Goal: Task Accomplishment & Management: Manage account settings

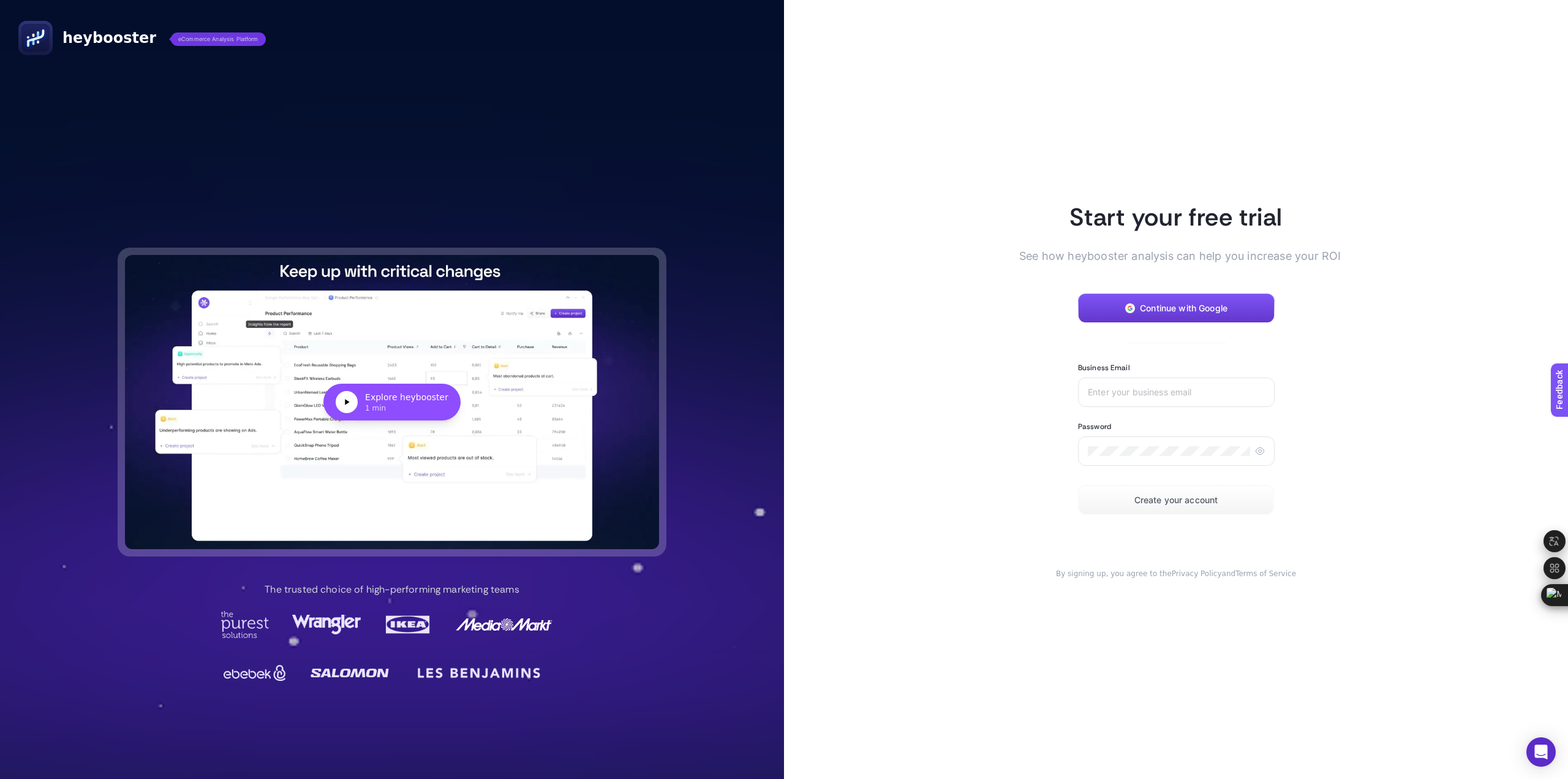
click at [1161, 306] on span "Continue with Google" at bounding box center [1184, 308] width 87 height 10
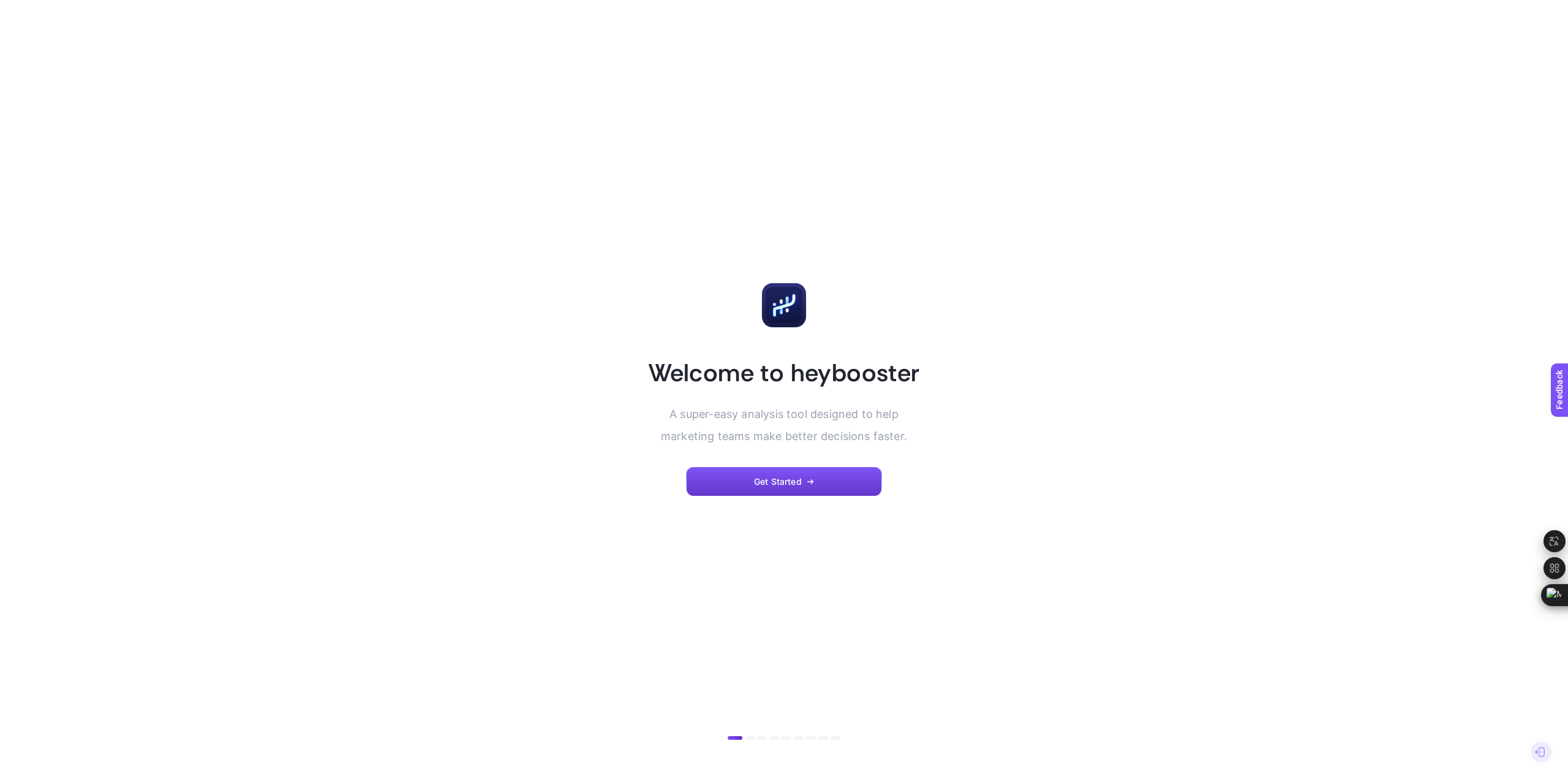
click at [769, 483] on span "Get Started" at bounding box center [778, 481] width 47 height 10
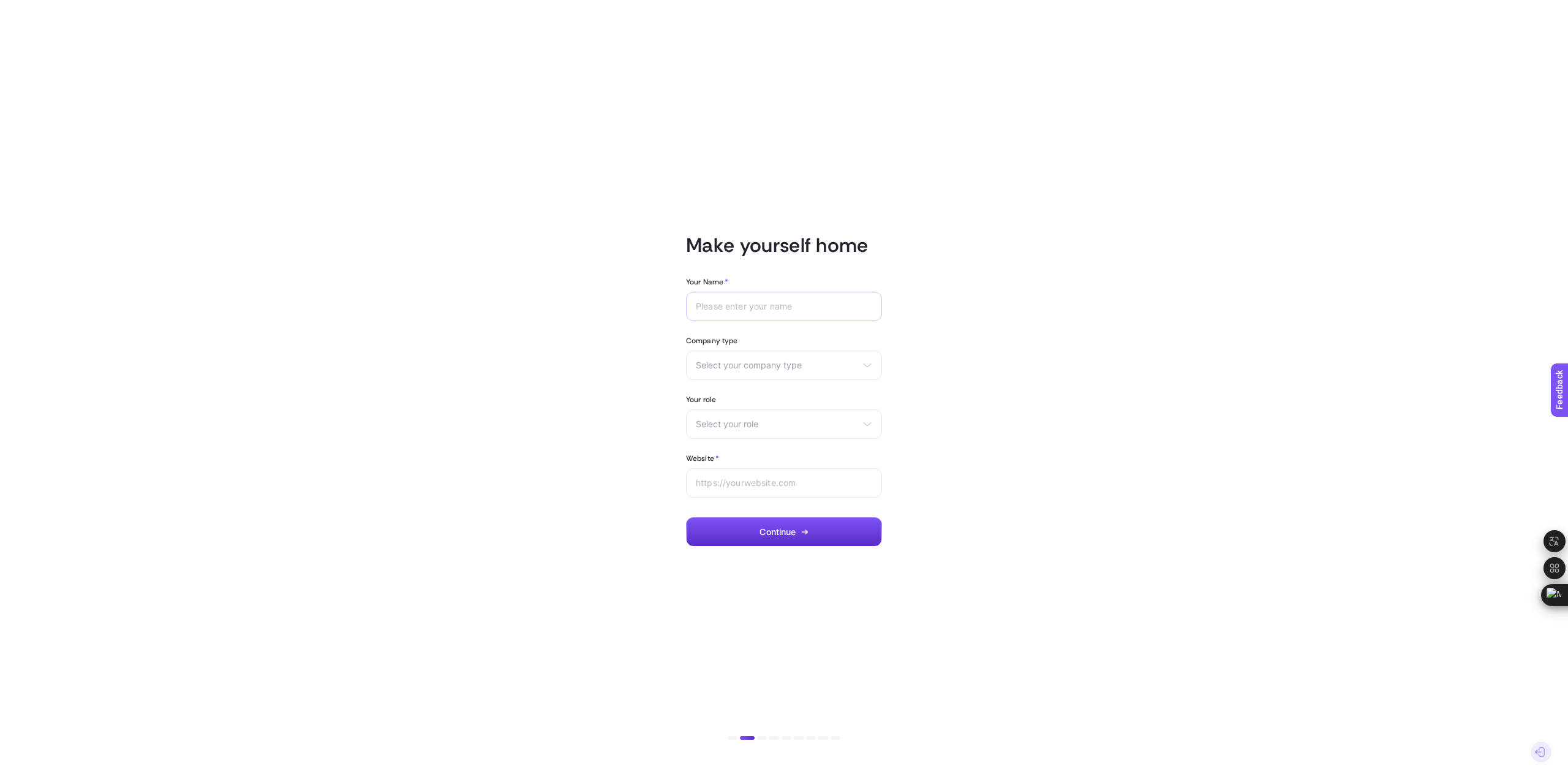
click at [744, 296] on div at bounding box center [784, 306] width 196 height 29
type input "Koray"
click at [776, 366] on span "Select your company type" at bounding box center [776, 365] width 162 height 10
click at [788, 395] on li "eCommerce" at bounding box center [784, 394] width 190 height 20
click at [775, 426] on span "Select your role" at bounding box center [776, 424] width 162 height 10
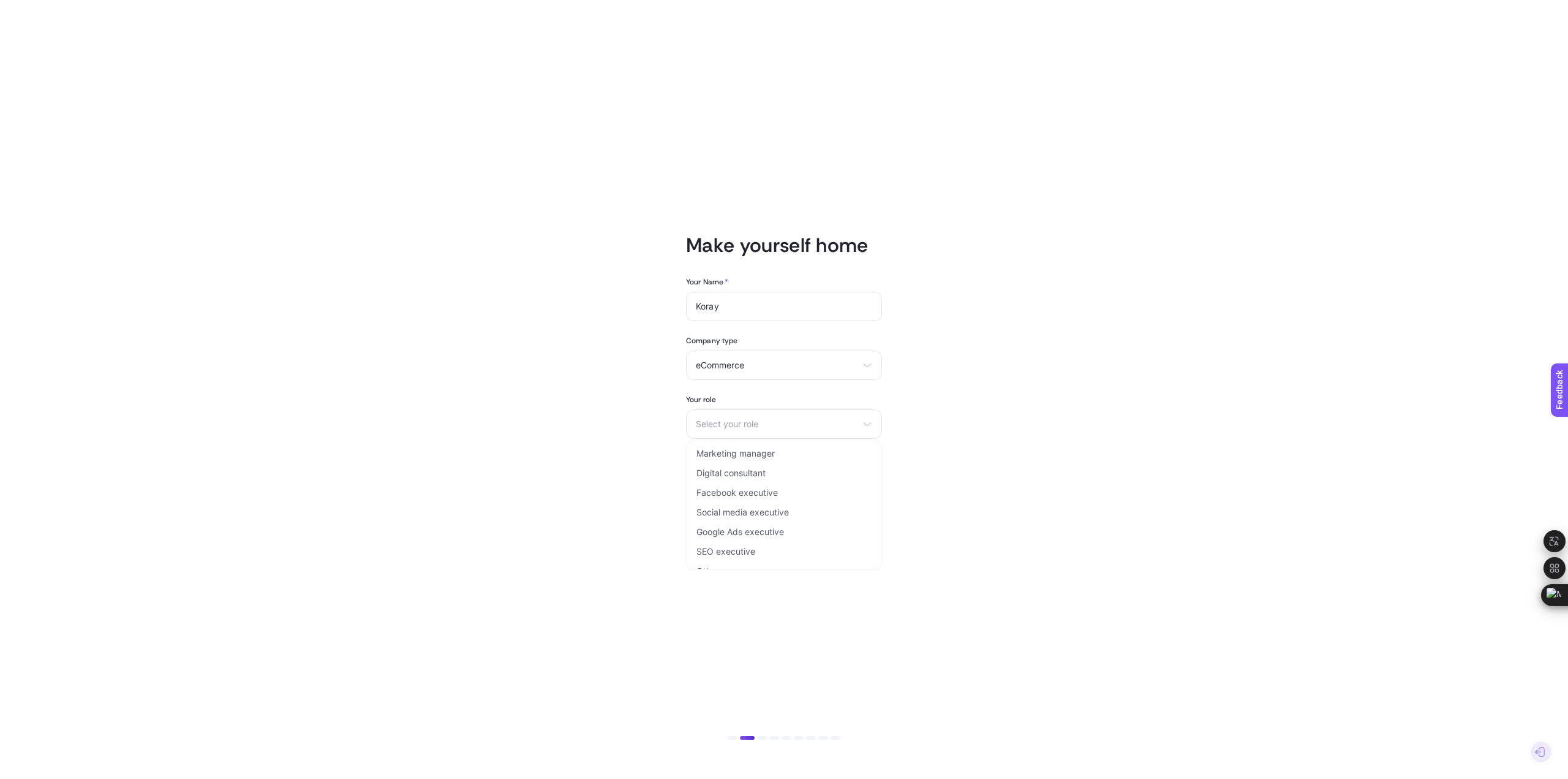
click at [773, 450] on span "Marketing manager" at bounding box center [735, 453] width 78 height 10
click at [751, 489] on div at bounding box center [784, 483] width 196 height 29
click at [727, 486] on input "[URL][DOMAIN_NAME]" at bounding box center [784, 483] width 176 height 10
drag, startPoint x: 832, startPoint y: 479, endPoint x: 690, endPoint y: 491, distance: 142.5
click at [690, 491] on div "[URL][DOMAIN_NAME]" at bounding box center [784, 483] width 196 height 29
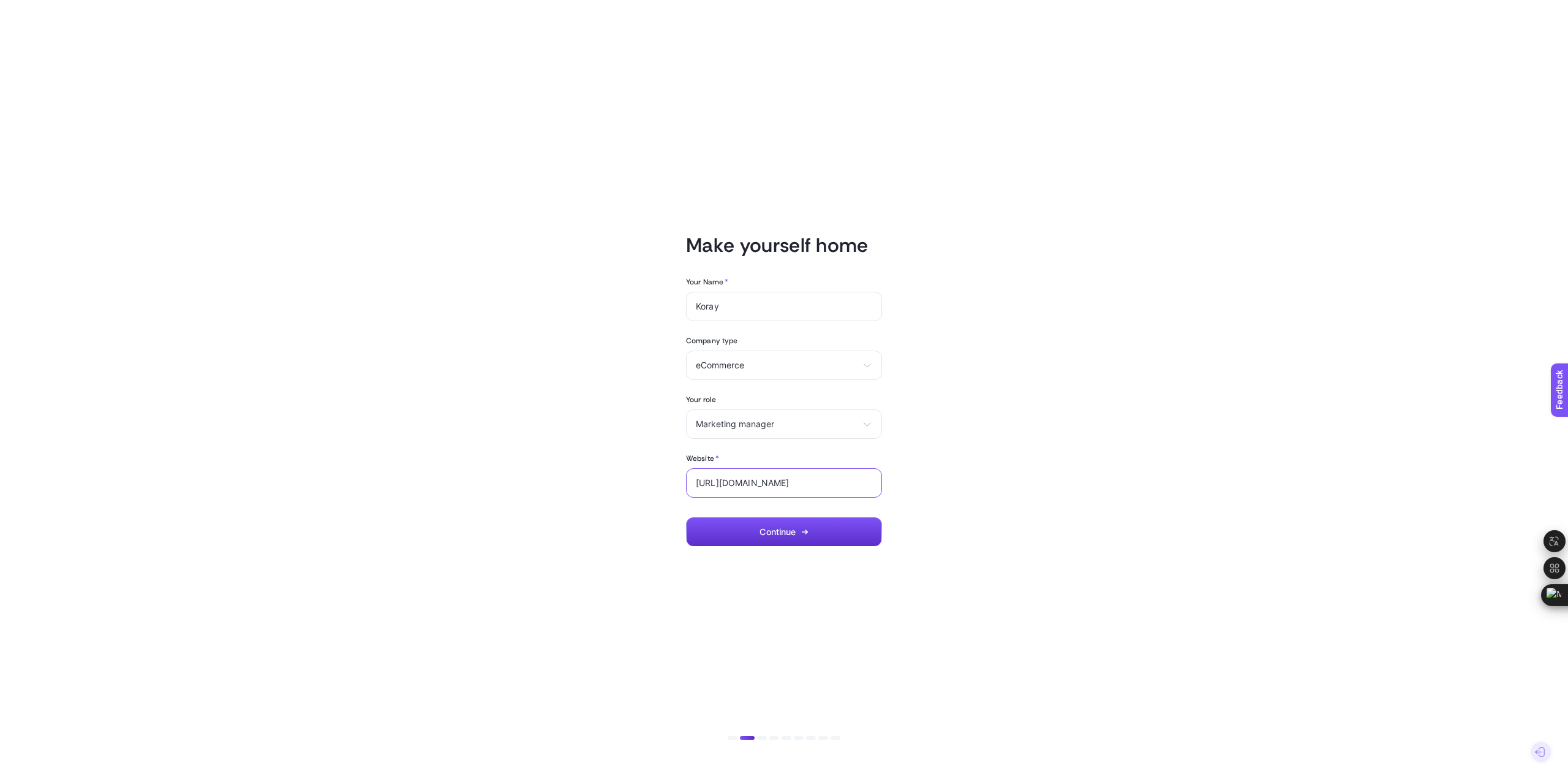
type input "[URL][DOMAIN_NAME]"
click at [825, 595] on article "Make yourself home Your Name * Koray Company type eCommerce eCommerce Agency Ot…" at bounding box center [783, 389] width 852 height 749
click at [780, 538] on button "Continue" at bounding box center [784, 532] width 196 height 29
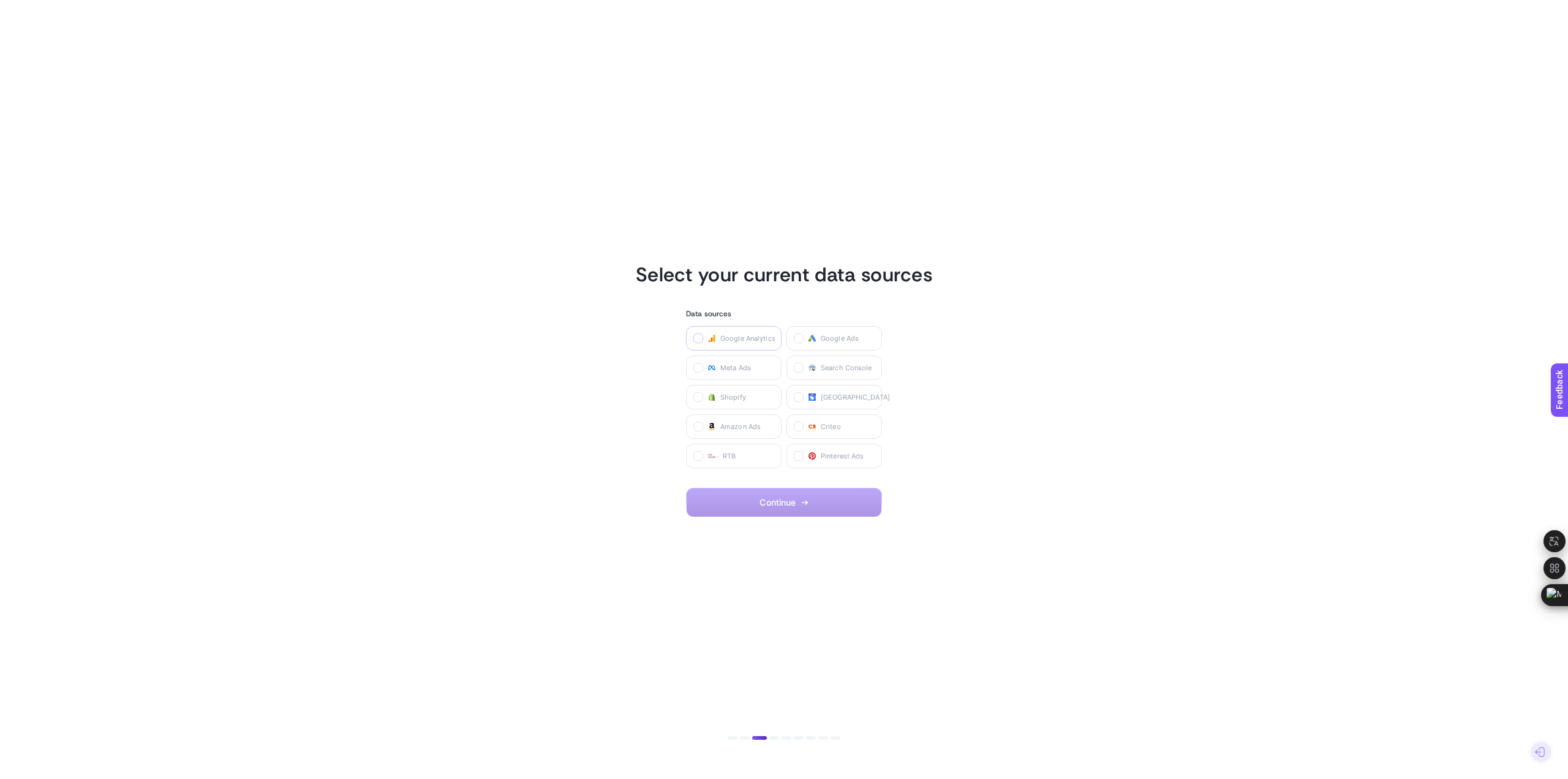
click at [696, 339] on icon at bounding box center [699, 339] width 6 height 6
click at [0, 0] on Analytics "checkbox" at bounding box center [0, 0] width 0 height 0
click at [795, 337] on label at bounding box center [799, 338] width 10 height 10
click at [0, 0] on Ads "checkbox" at bounding box center [0, 0] width 0 height 0
click at [696, 369] on icon at bounding box center [699, 368] width 6 height 6
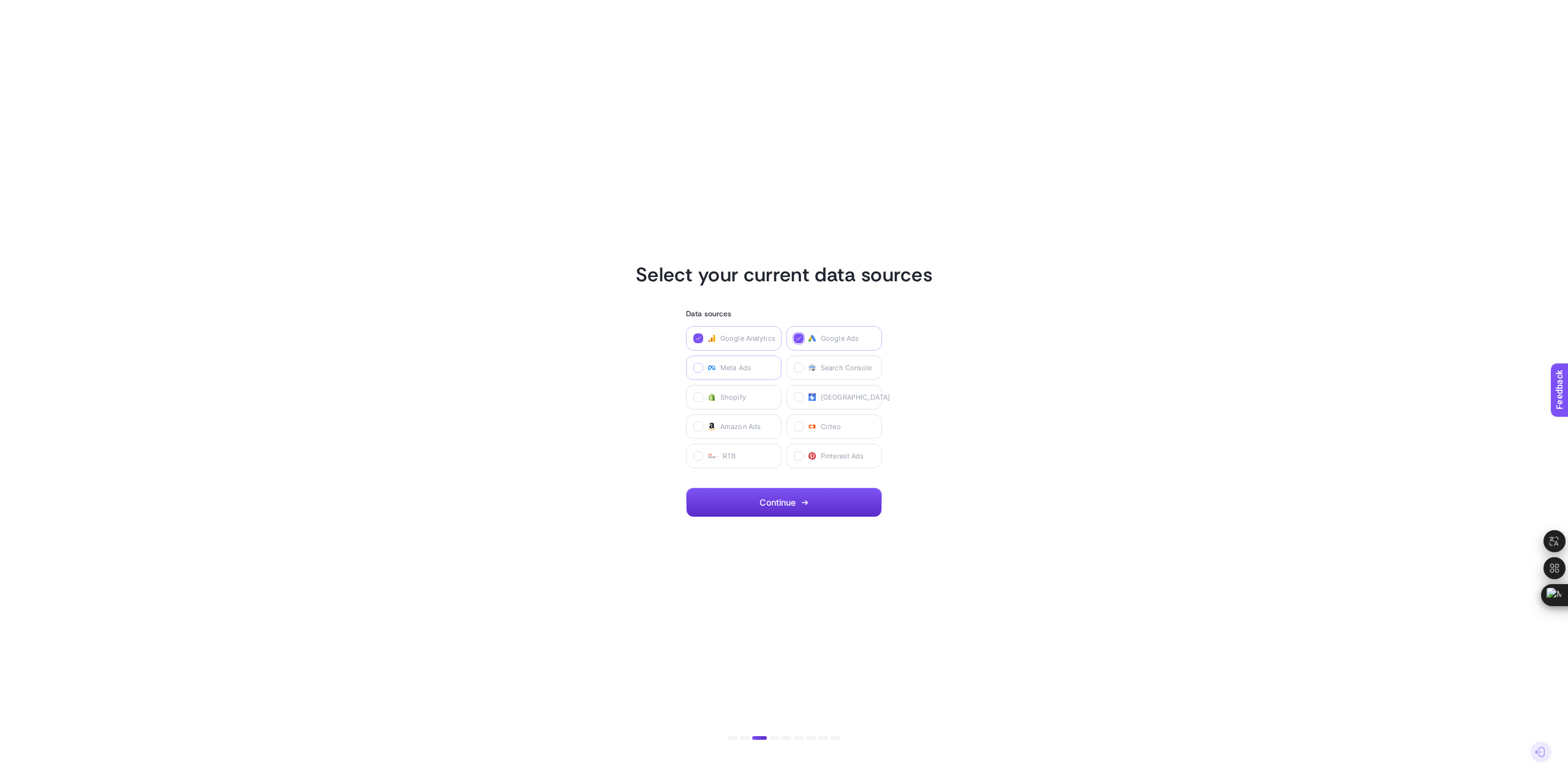
click at [0, 0] on Ads "checkbox" at bounding box center [0, 0] width 0 height 0
click at [799, 367] on icon at bounding box center [799, 368] width 6 height 6
click at [0, 0] on Console "checkbox" at bounding box center [0, 0] width 0 height 0
click at [696, 397] on icon at bounding box center [699, 398] width 6 height 6
click at [0, 0] on input "checkbox" at bounding box center [0, 0] width 0 height 0
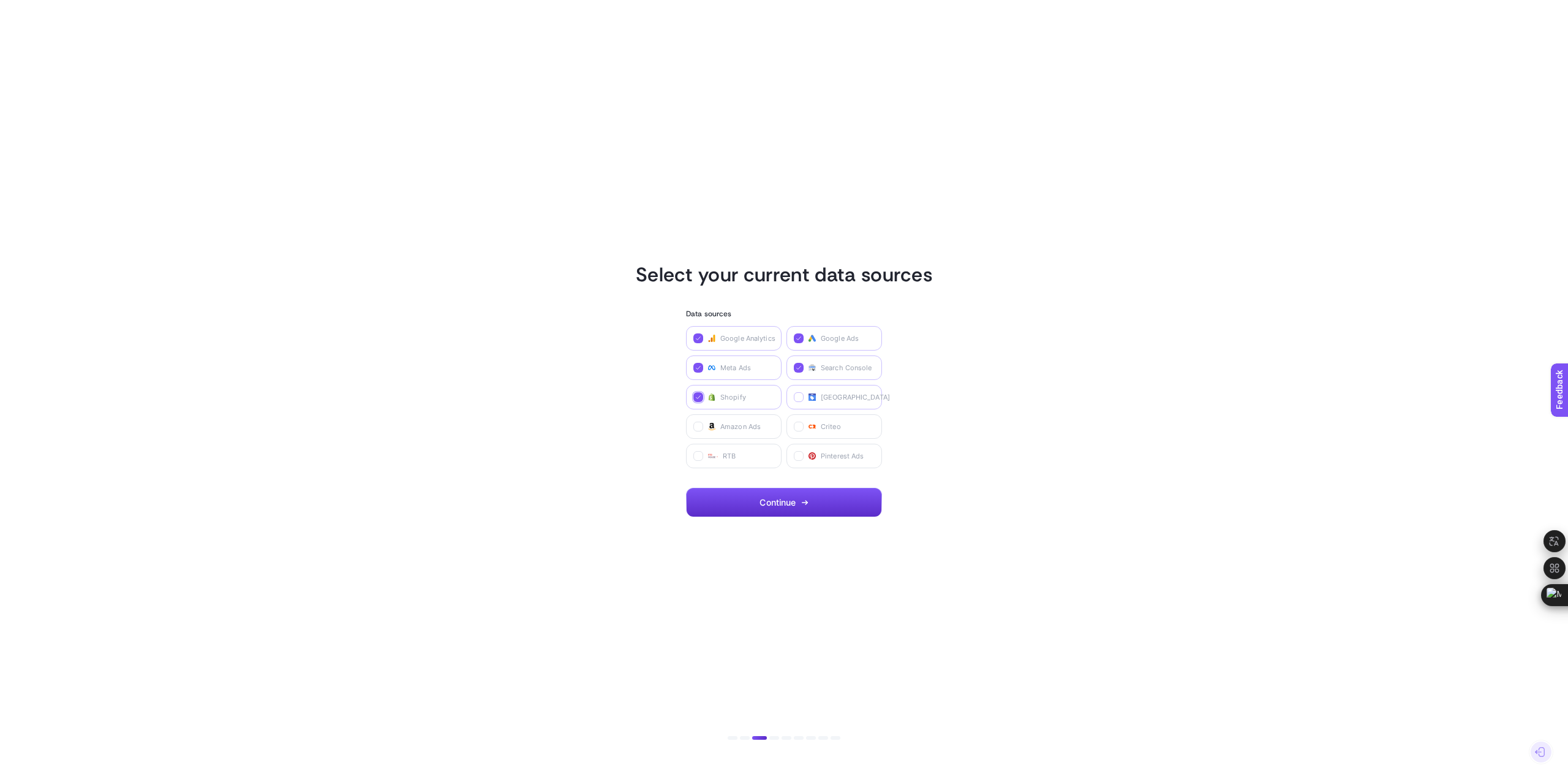
click at [798, 397] on icon at bounding box center [799, 398] width 6 height 6
click at [0, 0] on Center "checkbox" at bounding box center [0, 0] width 0 height 0
click at [806, 503] on icon "button" at bounding box center [806, 502] width 2 height 4
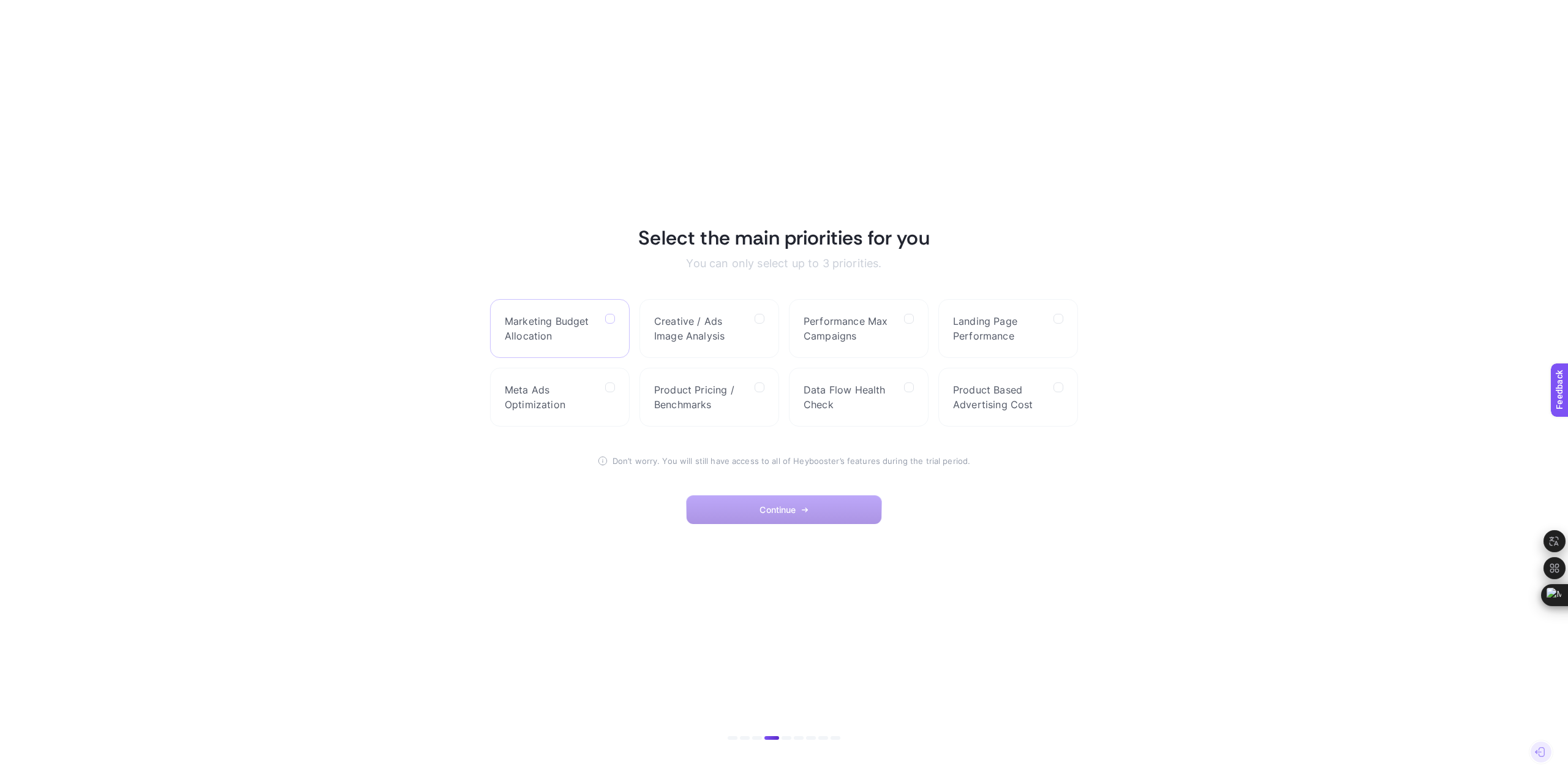
click at [608, 323] on label at bounding box center [609, 319] width 10 height 10
click at [0, 0] on Allocation "checkbox" at bounding box center [0, 0] width 0 height 0
click at [746, 322] on label "Creative / Ads Image Analysis" at bounding box center [709, 328] width 139 height 59
click at [0, 0] on Analysis "checkbox" at bounding box center [0, 0] width 0 height 0
click at [868, 327] on span "Performance Max Campaigns" at bounding box center [848, 329] width 90 height 29
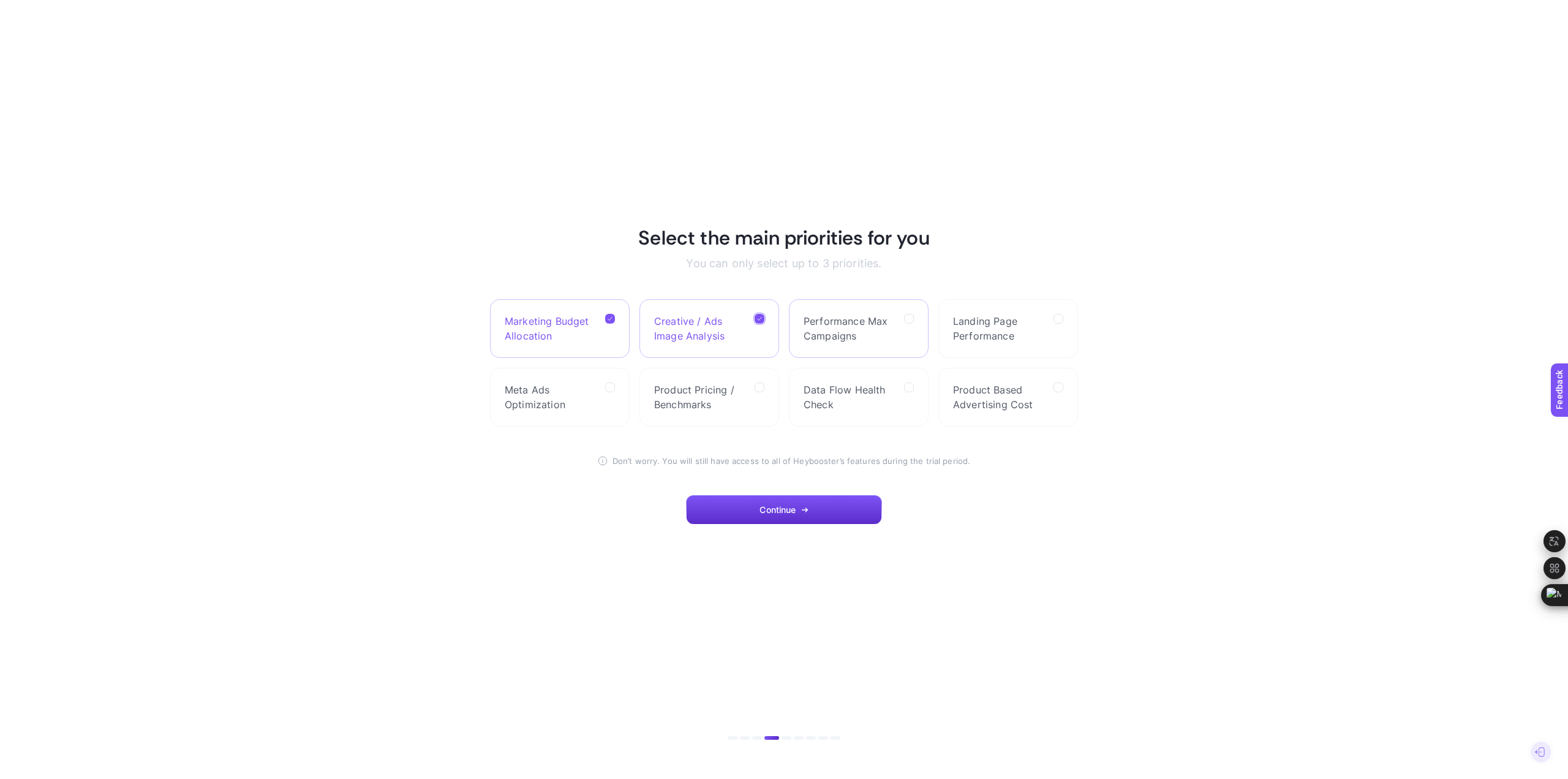
click at [0, 0] on Campaigns "checkbox" at bounding box center [0, 0] width 0 height 0
click at [1032, 330] on span "Landing Page Performance" at bounding box center [998, 329] width 90 height 29
click at [0, 0] on Performance "checkbox" at bounding box center [0, 0] width 0 height 0
drag, startPoint x: 1011, startPoint y: 397, endPoint x: 973, endPoint y: 399, distance: 38.1
click at [1009, 397] on span "Product Based Advertising Cost" at bounding box center [998, 397] width 90 height 29
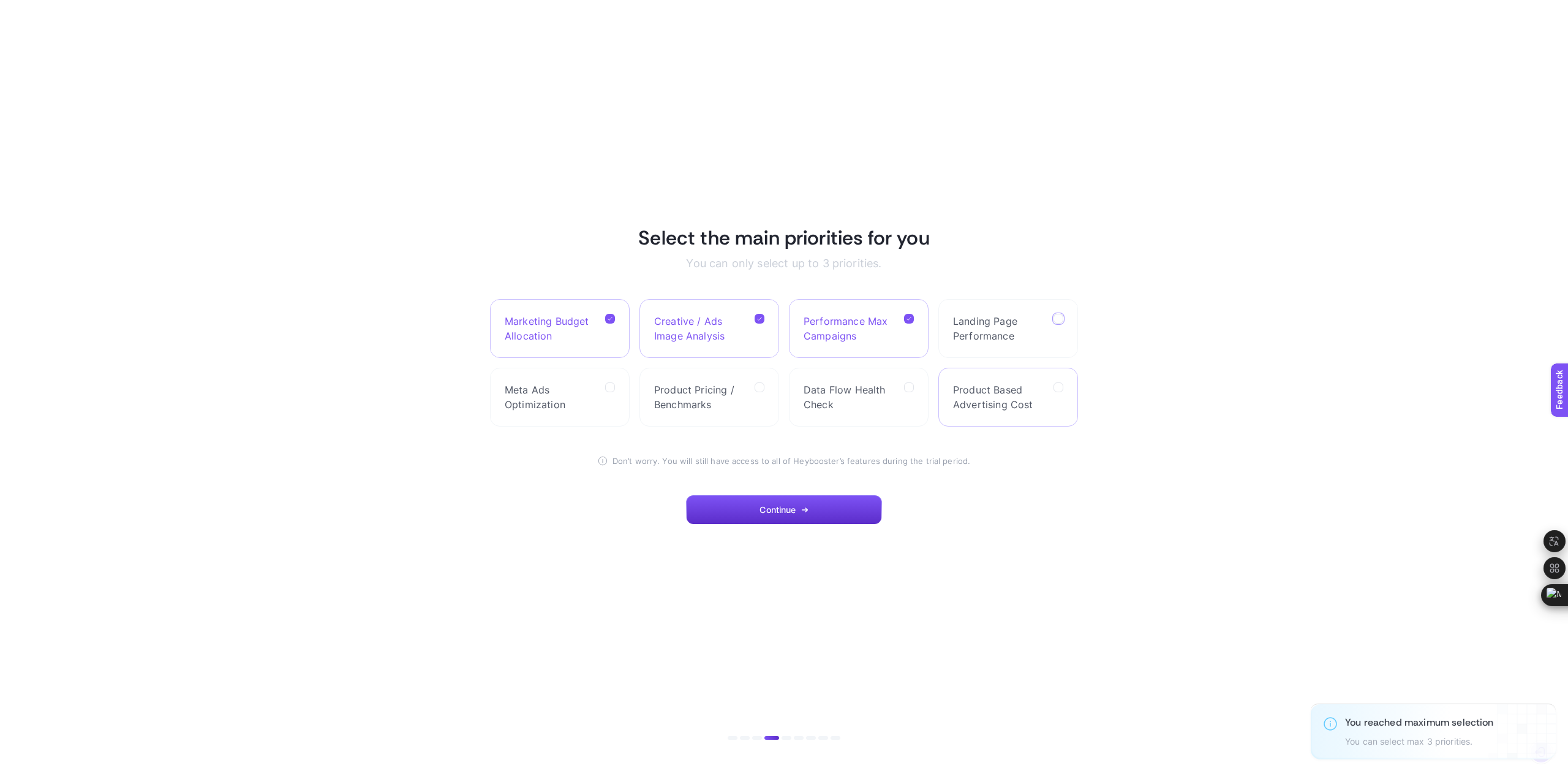
click at [0, 0] on Cost "checkbox" at bounding box center [0, 0] width 0 height 0
click at [883, 403] on span "Data Flow Health Check" at bounding box center [848, 397] width 90 height 29
click at [0, 0] on Check "checkbox" at bounding box center [0, 0] width 0 height 0
click at [736, 400] on span "Product Pricing / Benchmarks" at bounding box center [699, 397] width 90 height 29
click at [0, 0] on Benchmarks "checkbox" at bounding box center [0, 0] width 0 height 0
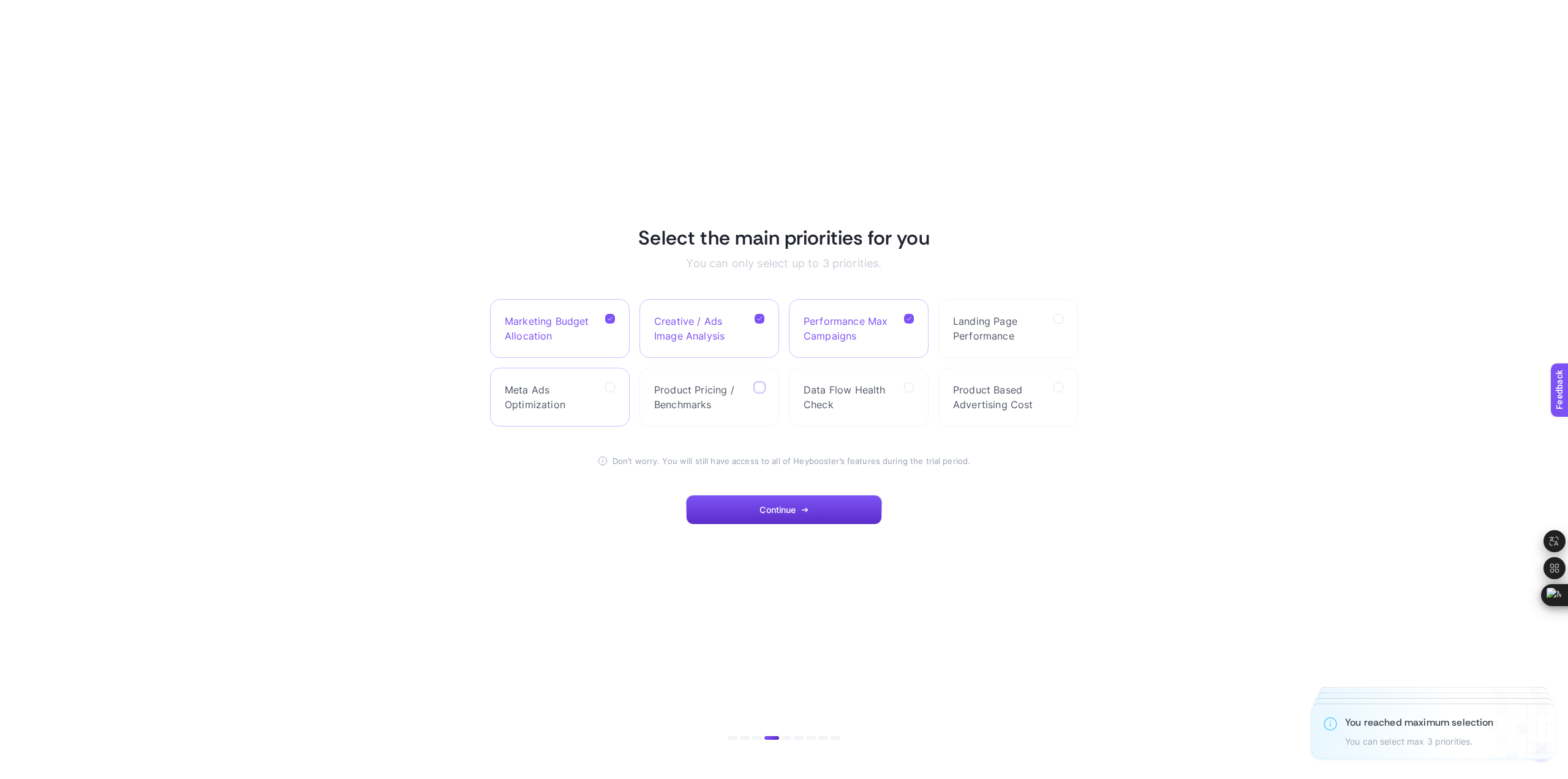
click at [580, 400] on span "Meta Ads Optimization" at bounding box center [550, 397] width 90 height 29
click at [0, 0] on Optimization "checkbox" at bounding box center [0, 0] width 0 height 0
click at [582, 396] on span "Meta Ads Optimization" at bounding box center [550, 397] width 90 height 29
click at [0, 0] on Optimization "checkbox" at bounding box center [0, 0] width 0 height 0
click at [716, 390] on span "Product Pricing / Benchmarks" at bounding box center [699, 397] width 90 height 29
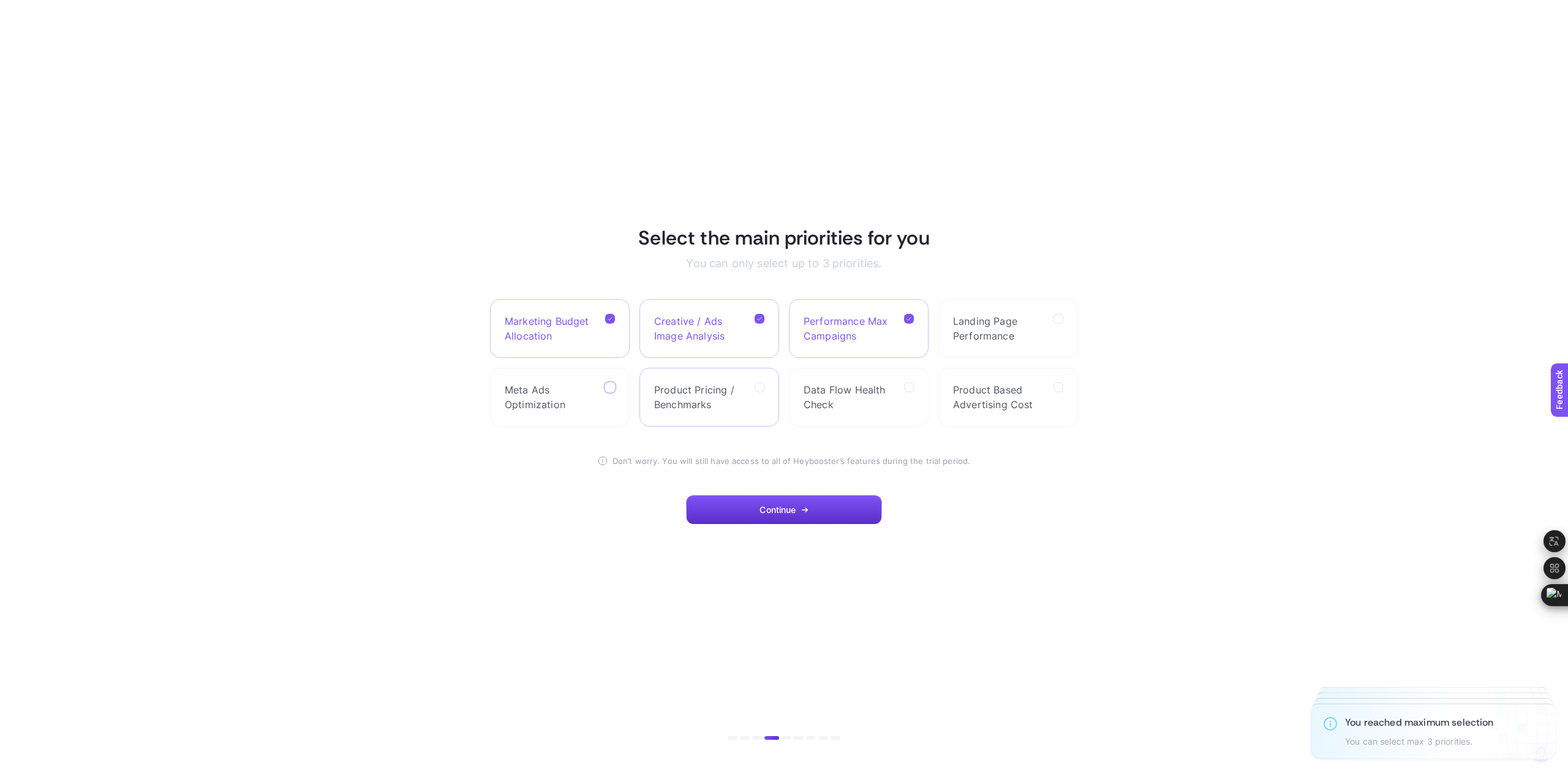
click at [0, 0] on Benchmarks "checkbox" at bounding box center [0, 0] width 0 height 0
click at [608, 388] on icon at bounding box center [610, 388] width 6 height 6
click at [0, 0] on Optimization "checkbox" at bounding box center [0, 0] width 0 height 0
click at [607, 388] on icon at bounding box center [610, 388] width 6 height 6
click at [0, 0] on Optimization "checkbox" at bounding box center [0, 0] width 0 height 0
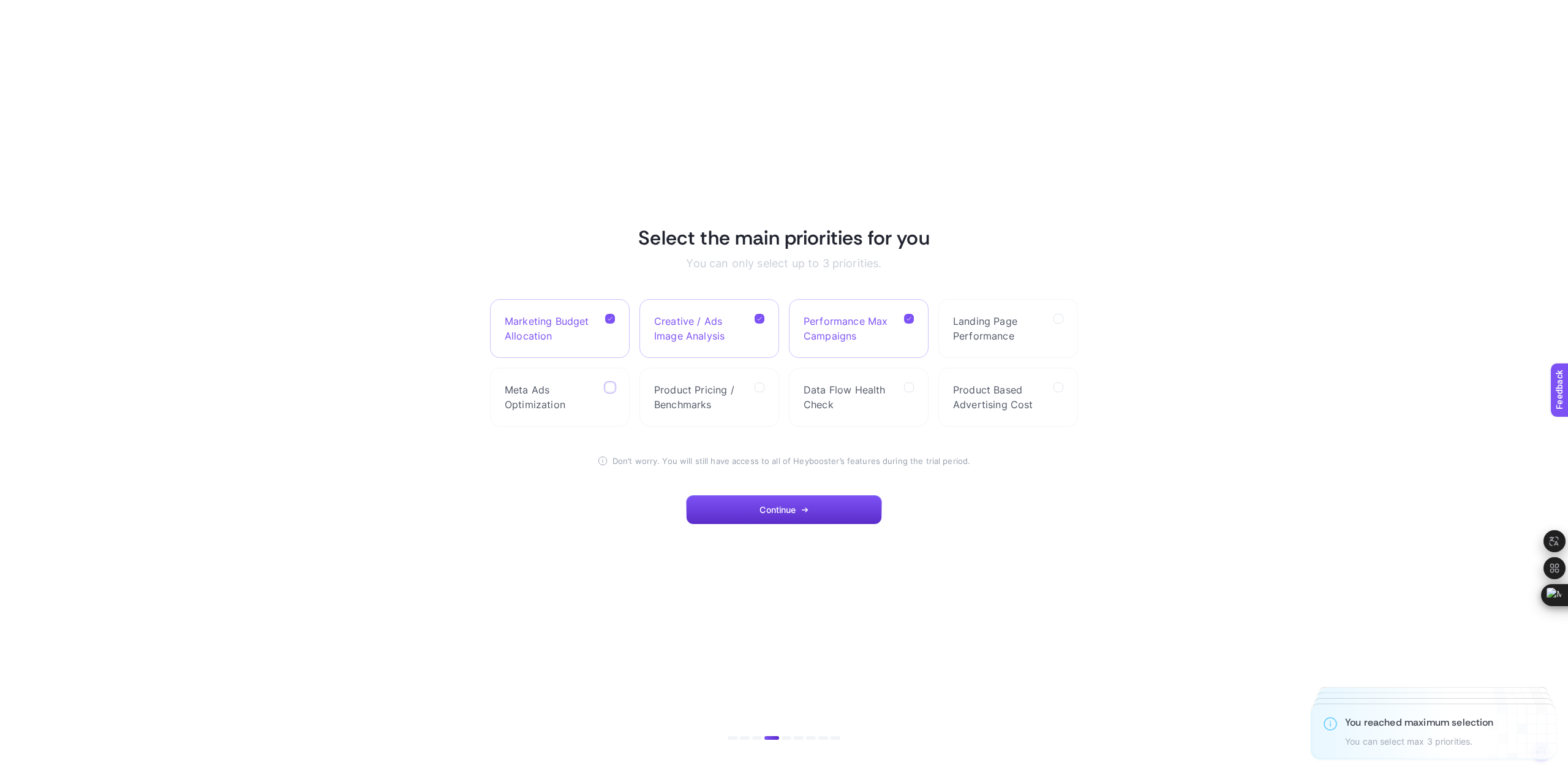
drag, startPoint x: 610, startPoint y: 385, endPoint x: 616, endPoint y: 356, distance: 29.6
click at [610, 385] on icon at bounding box center [610, 388] width 6 height 6
click at [0, 0] on Optimization "checkbox" at bounding box center [0, 0] width 0 height 0
click at [612, 312] on label "Marketing Budget Allocation" at bounding box center [560, 328] width 139 height 59
click at [0, 0] on Allocation "checkbox" at bounding box center [0, 0] width 0 height 0
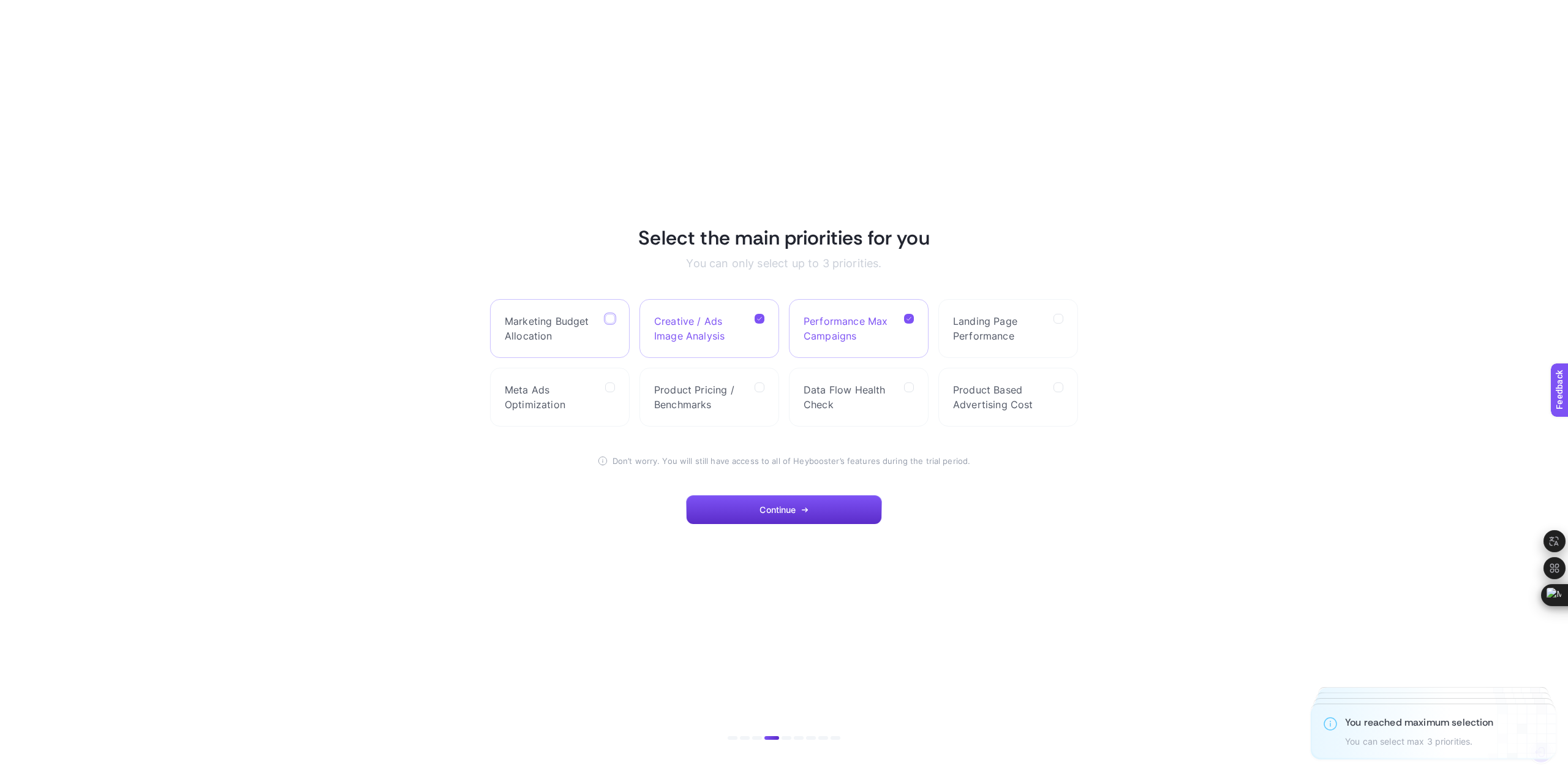
click at [612, 316] on icon at bounding box center [610, 319] width 6 height 6
click at [0, 0] on Allocation "checkbox" at bounding box center [0, 0] width 0 height 0
click at [612, 318] on icon at bounding box center [610, 319] width 6 height 6
click at [0, 0] on Allocation "checkbox" at bounding box center [0, 0] width 0 height 0
click at [757, 317] on icon at bounding box center [760, 319] width 6 height 6
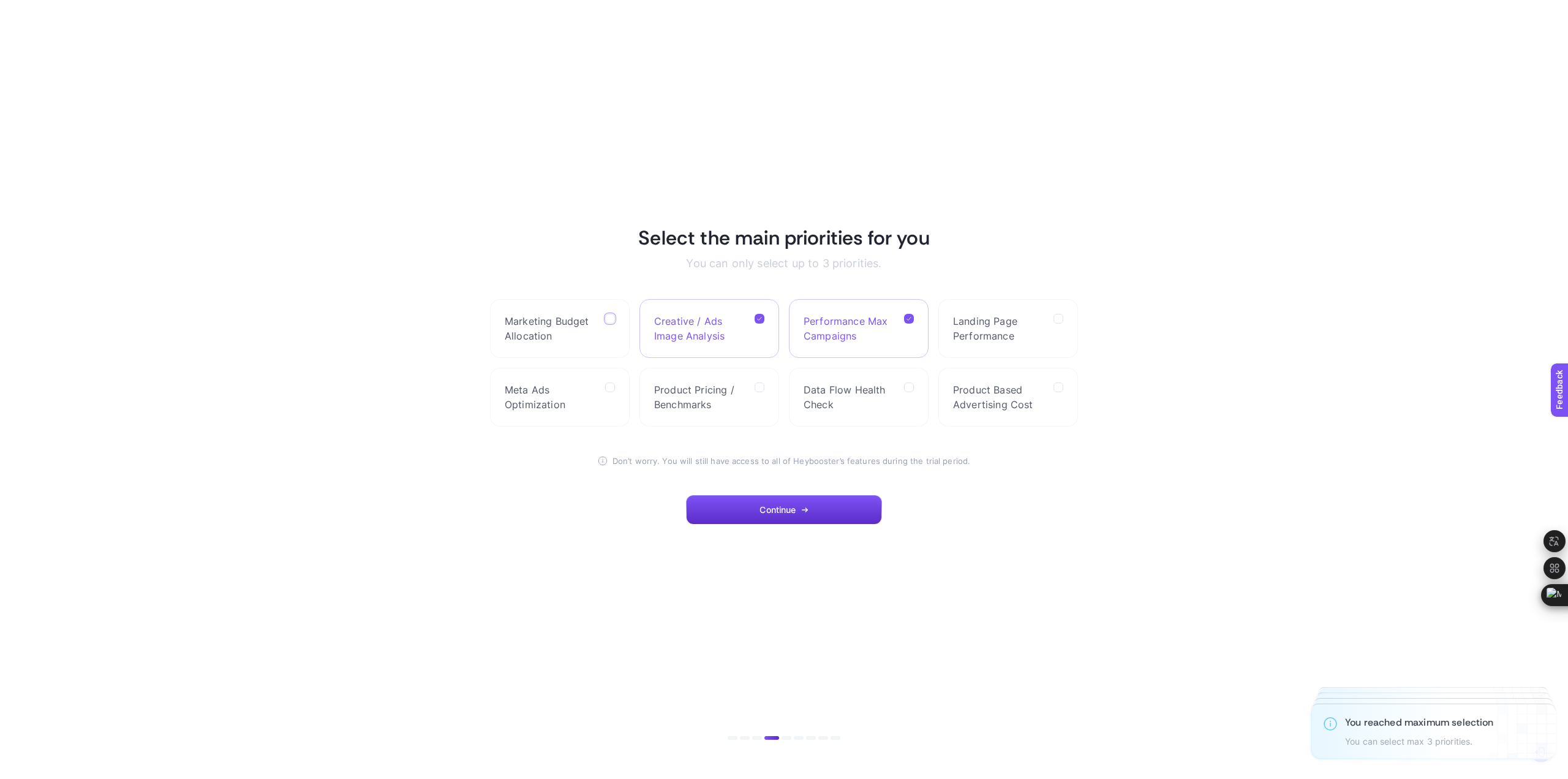
click at [0, 0] on Analysis "checkbox" at bounding box center [0, 0] width 0 height 0
click at [907, 316] on icon at bounding box center [909, 319] width 6 height 6
click at [0, 0] on Campaigns "checkbox" at bounding box center [0, 0] width 0 height 0
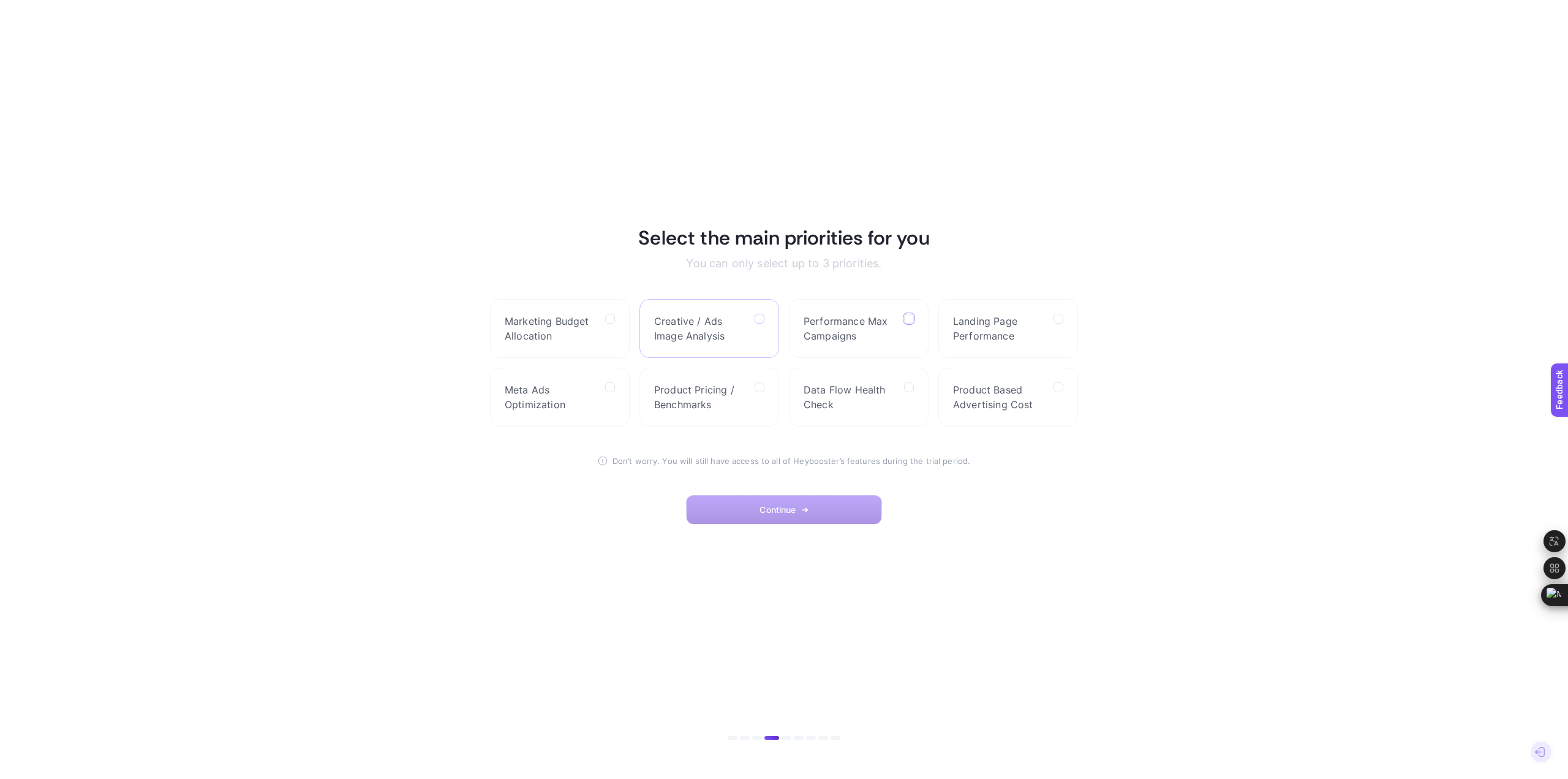
click at [759, 318] on icon at bounding box center [760, 319] width 6 height 6
click at [0, 0] on Analysis "checkbox" at bounding box center [0, 0] width 0 height 0
click at [913, 319] on label at bounding box center [909, 319] width 10 height 10
click at [0, 0] on Campaigns "checkbox" at bounding box center [0, 0] width 0 height 0
click at [909, 391] on label at bounding box center [909, 387] width 10 height 10
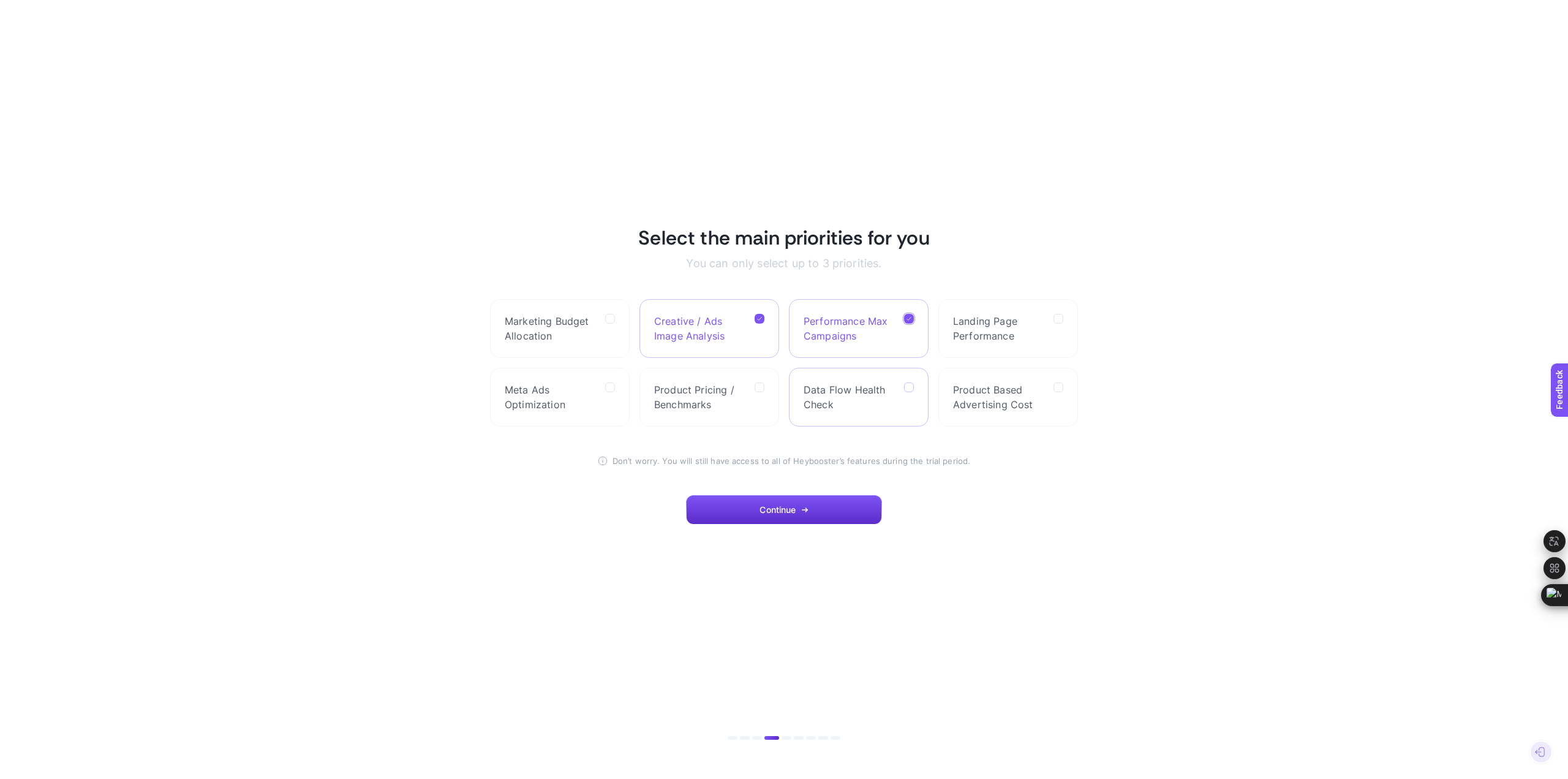
click at [0, 0] on Check "checkbox" at bounding box center [0, 0] width 0 height 0
click at [756, 391] on div at bounding box center [759, 397] width 10 height 29
click at [0, 0] on Benchmarks "checkbox" at bounding box center [0, 0] width 0 height 0
click at [910, 389] on icon at bounding box center [909, 388] width 6 height 6
click at [0, 0] on Check "checkbox" at bounding box center [0, 0] width 0 height 0
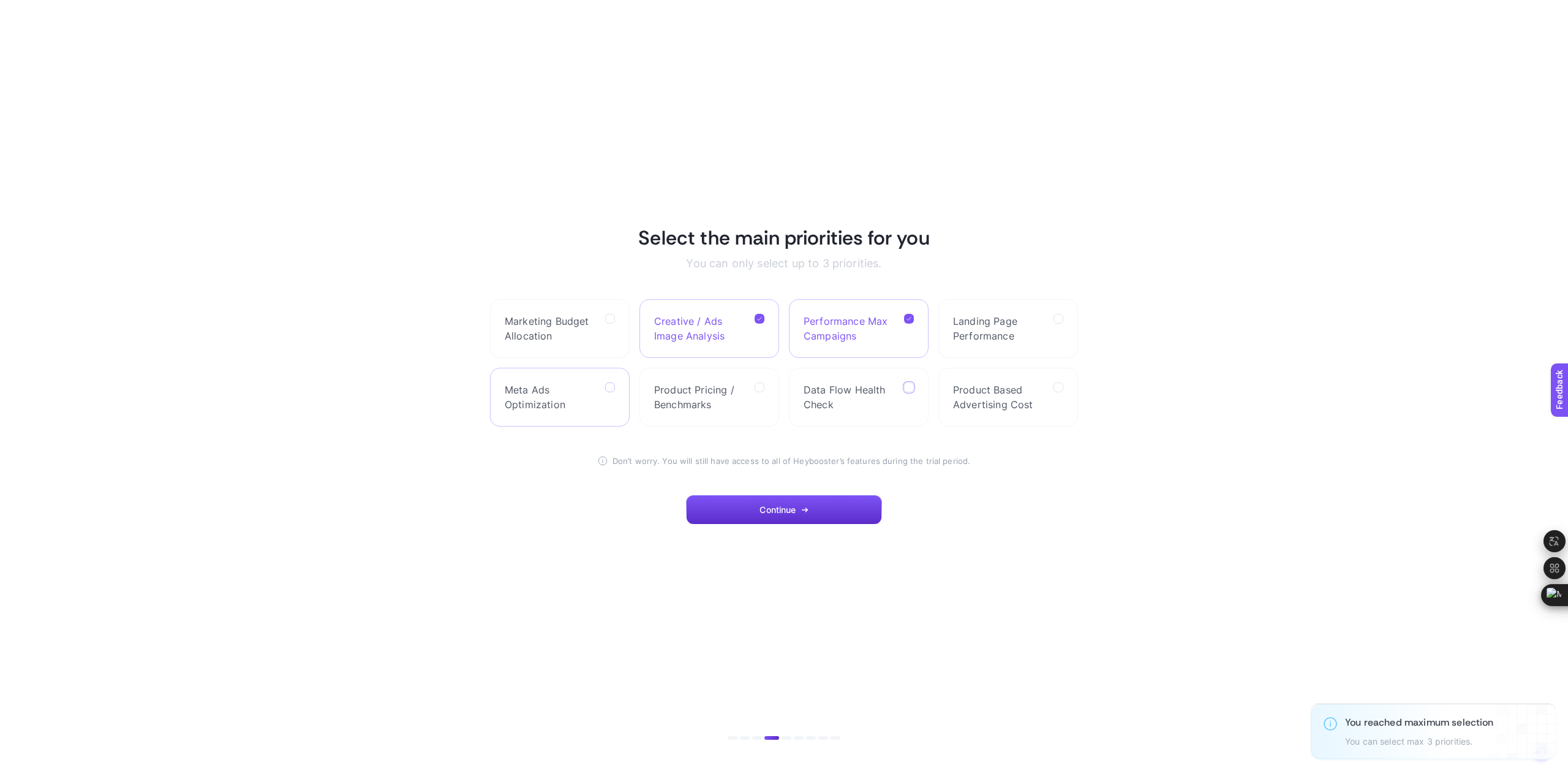
click at [611, 389] on icon at bounding box center [610, 388] width 6 height 6
click at [0, 0] on Optimization "checkbox" at bounding box center [0, 0] width 0 height 0
click at [851, 391] on span "Data Flow Health Check" at bounding box center [848, 397] width 90 height 29
click at [0, 0] on Check "checkbox" at bounding box center [0, 0] width 0 height 0
click at [817, 508] on button "Continue" at bounding box center [784, 509] width 196 height 29
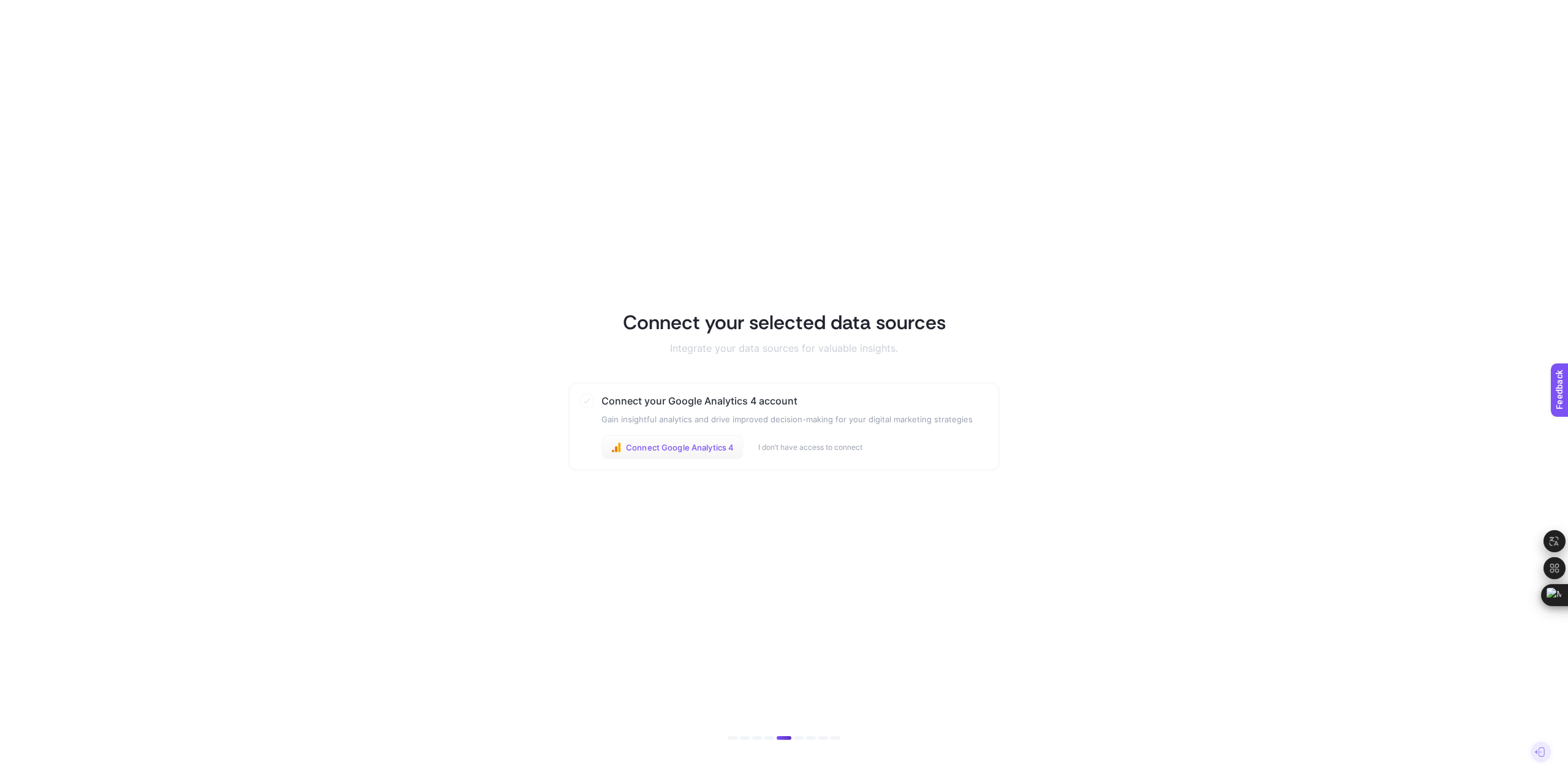
click at [696, 447] on span "Connect Google Analytics 4" at bounding box center [679, 447] width 108 height 10
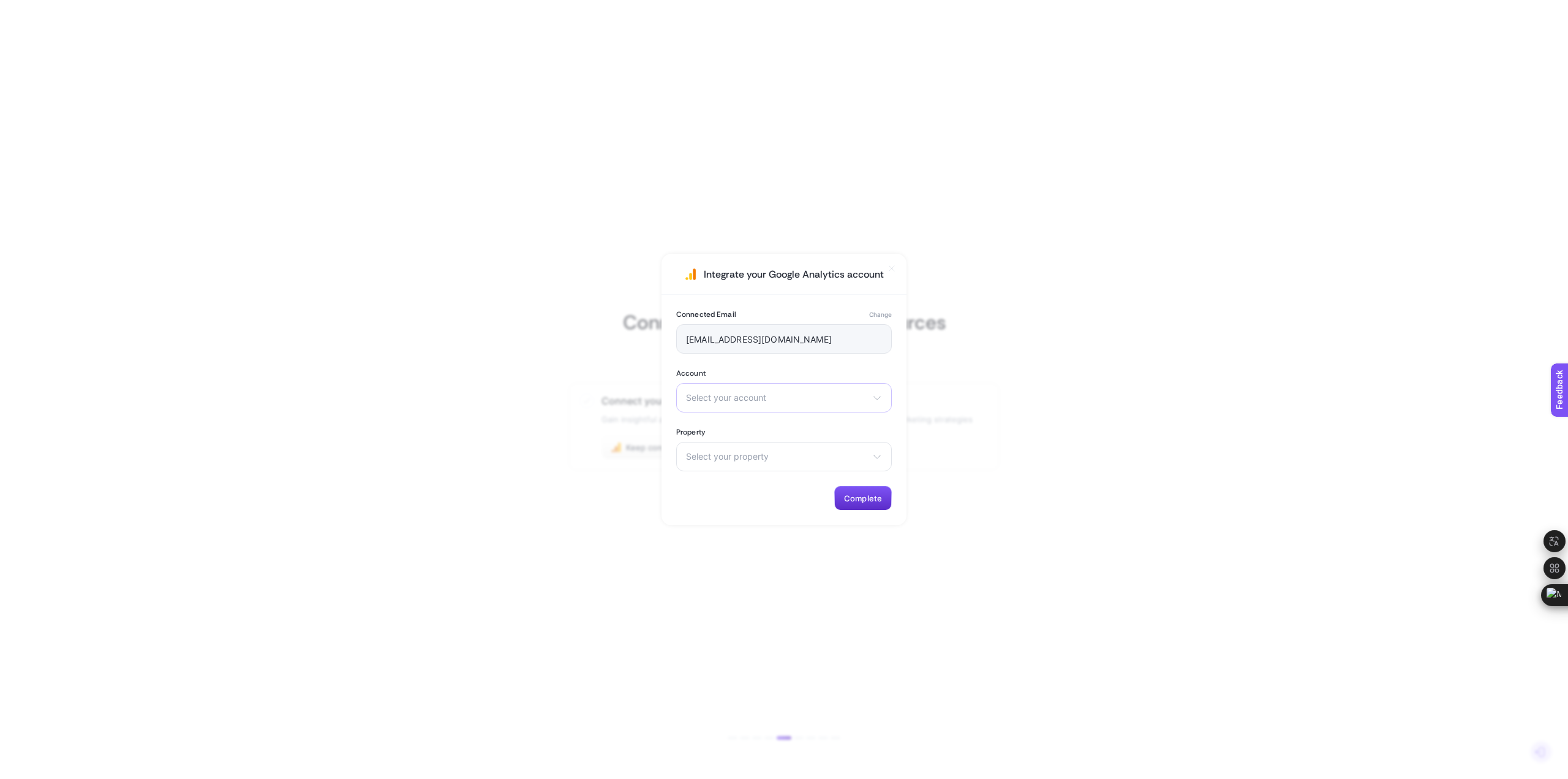
click at [817, 396] on span "Select your account" at bounding box center [776, 398] width 181 height 10
click at [795, 448] on li "Welcomebaby" at bounding box center [784, 452] width 210 height 20
click at [796, 454] on span "Select your property" at bounding box center [776, 456] width 181 height 10
click at [802, 511] on li "Welcomebaby.com.tr - GA4" at bounding box center [784, 510] width 210 height 20
click at [861, 497] on span "Complete" at bounding box center [863, 498] width 38 height 10
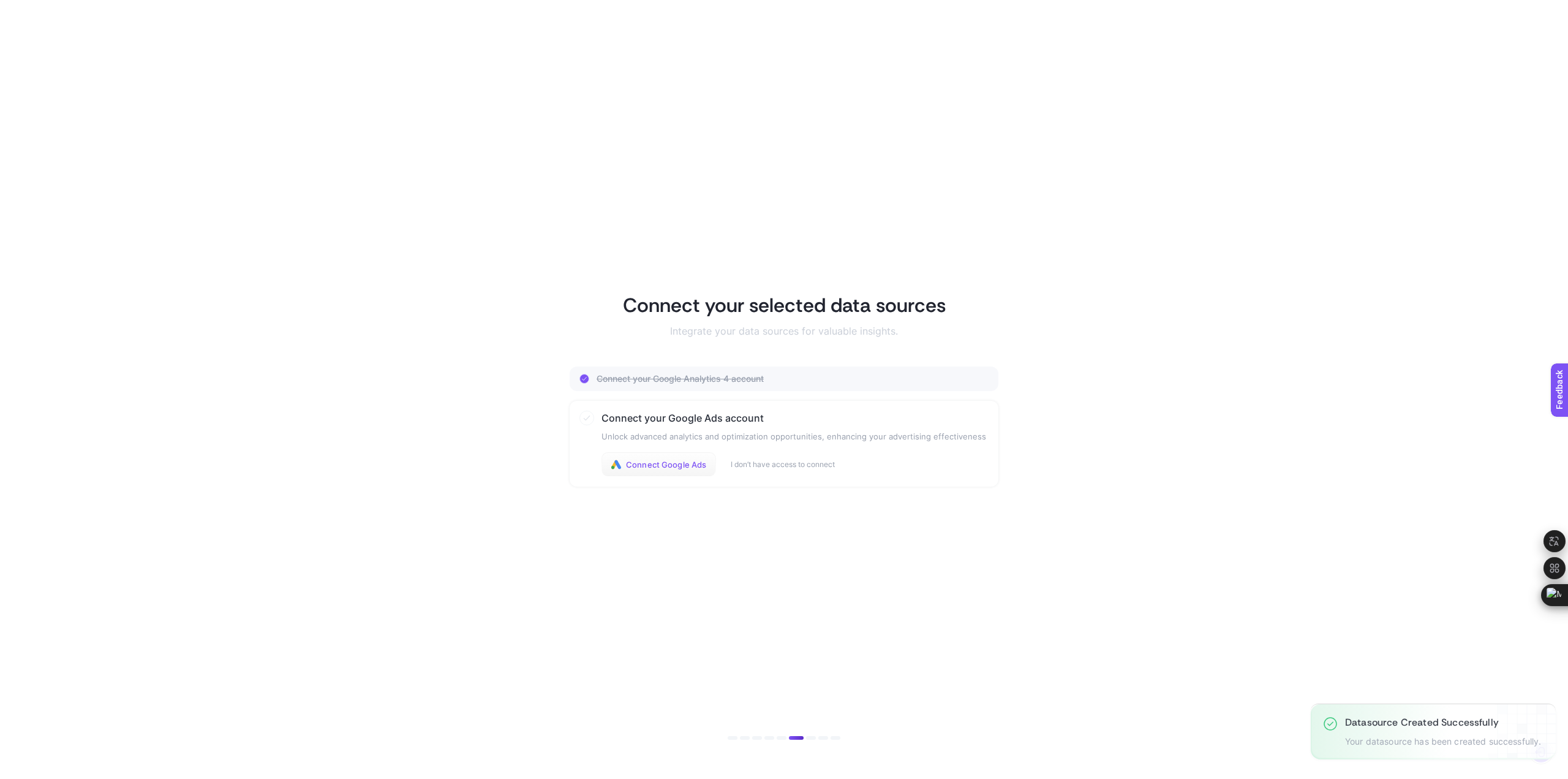
click at [668, 470] on button "Connect Google Ads" at bounding box center [658, 464] width 115 height 25
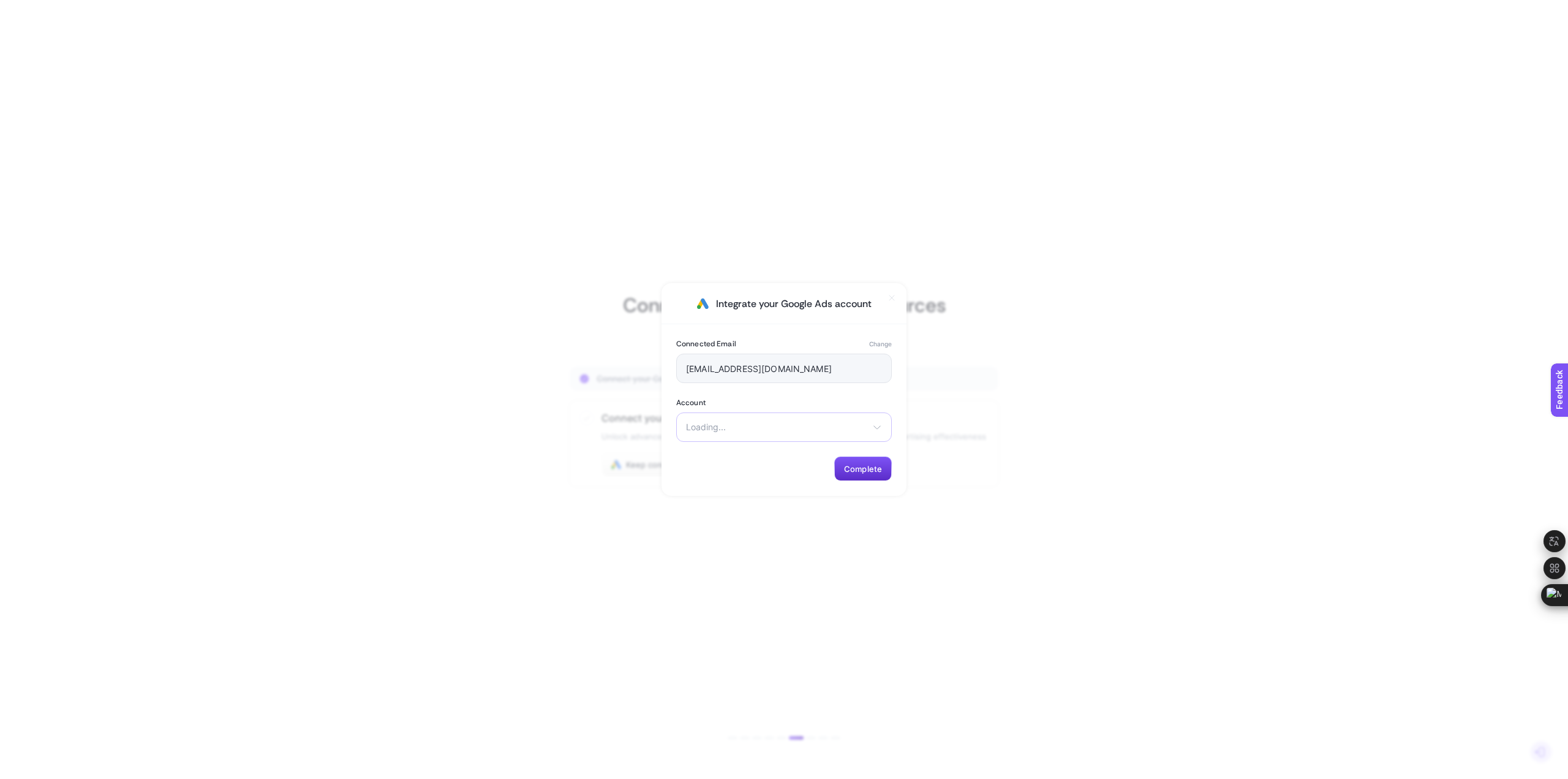
click at [765, 429] on span "Loading..." at bounding box center [776, 427] width 181 height 10
click at [740, 454] on span "Welcome Baby" at bounding box center [717, 456] width 60 height 10
click at [869, 465] on span "Complete" at bounding box center [863, 468] width 38 height 10
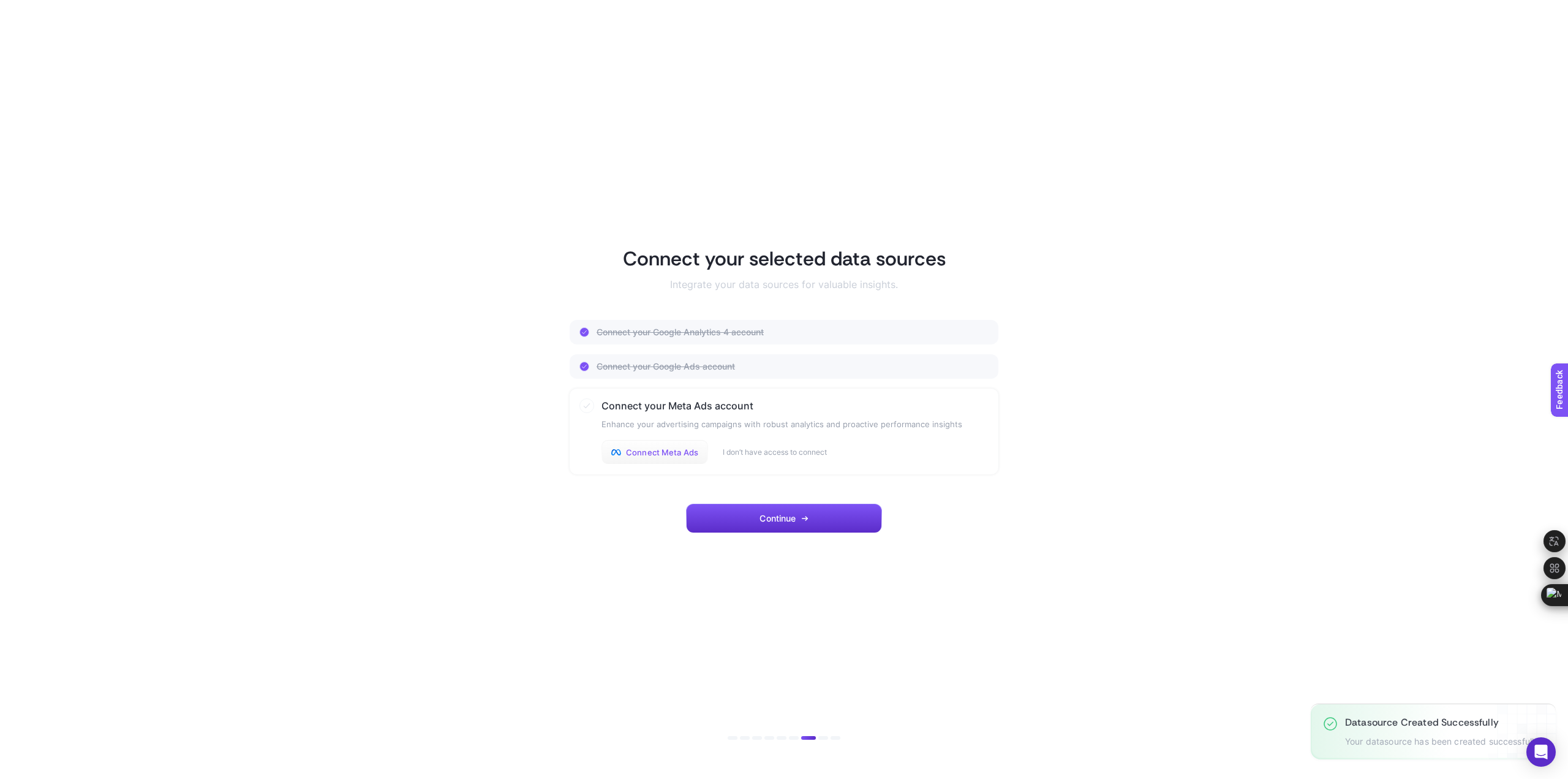
click at [673, 457] on button "Connect Meta Ads" at bounding box center [654, 452] width 106 height 25
click at [668, 463] on button "Connect Meta Ads" at bounding box center [654, 452] width 106 height 25
click at [655, 452] on span "Connect Meta Ads" at bounding box center [662, 452] width 72 height 10
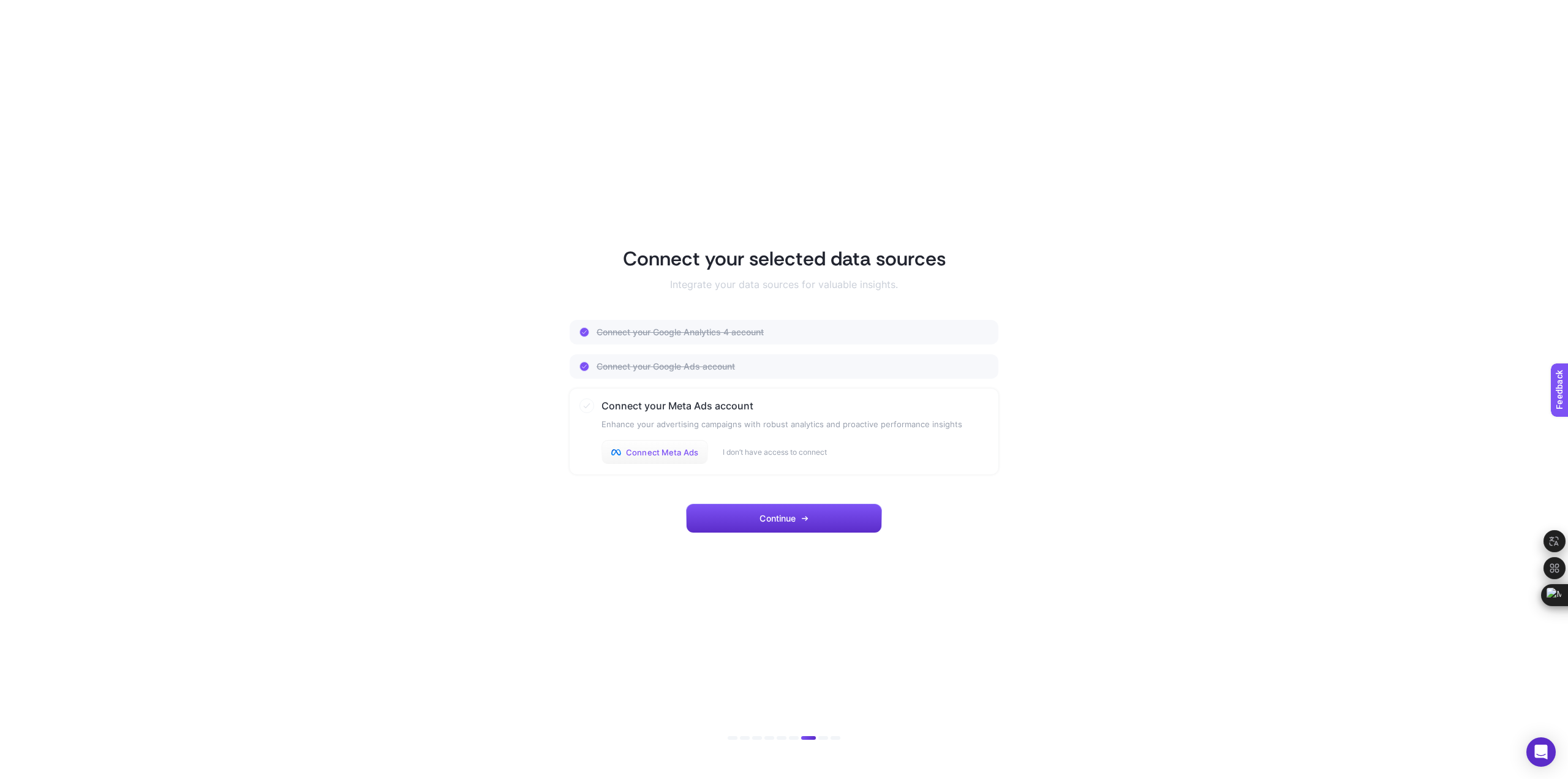
click at [655, 452] on span "Connect Meta Ads" at bounding box center [662, 452] width 72 height 10
click at [647, 408] on h3 "Connect your Meta Ads account" at bounding box center [781, 405] width 361 height 15
click at [670, 453] on span "Connect Meta Ads" at bounding box center [662, 452] width 72 height 10
click at [613, 452] on icon "button" at bounding box center [616, 452] width 10 height 10
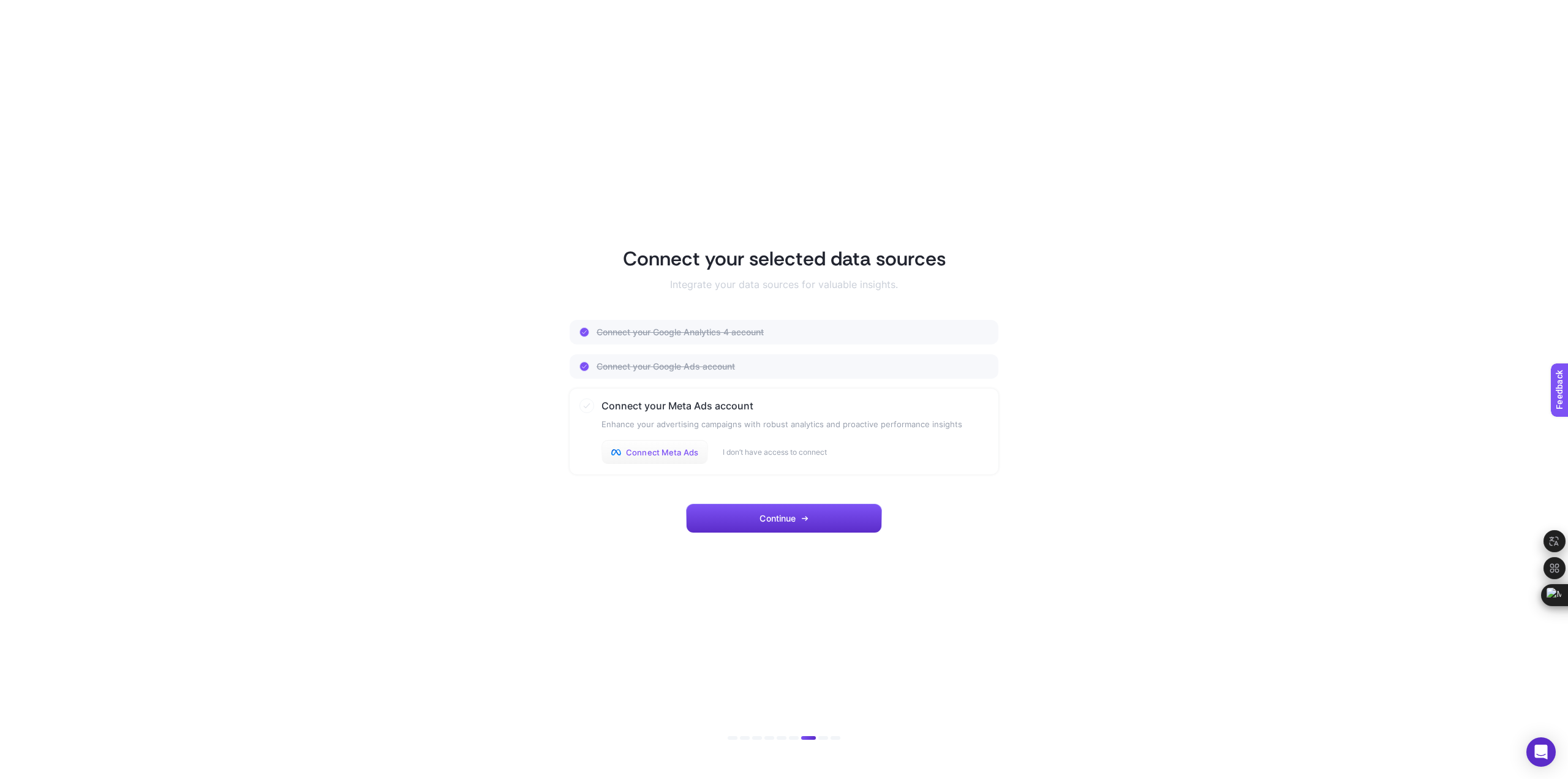
click at [660, 454] on span "Connect Meta Ads" at bounding box center [662, 452] width 72 height 10
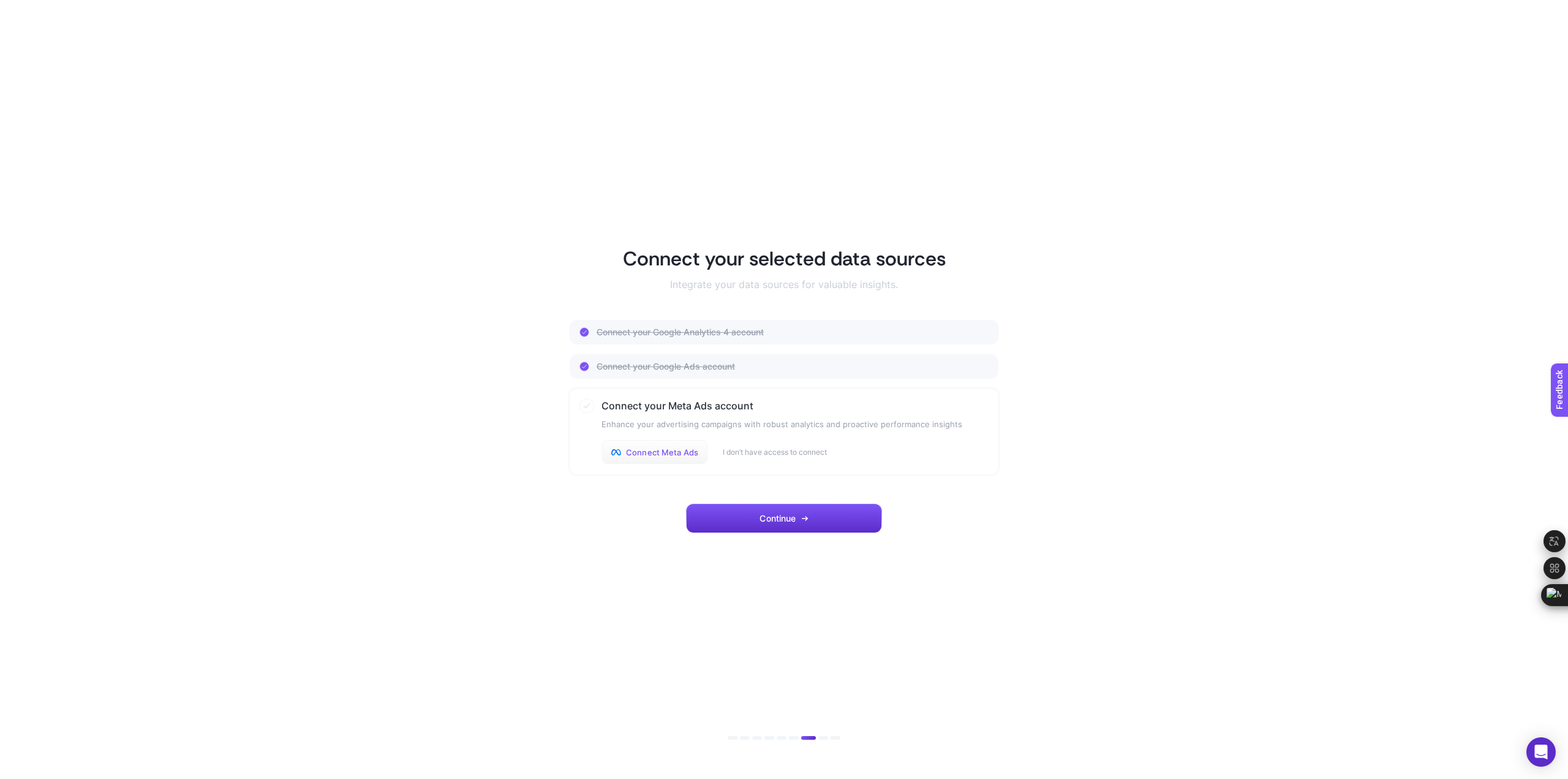
click at [660, 454] on span "Connect Meta Ads" at bounding box center [662, 452] width 72 height 10
click at [660, 453] on span "Connect Meta Ads" at bounding box center [662, 452] width 72 height 10
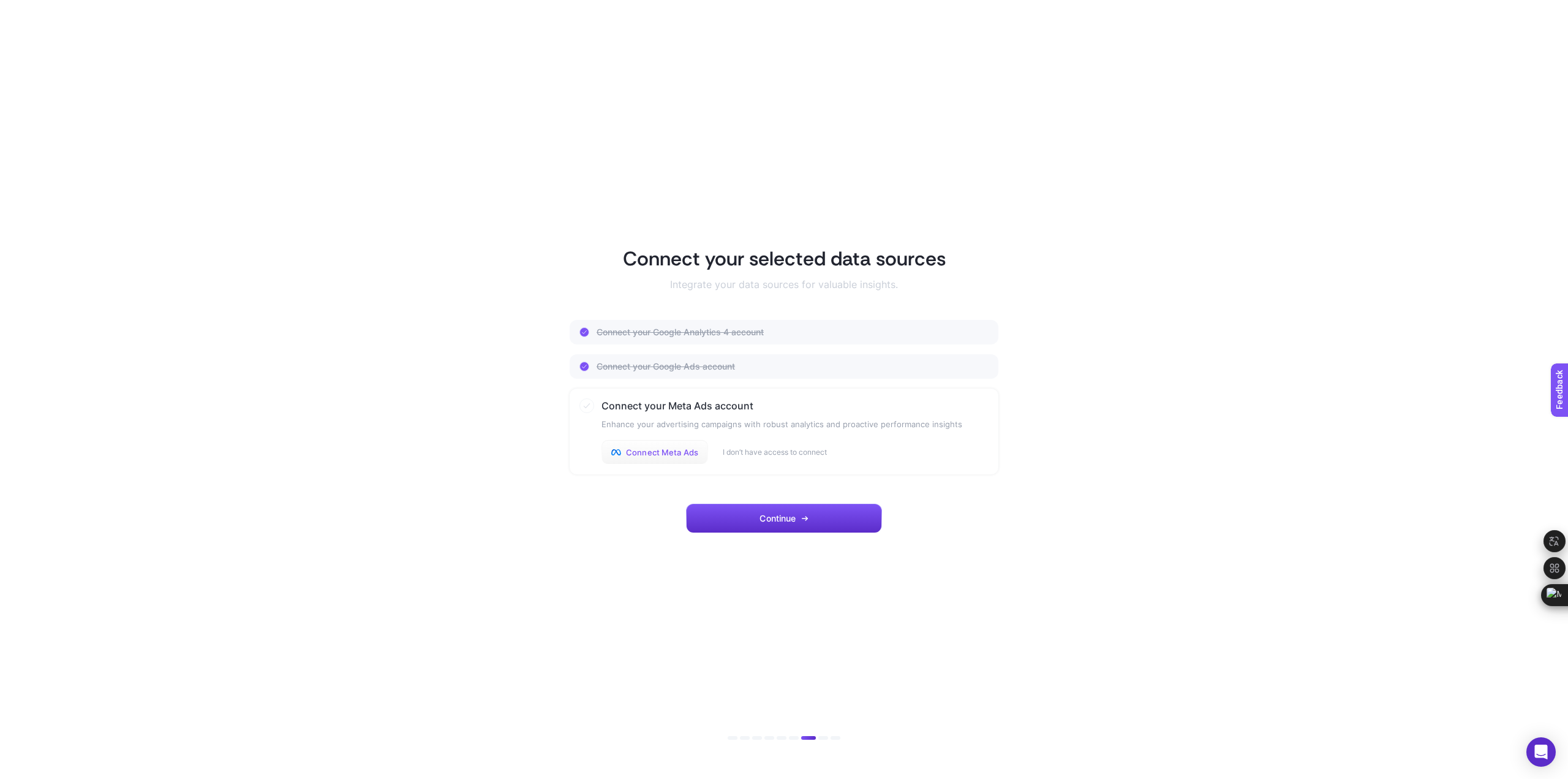
click at [660, 453] on span "Connect Meta Ads" at bounding box center [662, 452] width 72 height 10
click at [662, 451] on span "Connect Meta Ads" at bounding box center [662, 452] width 72 height 10
click at [666, 451] on span "Connect Meta Ads" at bounding box center [662, 452] width 72 height 10
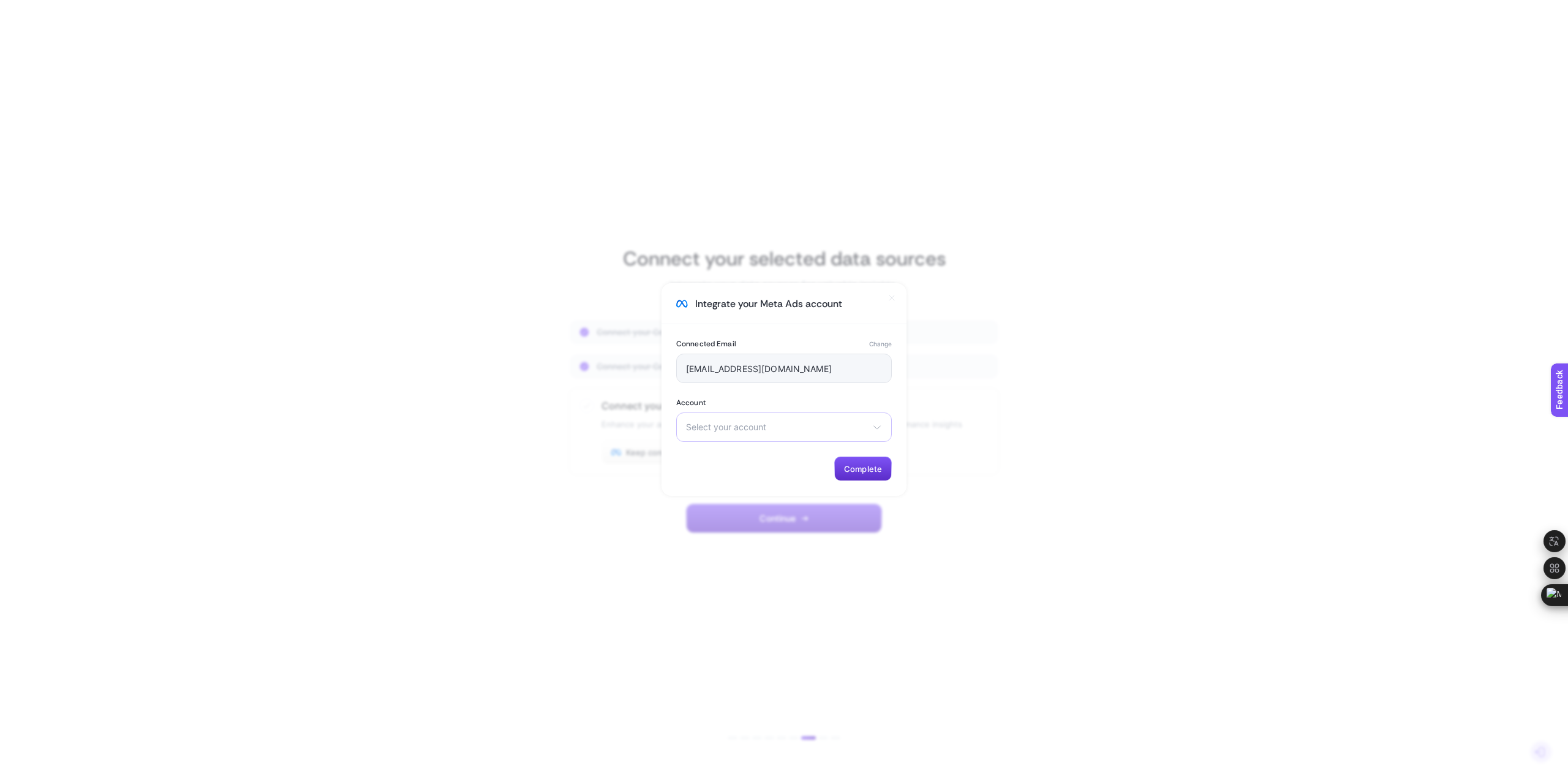
click at [790, 428] on span "Select your account" at bounding box center [776, 427] width 181 height 10
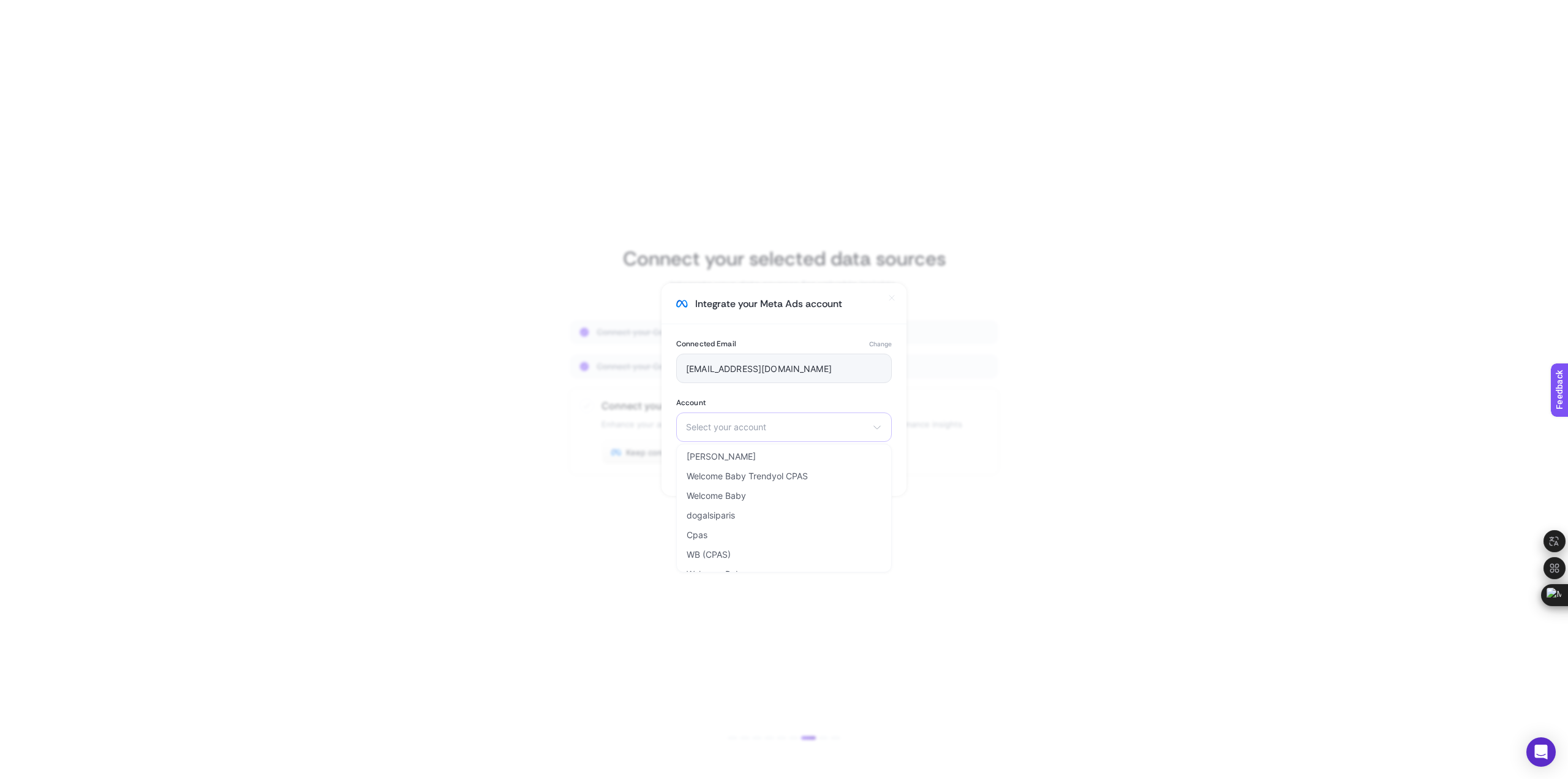
click at [777, 417] on div "Select your account [PERSON_NAME] Welcome Baby Trendyol CPAS Welcome Baby dogal…" at bounding box center [784, 427] width 216 height 29
click at [777, 430] on span "Select your account" at bounding box center [776, 427] width 181 height 10
click at [777, 498] on li "Welcome Baby" at bounding box center [784, 496] width 210 height 20
click at [756, 431] on span "Welcome Baby" at bounding box center [776, 427] width 181 height 10
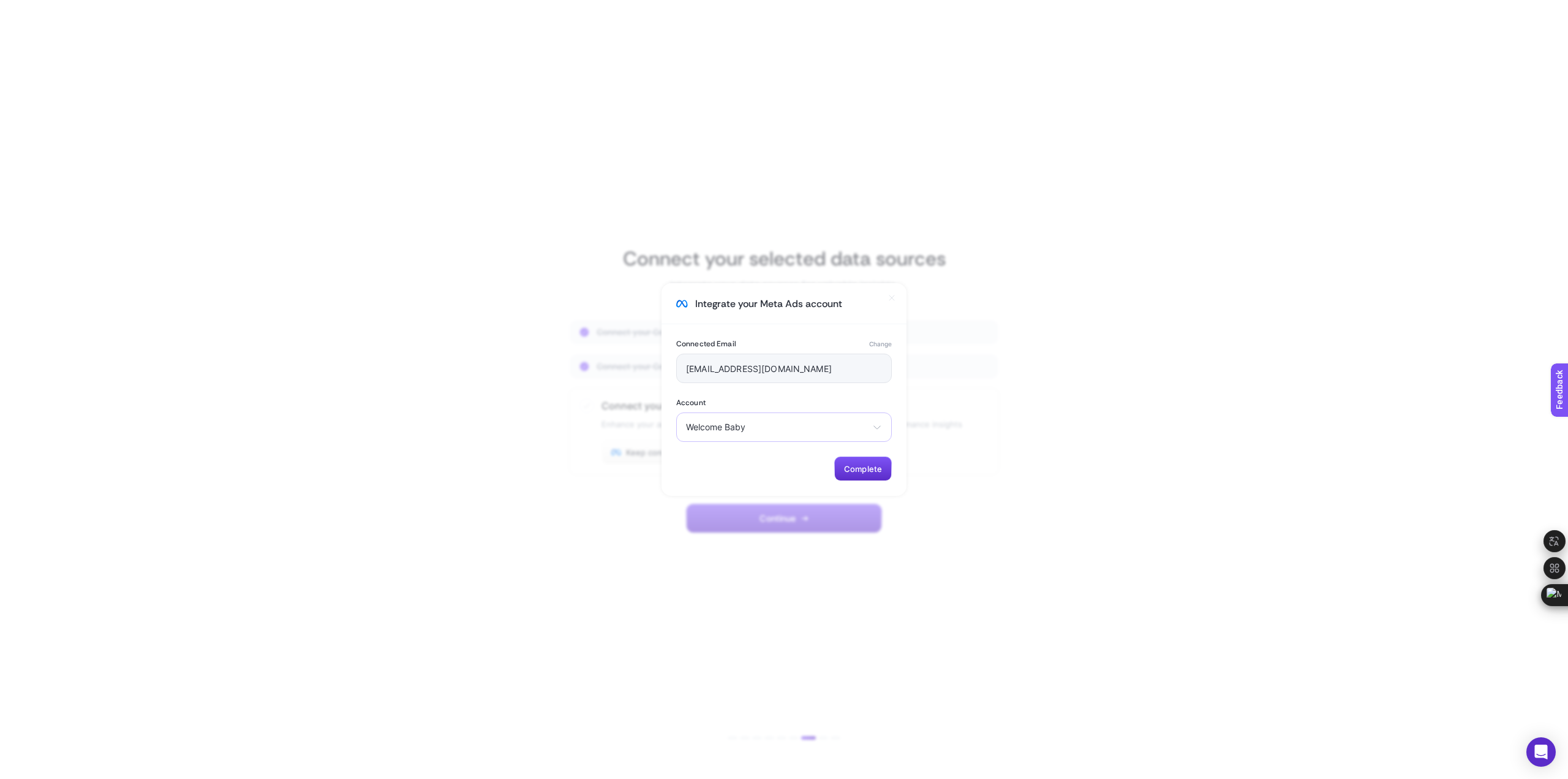
click at [756, 431] on span "Welcome Baby" at bounding box center [776, 427] width 181 height 10
click at [760, 516] on li "Welcome Baby" at bounding box center [784, 520] width 210 height 20
click at [755, 431] on span "Welcome Baby" at bounding box center [776, 427] width 181 height 10
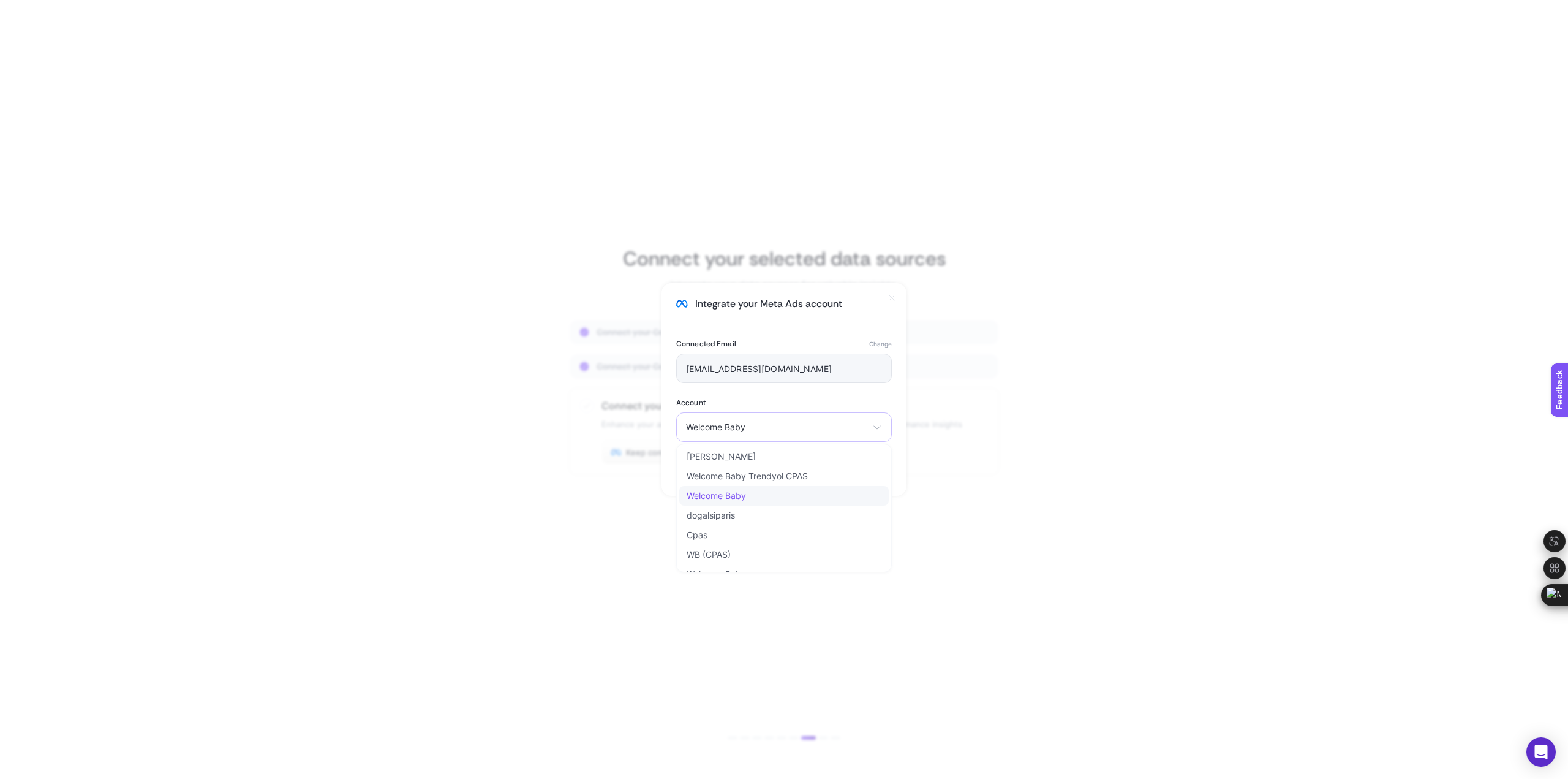
click at [763, 496] on li "Welcome Baby" at bounding box center [784, 496] width 210 height 20
click at [808, 426] on span "Welcome Baby" at bounding box center [776, 427] width 181 height 10
click at [807, 517] on li "Welcome Baby" at bounding box center [784, 520] width 210 height 20
drag, startPoint x: 866, startPoint y: 467, endPoint x: 832, endPoint y: 427, distance: 52.5
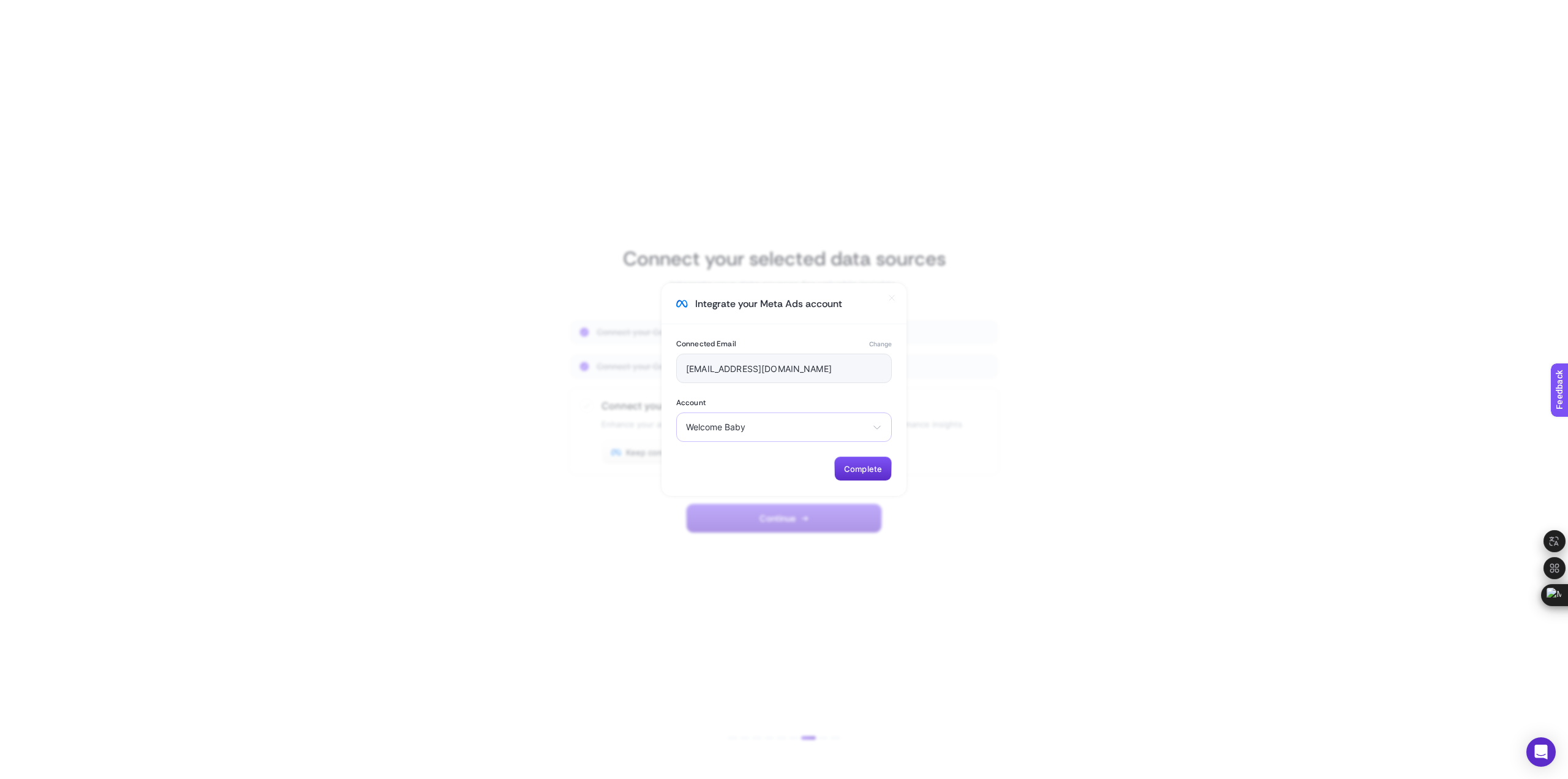
click at [832, 427] on div "Connected Email Change koray@korayyildiz.com.tr Account Welcome Baby Koray Yild…" at bounding box center [784, 410] width 245 height 172
click at [831, 429] on span "Welcome Baby" at bounding box center [776, 427] width 181 height 10
click at [1036, 536] on section "Integrate your Meta Ads account Connected Email Change koray@korayyildiz.com.tr…" at bounding box center [784, 389] width 1568 height 779
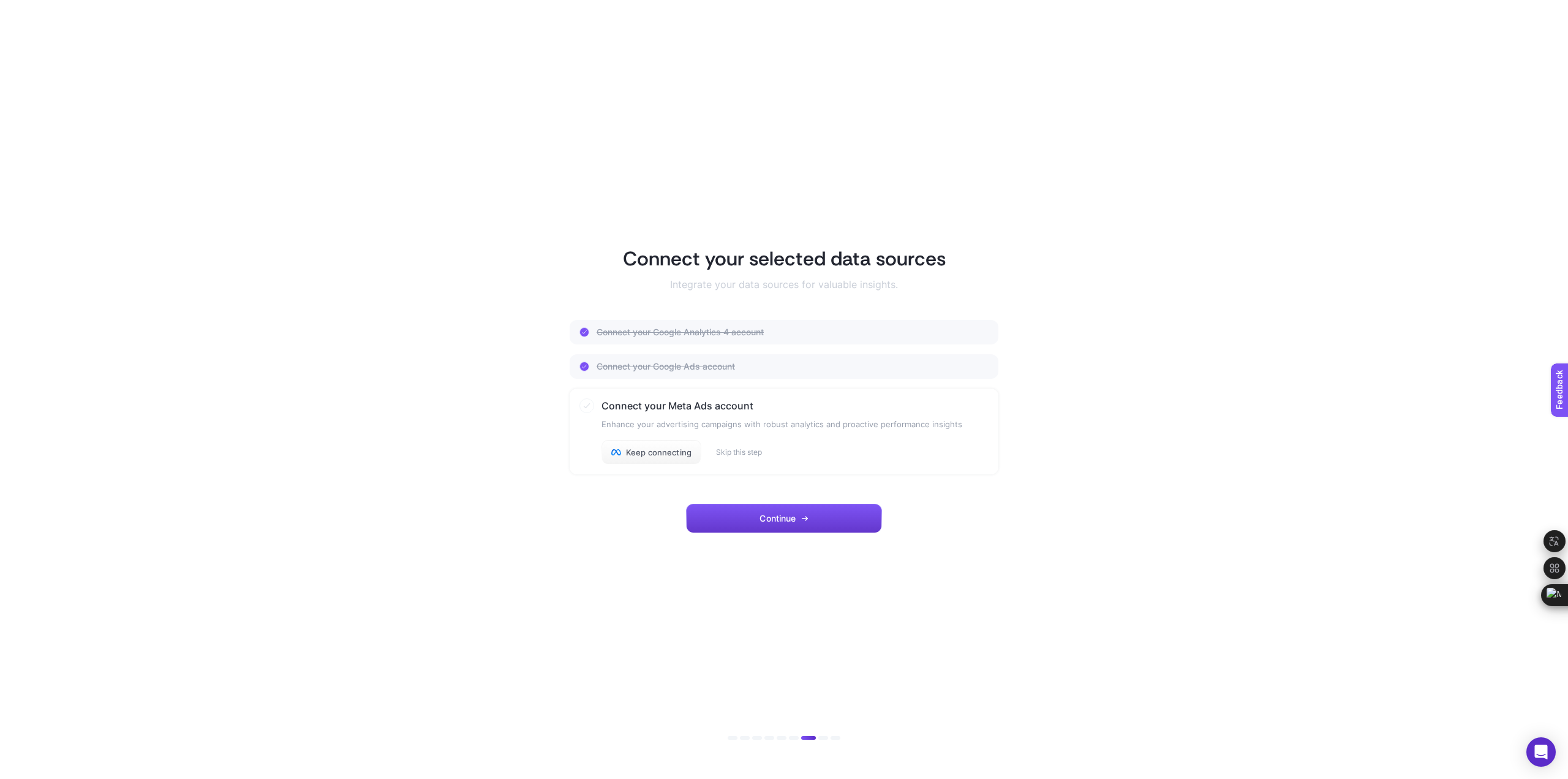
click at [783, 524] on button "Continue" at bounding box center [784, 518] width 196 height 29
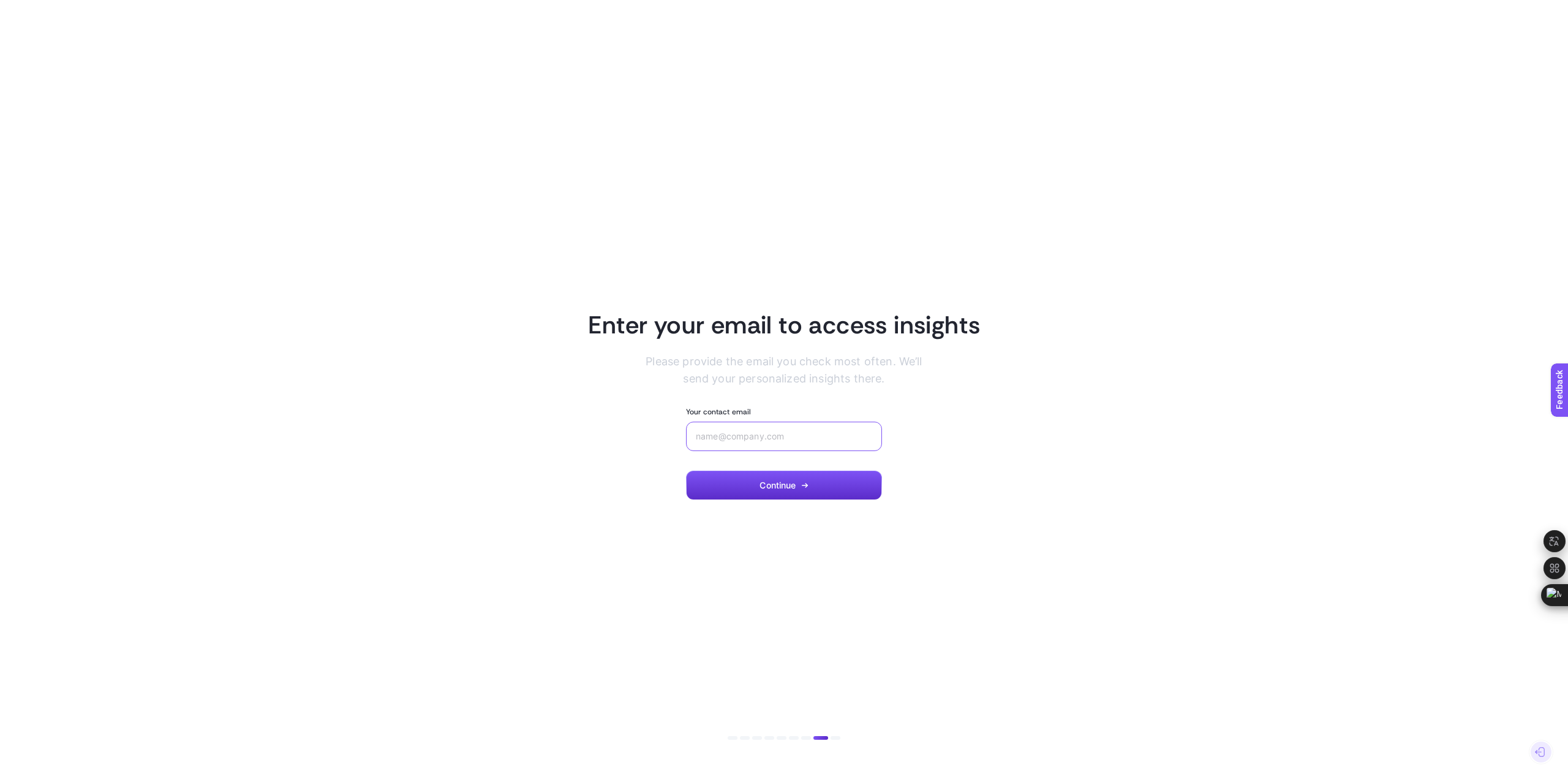
click at [760, 432] on input "Your contact email" at bounding box center [784, 436] width 176 height 10
type input "kyildiz@welcomebaby.com.tr"
drag, startPoint x: 1053, startPoint y: 430, endPoint x: 1044, endPoint y: 432, distance: 9.2
click at [1053, 430] on section "Enter your email to access insights Please provide the email you check most oft…" at bounding box center [783, 390] width 852 height 221
click at [815, 482] on button "Continue" at bounding box center [784, 485] width 196 height 29
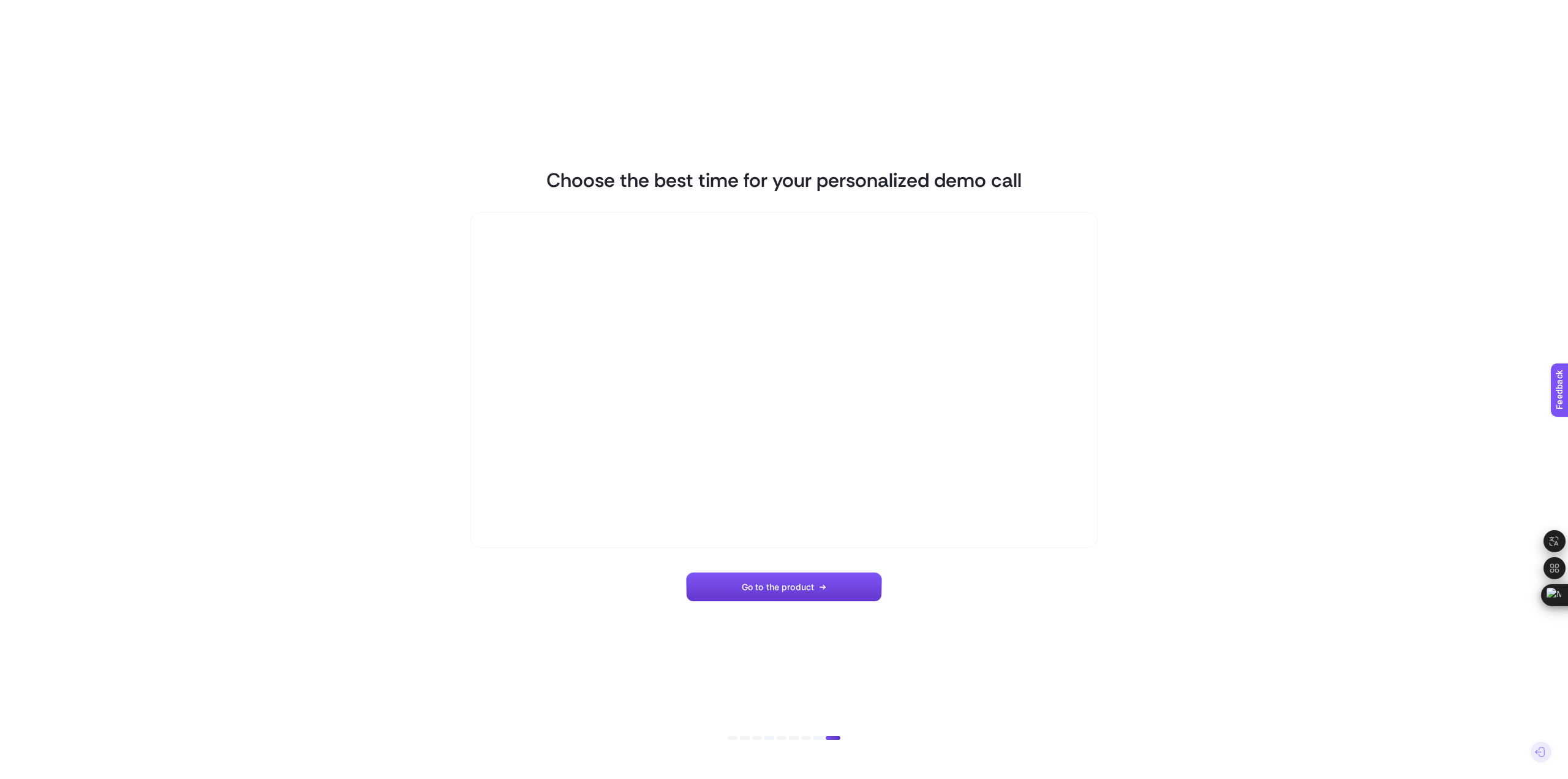
click at [787, 582] on span "Go to the product" at bounding box center [778, 587] width 72 height 10
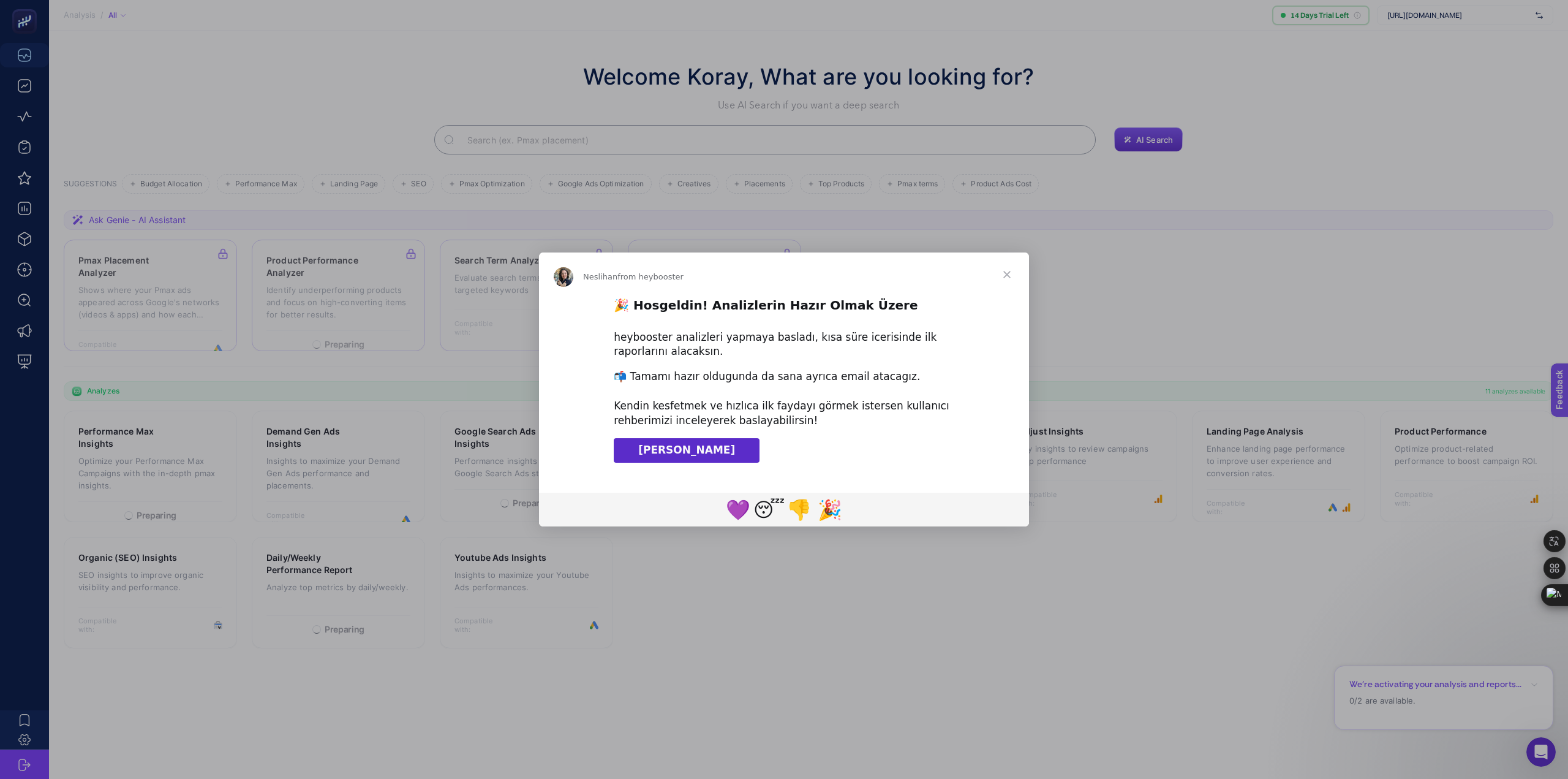
click at [1009, 277] on span "Close" at bounding box center [1007, 275] width 44 height 44
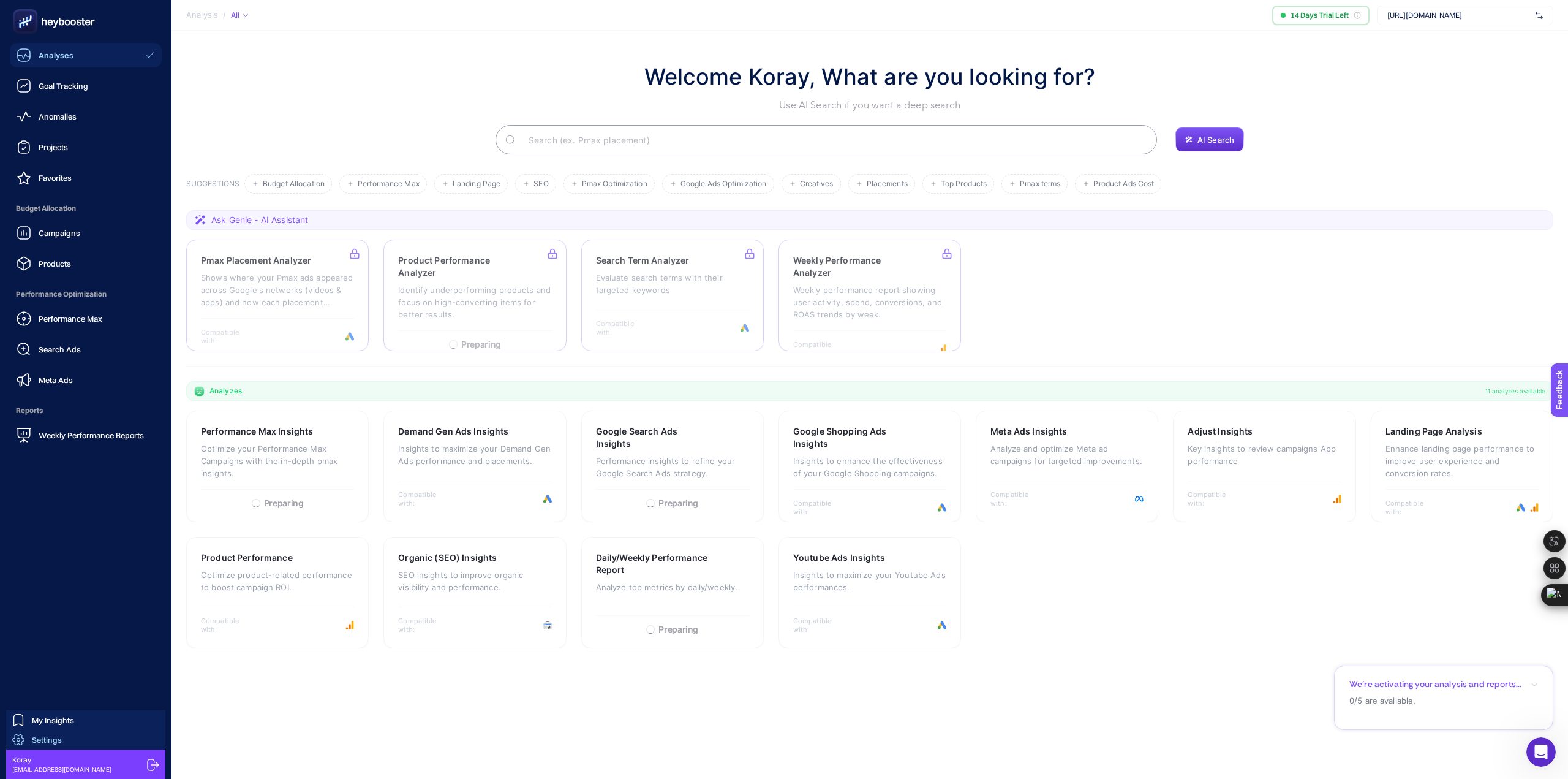
click at [41, 739] on span "Settings" at bounding box center [47, 739] width 30 height 10
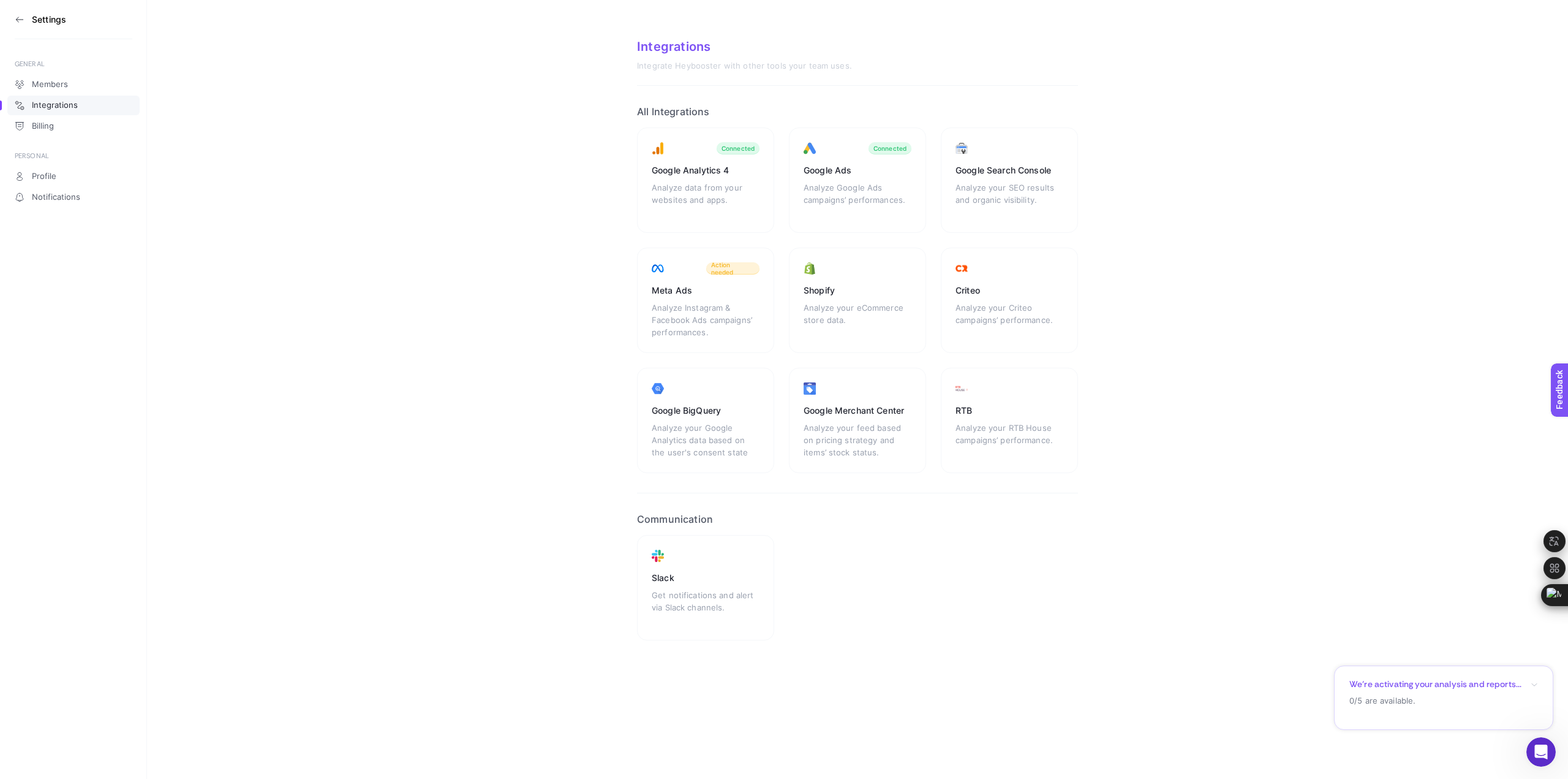
click at [66, 104] on span "Integrations" at bounding box center [55, 105] width 46 height 10
click at [1018, 182] on div "Analyze your SEO results and organic visibility." at bounding box center [1009, 200] width 108 height 37
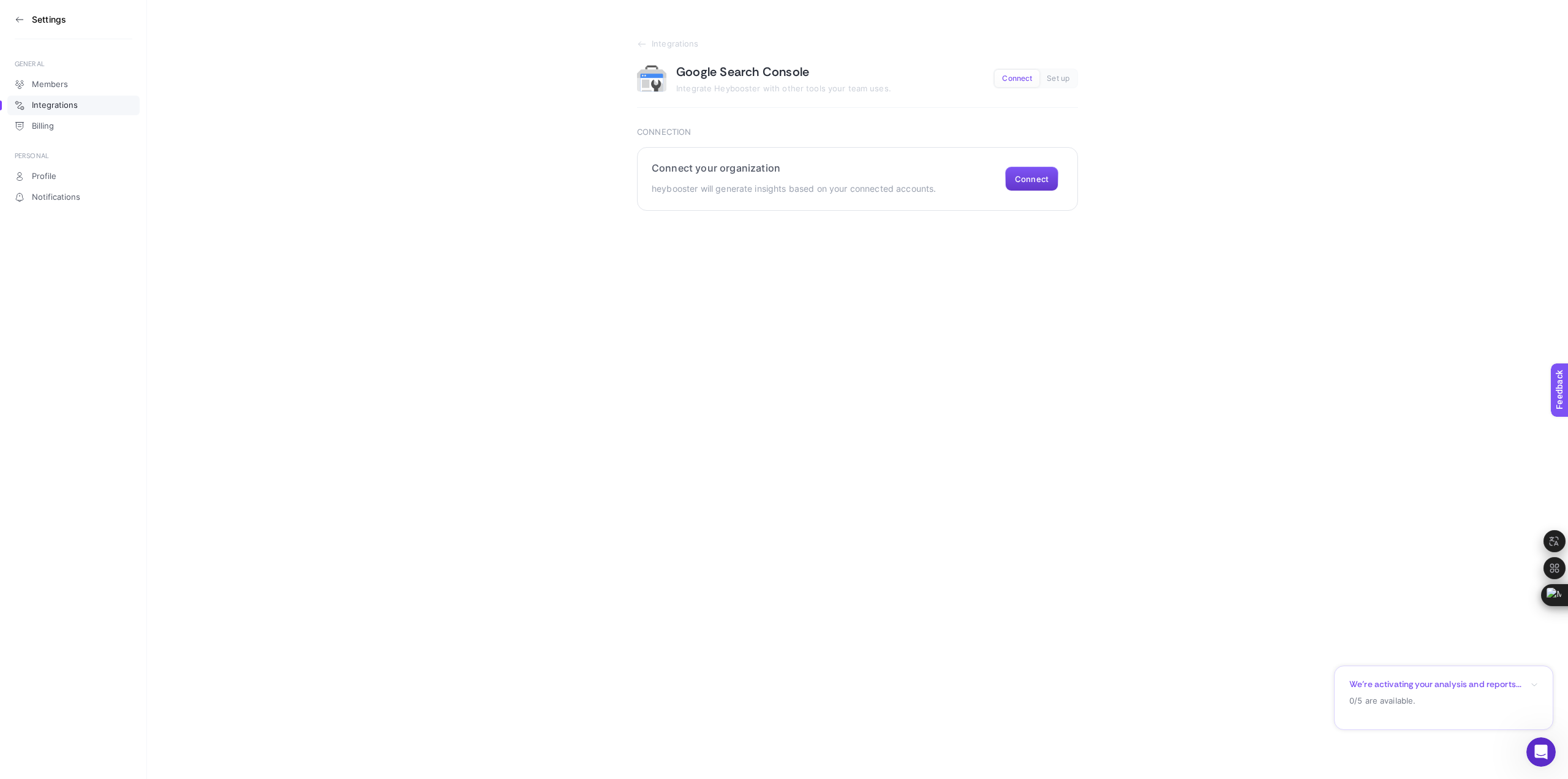
click at [1027, 182] on button "Connect" at bounding box center [1032, 179] width 54 height 25
click at [776, 339] on span "Select your site" at bounding box center [742, 338] width 162 height 10
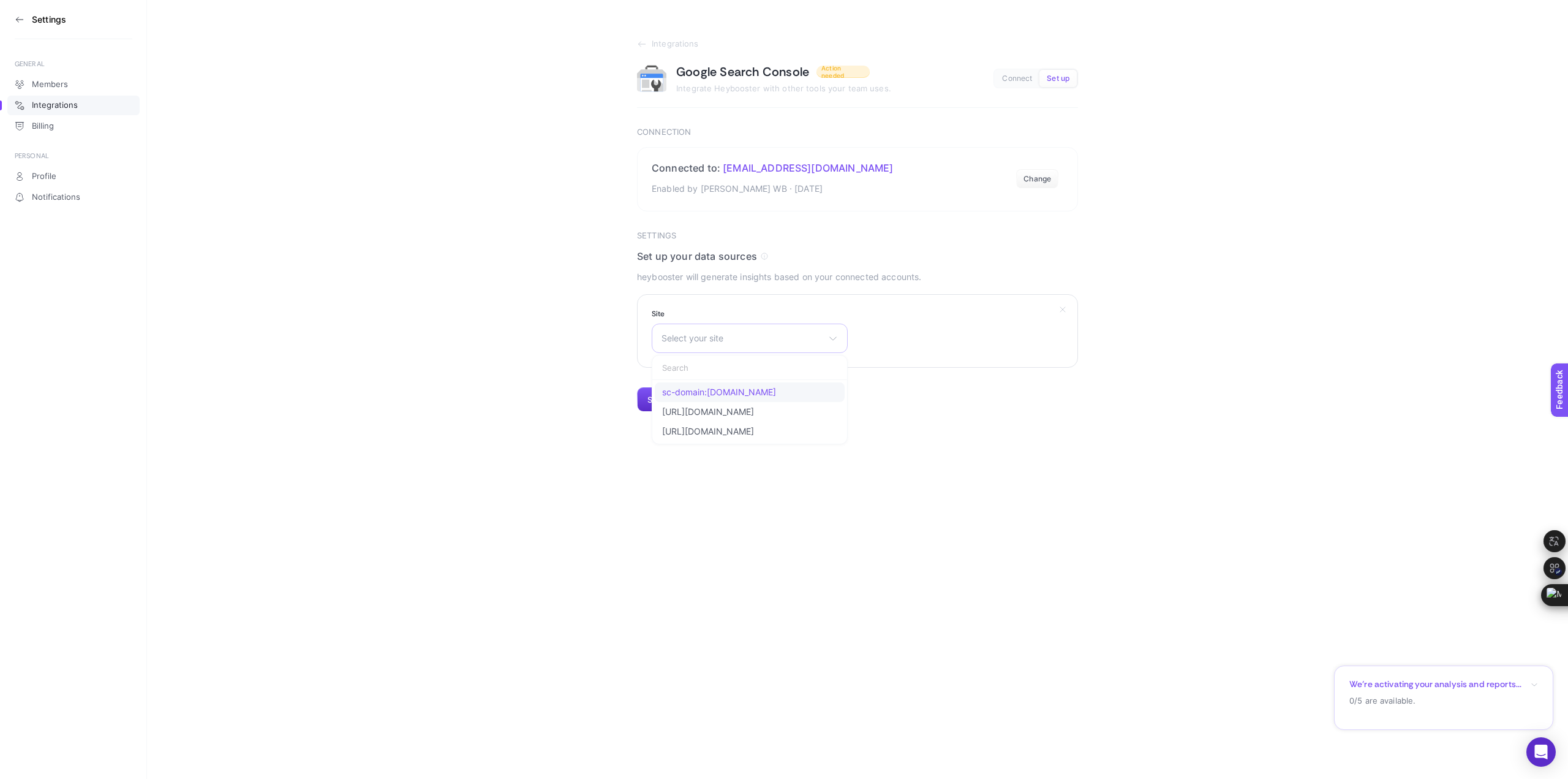
click at [710, 394] on span "sc-domain:welcomebaby.com.tr" at bounding box center [719, 392] width 114 height 10
click at [665, 403] on button "Submit" at bounding box center [661, 400] width 47 height 25
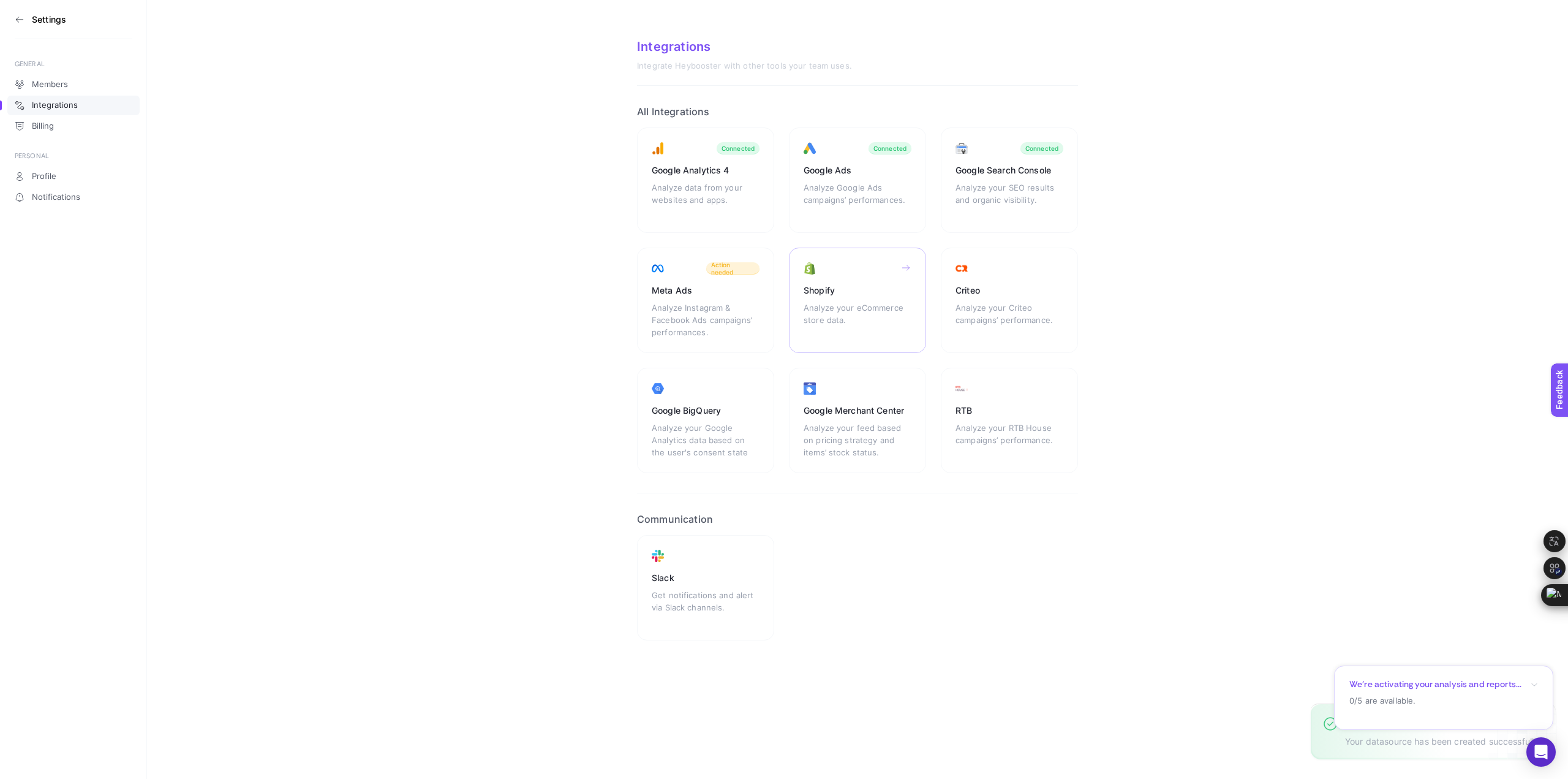
click at [877, 311] on div "Analyze your eCommerce store data." at bounding box center [857, 320] width 108 height 37
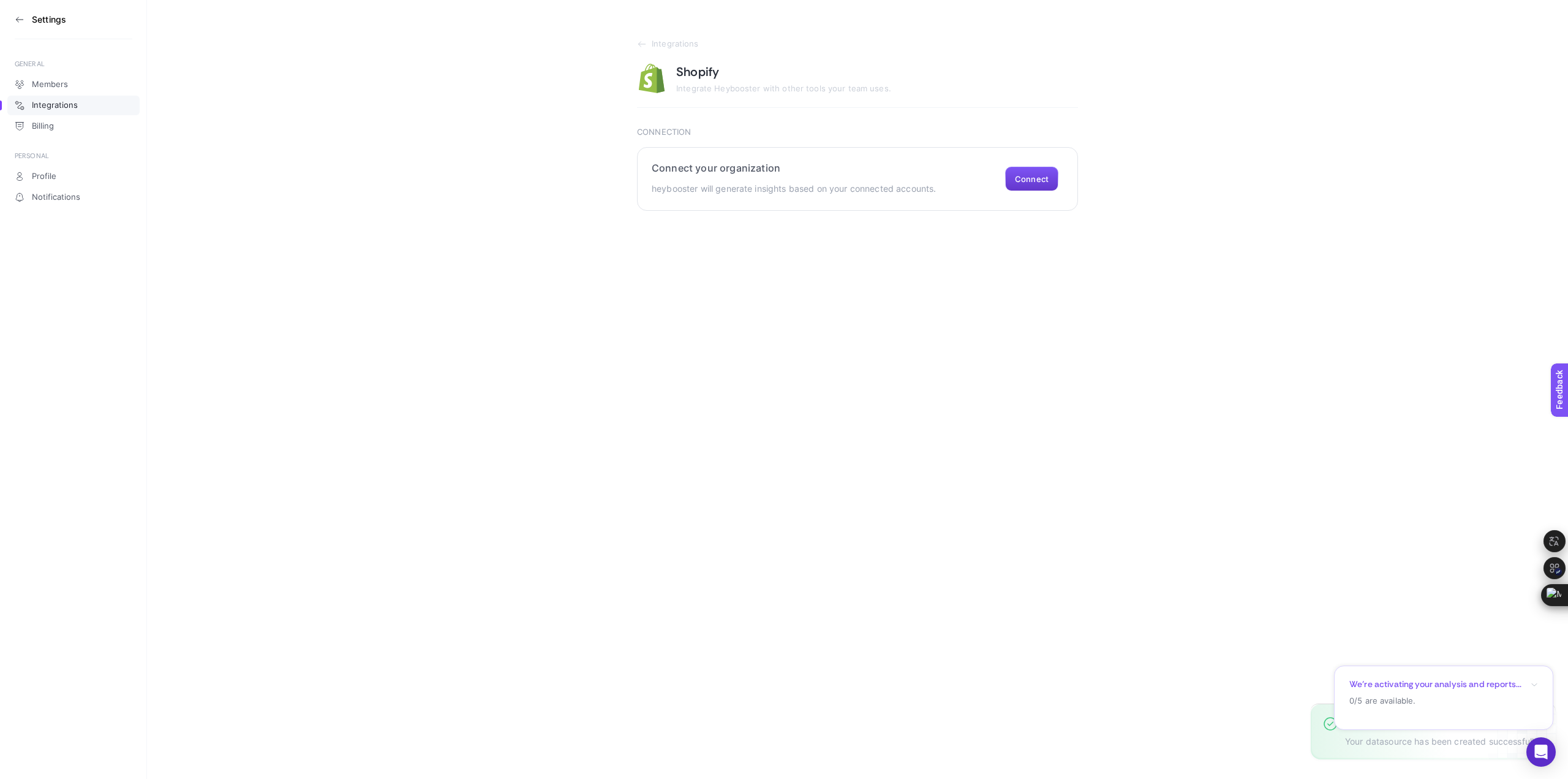
click at [1029, 180] on button "Connect" at bounding box center [1032, 179] width 54 height 25
click at [769, 400] on input "Store name *" at bounding box center [784, 398] width 196 height 10
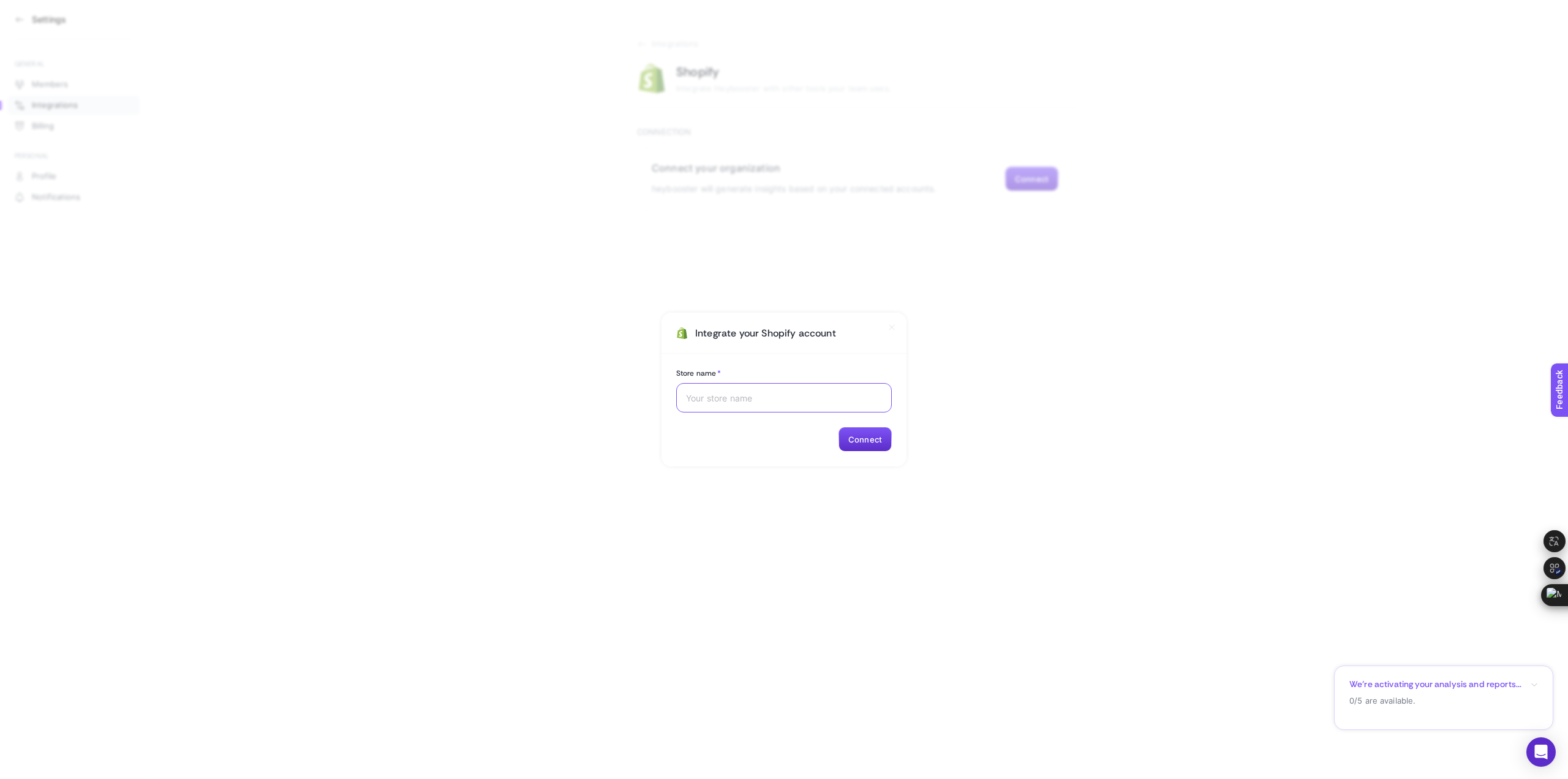
paste input "59fc15-cd.myshopify.com"
type input "59fc15-cd.myshopify.com"
click at [863, 435] on button "Connect" at bounding box center [865, 439] width 54 height 25
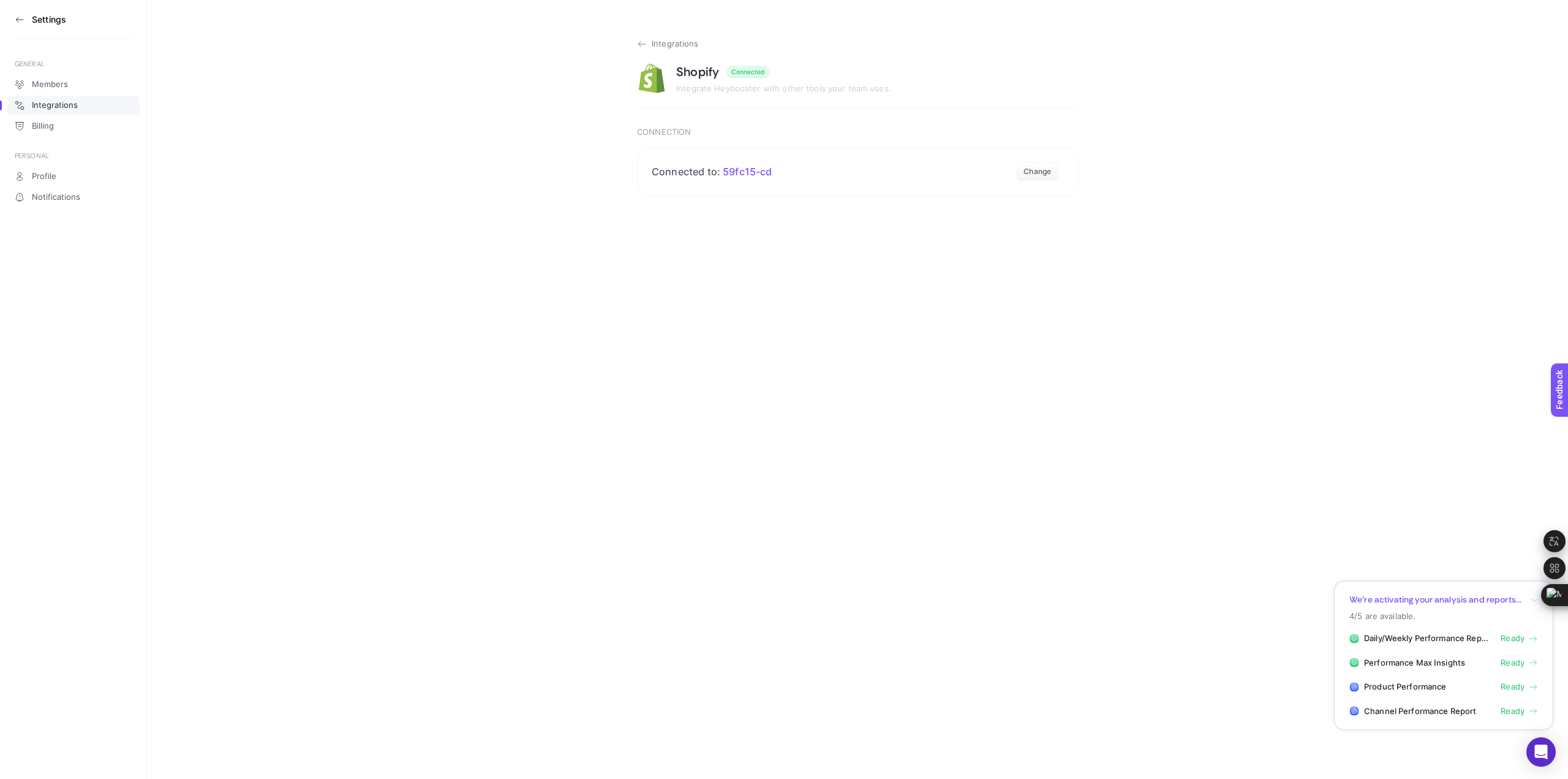
click at [638, 43] on icon at bounding box center [642, 44] width 10 height 10
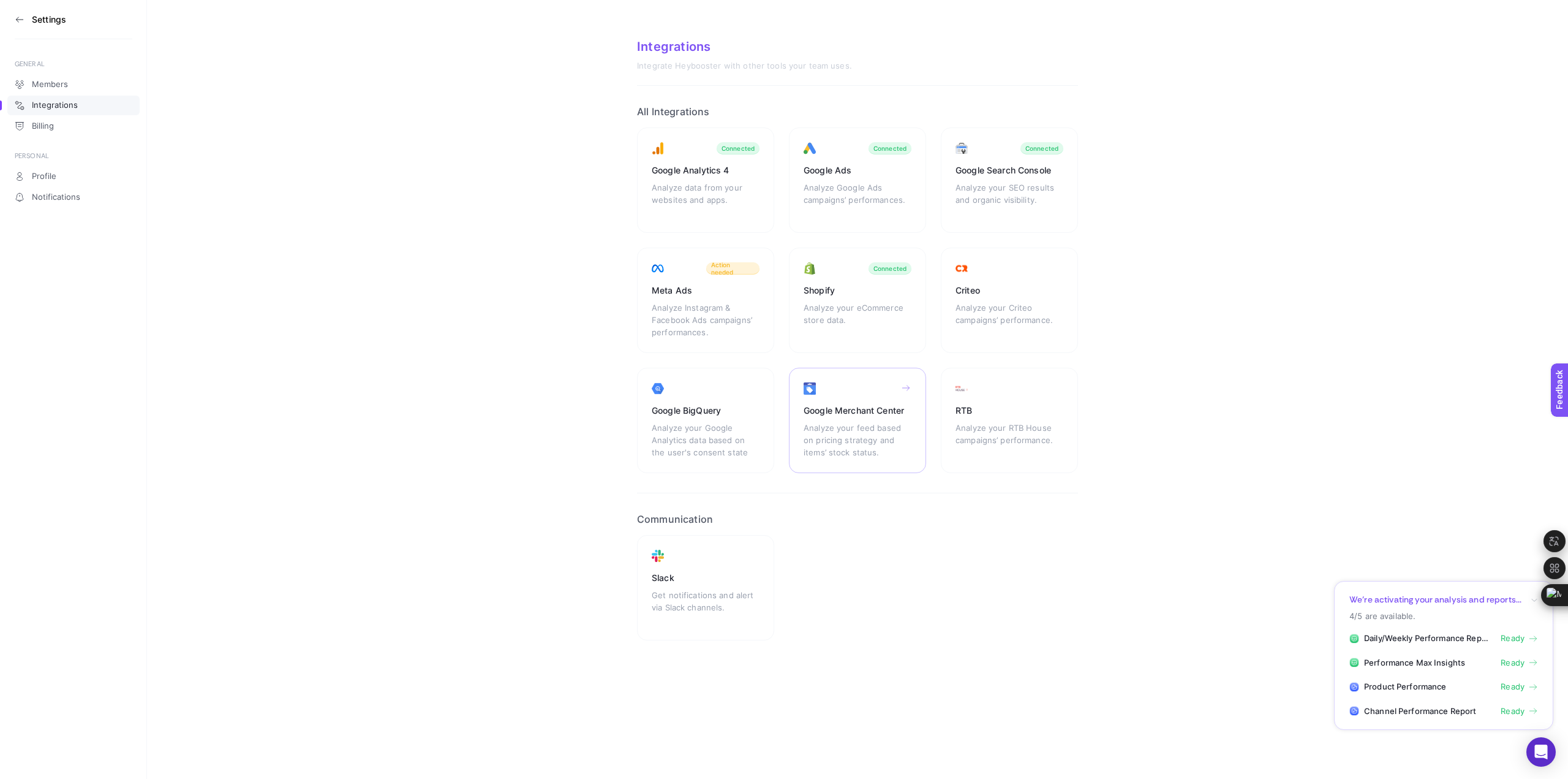
click at [874, 422] on div "Analyze your feed based on pricing strategy and items’ stock status." at bounding box center [857, 440] width 108 height 37
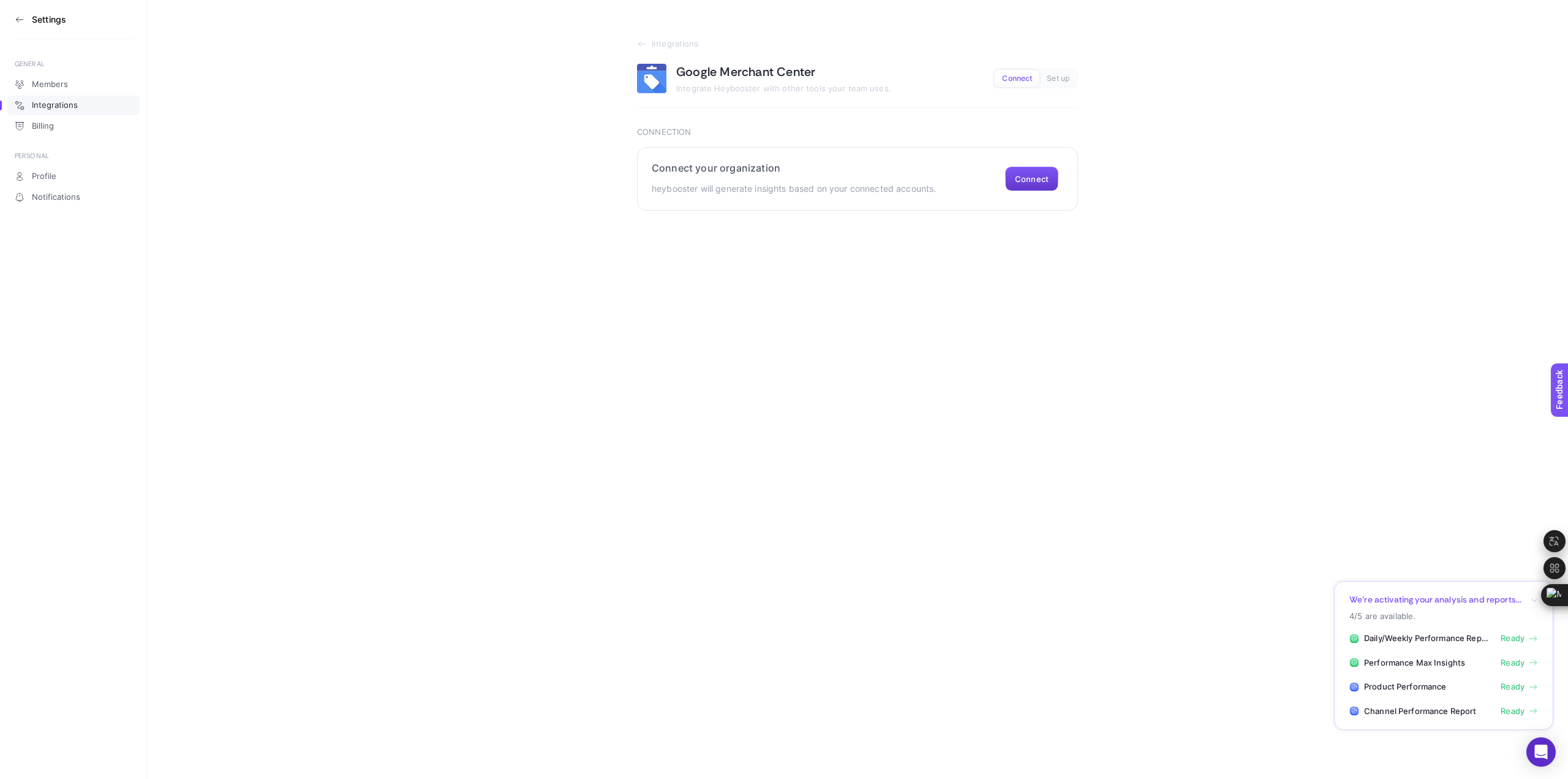
click at [1039, 184] on button "Connect" at bounding box center [1032, 179] width 54 height 25
click at [831, 334] on icon at bounding box center [832, 338] width 10 height 10
click at [776, 395] on li "Welcome Baby" at bounding box center [750, 392] width 190 height 20
click at [671, 405] on button "Submit" at bounding box center [661, 400] width 47 height 25
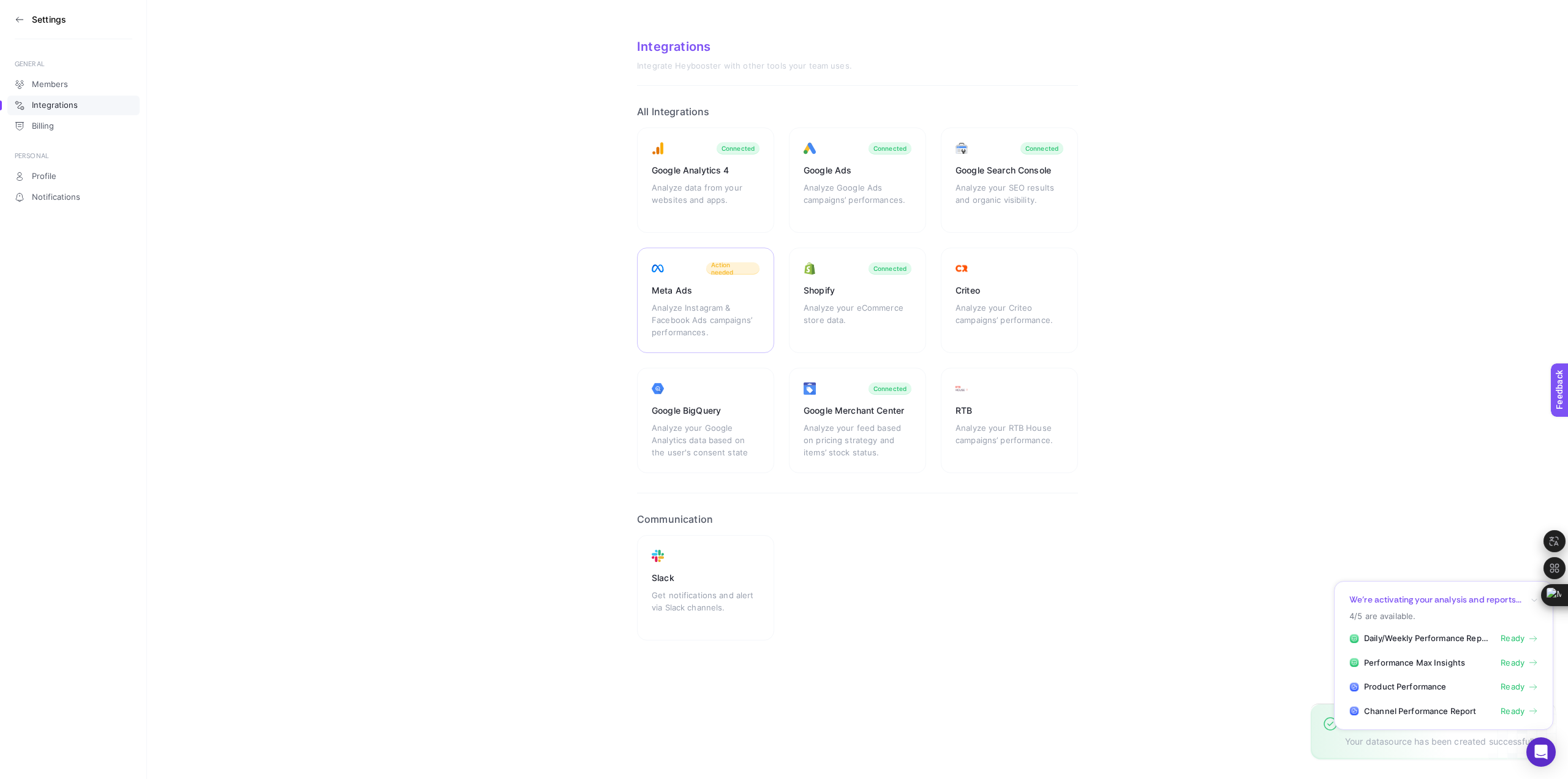
click at [715, 305] on div "Analyze Instagram & Facebook Ads campaigns’ performances." at bounding box center [705, 320] width 108 height 37
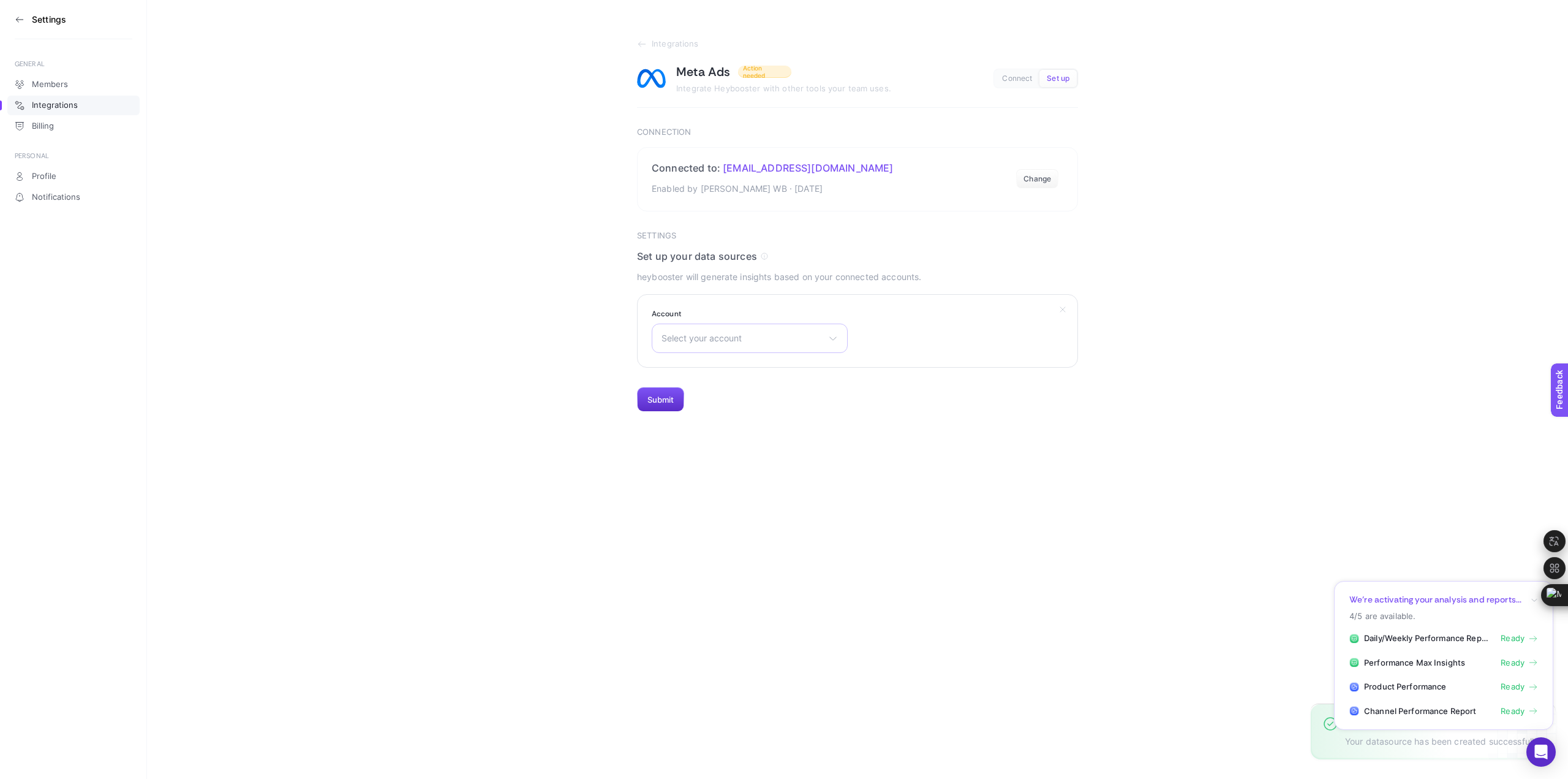
click at [775, 330] on div "Select your account Koray Yildiz Welcome Baby Trendyol CPAS Welcome Baby dogals…" at bounding box center [750, 338] width 196 height 29
click at [772, 427] on li "Welcome Baby" at bounding box center [750, 431] width 190 height 20
click at [665, 401] on button "Submit" at bounding box center [661, 400] width 47 height 25
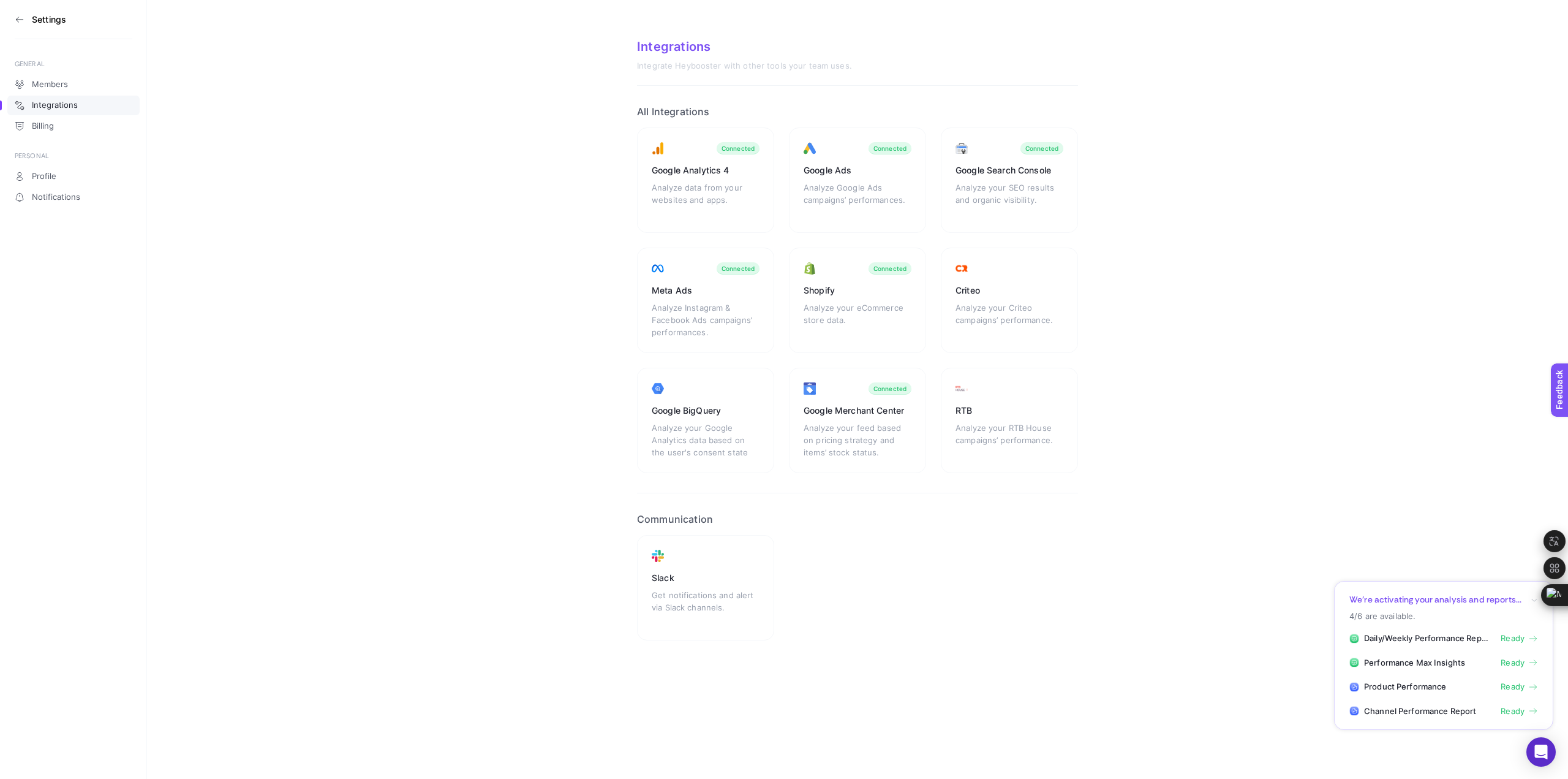
click at [18, 26] on section "Settings" at bounding box center [74, 19] width 118 height 39
click at [18, 18] on icon at bounding box center [19, 19] width 10 height 10
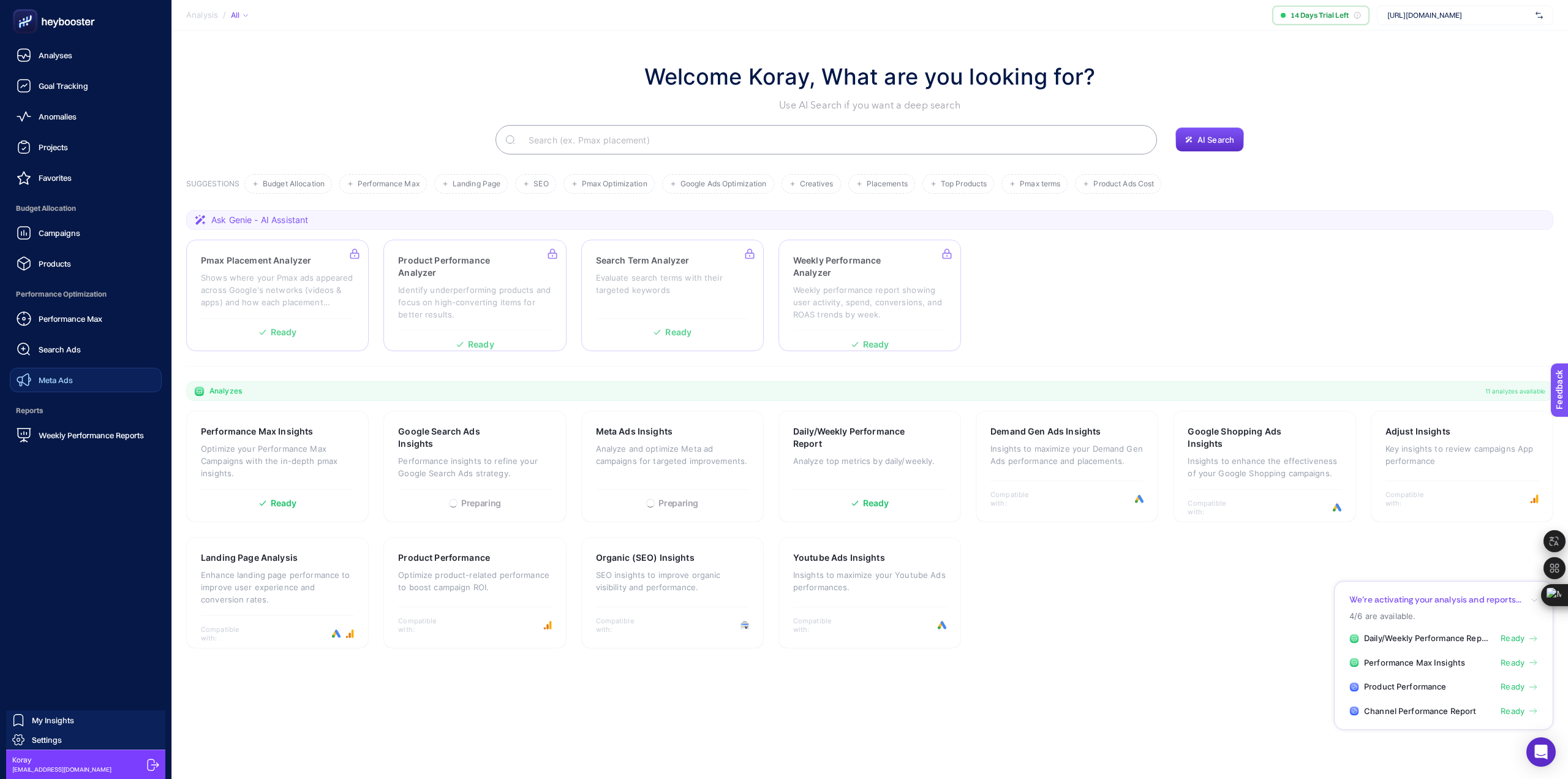
click at [85, 374] on link "Meta Ads" at bounding box center [86, 380] width 152 height 25
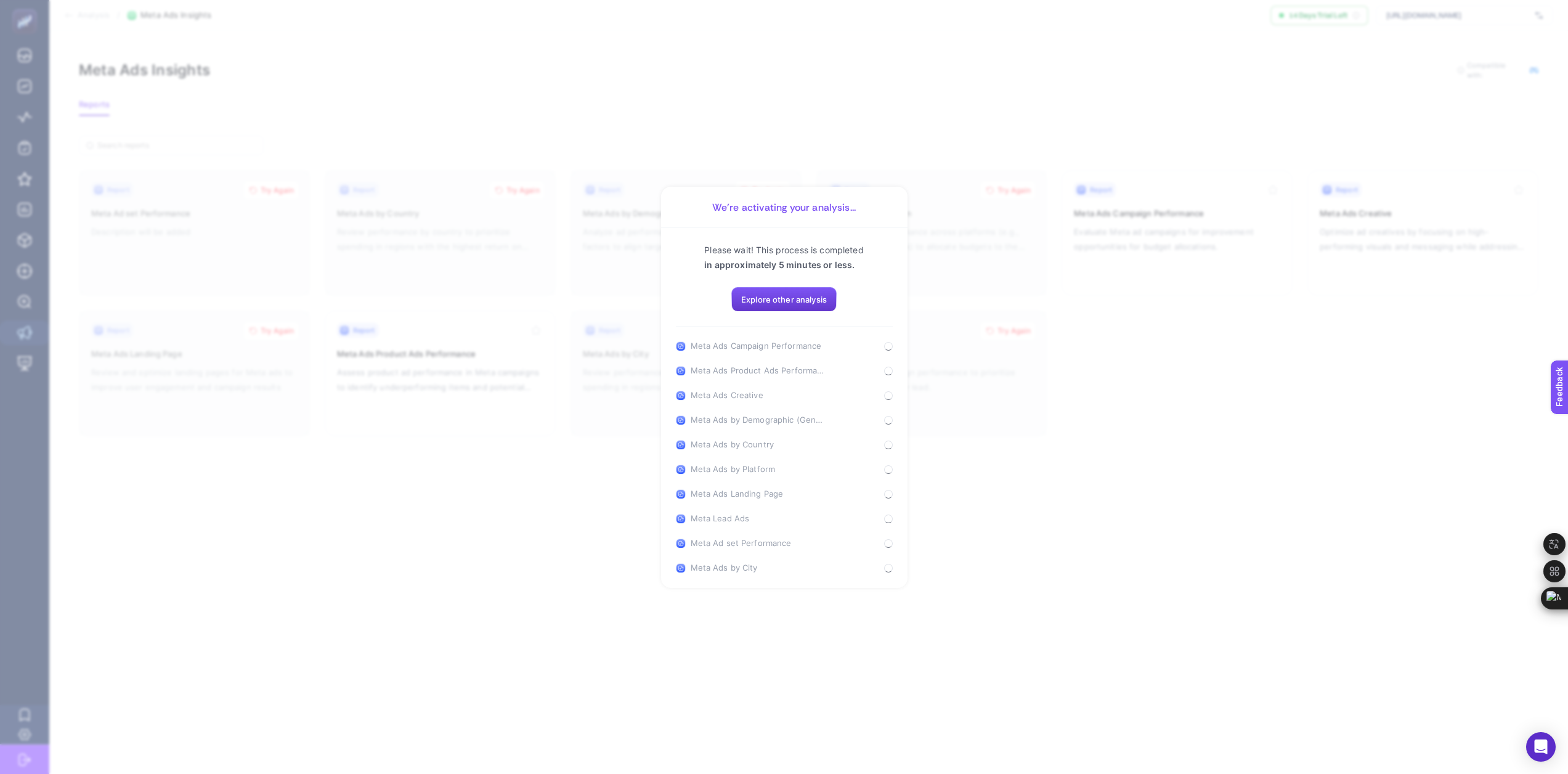
click at [794, 302] on span "Explore other analysis" at bounding box center [783, 299] width 85 height 10
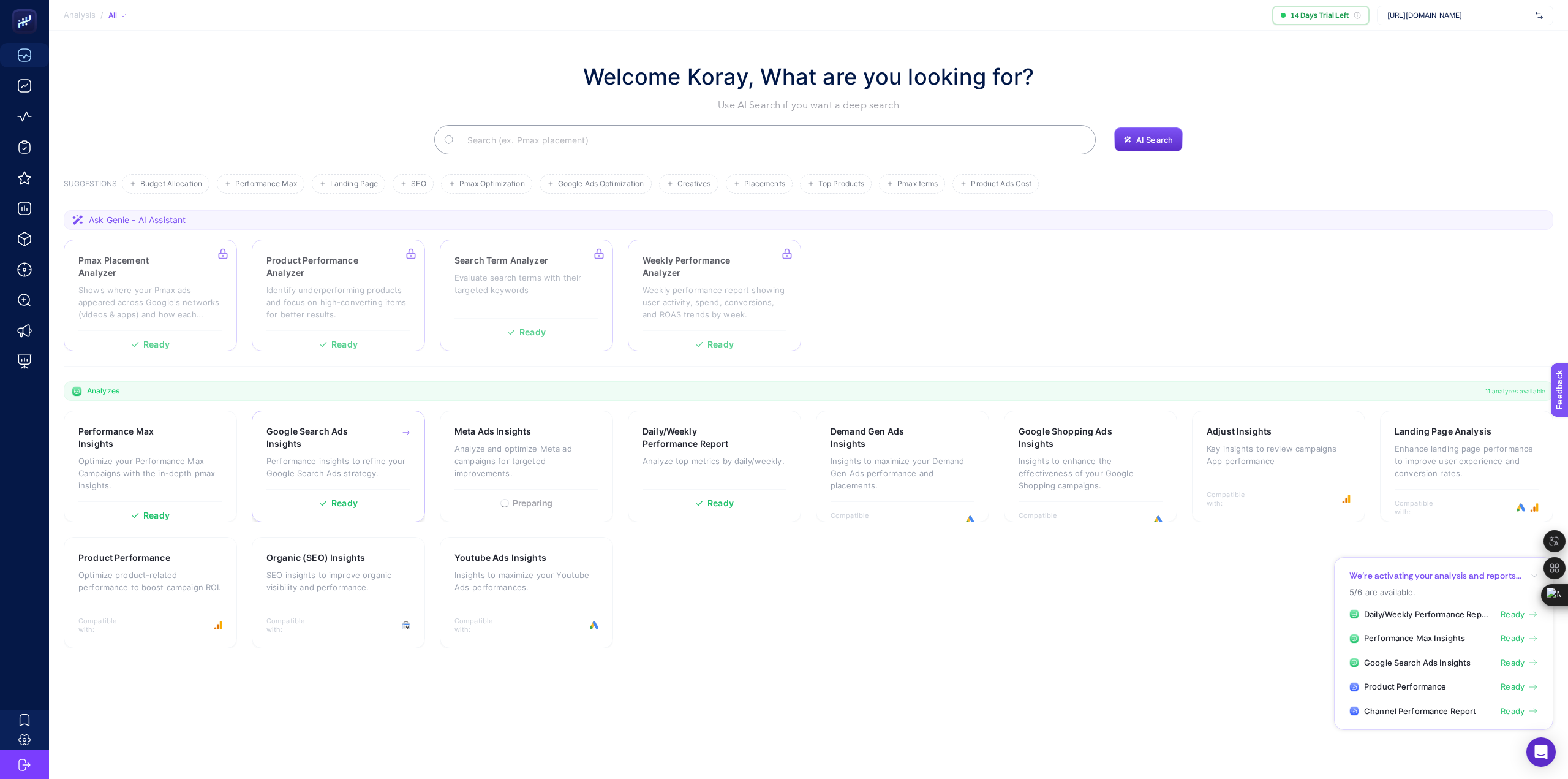
click at [335, 500] on span "Ready" at bounding box center [345, 502] width 26 height 8
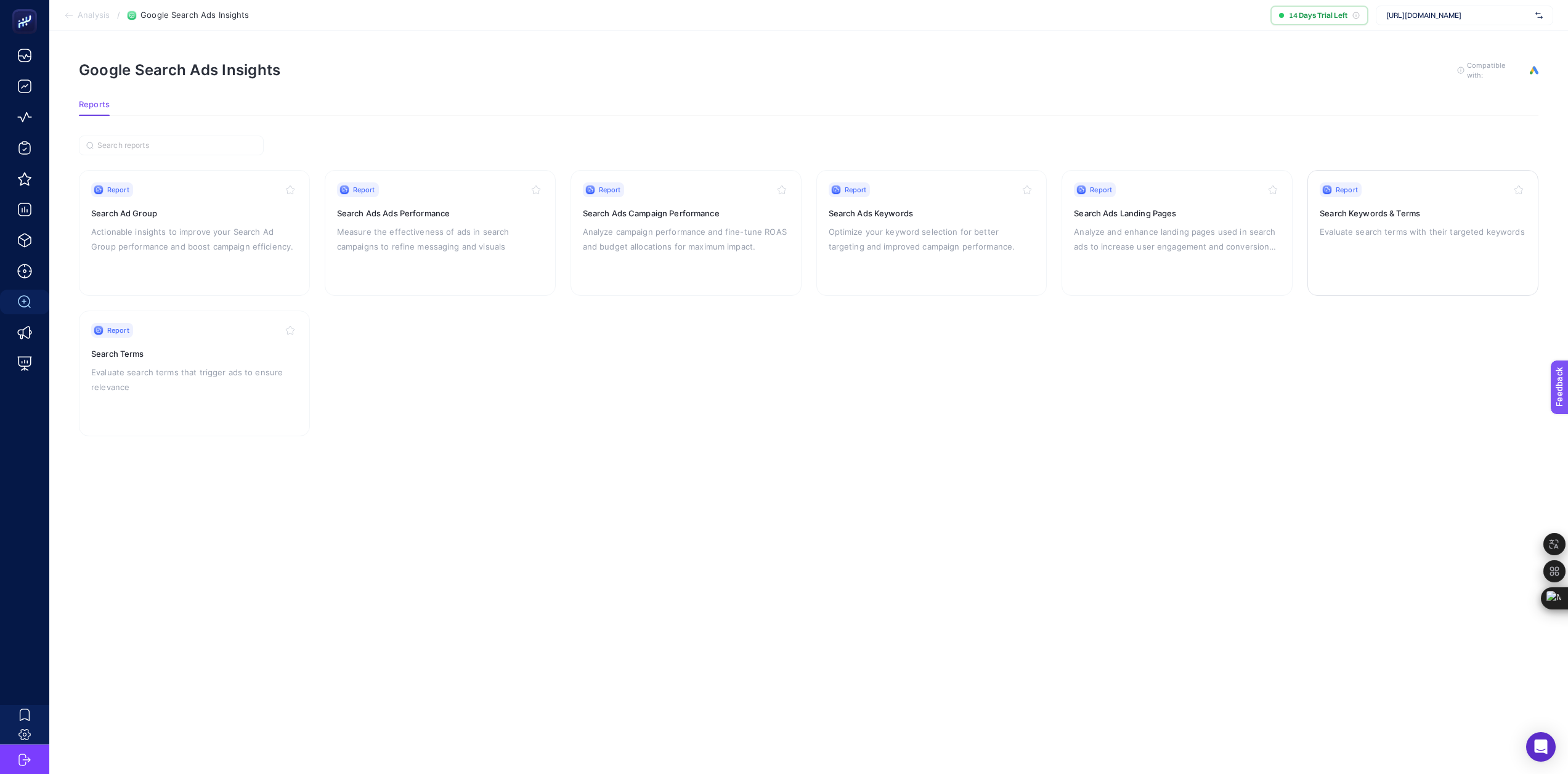
click at [1374, 240] on div "Report Search Keywords & Terms Evaluate search terms with their targeted keywor…" at bounding box center [1422, 233] width 206 height 101
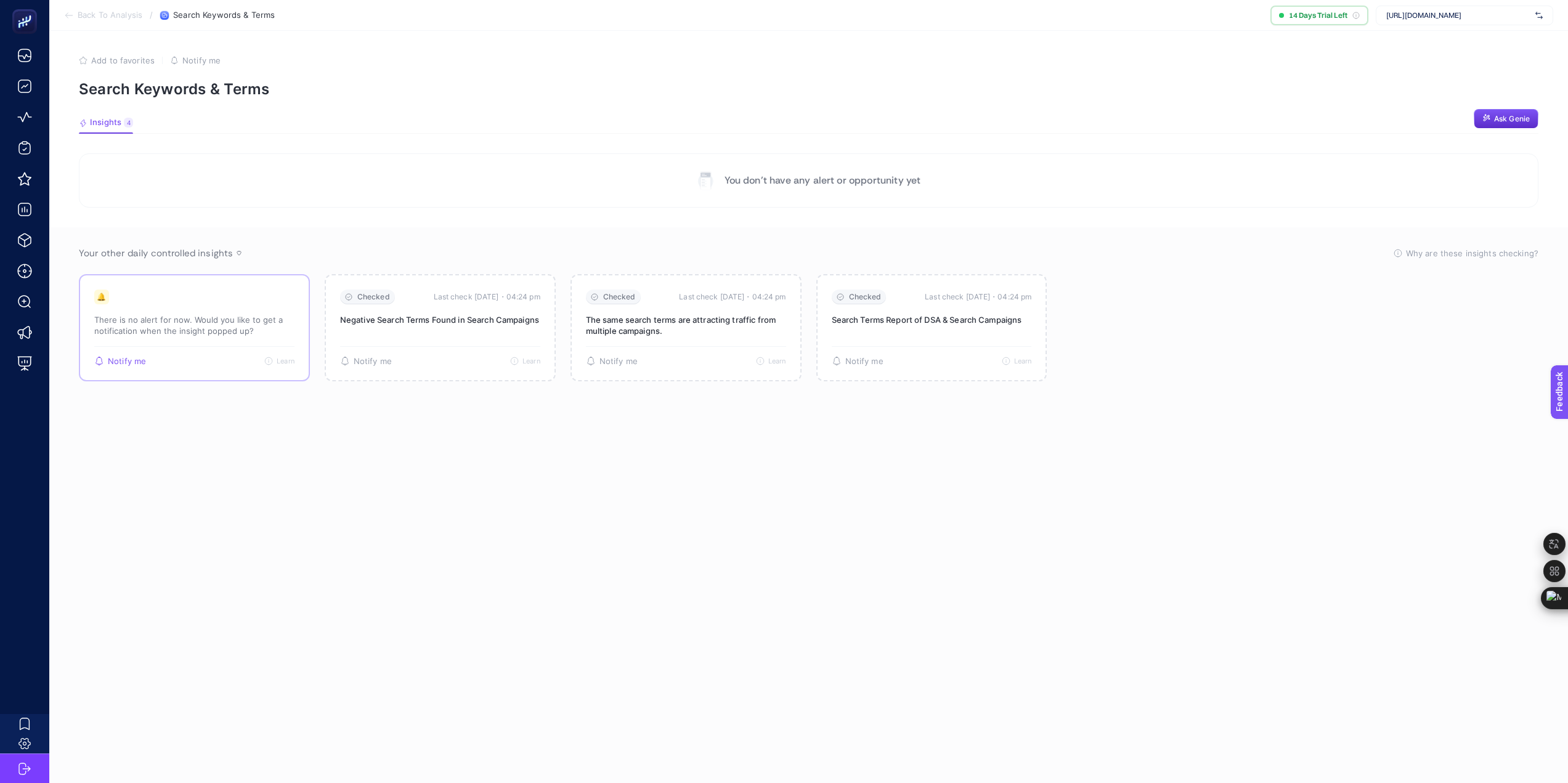
click at [168, 316] on p "There is no alert for now. Would you like to get a notification when the insigh…" at bounding box center [194, 325] width 200 height 22
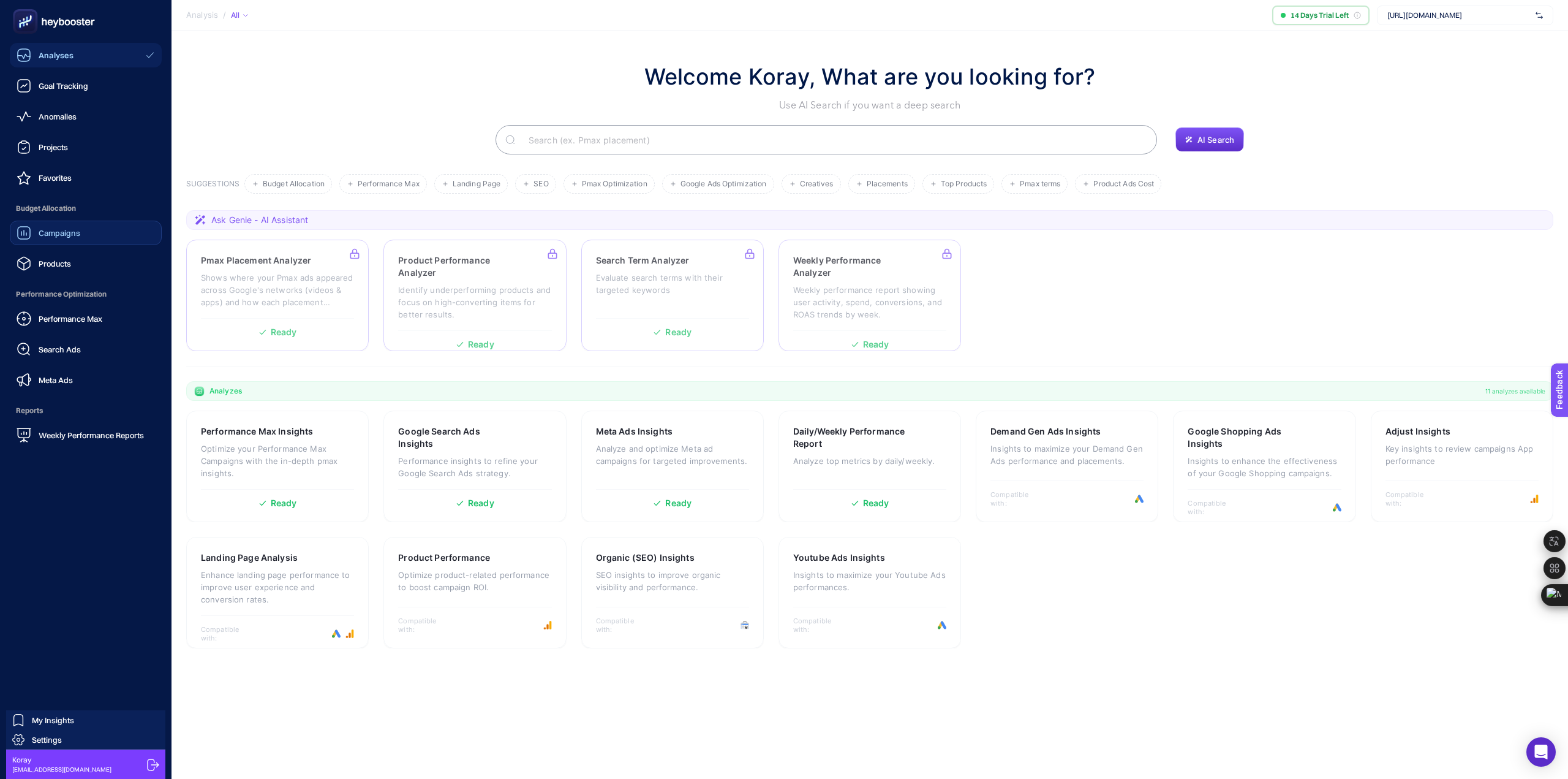
click at [90, 237] on link "Campaigns" at bounding box center [86, 233] width 152 height 25
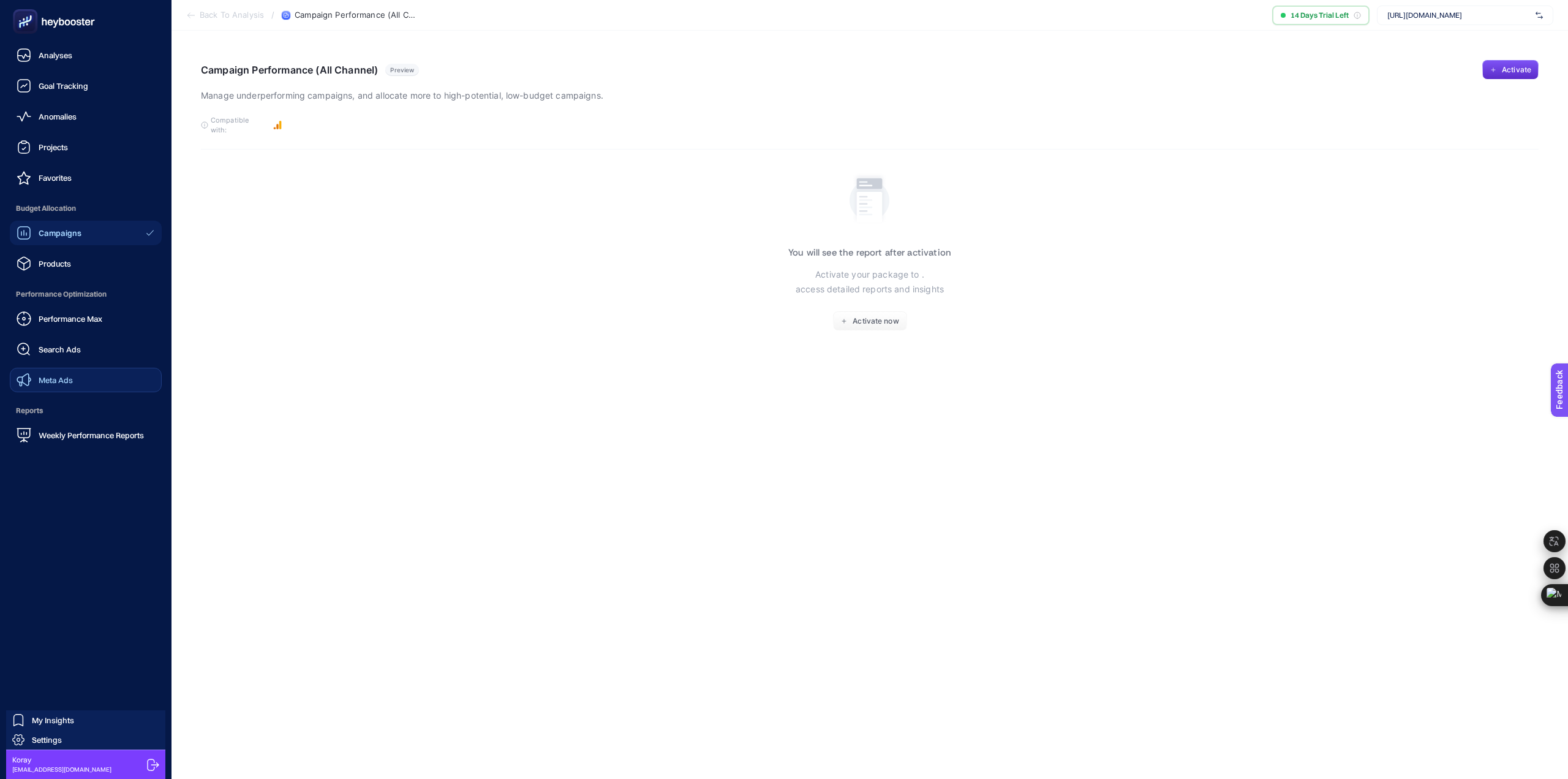
click at [80, 381] on link "Meta Ads" at bounding box center [86, 380] width 152 height 25
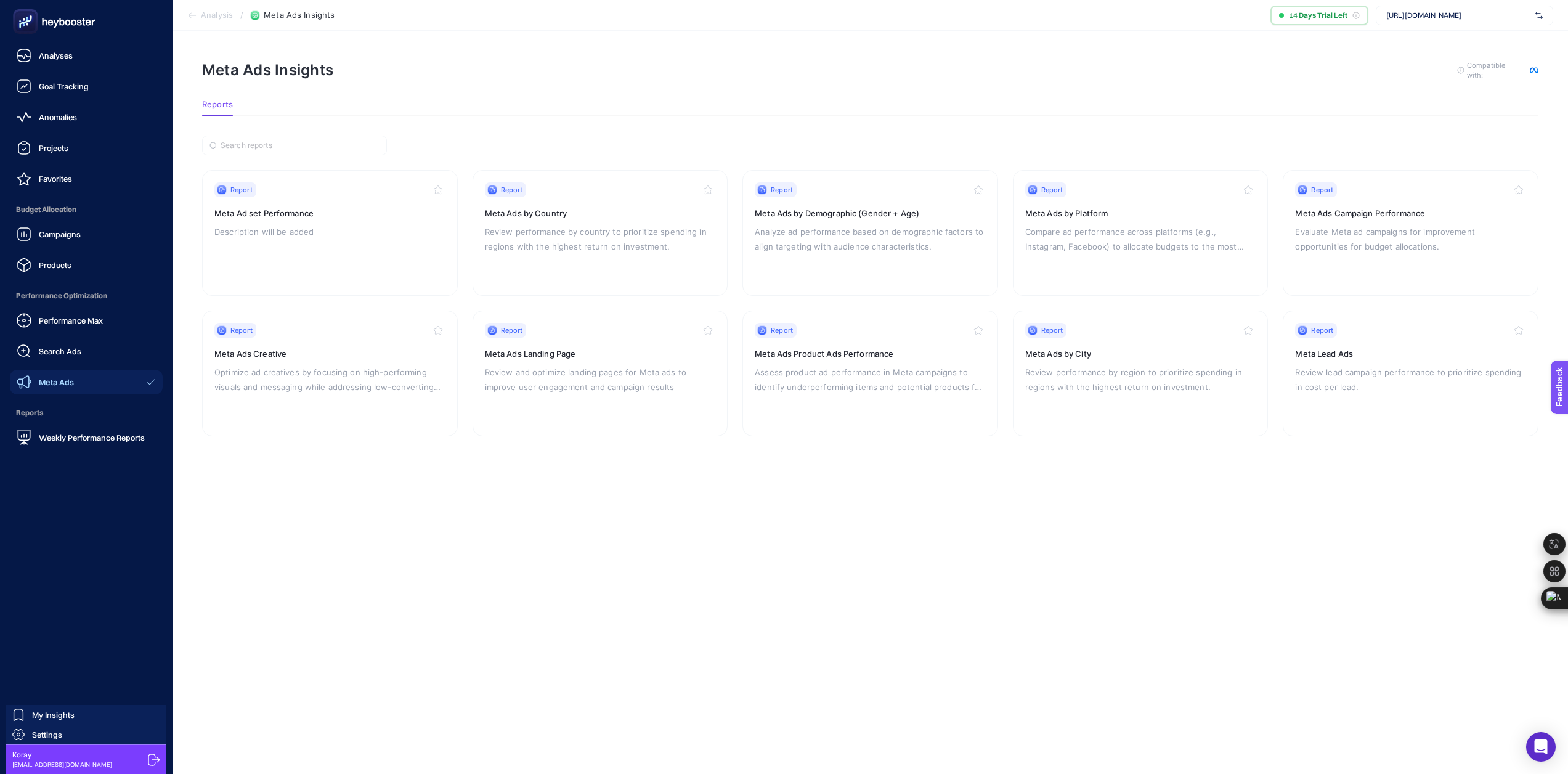
click at [69, 382] on span "Meta Ads" at bounding box center [56, 382] width 35 height 10
click at [63, 734] on link "Settings" at bounding box center [86, 735] width 160 height 20
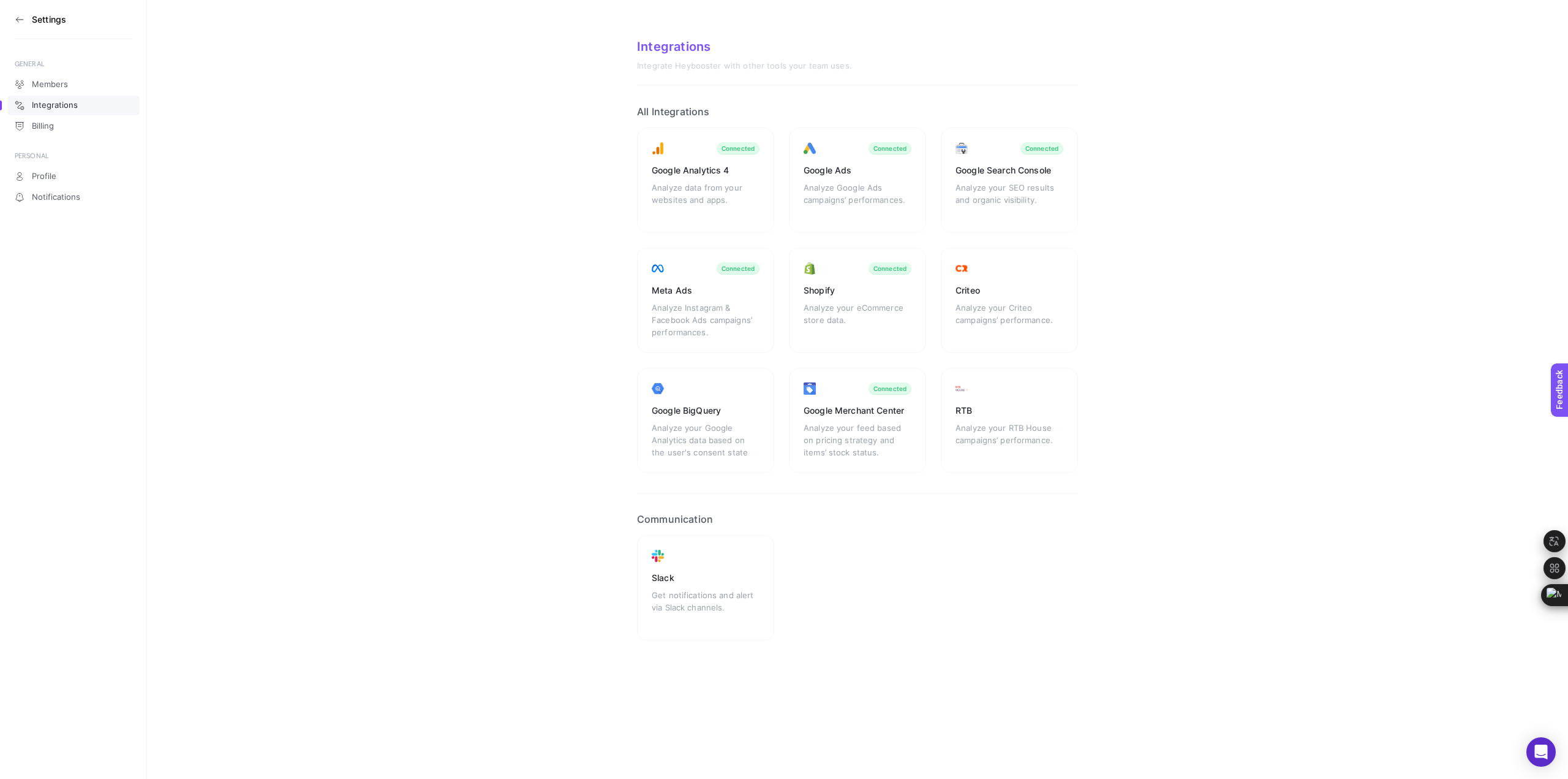
click at [54, 109] on span "Integrations" at bounding box center [55, 105] width 46 height 10
click at [705, 292] on div "Meta Ads" at bounding box center [705, 290] width 108 height 12
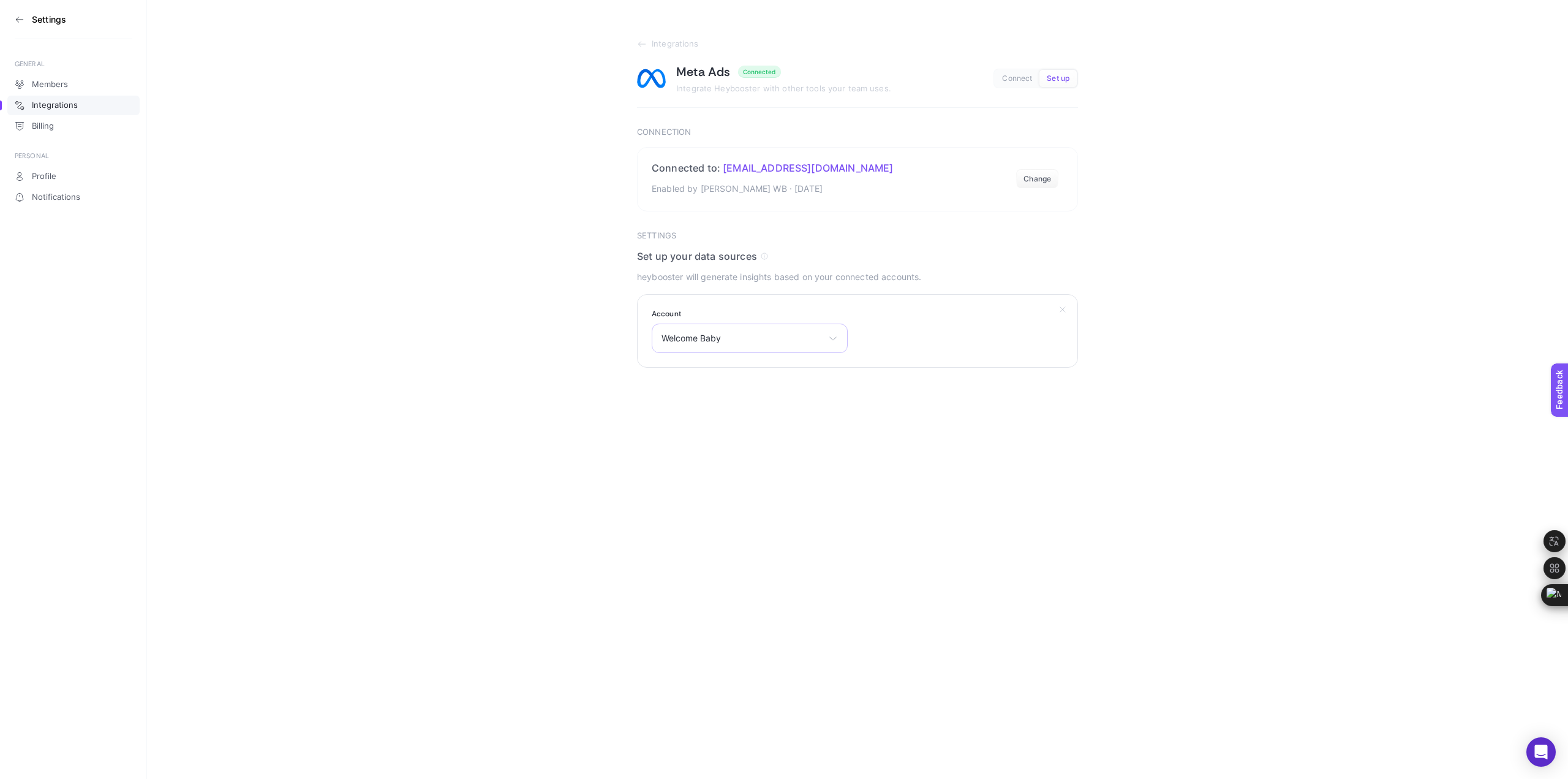
click at [782, 332] on div "Welcome Baby Koray Yildiz Welcome Baby Trendyol CPAS Welcome Baby dogalsiparis …" at bounding box center [750, 338] width 196 height 29
click at [742, 457] on li "Welcome Baby" at bounding box center [750, 456] width 190 height 20
click at [664, 398] on button "Submit" at bounding box center [661, 400] width 47 height 25
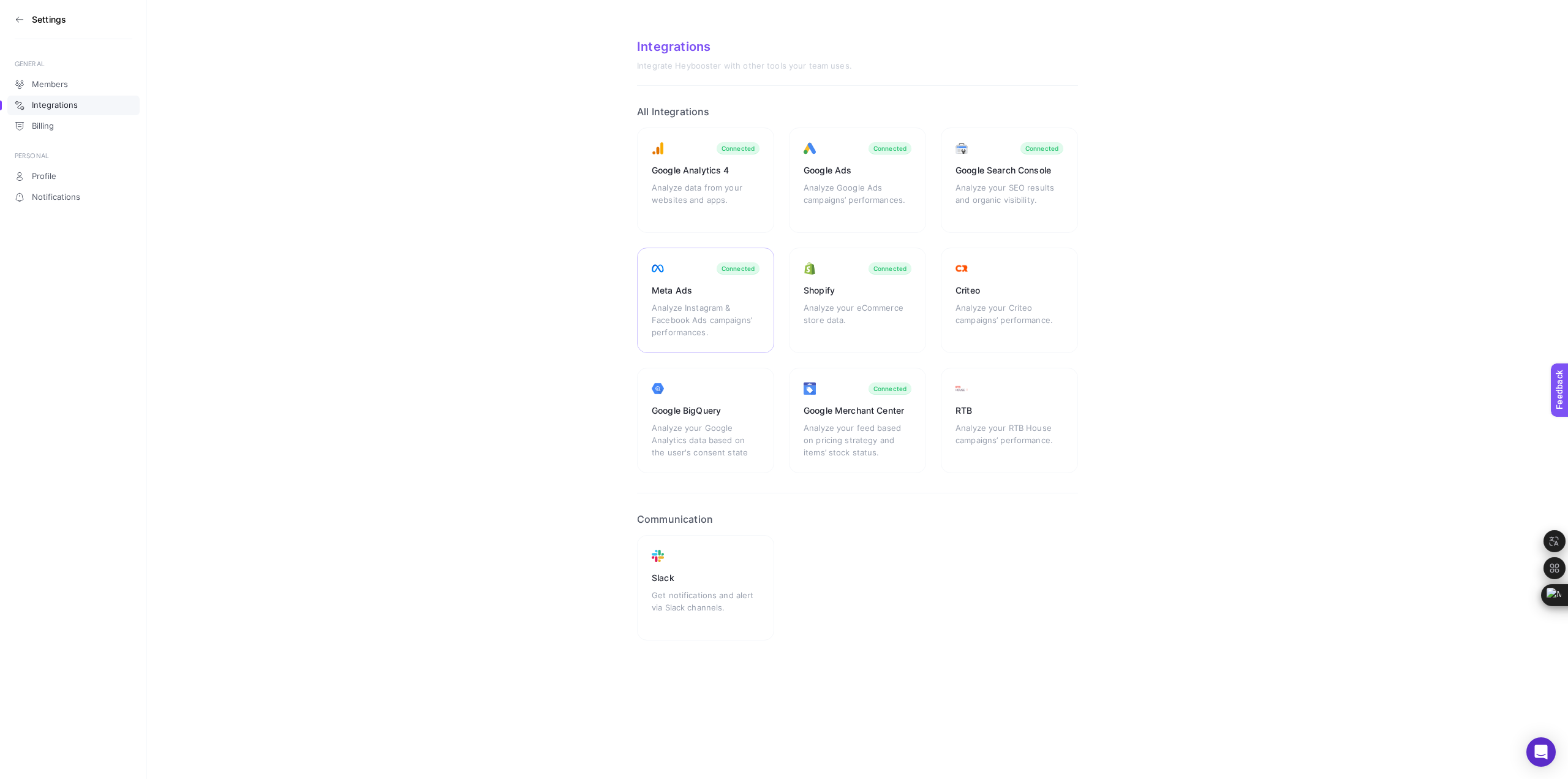
click at [671, 315] on div "Analyze Instagram & Facebook Ads campaigns’ performances." at bounding box center [705, 320] width 108 height 37
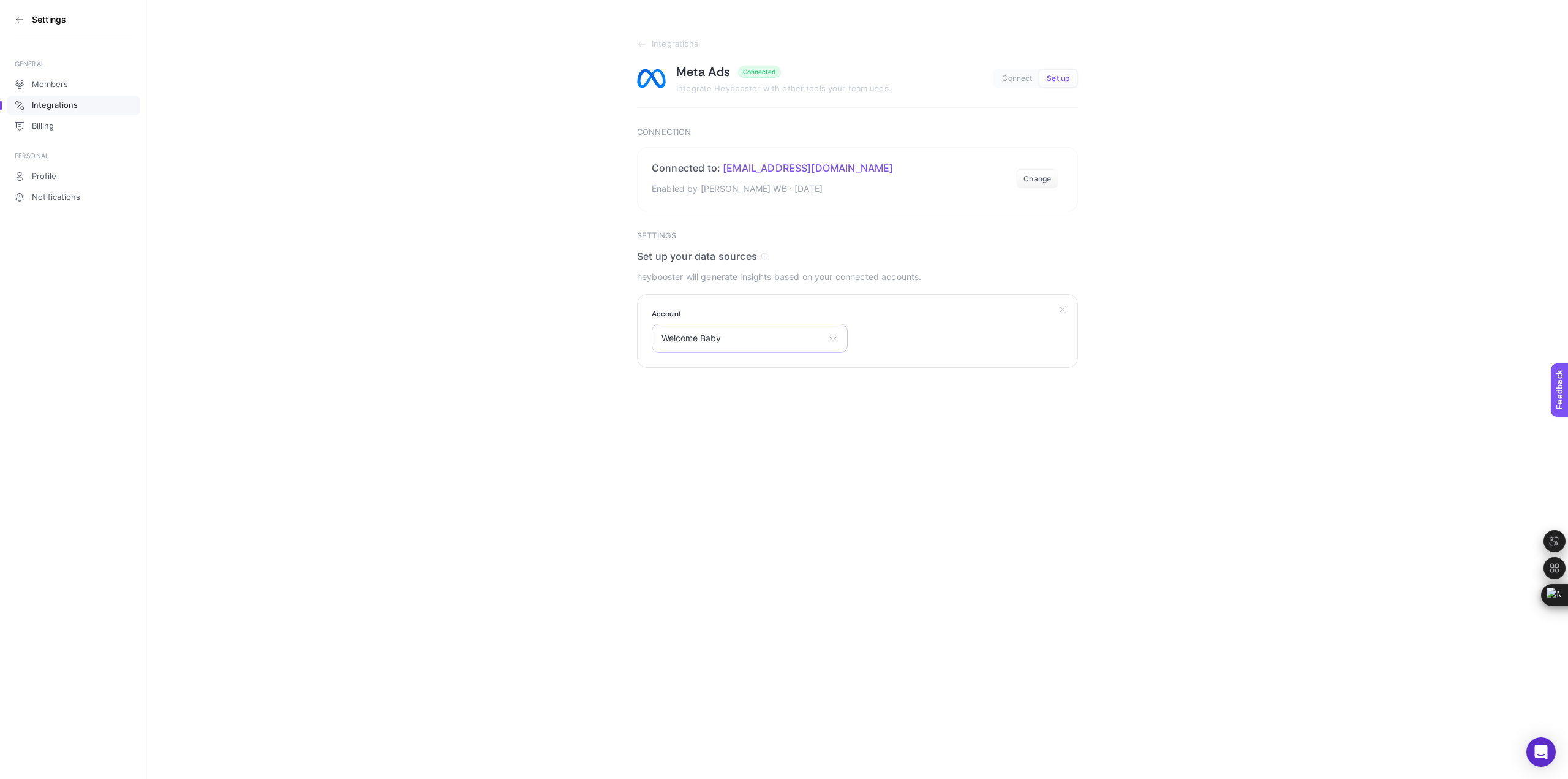
click at [727, 350] on div "Welcome Baby Koray Yildiz Welcome Baby Trendyol CPAS Welcome Baby dogalsiparis …" at bounding box center [750, 338] width 196 height 29
click at [749, 427] on li "Welcome Baby" at bounding box center [750, 431] width 190 height 20
click at [656, 403] on button "Submit" at bounding box center [661, 400] width 47 height 25
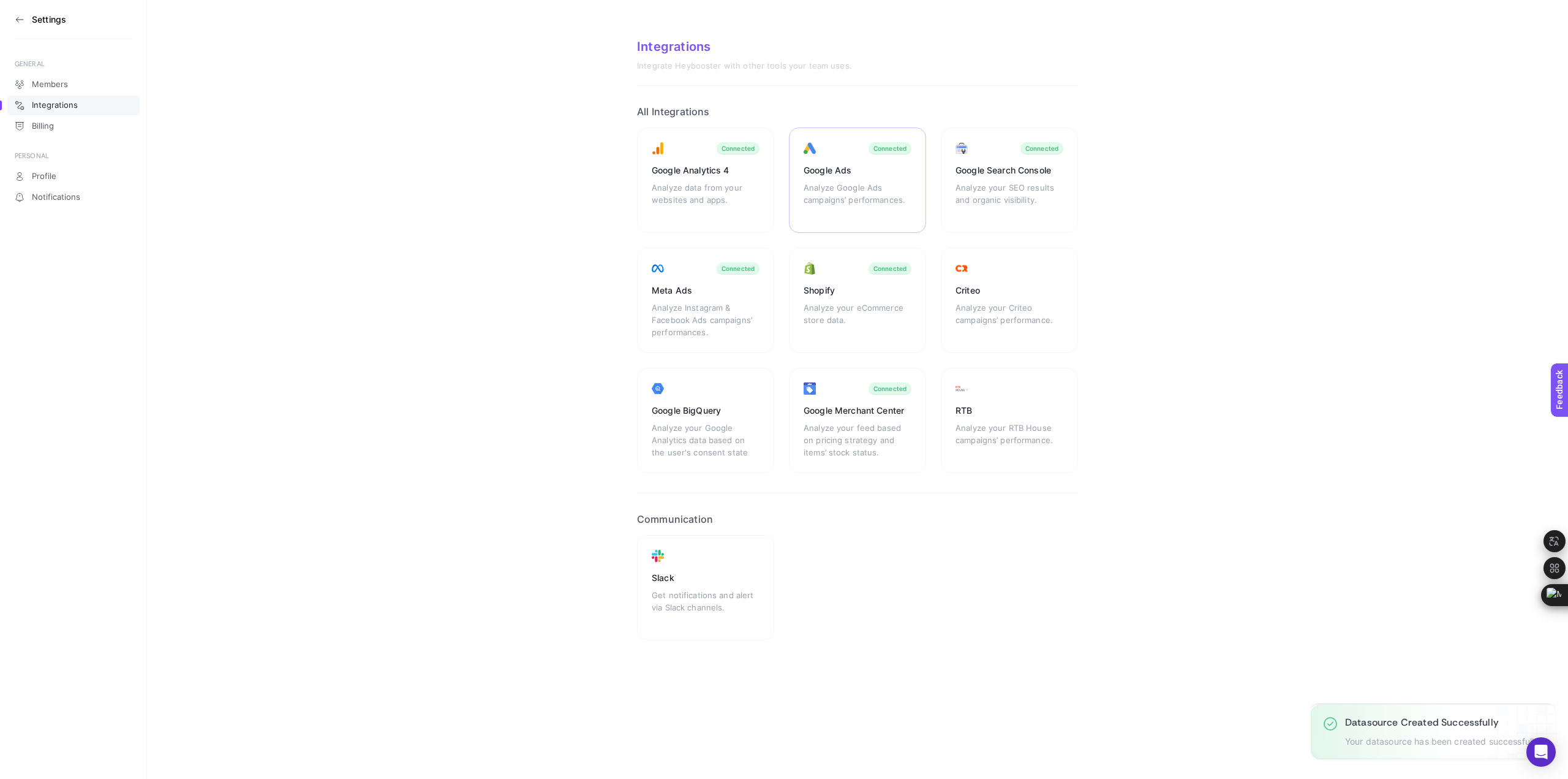
click at [854, 191] on div "Analyze Google Ads campaigns’ performances." at bounding box center [857, 200] width 108 height 37
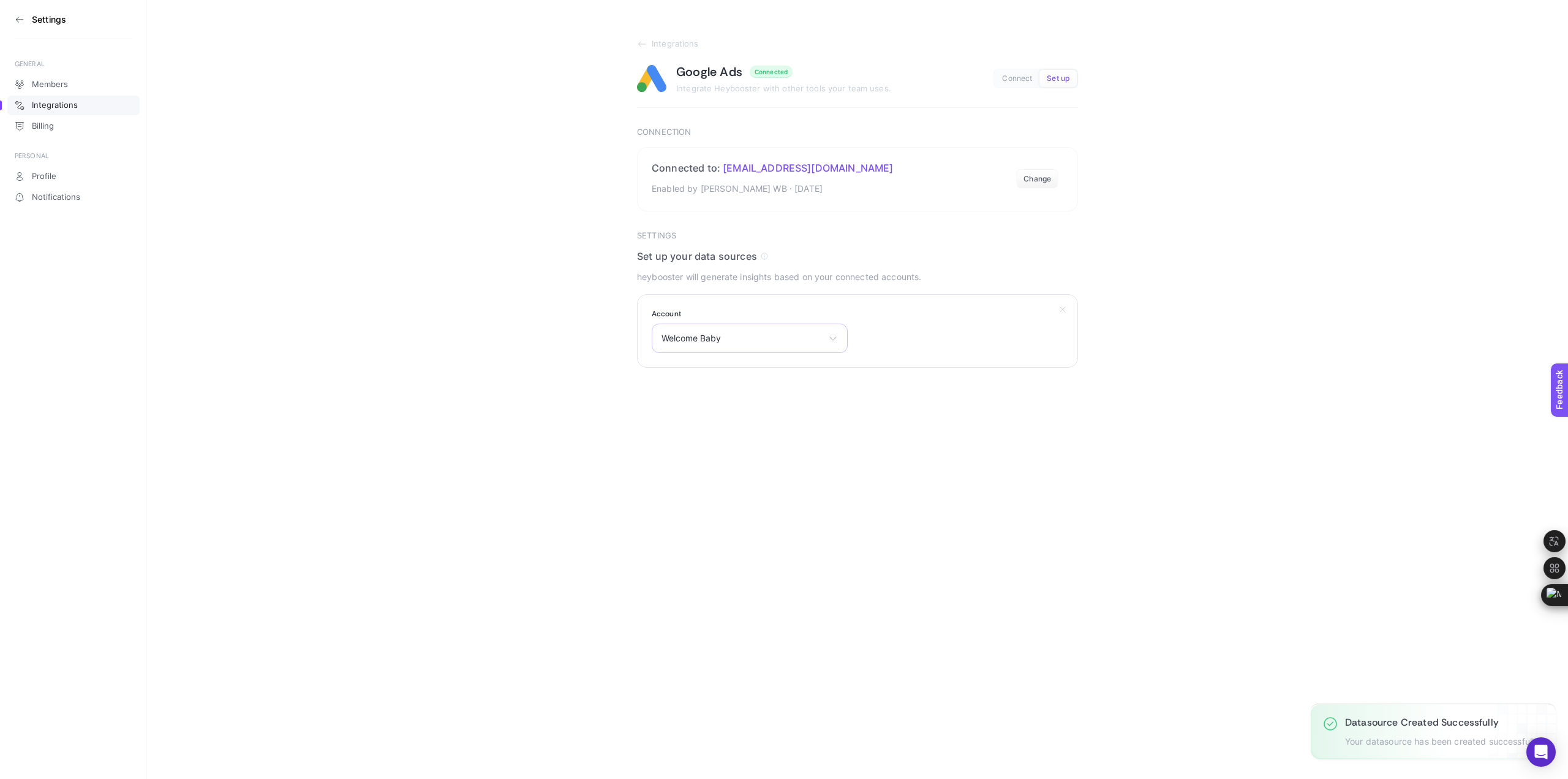
click at [812, 341] on span "Welcome Baby" at bounding box center [742, 338] width 162 height 10
click at [1135, 413] on div "Settings GENERAL Members Integrations Billing PERSONAL Profile Notifications In…" at bounding box center [784, 389] width 1568 height 779
click at [786, 337] on span "Welcome Baby" at bounding box center [742, 338] width 162 height 10
click at [733, 373] on input "text" at bounding box center [750, 368] width 194 height 25
click at [1155, 553] on div "Settings GENERAL Members Integrations Billing PERSONAL Profile Notifications In…" at bounding box center [784, 389] width 1568 height 779
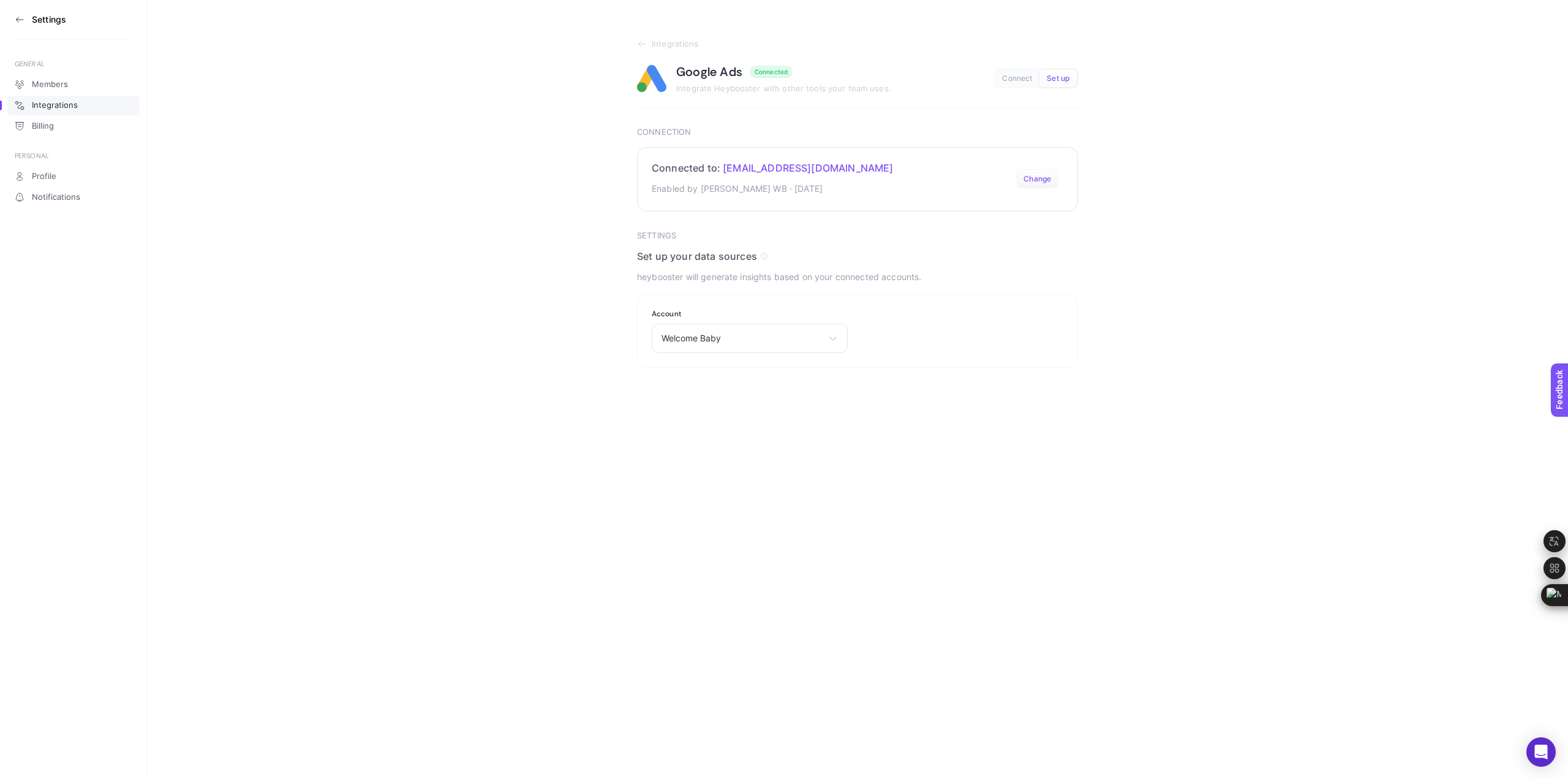
click at [1032, 179] on button "Change" at bounding box center [1037, 179] width 42 height 20
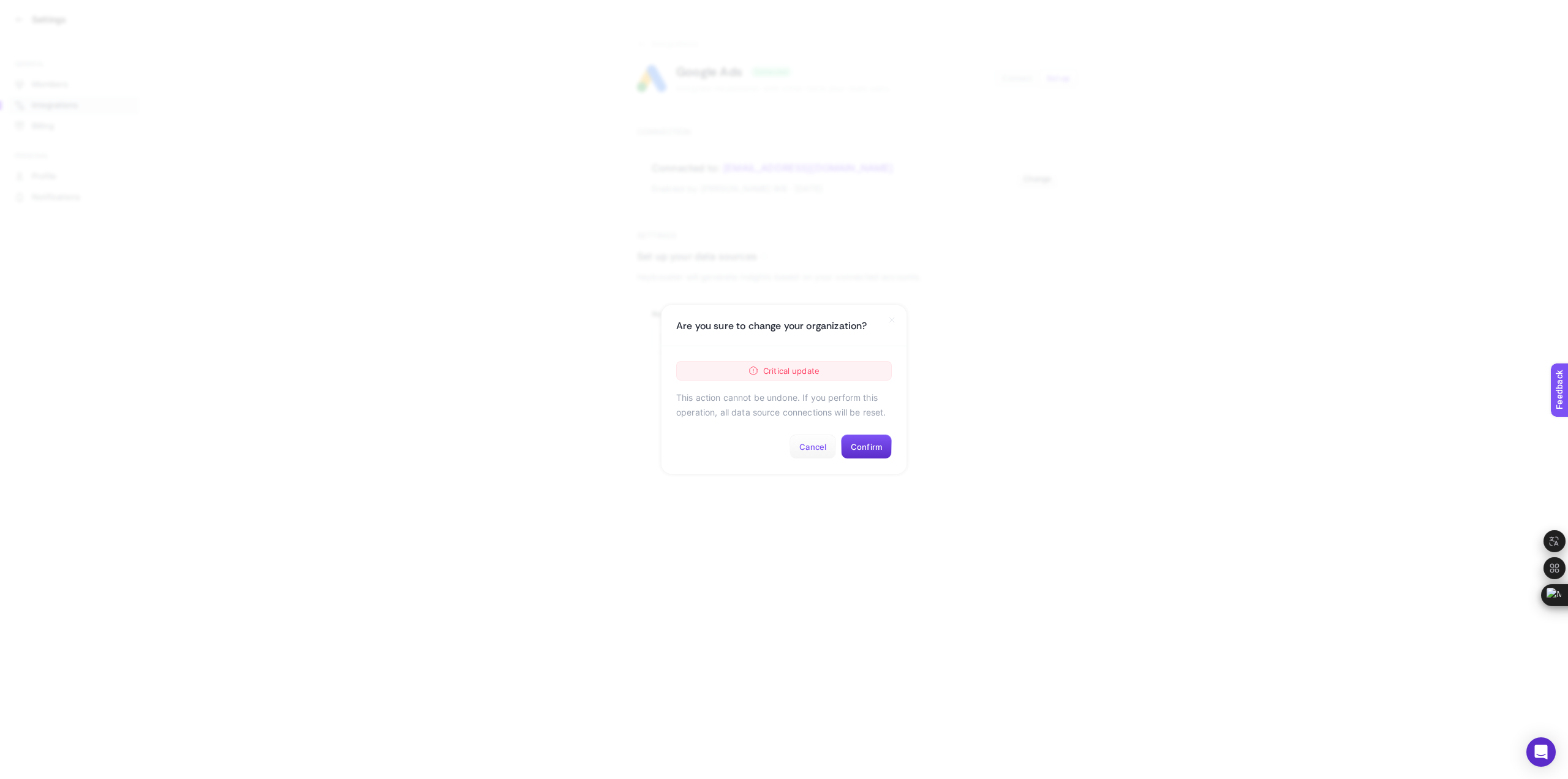
click at [807, 447] on button "Cancel" at bounding box center [812, 447] width 47 height 25
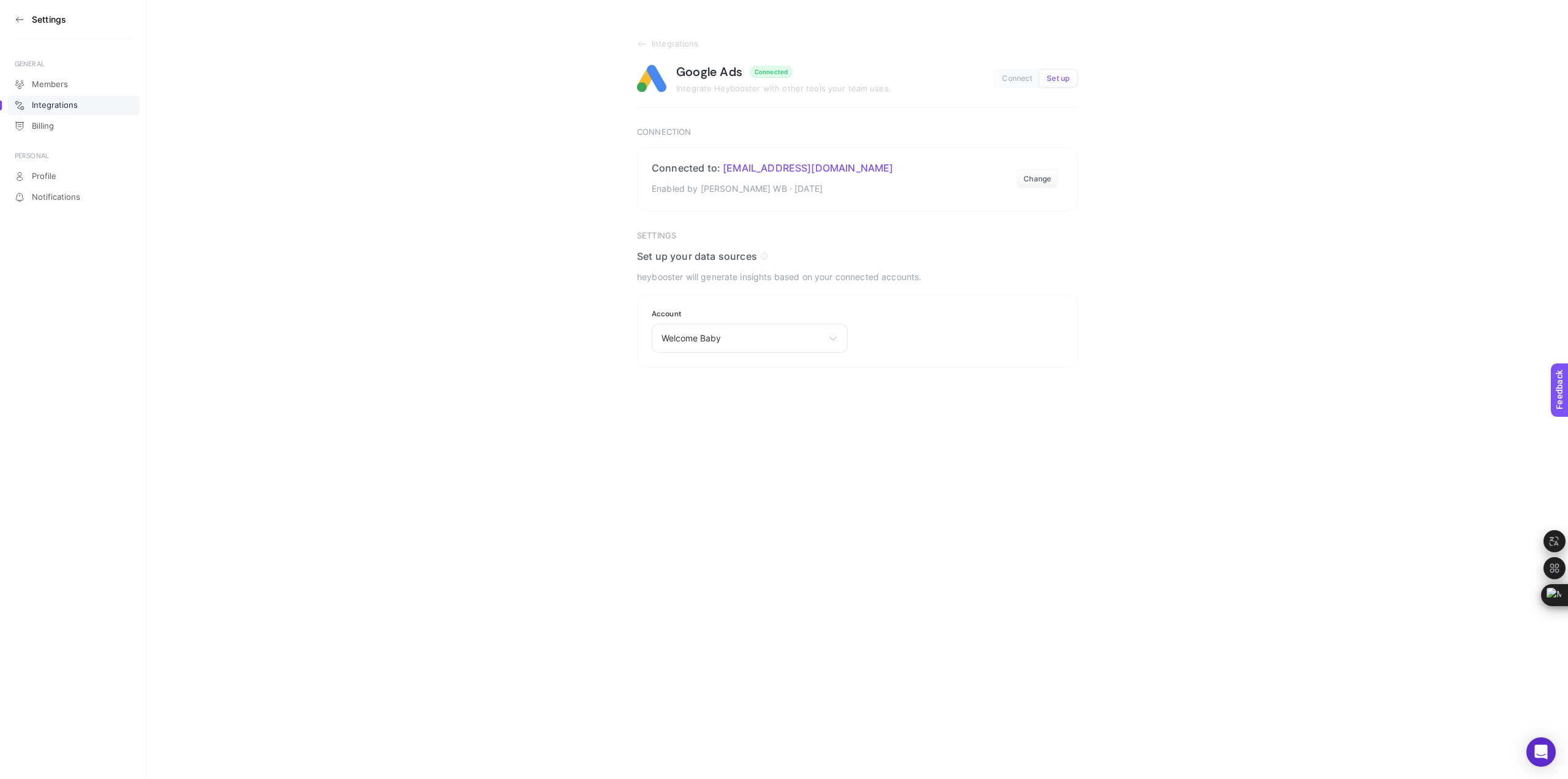
click at [494, 452] on div "Settings GENERAL Members Integrations Billing PERSONAL Profile Notifications In…" at bounding box center [784, 389] width 1568 height 779
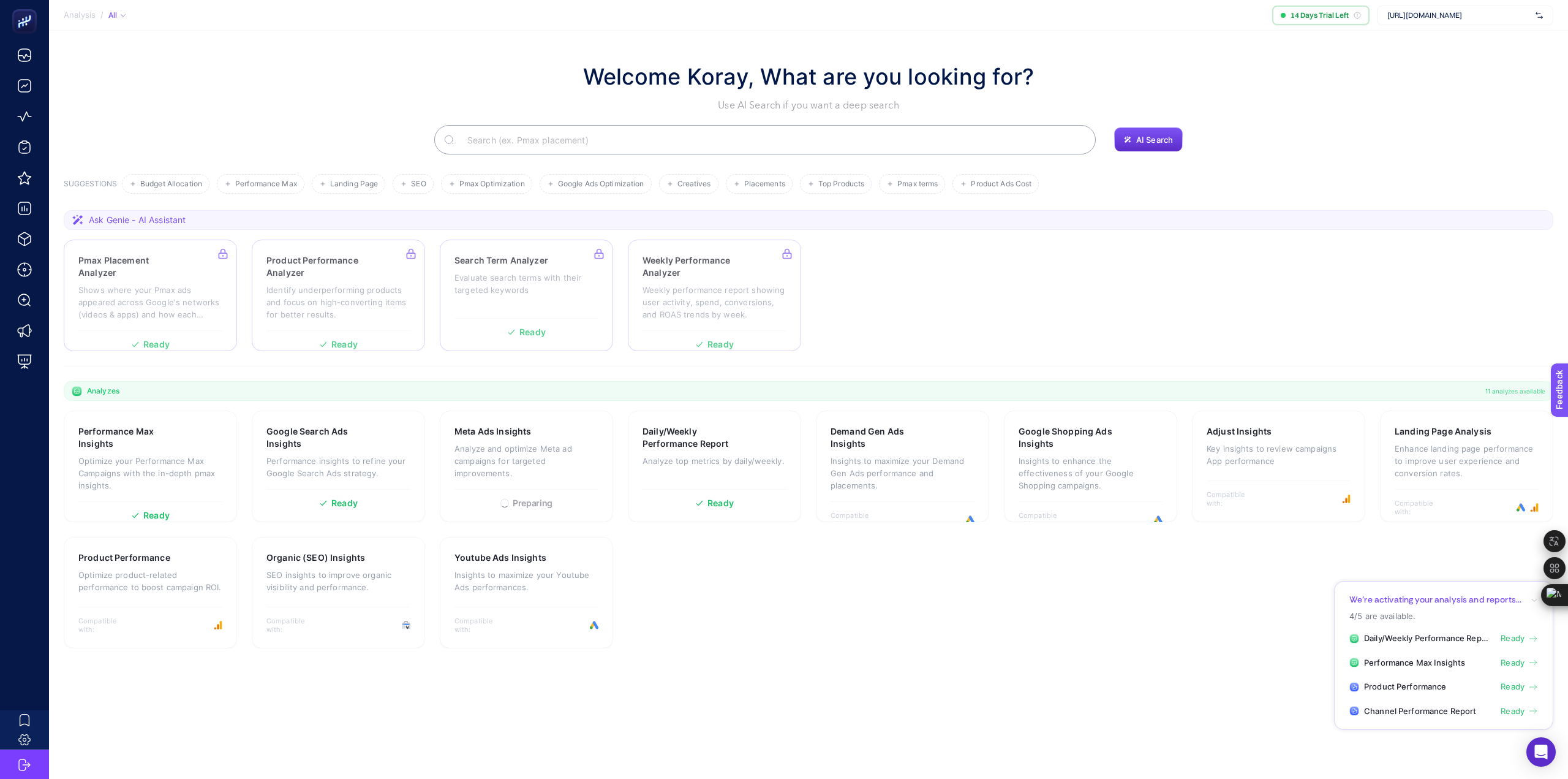
click at [1508, 685] on span "Ready" at bounding box center [1512, 687] width 24 height 12
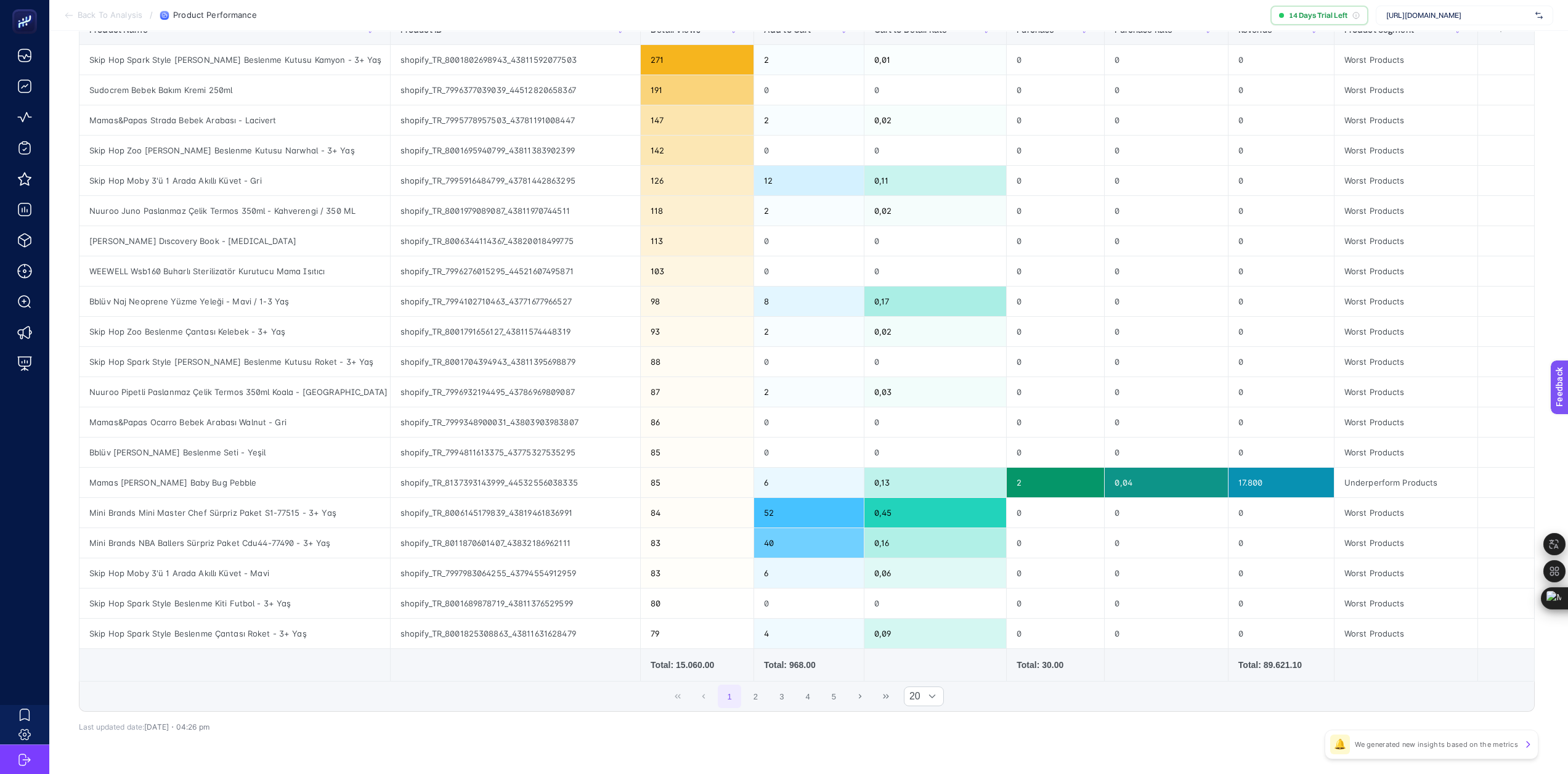
scroll to position [185, 0]
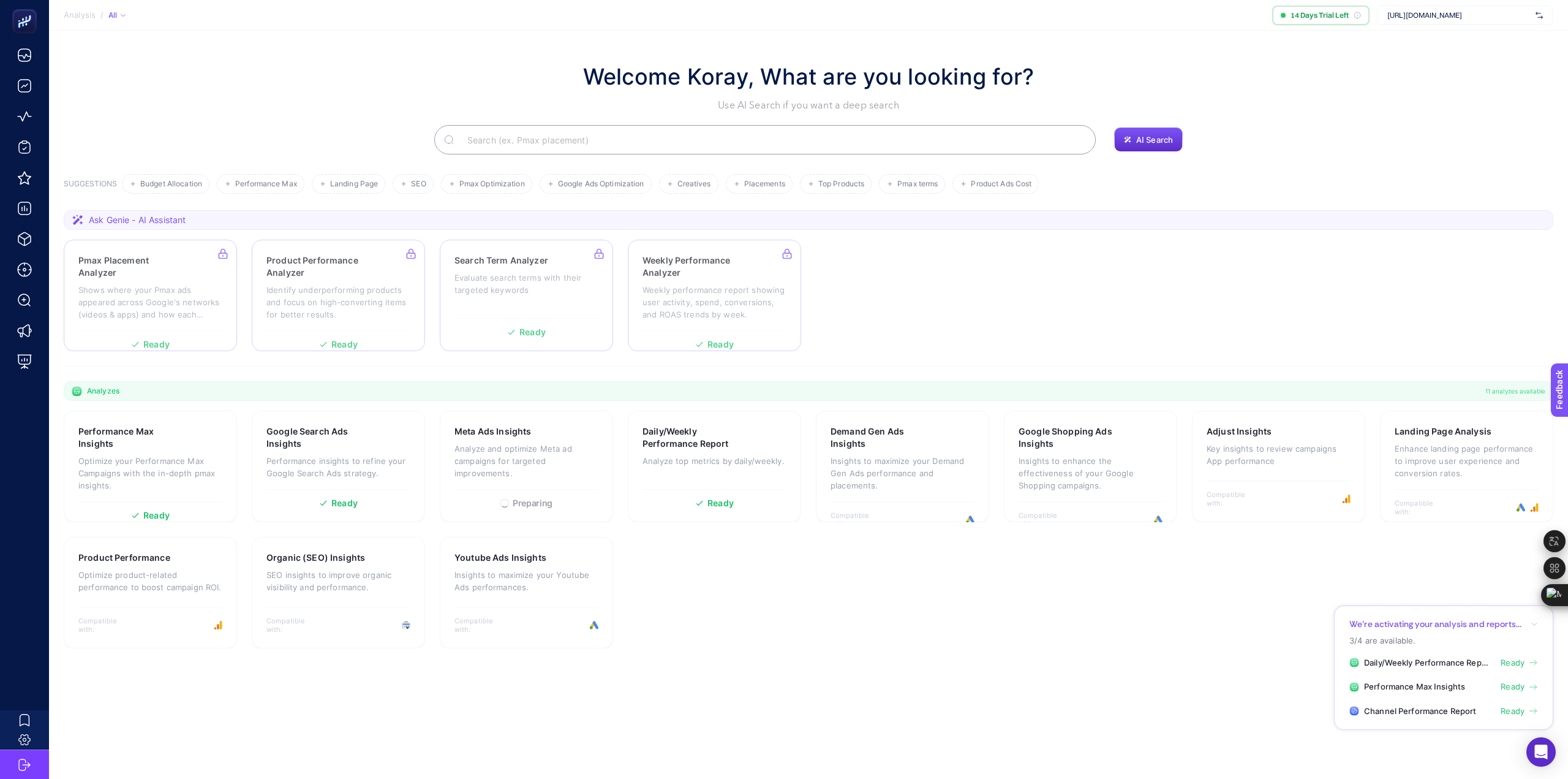
click at [1515, 711] on span "Ready" at bounding box center [1512, 712] width 24 height 12
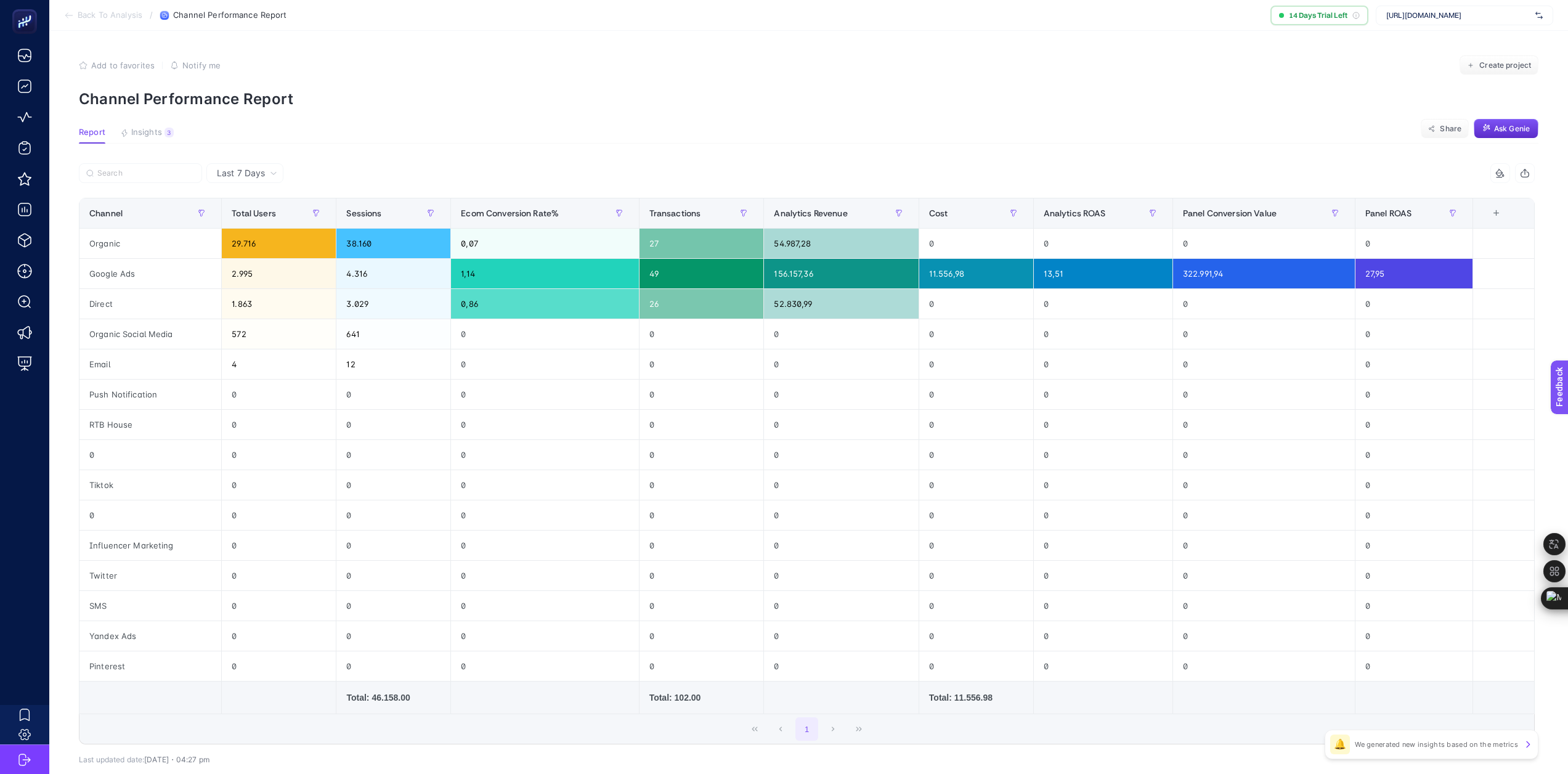
click at [146, 129] on span "Insights" at bounding box center [146, 132] width 31 height 10
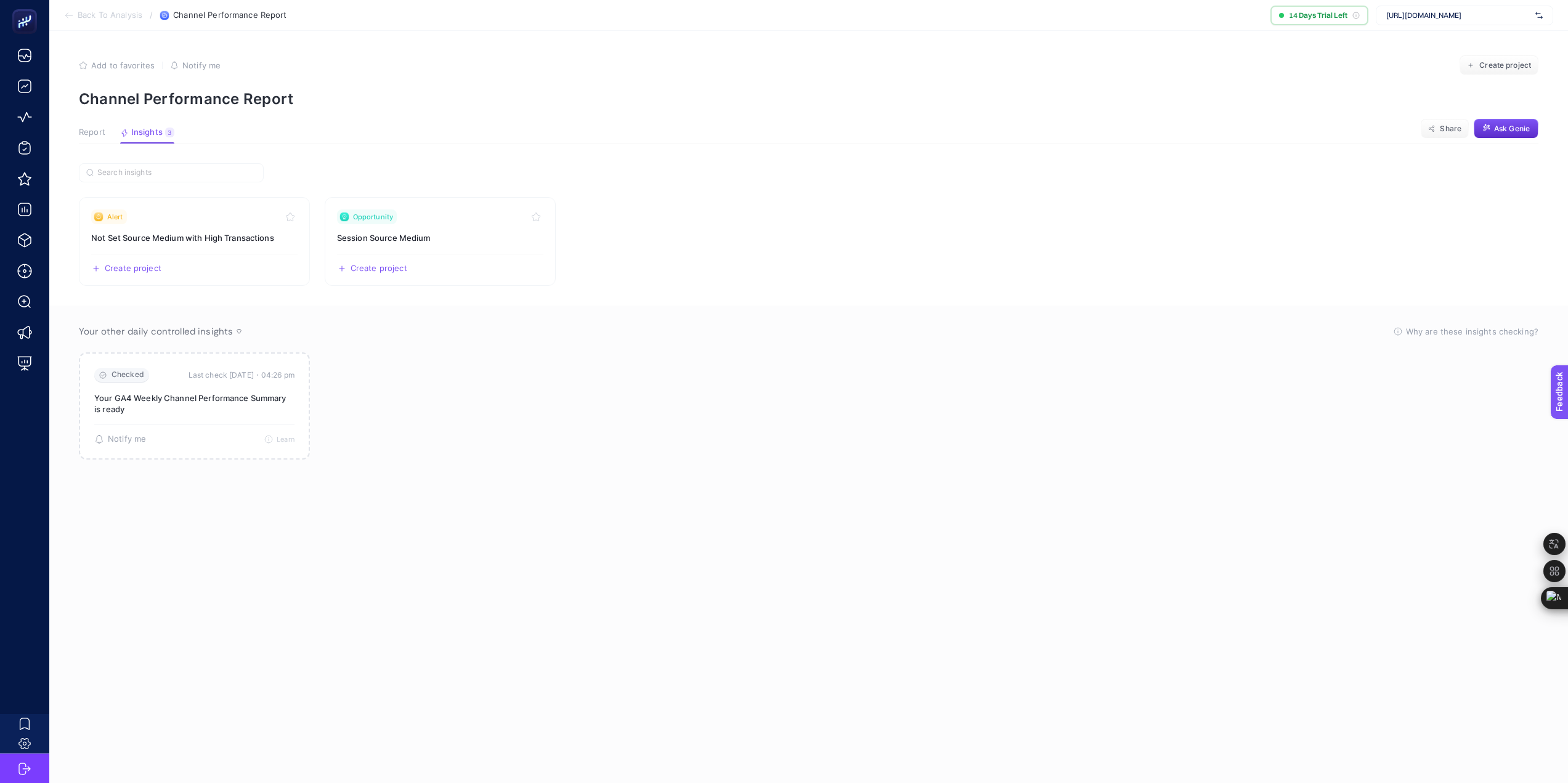
click at [88, 130] on span "Report" at bounding box center [92, 132] width 26 height 10
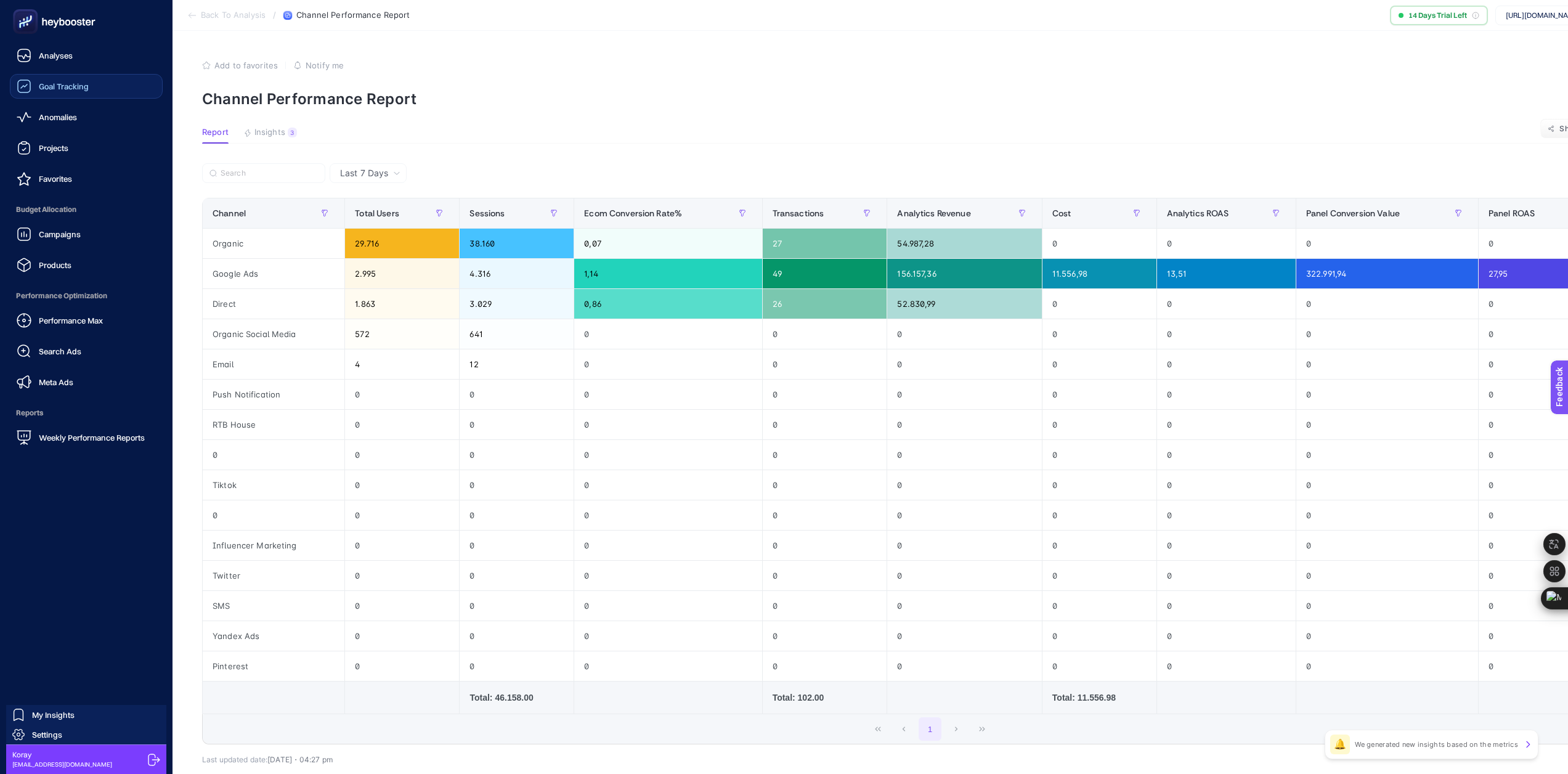
click at [82, 88] on span "Goal Tracking" at bounding box center [63, 86] width 50 height 10
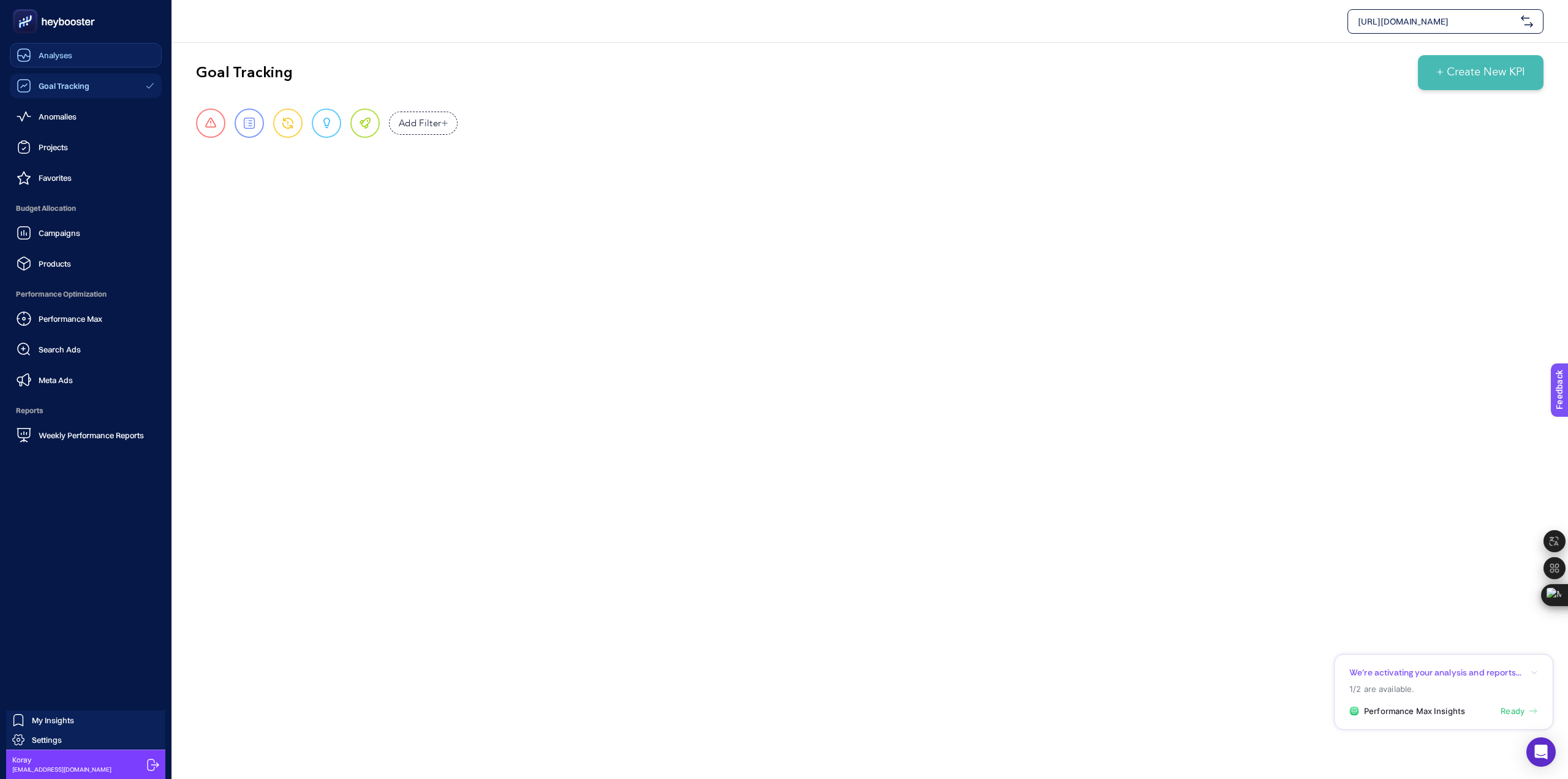
drag, startPoint x: 54, startPoint y: 52, endPoint x: 60, endPoint y: 55, distance: 6.7
click at [54, 51] on span "Analyses" at bounding box center [55, 55] width 34 height 10
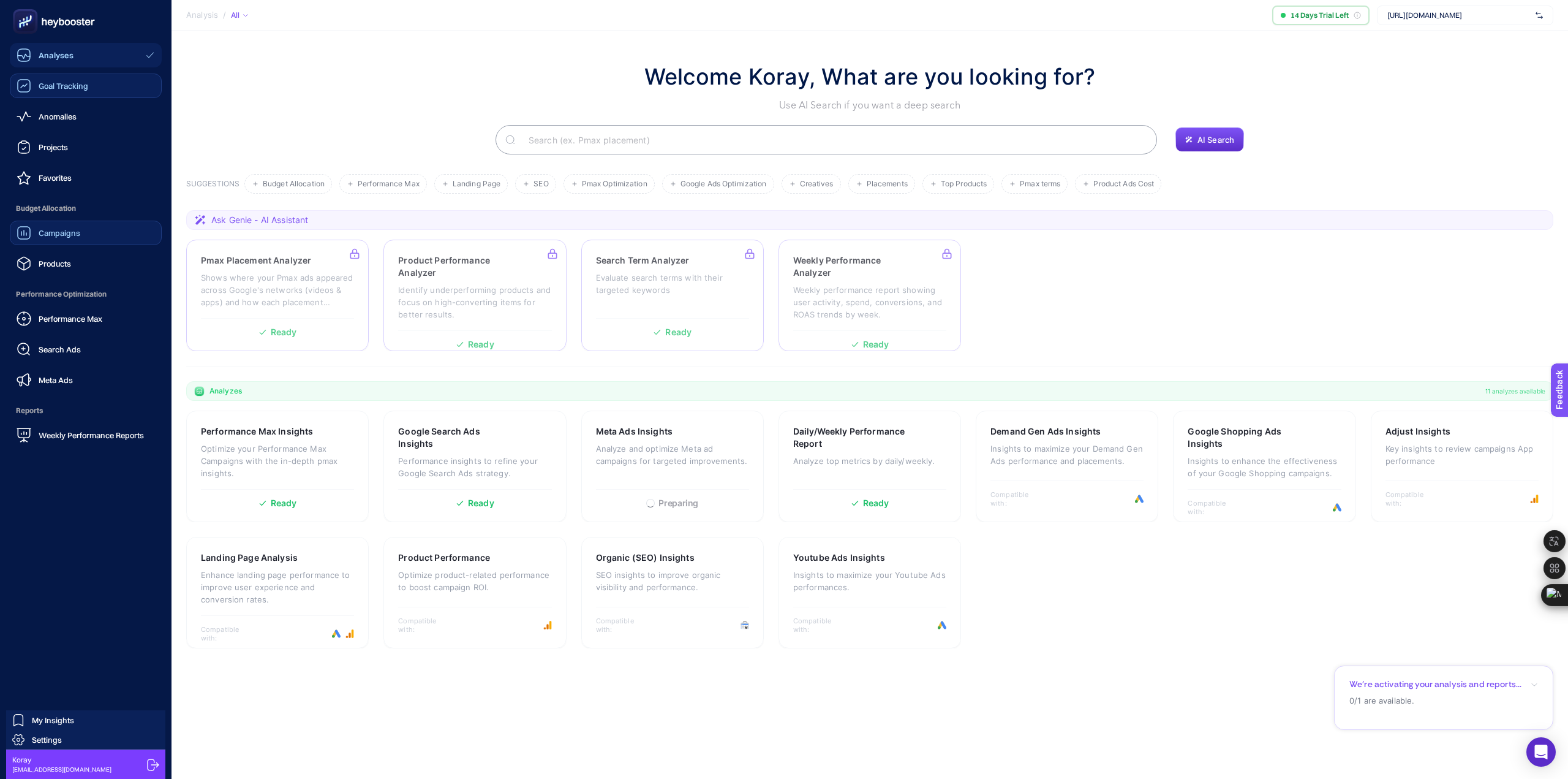
click at [51, 231] on span "Campaigns" at bounding box center [59, 233] width 41 height 10
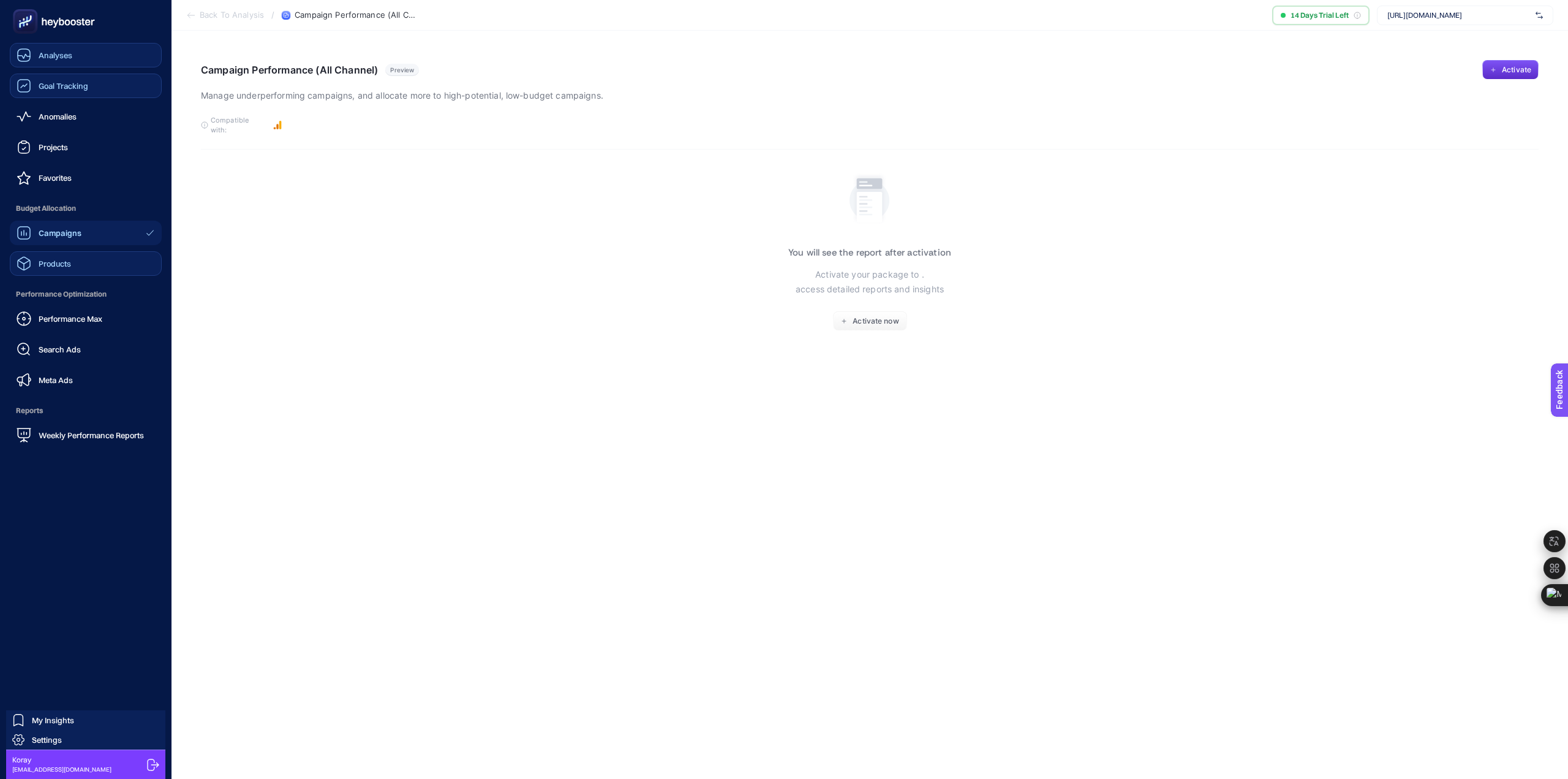
click at [74, 270] on link "Products" at bounding box center [86, 263] width 152 height 25
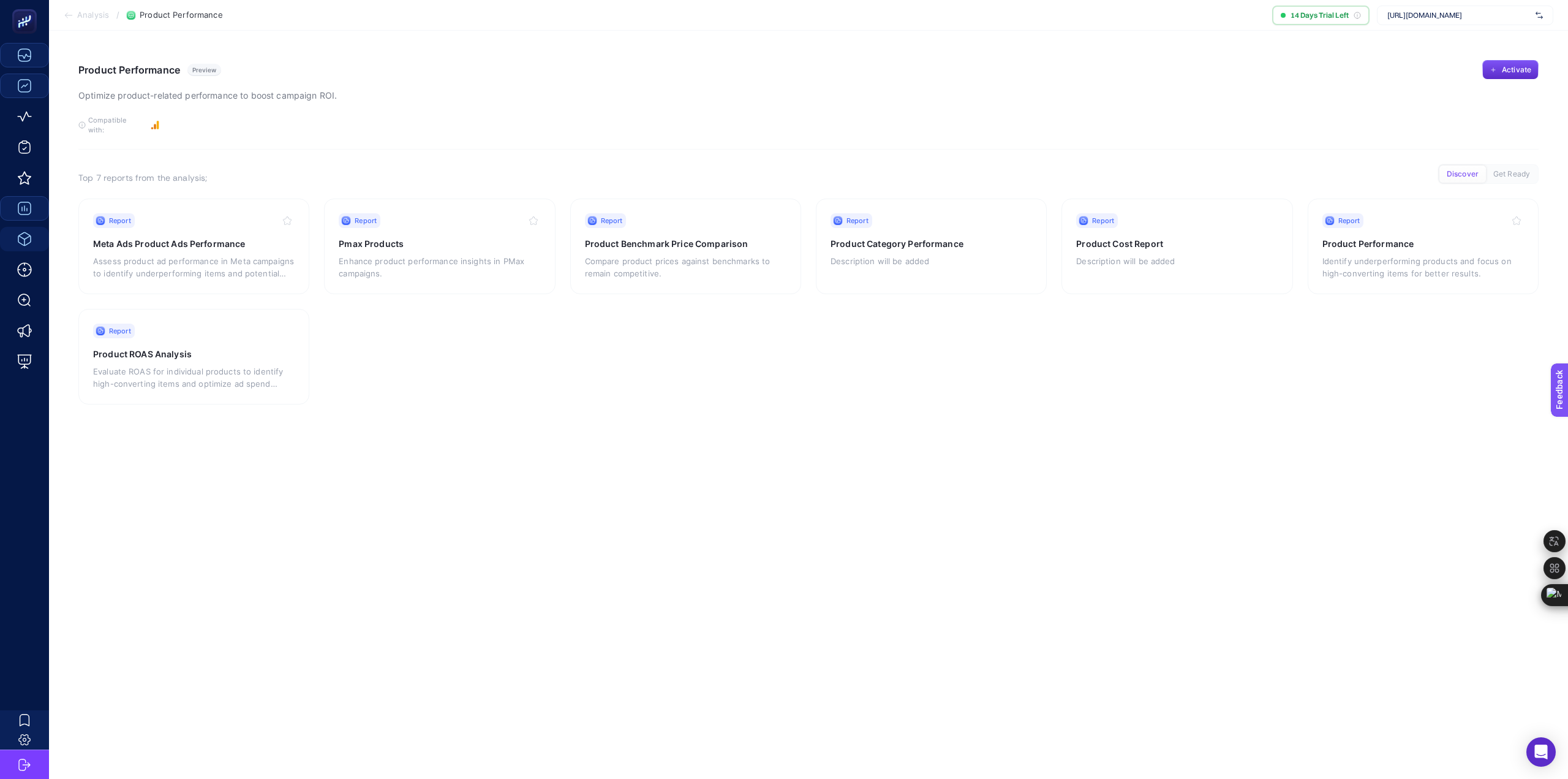
click at [1501, 170] on span "Get Ready" at bounding box center [1511, 175] width 37 height 9
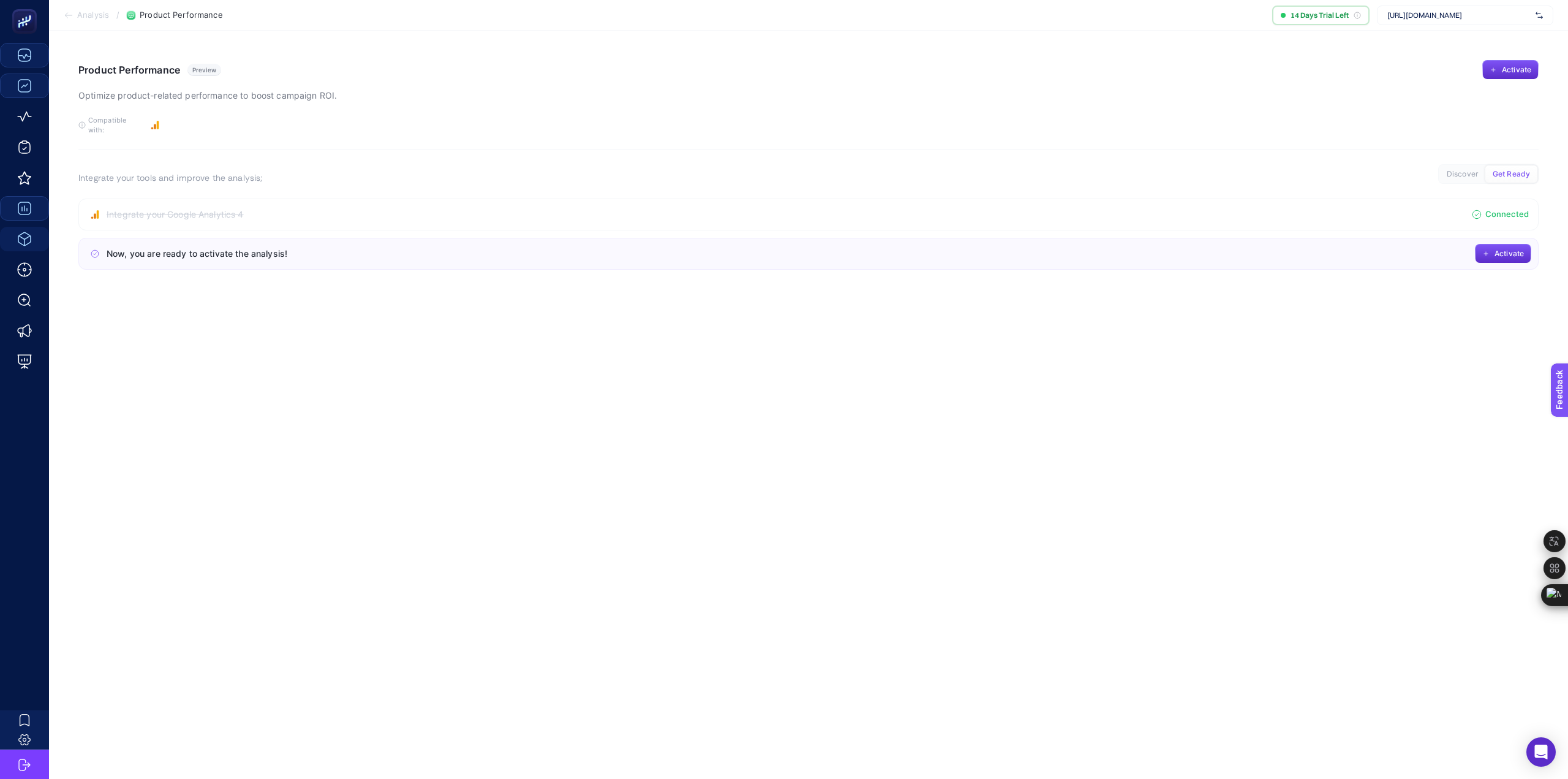
click at [1464, 170] on span "Discover" at bounding box center [1462, 175] width 31 height 9
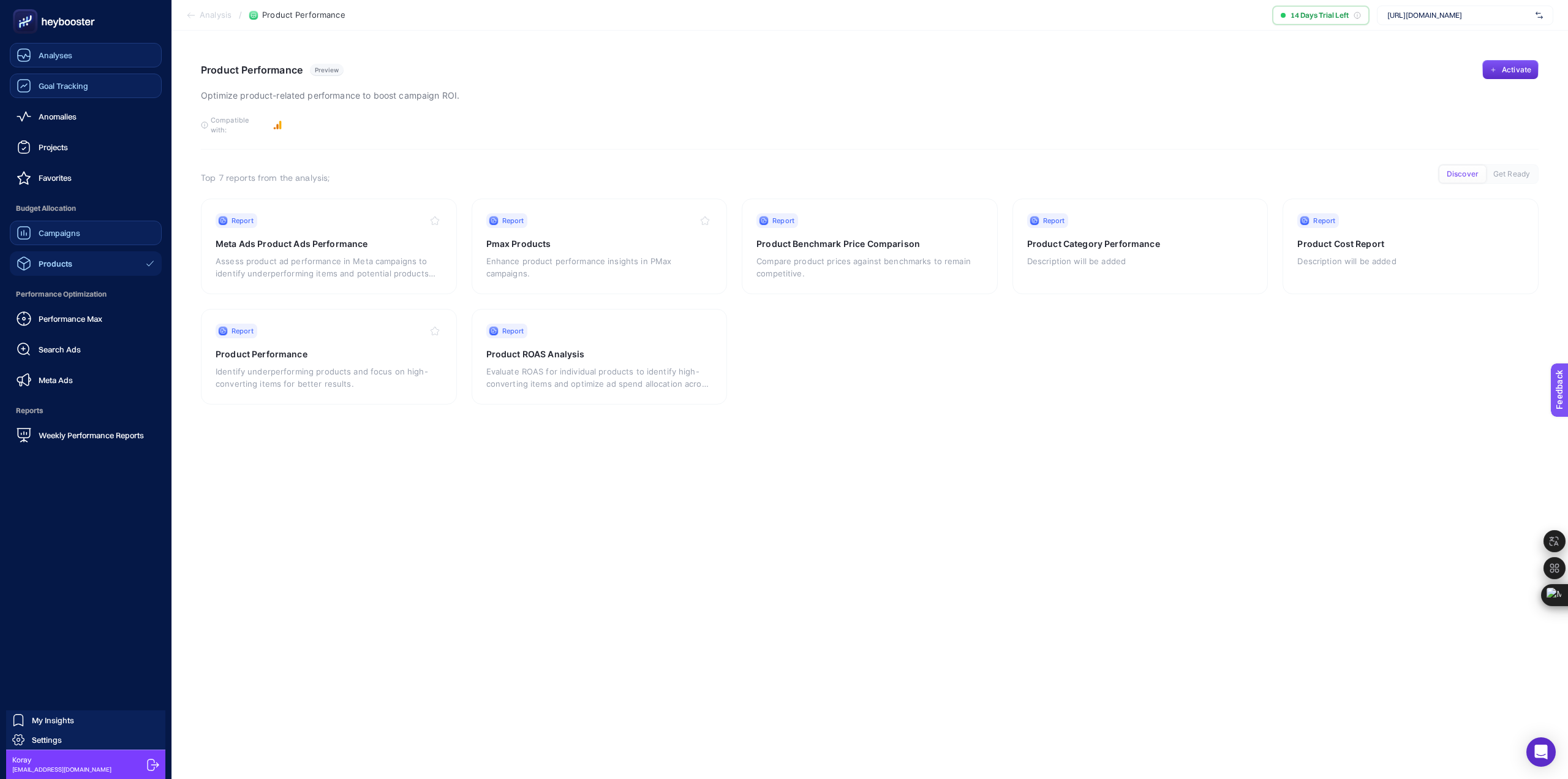
click at [79, 55] on link "Analyses" at bounding box center [86, 55] width 152 height 25
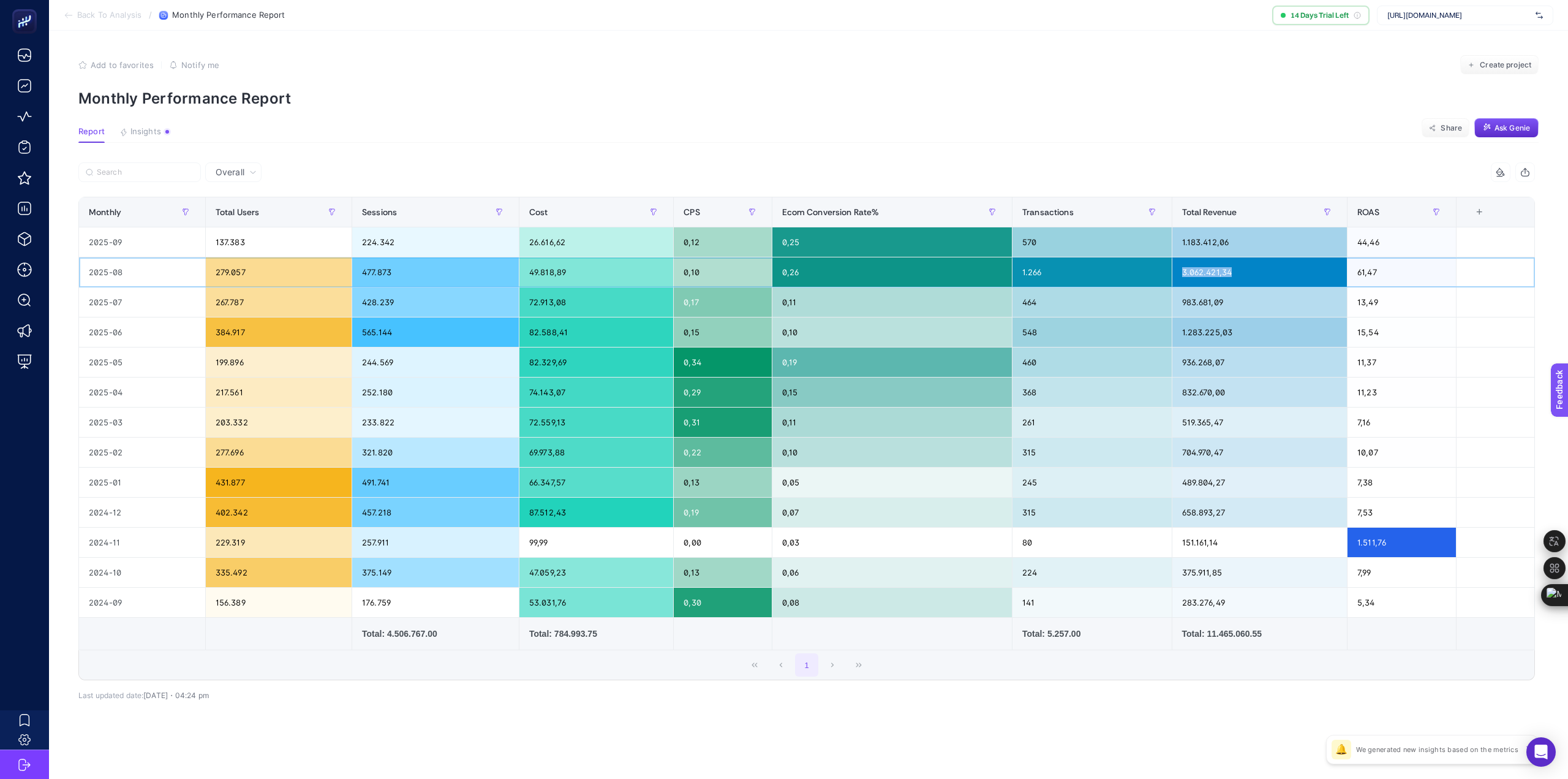
drag, startPoint x: 1276, startPoint y: 273, endPoint x: 1177, endPoint y: 274, distance: 99.0
click at [1177, 274] on div "3.062.421,34" at bounding box center [1259, 272] width 175 height 29
click at [1168, 133] on section "Report Insights Share Ask Genie" at bounding box center [808, 135] width 1460 height 16
click at [1462, 18] on span "[URL][DOMAIN_NAME]" at bounding box center [1459, 15] width 143 height 10
click at [1462, 18] on input "text" at bounding box center [1459, 15] width 143 height 10
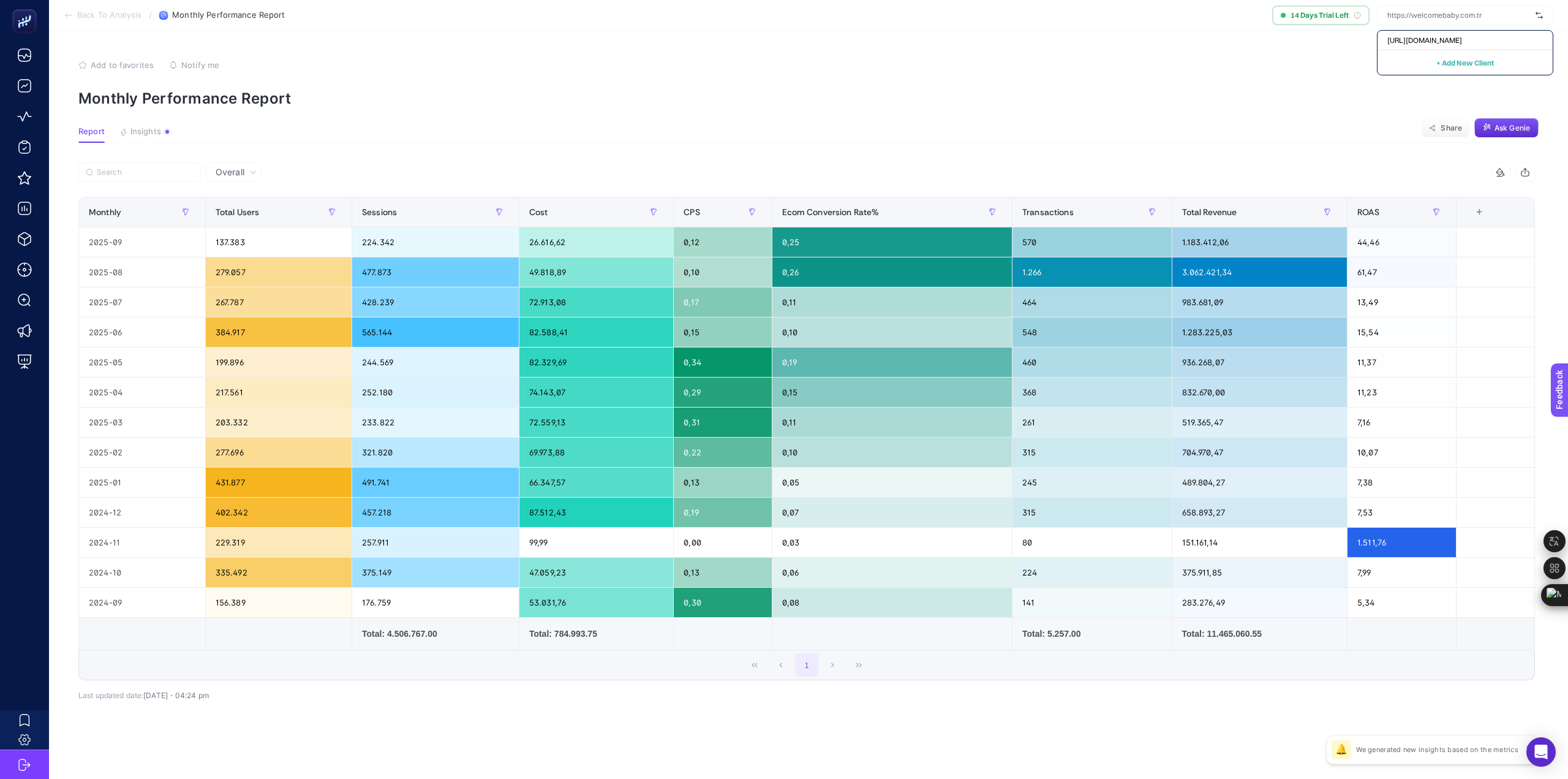
click at [1073, 127] on section "Report Insights Share Ask Genie" at bounding box center [808, 135] width 1460 height 16
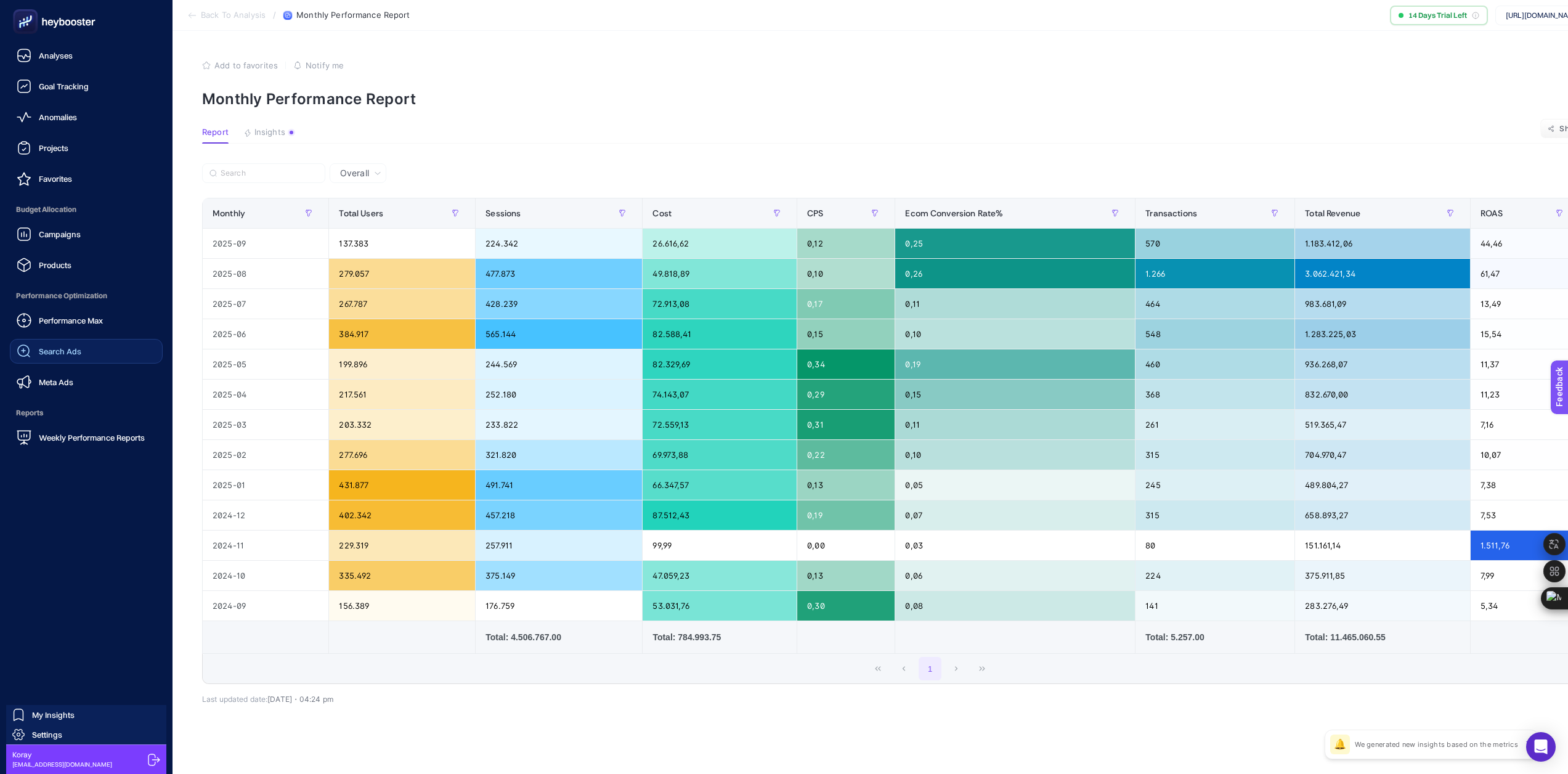
click at [99, 356] on link "Search Ads" at bounding box center [86, 351] width 152 height 25
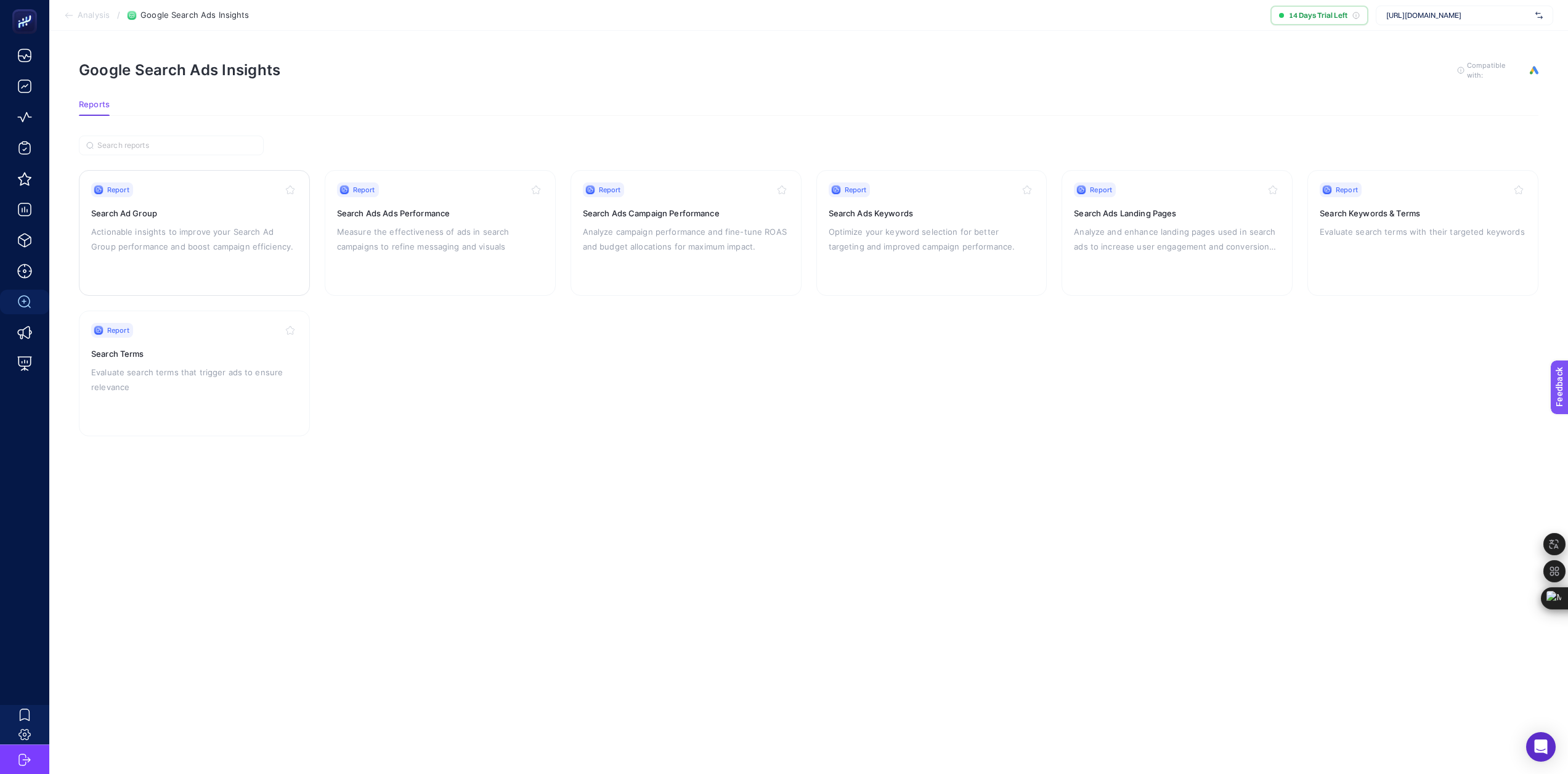
click at [239, 251] on p "Actionable insights to improve your Search Ad Group performance and boost campa…" at bounding box center [194, 239] width 206 height 29
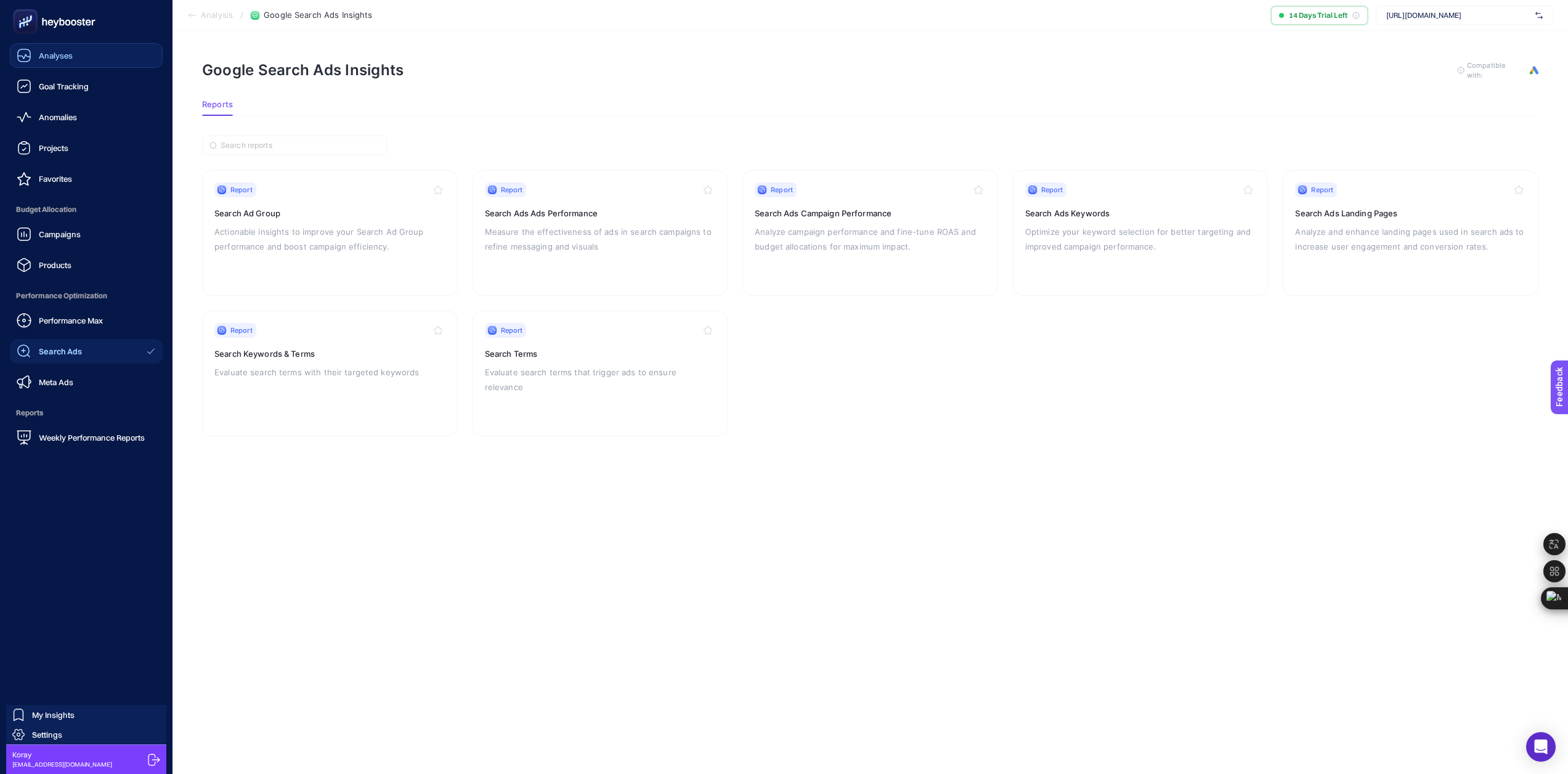
click at [61, 63] on link "Analyses" at bounding box center [86, 55] width 152 height 25
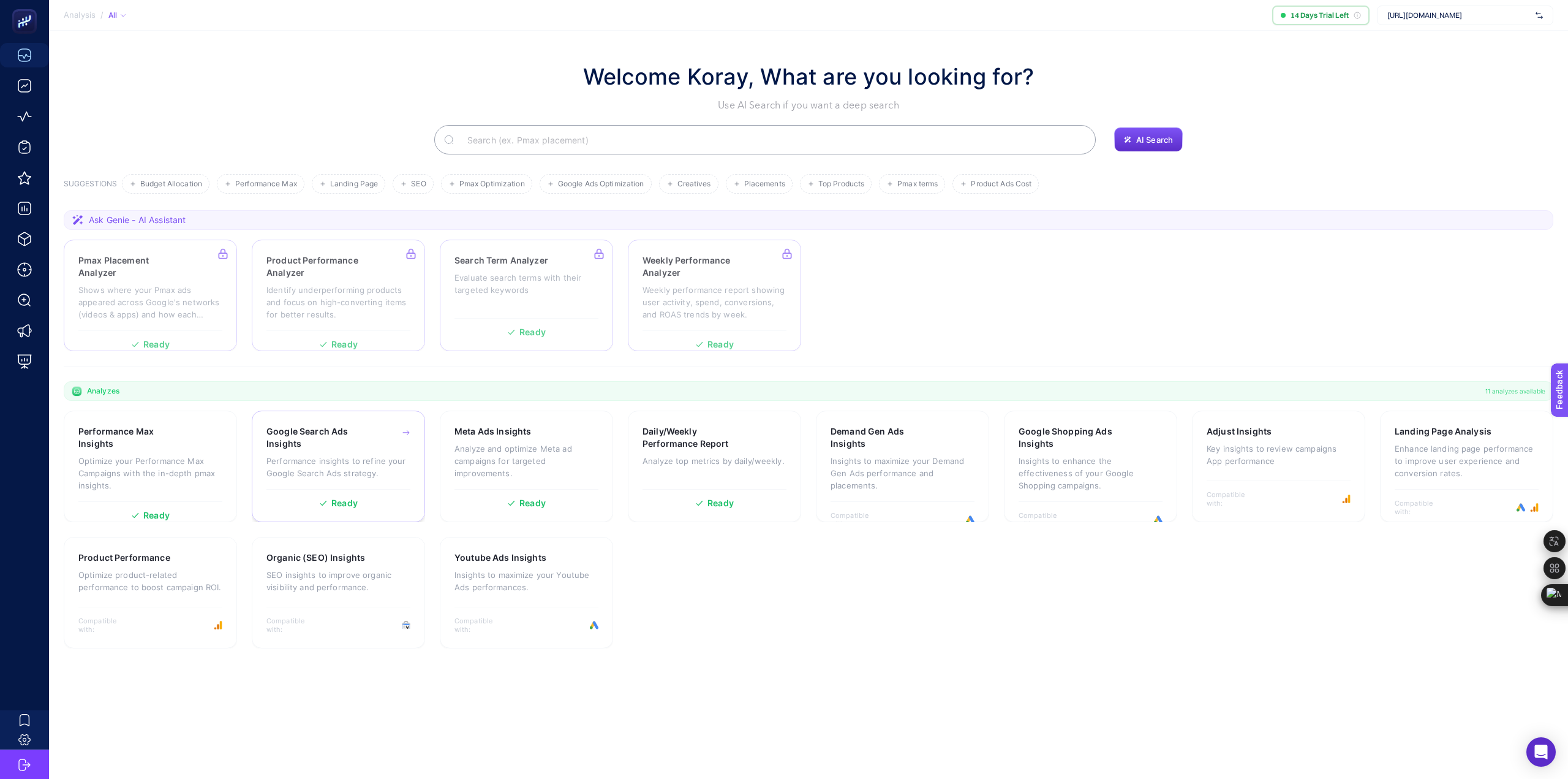
click at [338, 447] on h3 "Google Search Ads Insights" at bounding box center [319, 437] width 106 height 25
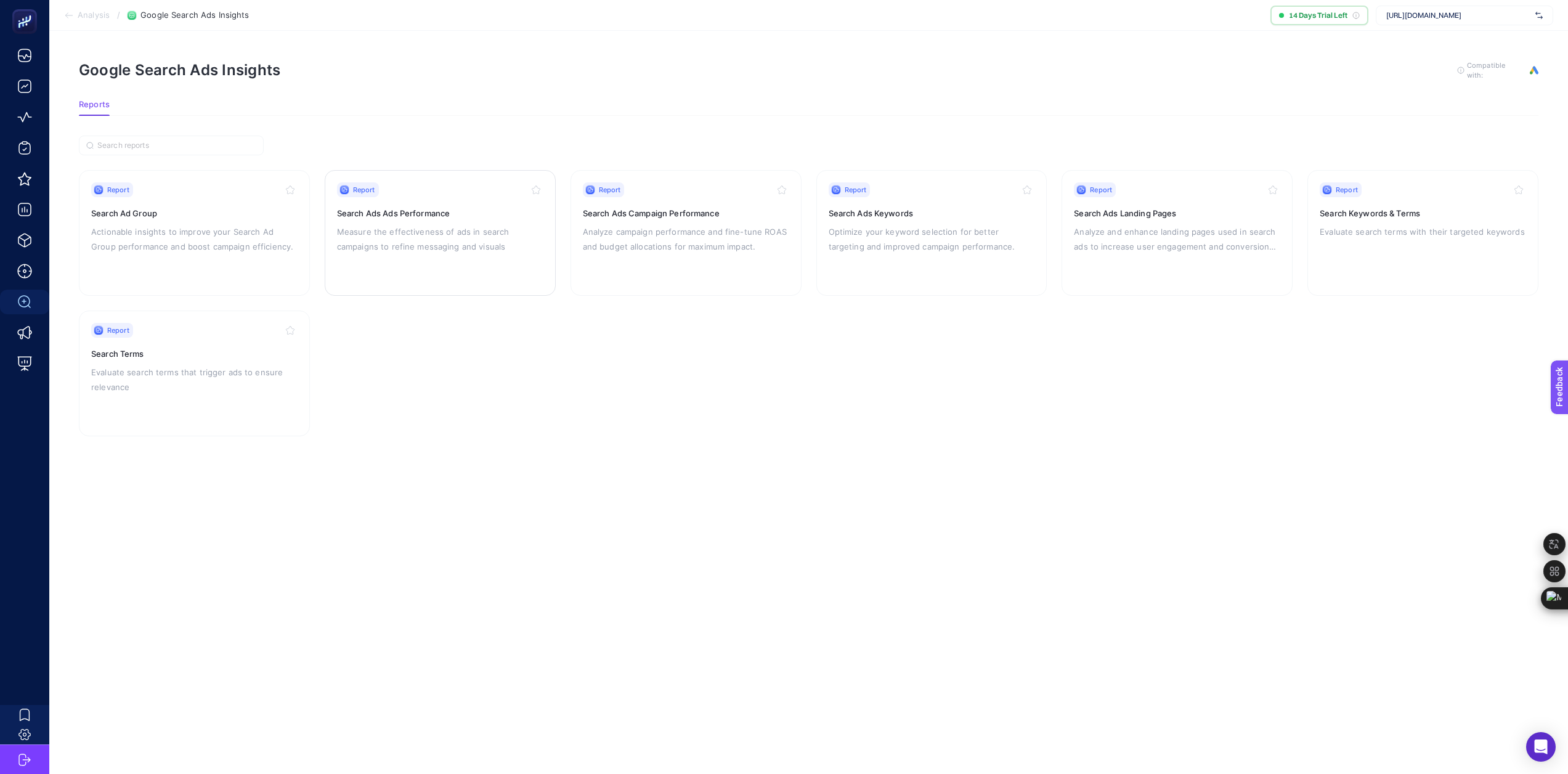
click at [462, 230] on p "Measure the effectiveness of ads in search campaigns to refine messaging and vi…" at bounding box center [441, 239] width 206 height 29
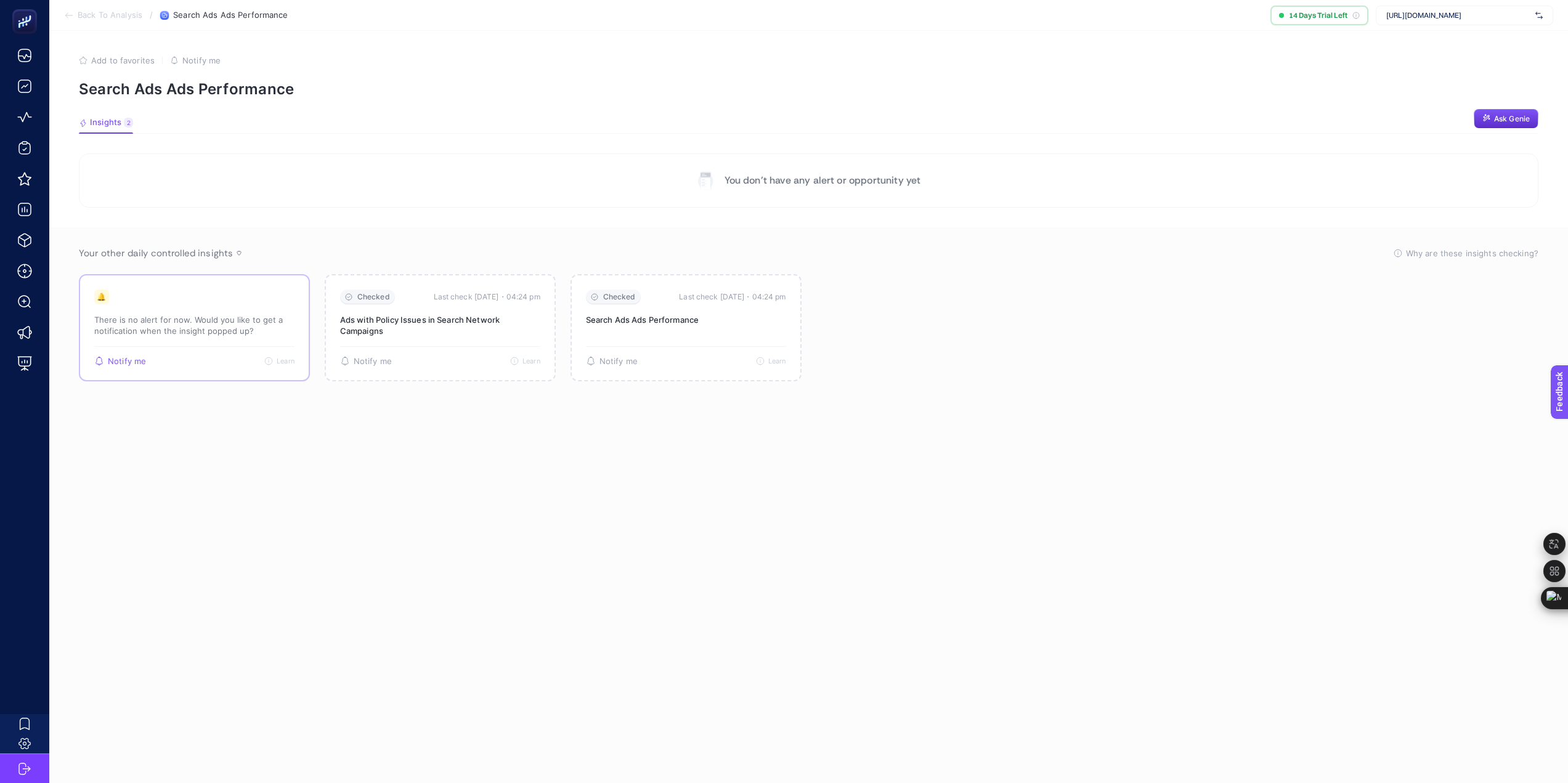
click at [228, 319] on p "There is no alert for now. Would you like to get a notification when the insigh…" at bounding box center [194, 325] width 200 height 22
click at [183, 306] on div "🔔 There is no alert for now. Would you like to get a notification when the insi…" at bounding box center [194, 318] width 200 height 57
drag, startPoint x: 183, startPoint y: 306, endPoint x: 199, endPoint y: 307, distance: 16.0
click at [183, 306] on div "🔔 There is no alert for now. Would you like to get a notification when the insi…" at bounding box center [194, 318] width 200 height 57
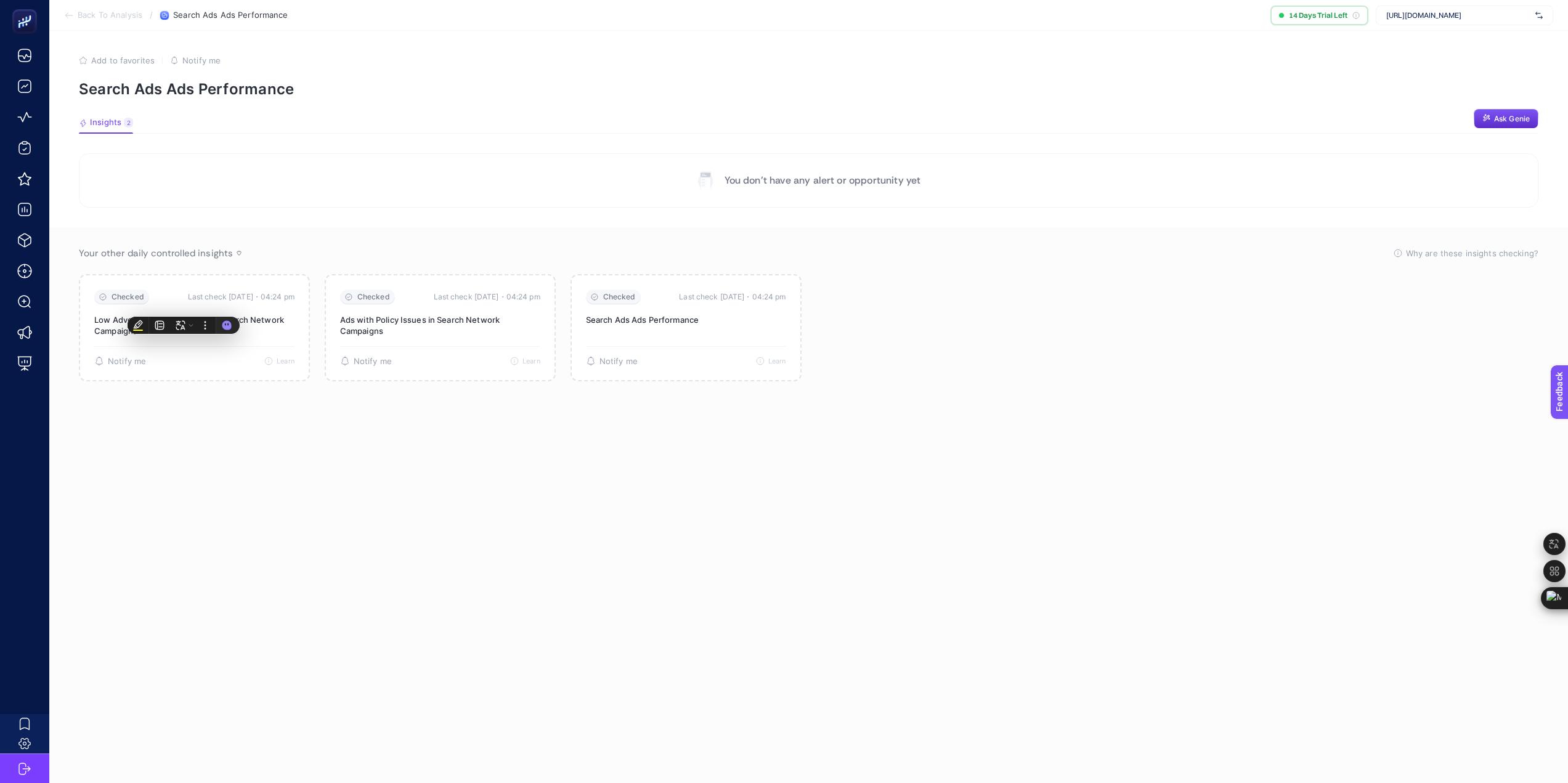
click at [895, 366] on section "Checked Last check today・04:24 pm Low Advertising Strength Ads in Search Networ…" at bounding box center [808, 327] width 1459 height 107
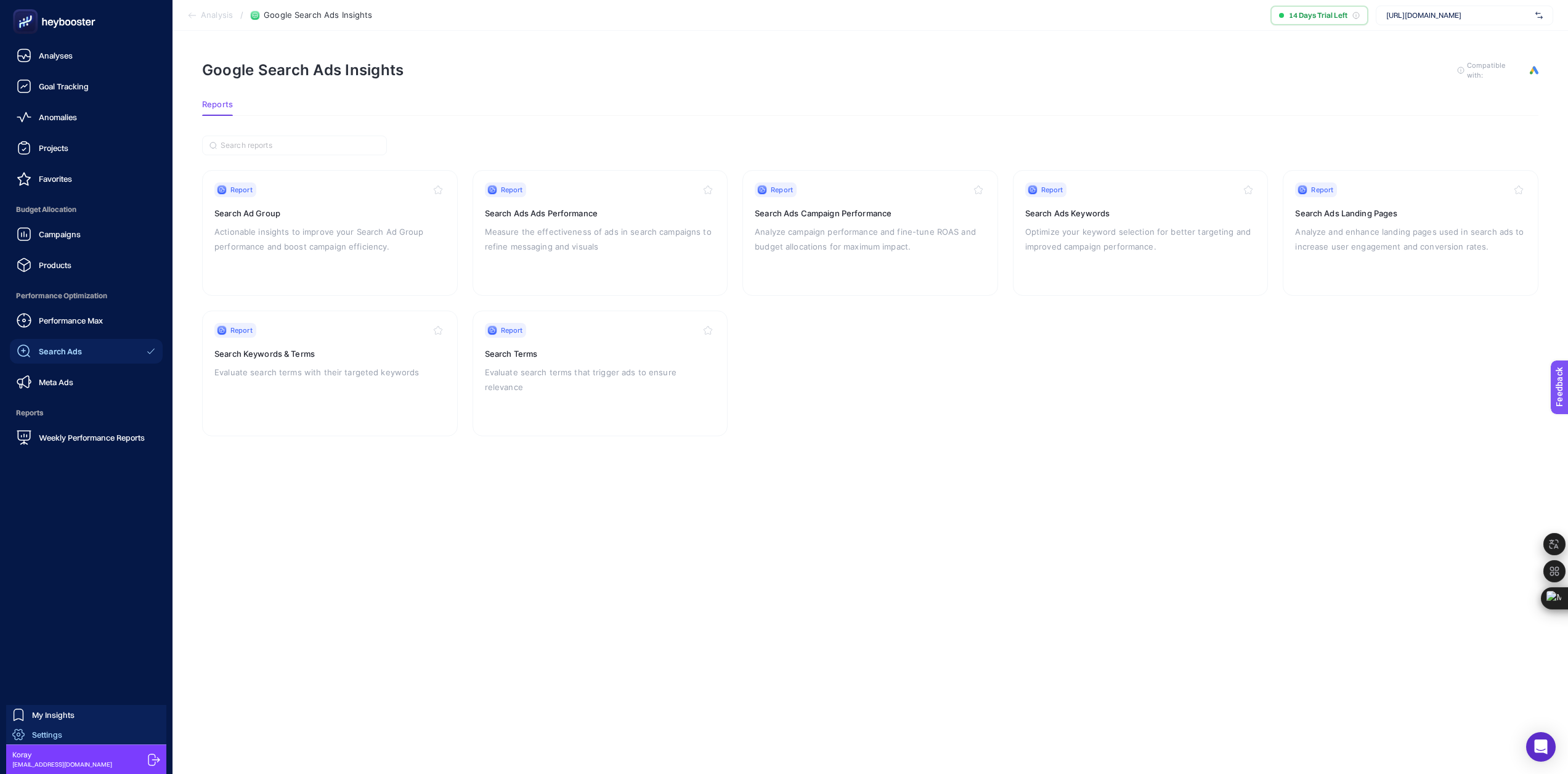
click at [61, 731] on span "Settings" at bounding box center [47, 734] width 30 height 10
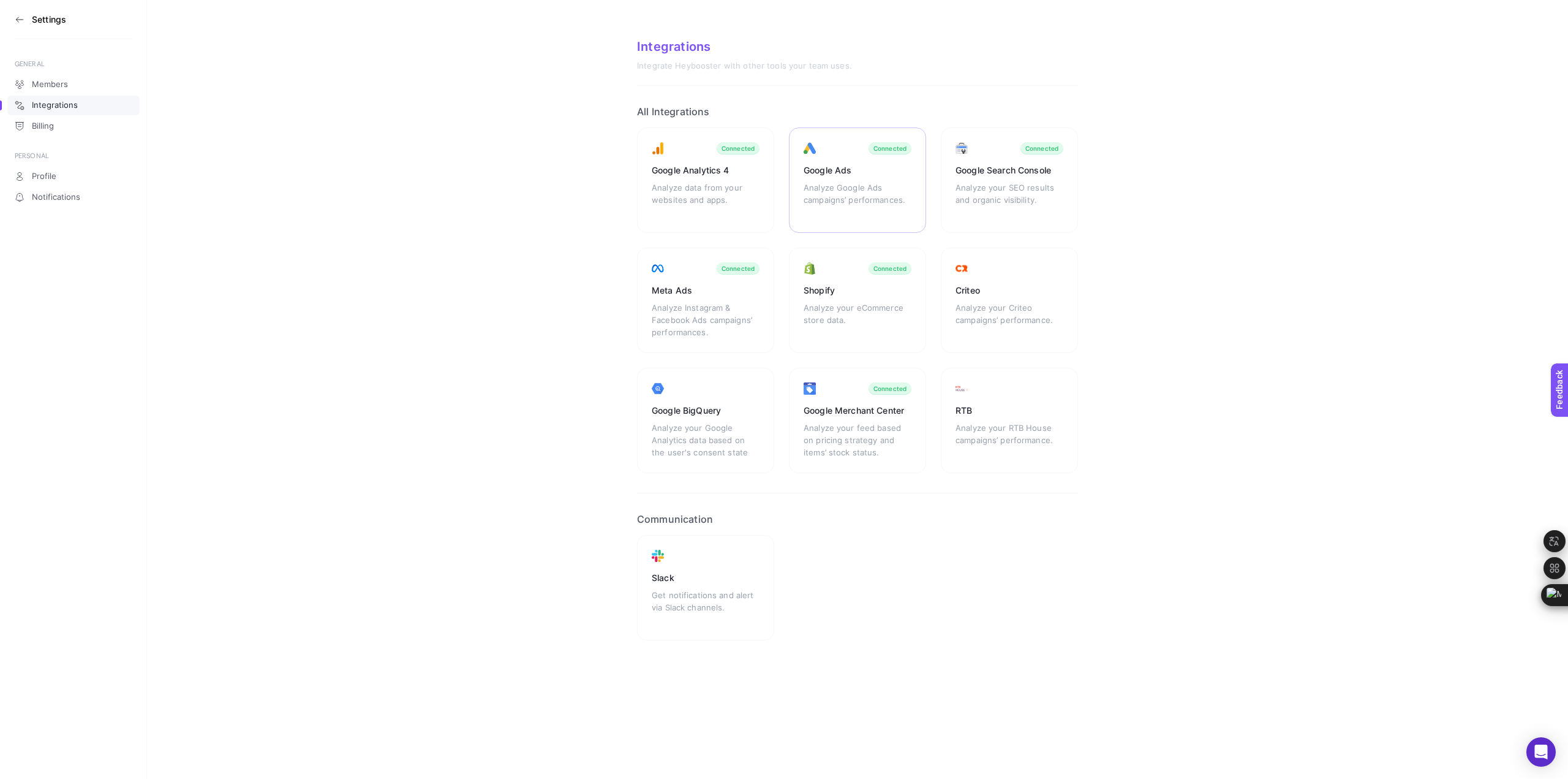
click at [827, 201] on div "Analyze Google Ads campaigns’ performances." at bounding box center [857, 200] width 108 height 37
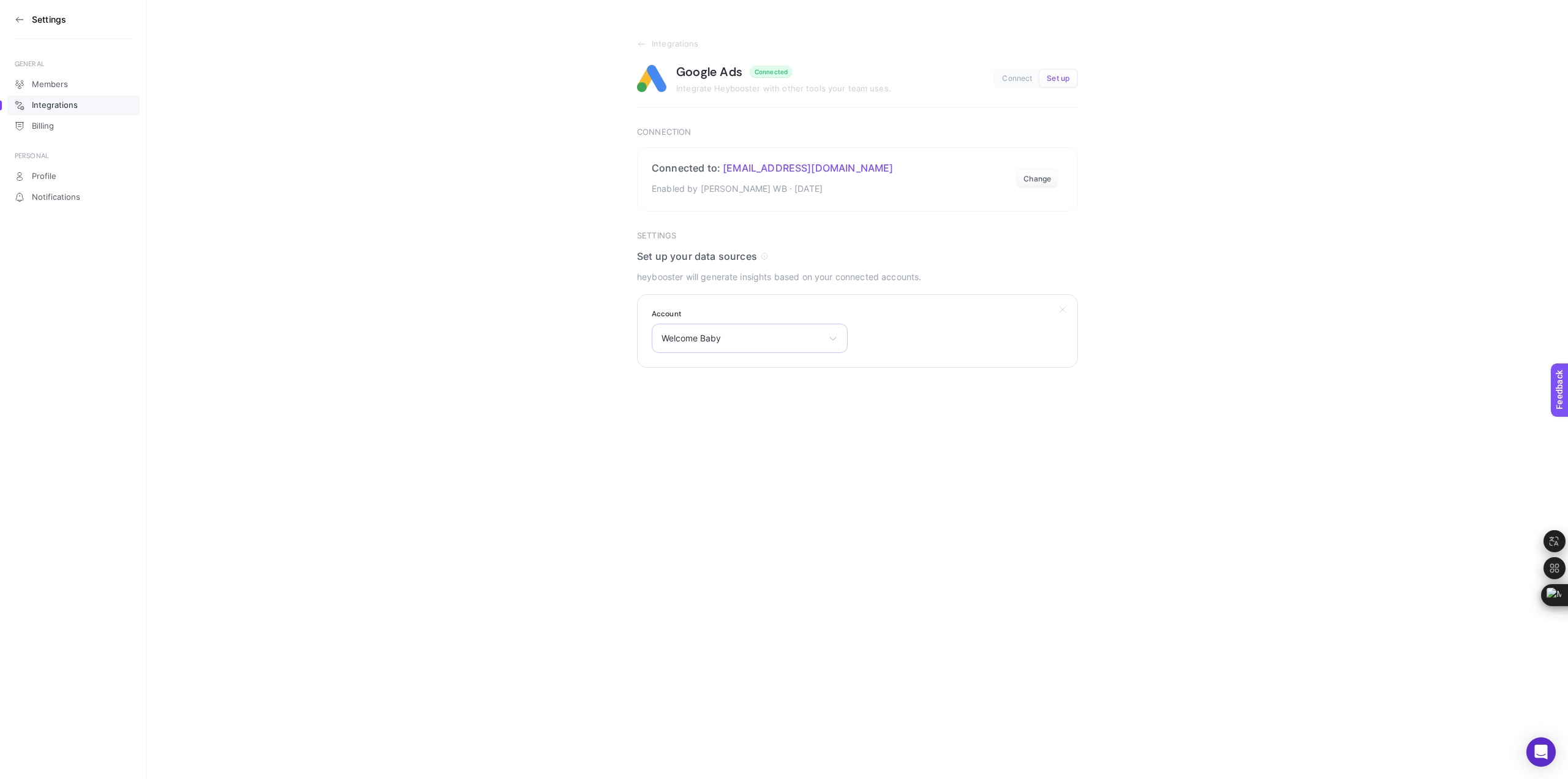
click at [776, 335] on span "Welcome Baby" at bounding box center [742, 338] width 162 height 10
click at [723, 394] on li "Welcome Baby" at bounding box center [750, 392] width 190 height 20
click at [707, 349] on div "Welcome Baby Welcome Baby Micro Türkiye" at bounding box center [750, 338] width 196 height 29
click at [737, 411] on li "Micro Türkiye" at bounding box center [750, 412] width 190 height 20
click at [707, 339] on span "Micro Türkiye" at bounding box center [742, 338] width 162 height 10
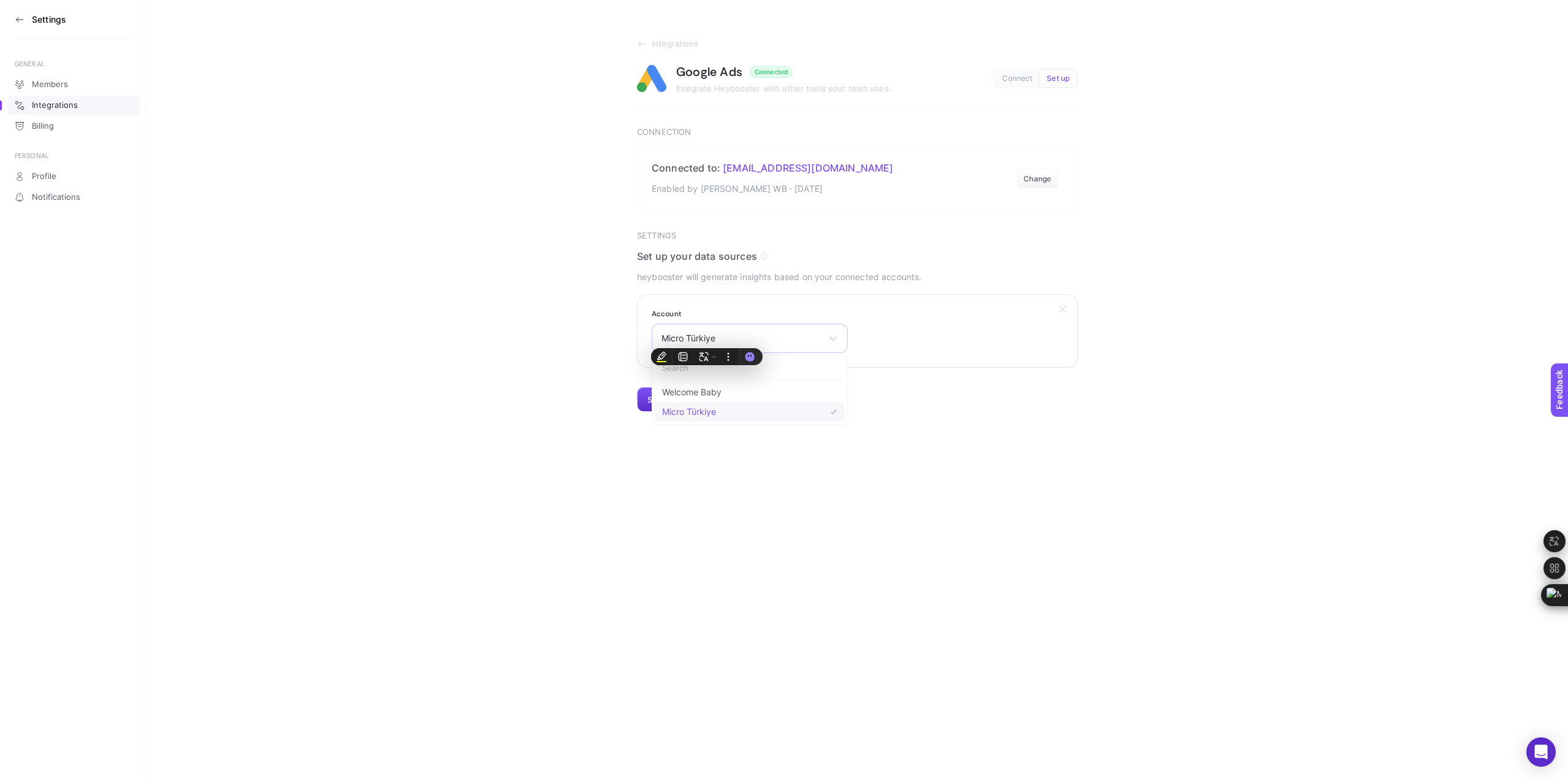
click at [716, 410] on span "Micro Türkiye" at bounding box center [689, 411] width 54 height 10
click at [801, 339] on span "Select your account" at bounding box center [742, 338] width 162 height 10
click at [763, 393] on li "Welcome Baby" at bounding box center [750, 392] width 190 height 20
click at [1048, 182] on button "Change" at bounding box center [1037, 179] width 42 height 20
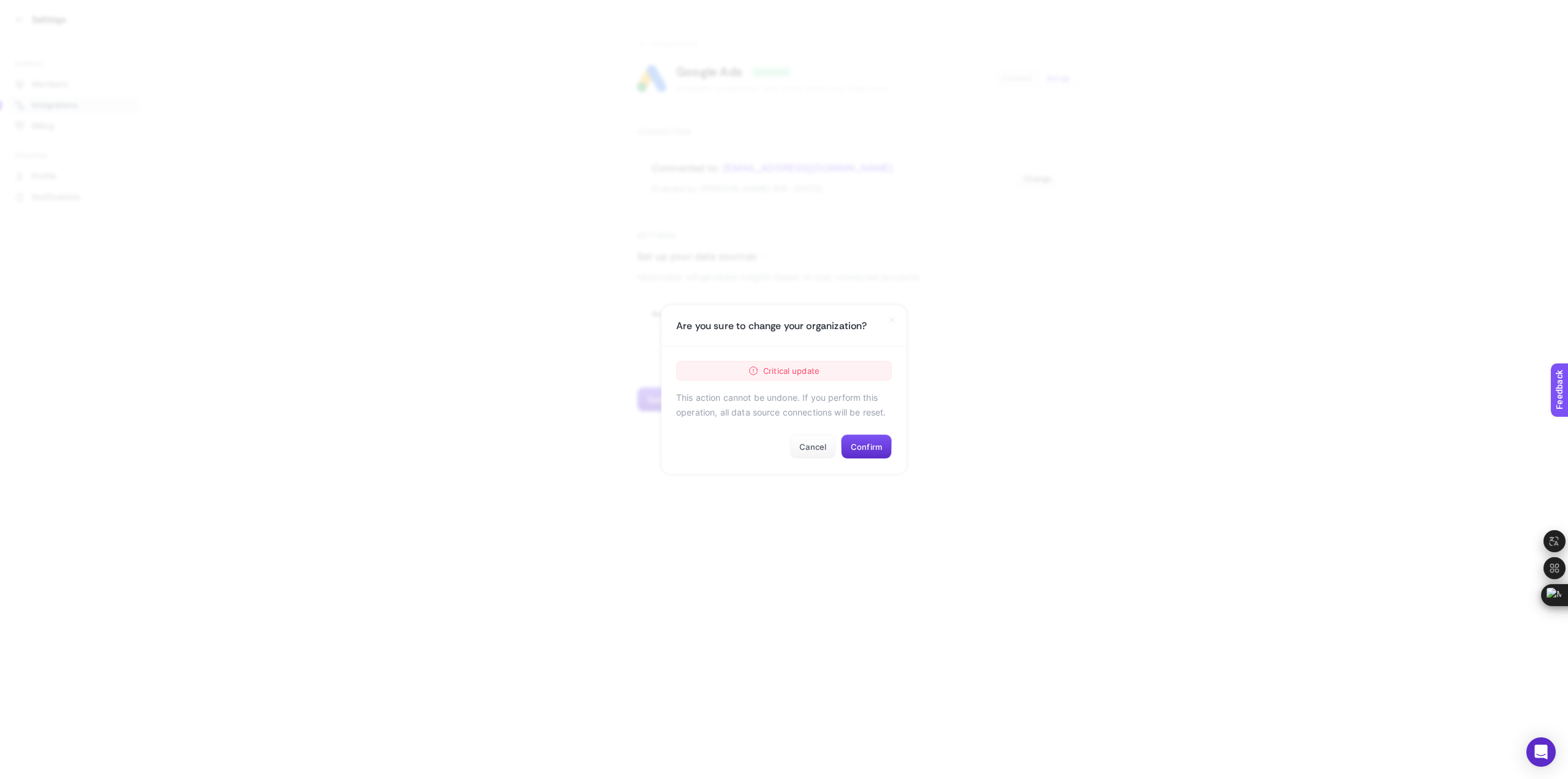
click at [779, 369] on span "Critical update" at bounding box center [792, 370] width 57 height 15
click at [874, 455] on button "Confirm" at bounding box center [866, 447] width 51 height 25
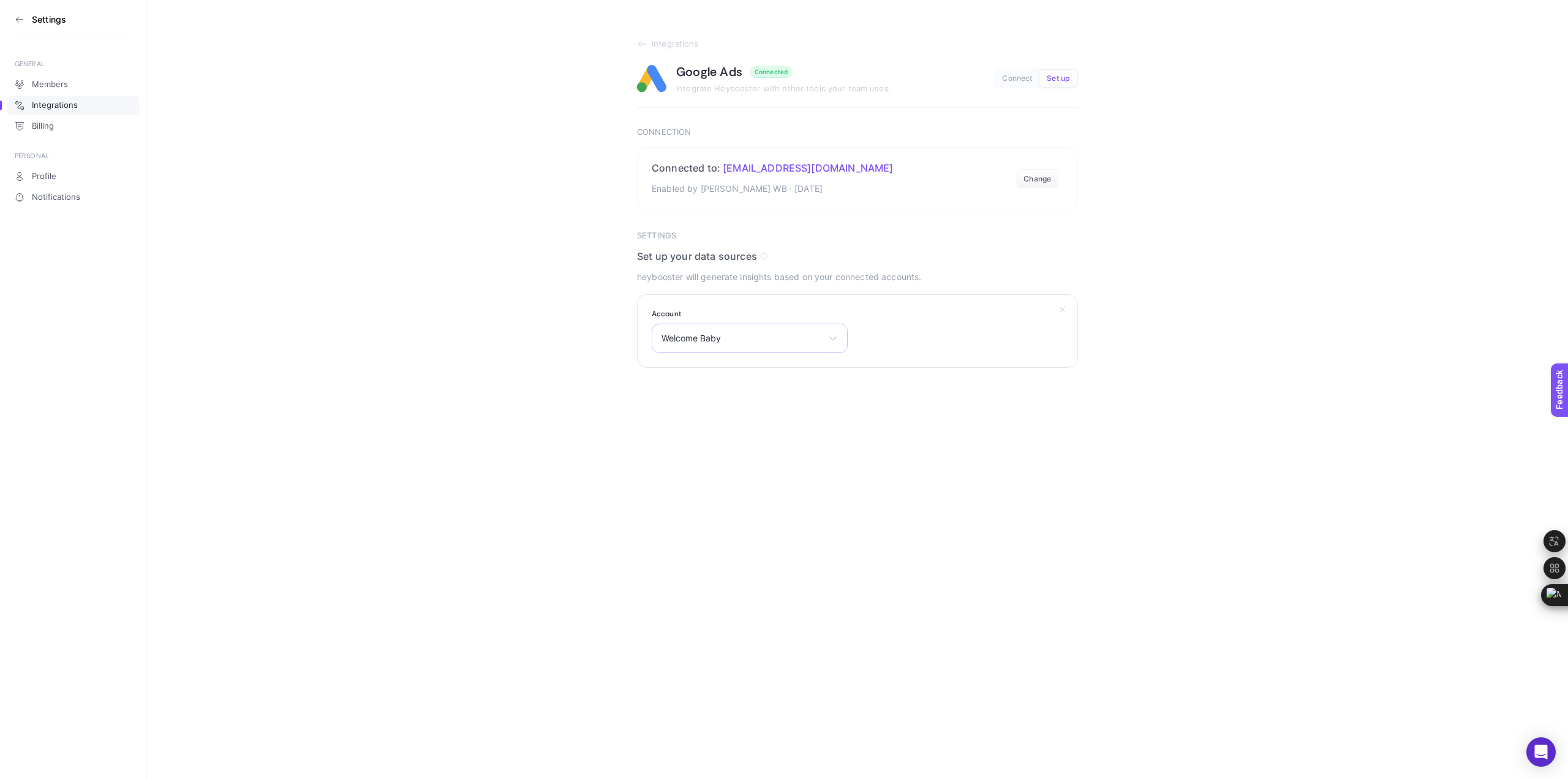
click at [808, 324] on div "Welcome Baby Welcome Baby Micro Türkiye" at bounding box center [750, 338] width 196 height 29
click at [760, 393] on li "Welcome Baby" at bounding box center [750, 392] width 190 height 20
click at [816, 368] on html "Settings GENERAL Members Integrations Billing PERSONAL Profile Notifications In…" at bounding box center [784, 184] width 1568 height 368
click at [1059, 74] on span "Set up" at bounding box center [1058, 79] width 23 height 9
click at [1024, 75] on span "Connect" at bounding box center [1017, 79] width 30 height 9
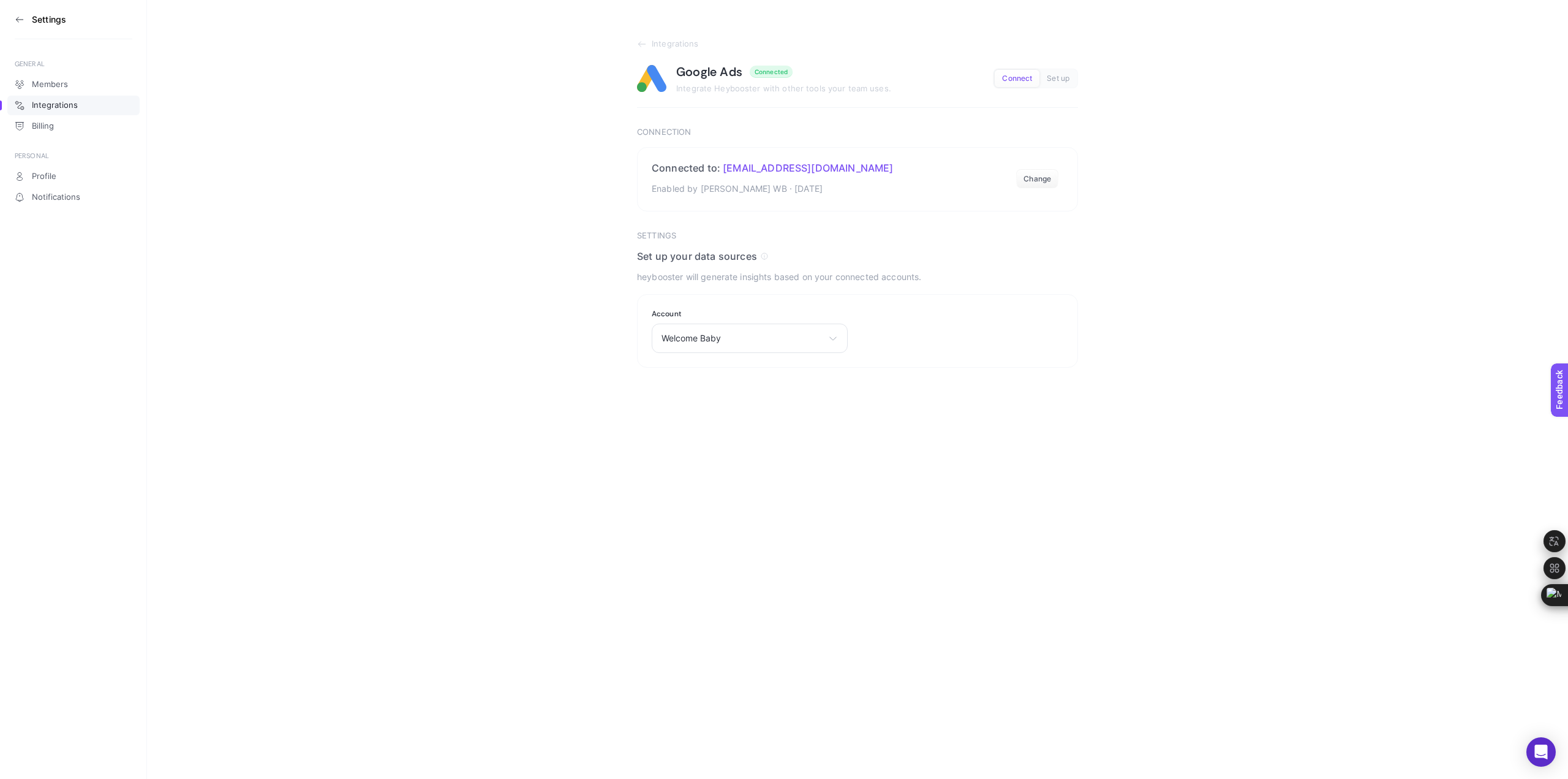
click at [1060, 70] on button "Set up" at bounding box center [1057, 78] width 38 height 17
click at [849, 368] on html "Settings GENERAL Members Integrations Billing PERSONAL Profile Notifications In…" at bounding box center [784, 184] width 1568 height 368
click at [1116, 368] on html "Settings GENERAL Members Integrations Billing PERSONAL Profile Notifications In…" at bounding box center [784, 184] width 1568 height 368
click at [61, 127] on link "Billing" at bounding box center [74, 126] width 132 height 20
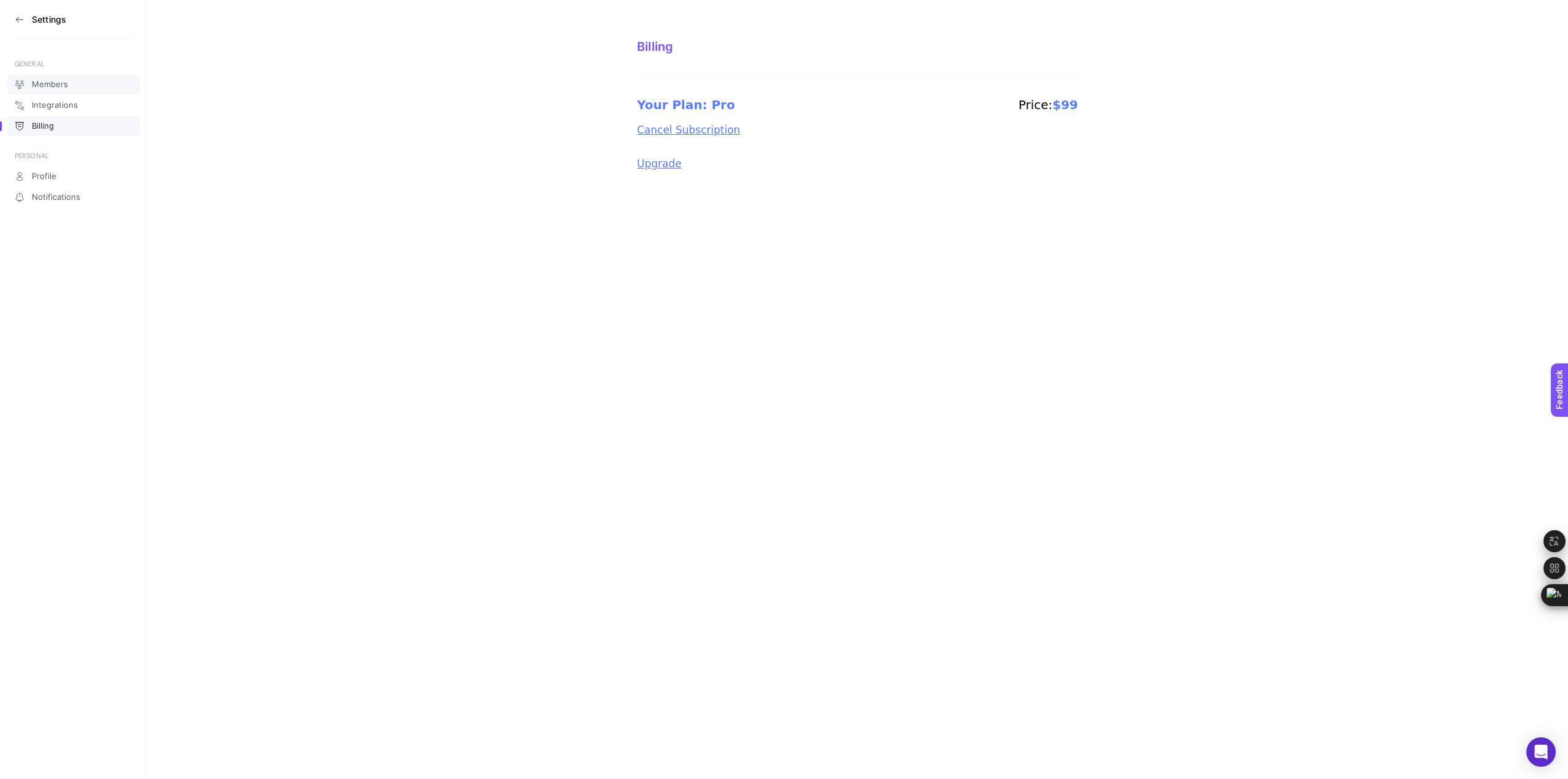
click at [34, 88] on span "Members" at bounding box center [50, 84] width 36 height 10
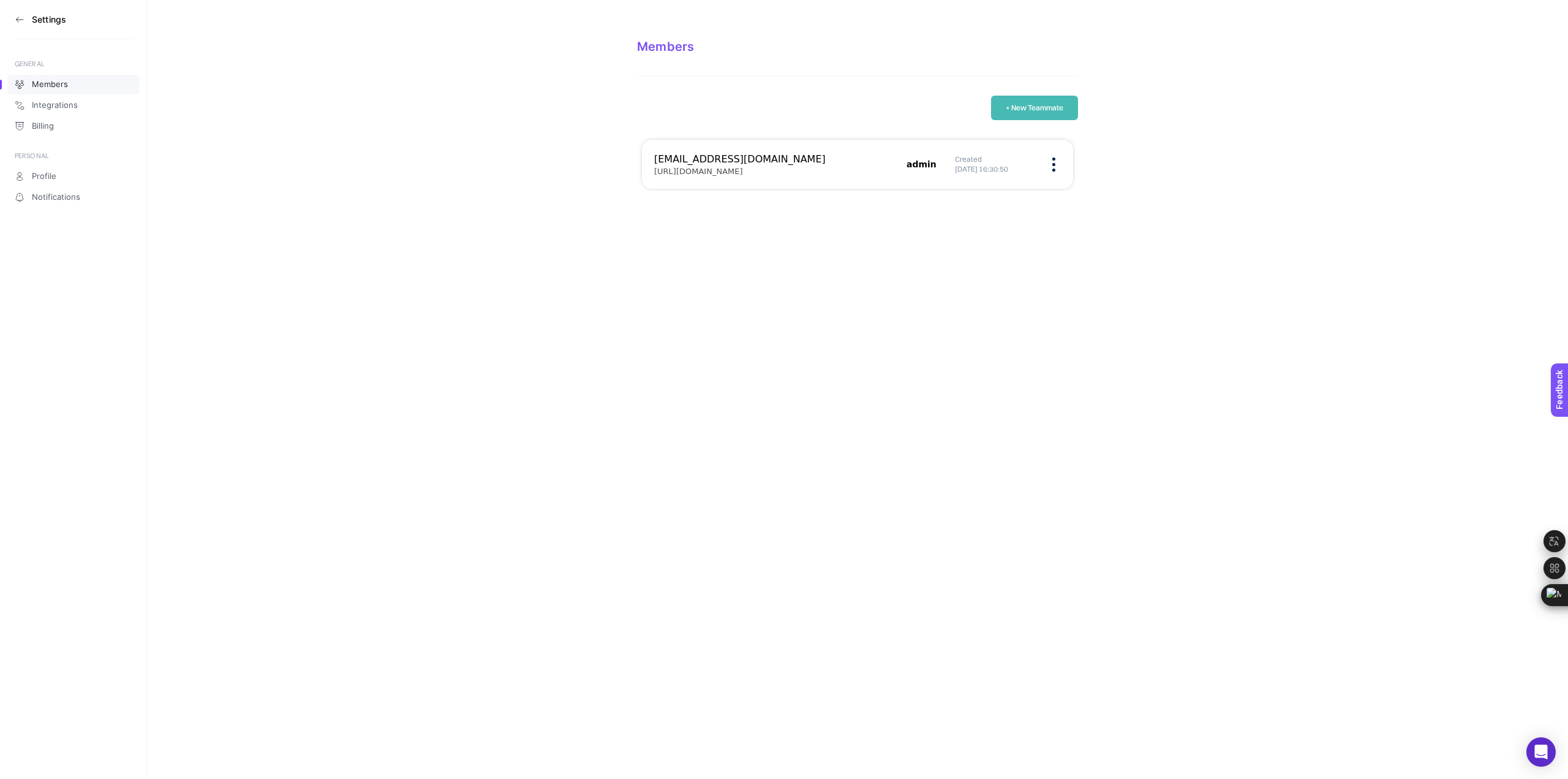
click at [743, 174] on h5 "[URL][DOMAIN_NAME]" at bounding box center [698, 172] width 89 height 10
click at [23, 25] on section "Settings" at bounding box center [74, 19] width 118 height 39
click at [15, 18] on icon at bounding box center [19, 19] width 10 height 10
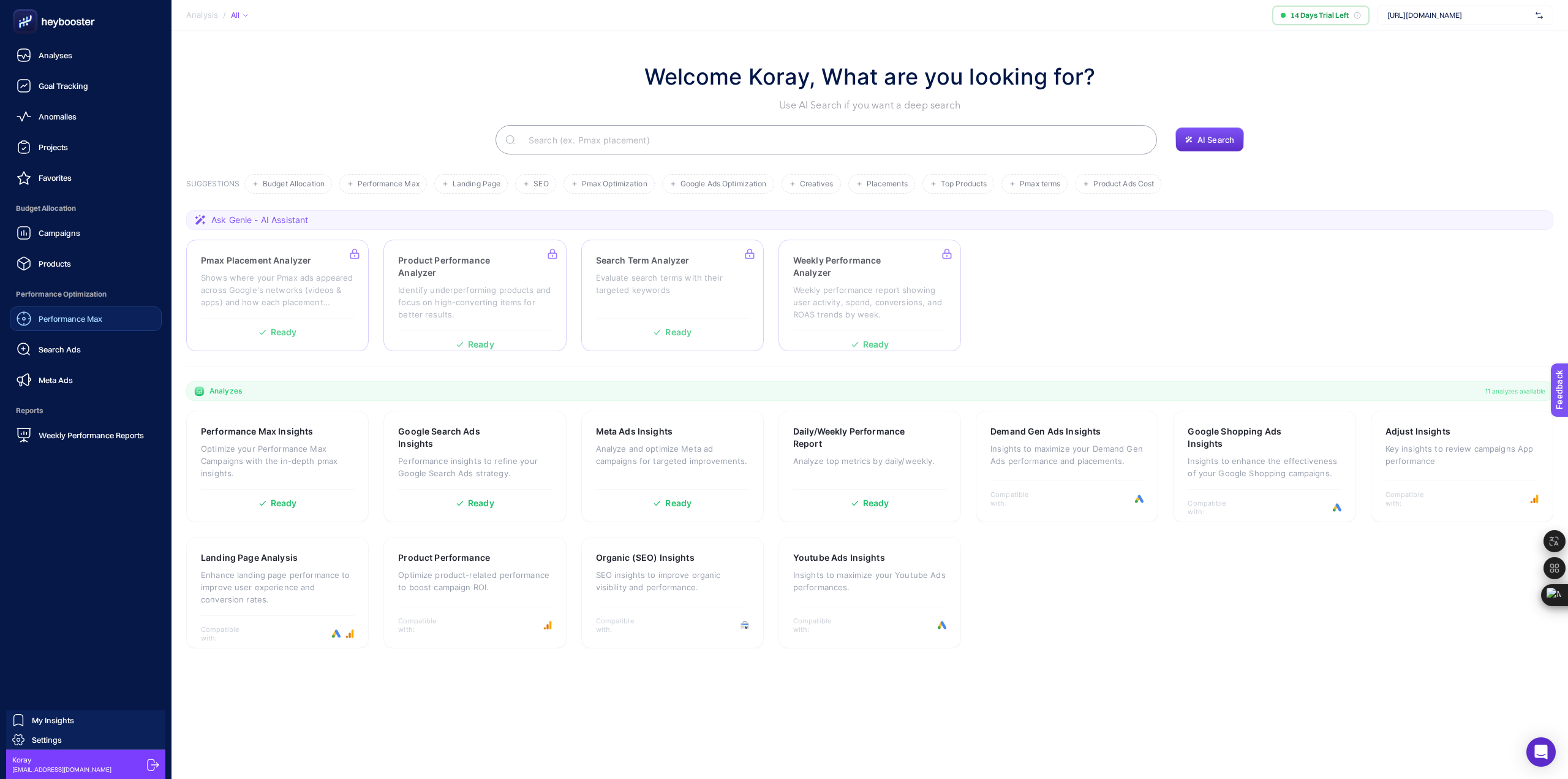
click at [80, 319] on span "Performance Max" at bounding box center [70, 319] width 64 height 10
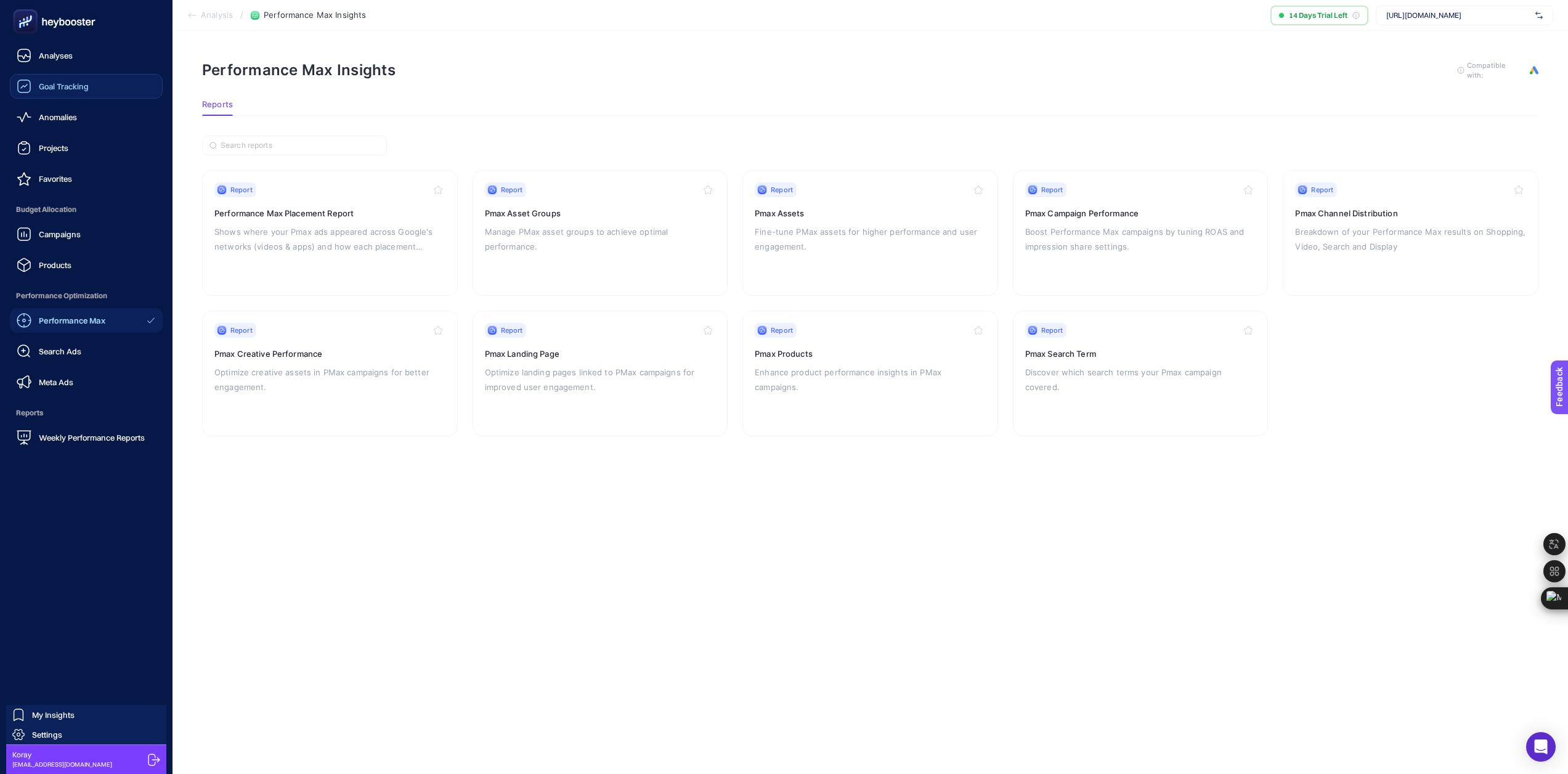
click at [69, 95] on link "Goal Tracking" at bounding box center [86, 86] width 152 height 25
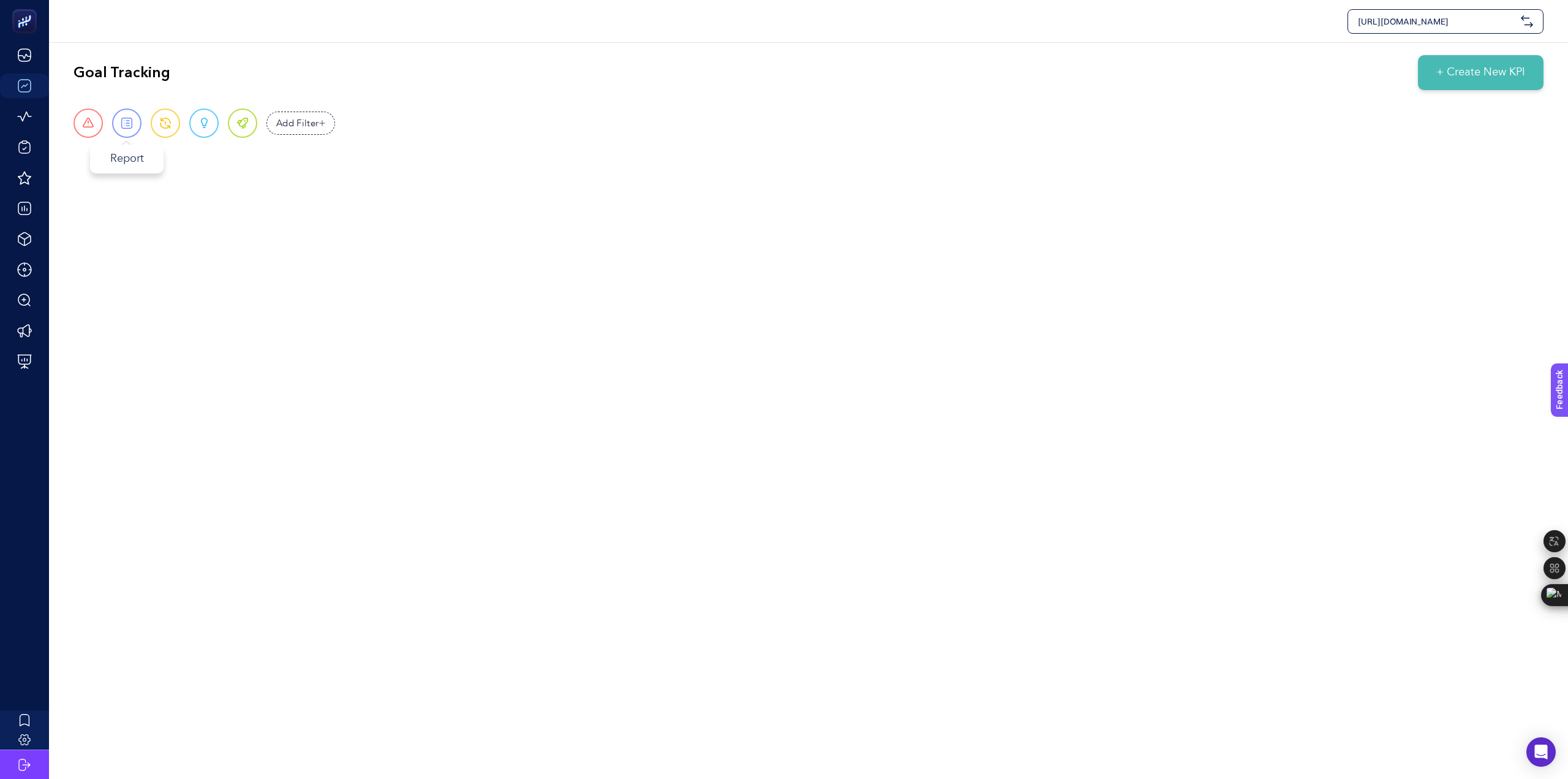
click at [124, 123] on span at bounding box center [126, 123] width 11 height 11
click at [313, 126] on span "Add Filter" at bounding box center [298, 123] width 43 height 14
click at [103, 191] on li "Priority Priority" at bounding box center [130, 189] width 112 height 27
click at [317, 312] on button "Cancel" at bounding box center [324, 306] width 31 height 11
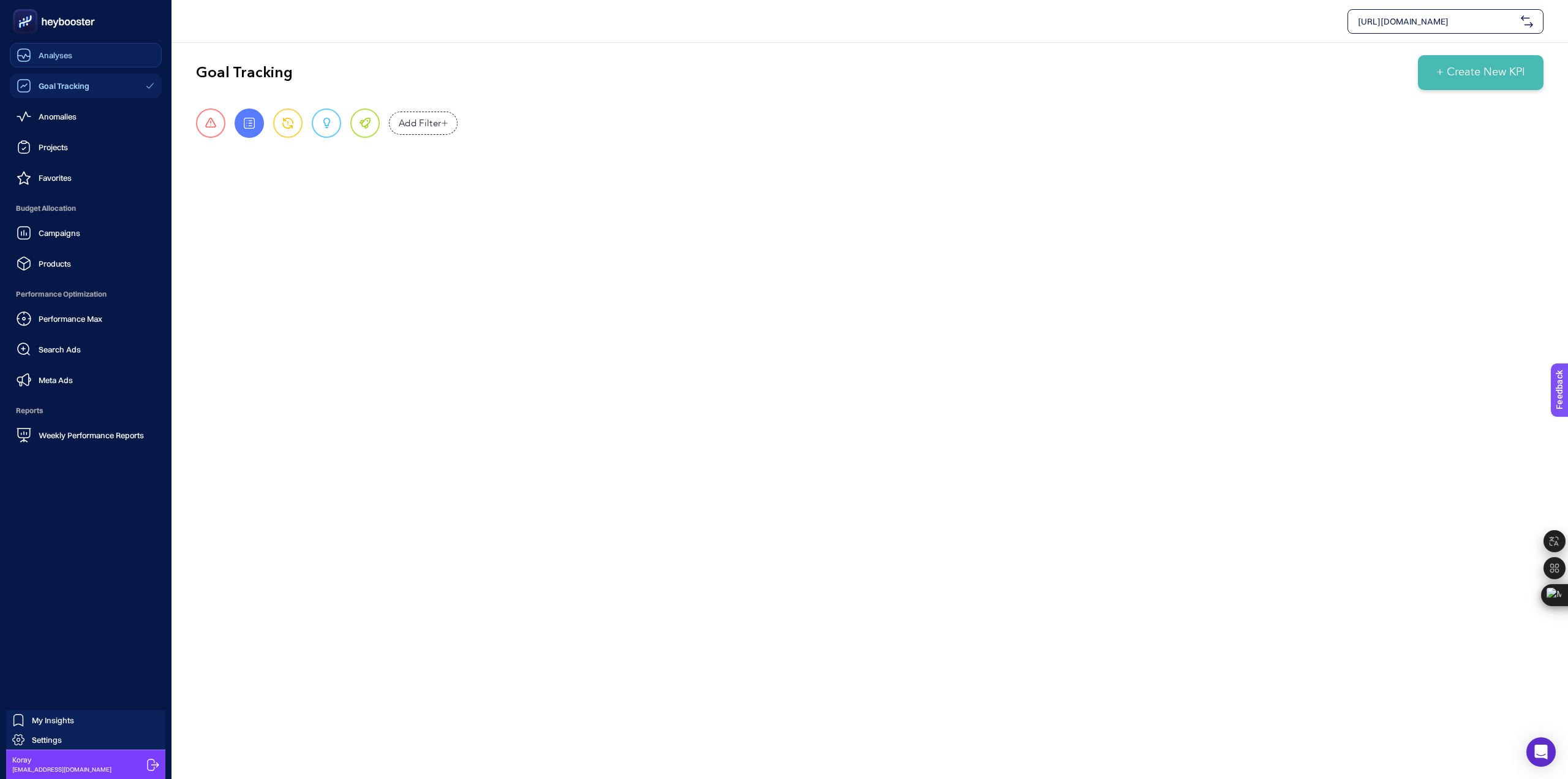
click at [41, 60] on div "Analyses" at bounding box center [44, 54] width 56 height 15
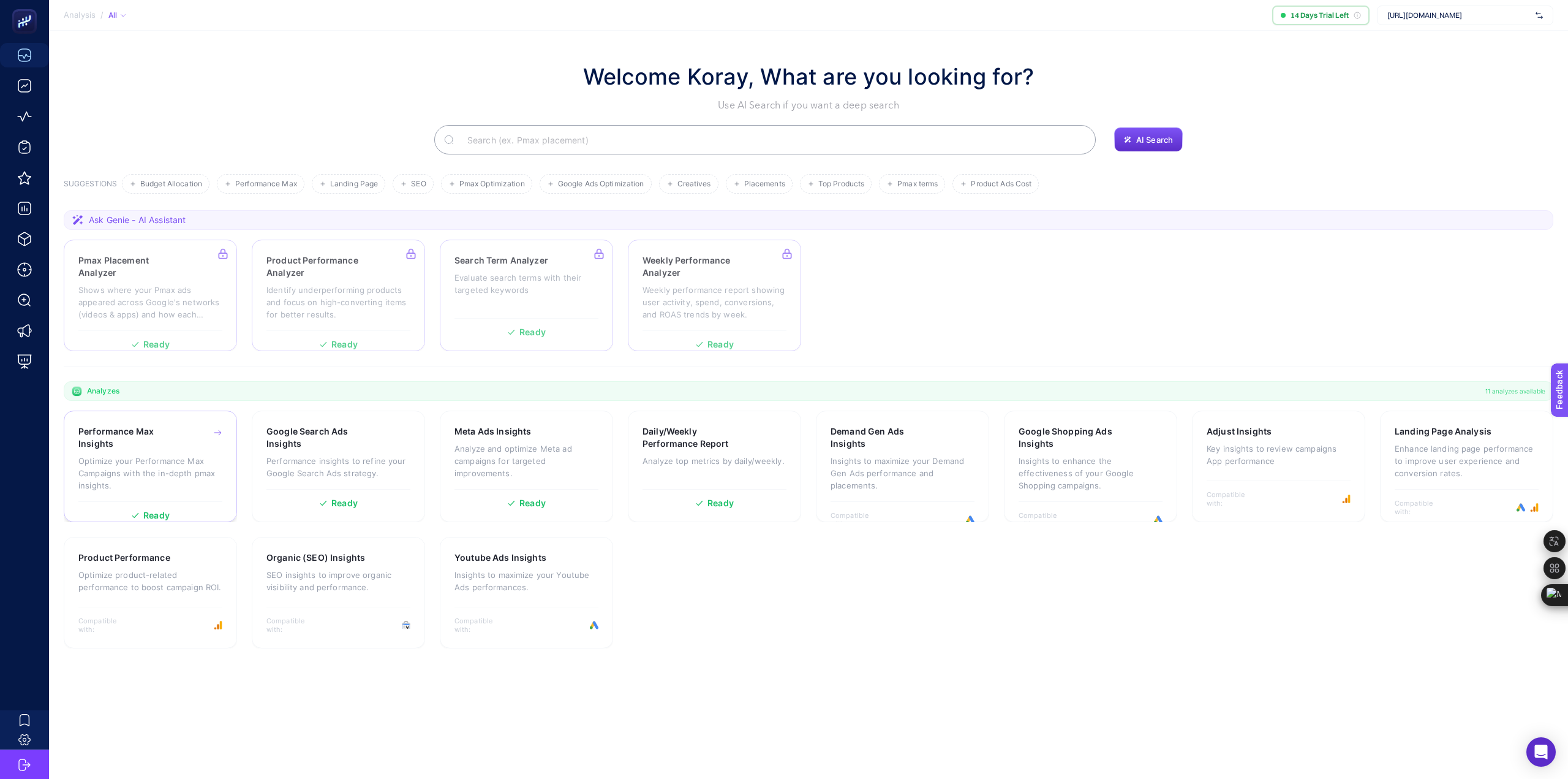
click at [175, 513] on div "Ready" at bounding box center [150, 515] width 144 height 8
click at [901, 480] on p "Insights to maximize your Demand Gen Ads performance and placements." at bounding box center [903, 473] width 144 height 37
click at [1485, 17] on span "[URL][DOMAIN_NAME]" at bounding box center [1459, 15] width 143 height 10
click at [1485, 17] on input "text" at bounding box center [1459, 15] width 143 height 10
click at [1137, 237] on section "Ask Genie - AI Assistant Pmax Placement Analyzer Shows where your Pmax ads appe…" at bounding box center [808, 288] width 1489 height 156
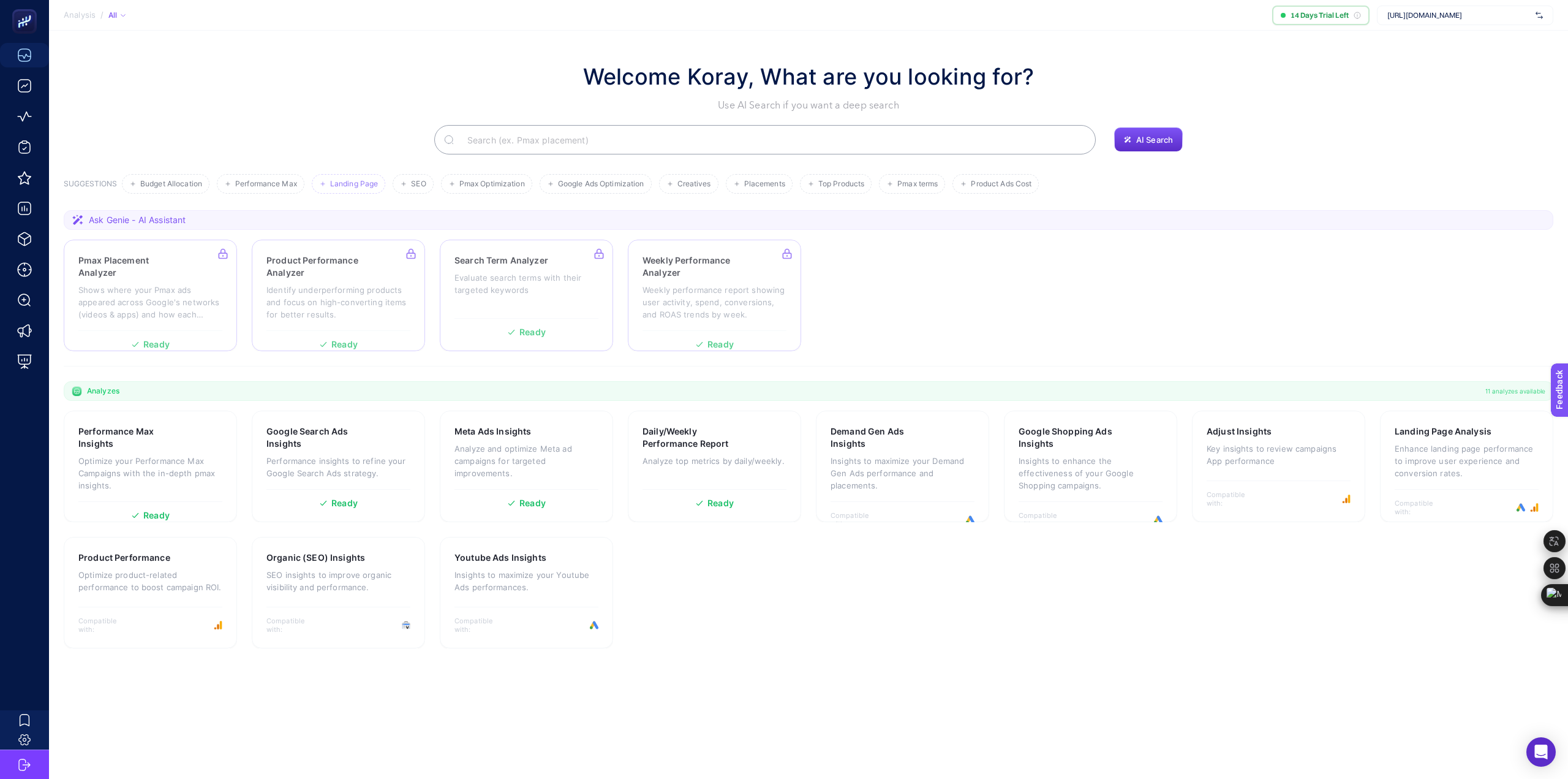
click at [360, 189] on li "Landing Page" at bounding box center [348, 184] width 74 height 20
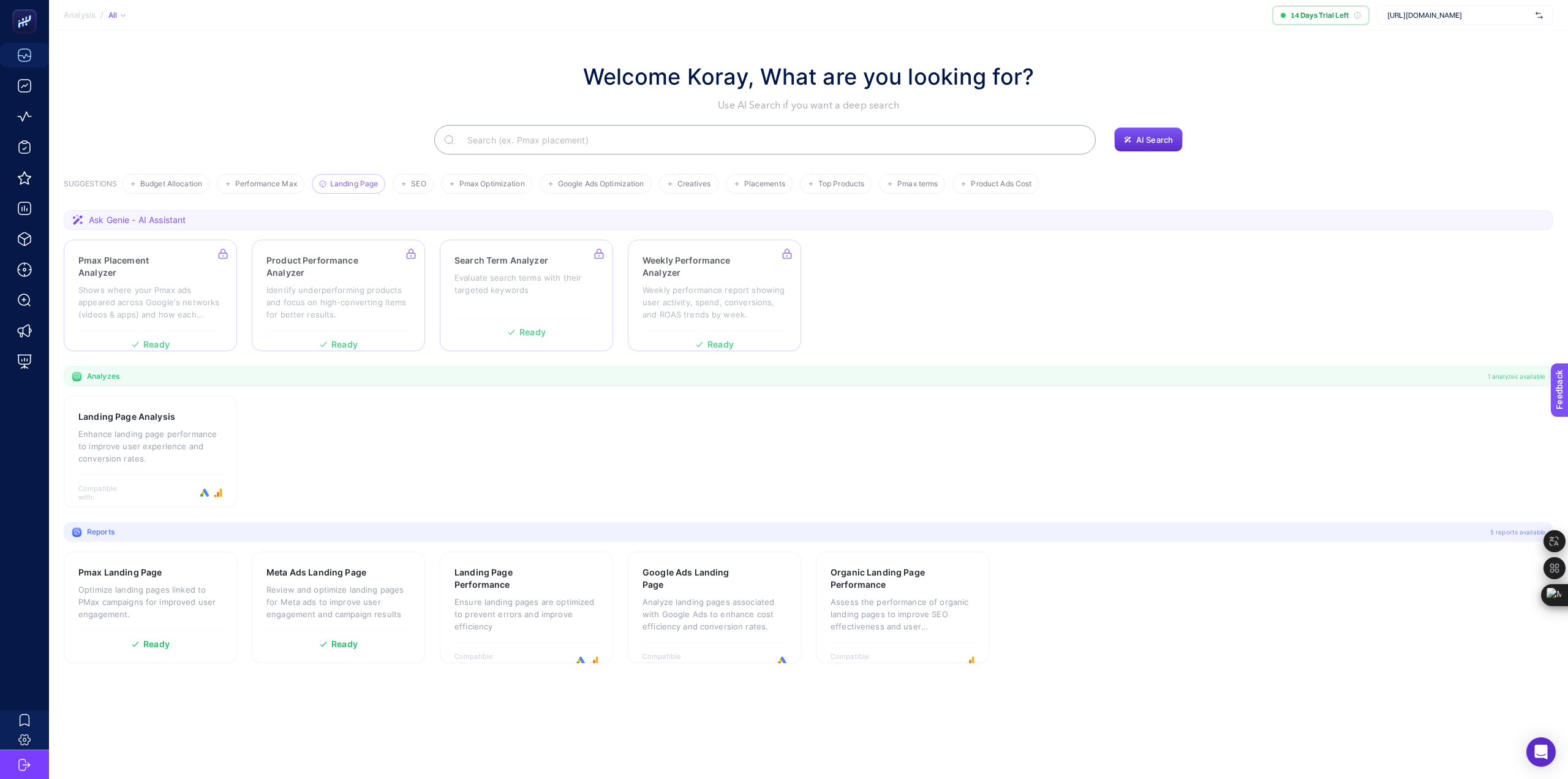
click at [323, 181] on icon at bounding box center [323, 184] width 6 height 6
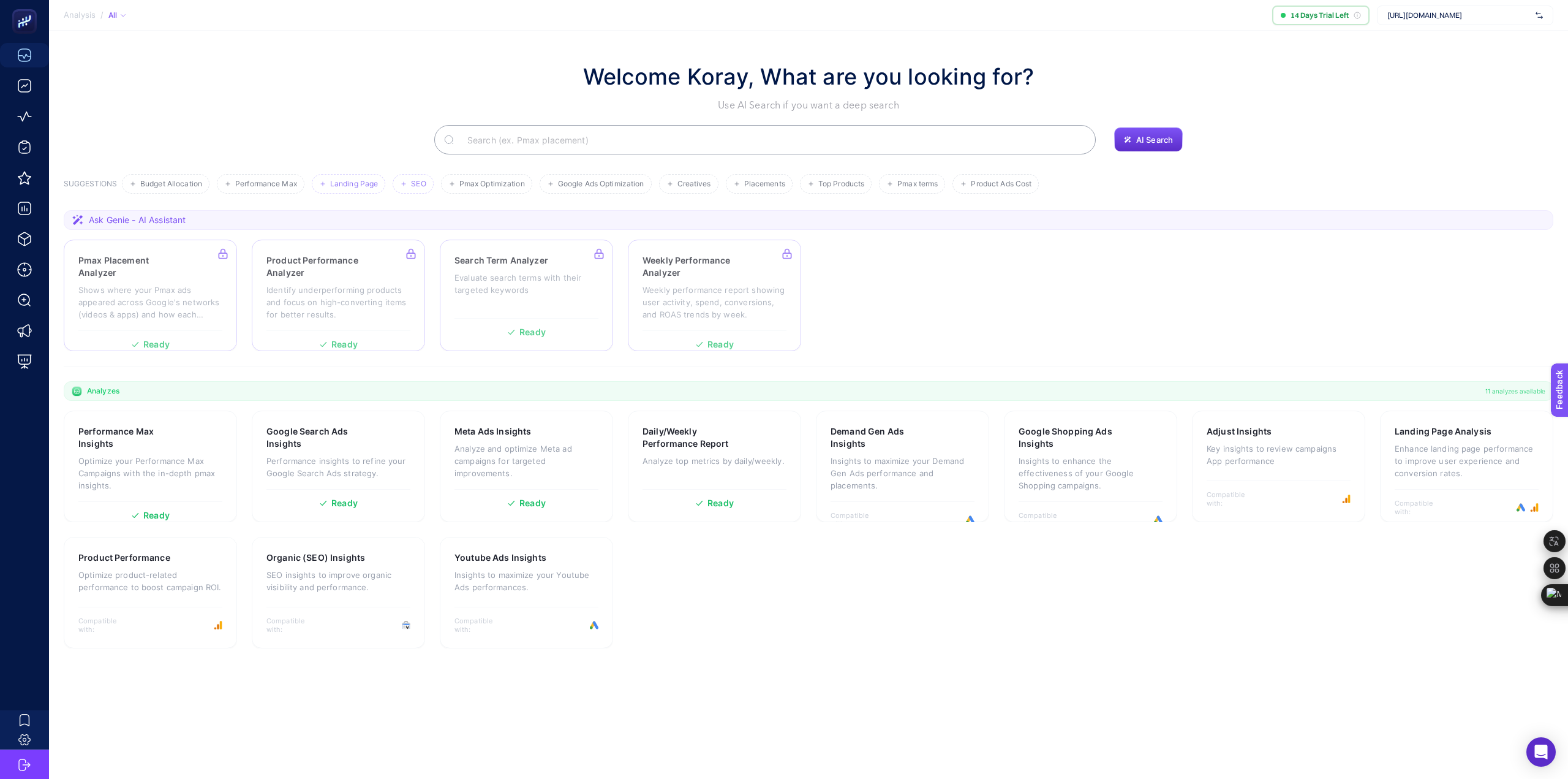
click at [420, 188] on span "SEO" at bounding box center [418, 184] width 15 height 9
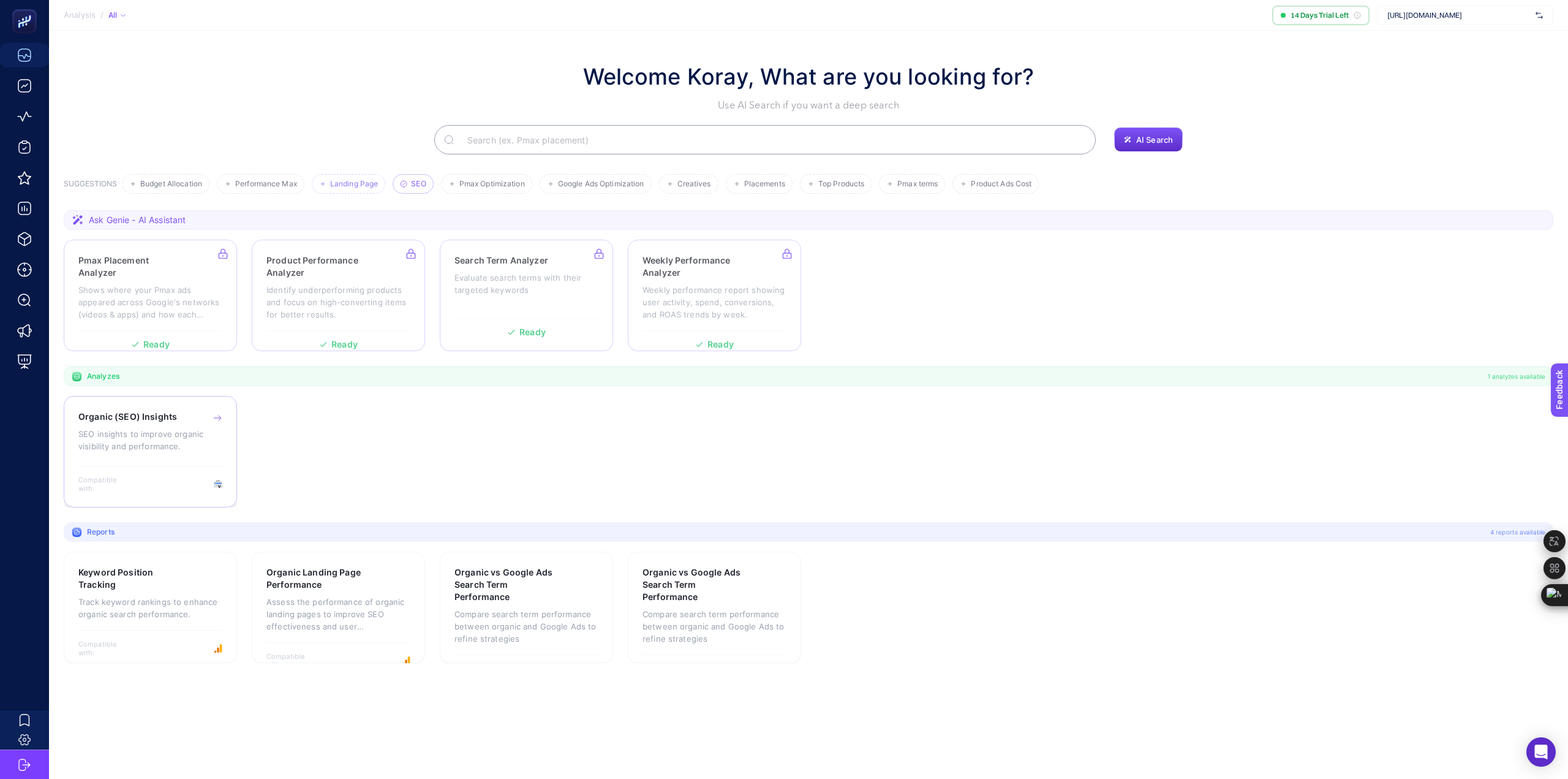
click at [139, 442] on p "SEO insights to improve organic visibility and performance." at bounding box center [150, 440] width 144 height 25
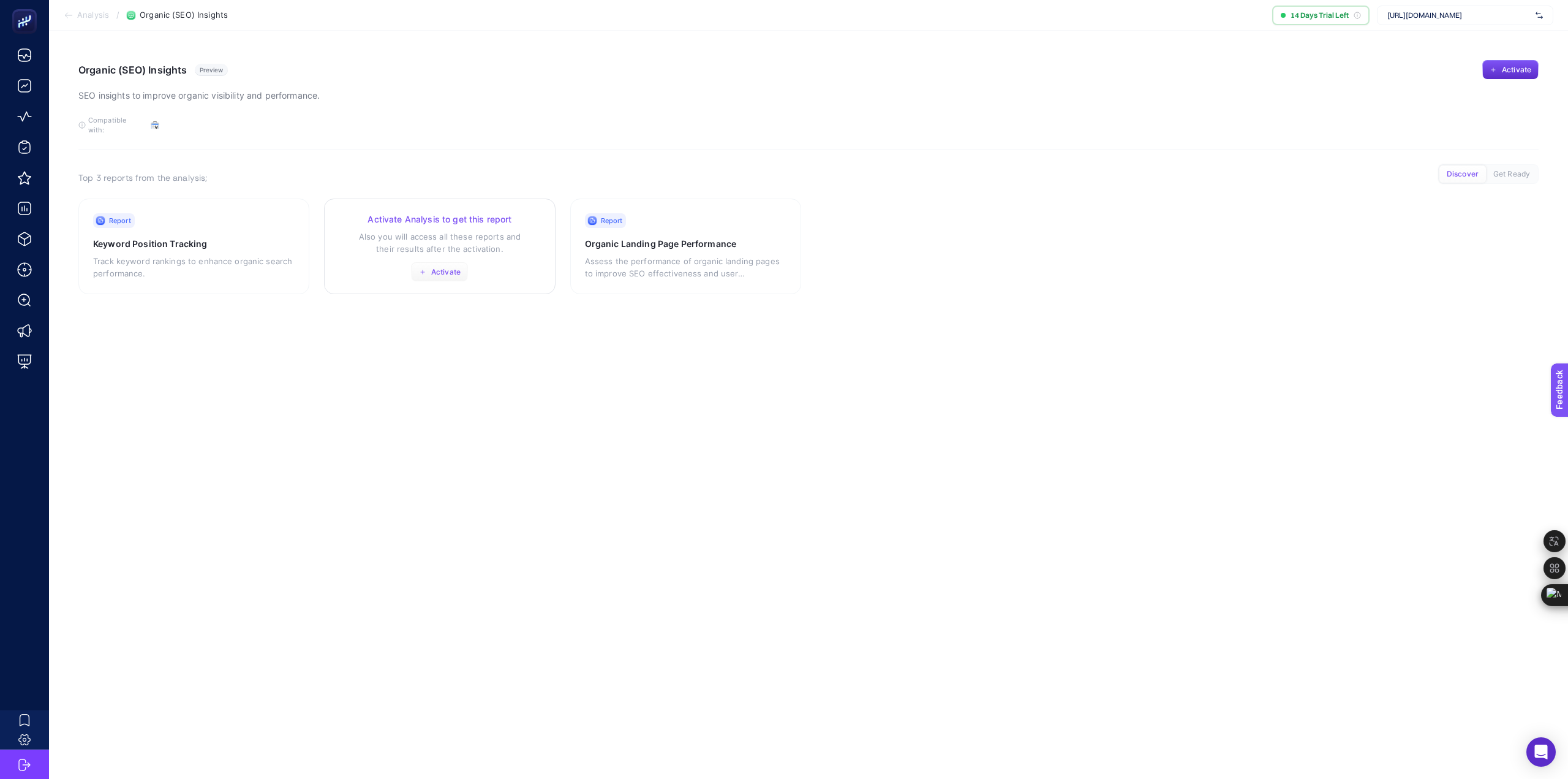
click at [436, 268] on button "Activate" at bounding box center [439, 272] width 57 height 20
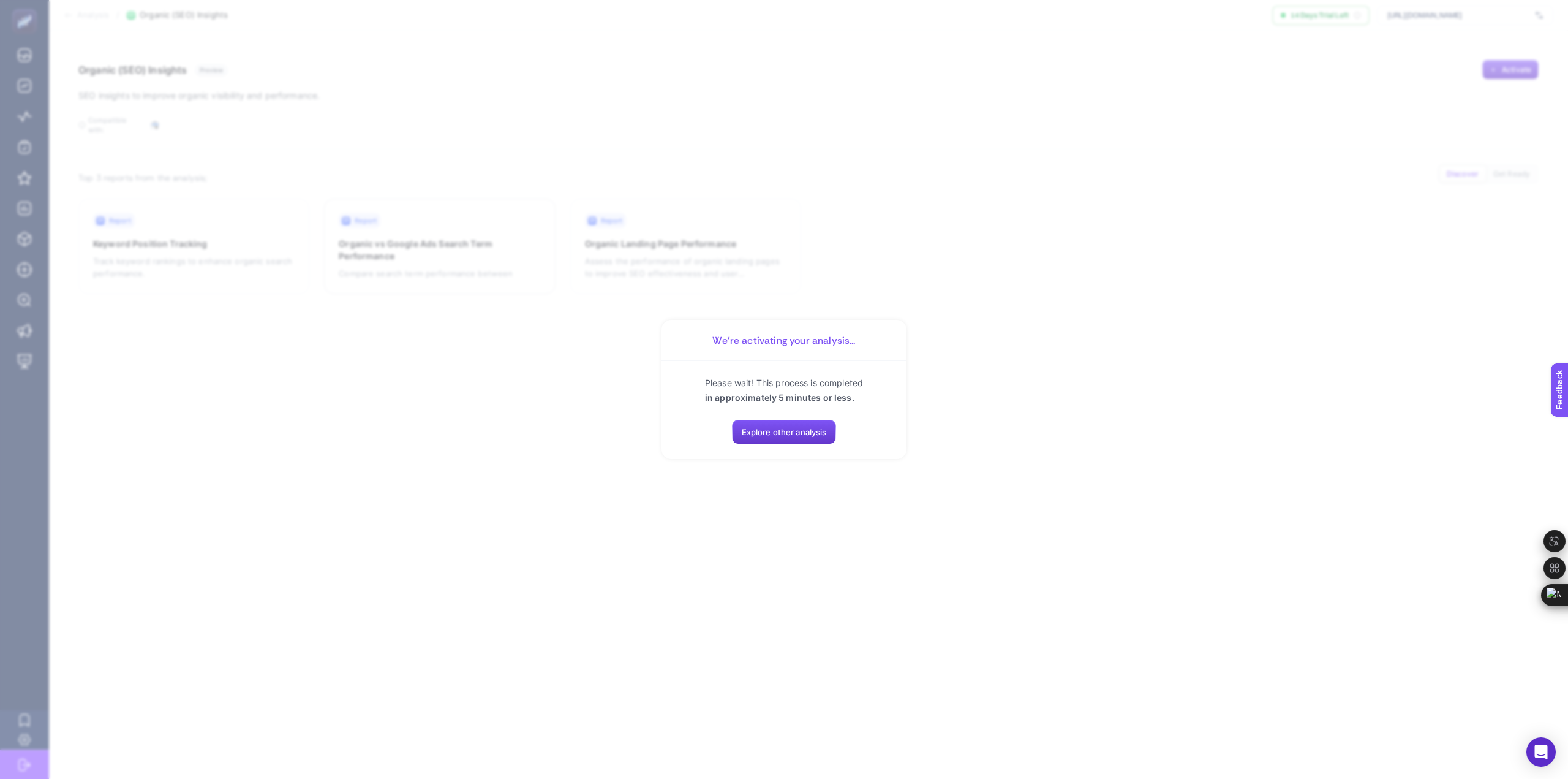
click at [788, 440] on button "Explore other analysis" at bounding box center [784, 432] width 105 height 25
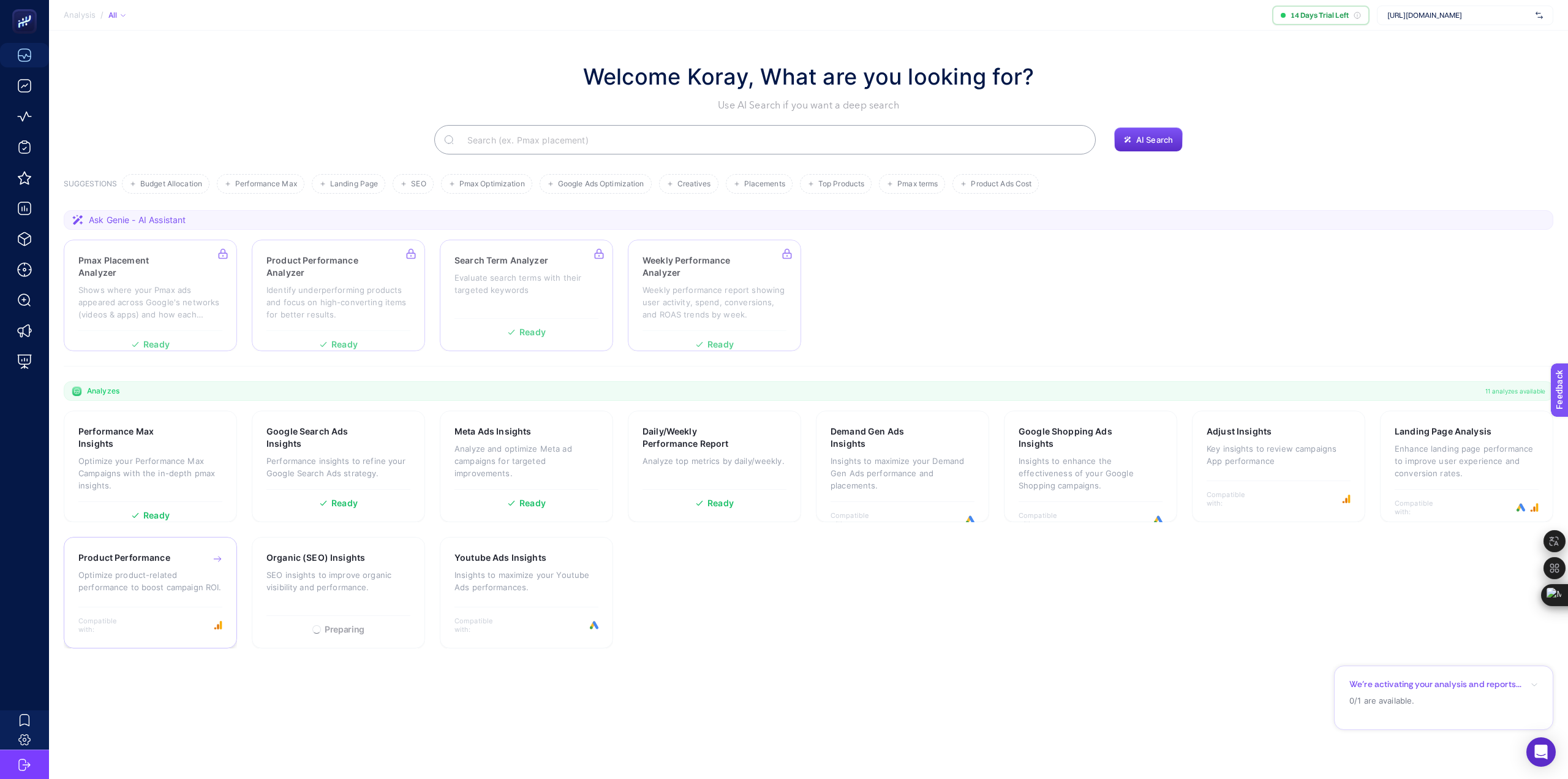
click at [152, 583] on p "Optimize product-related performance to boost campaign ROI." at bounding box center [150, 581] width 144 height 25
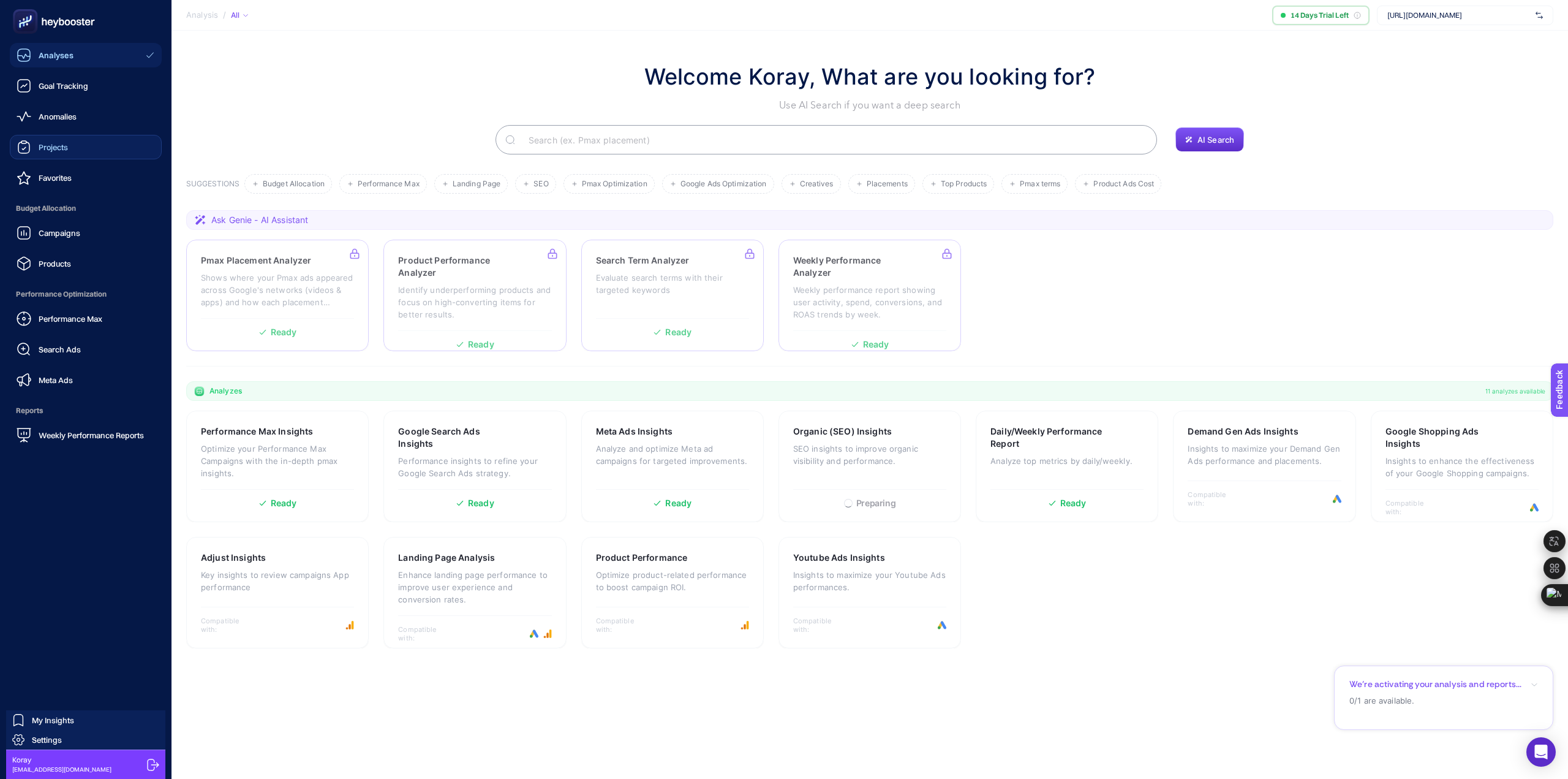
click at [76, 148] on link "Projects" at bounding box center [86, 147] width 152 height 25
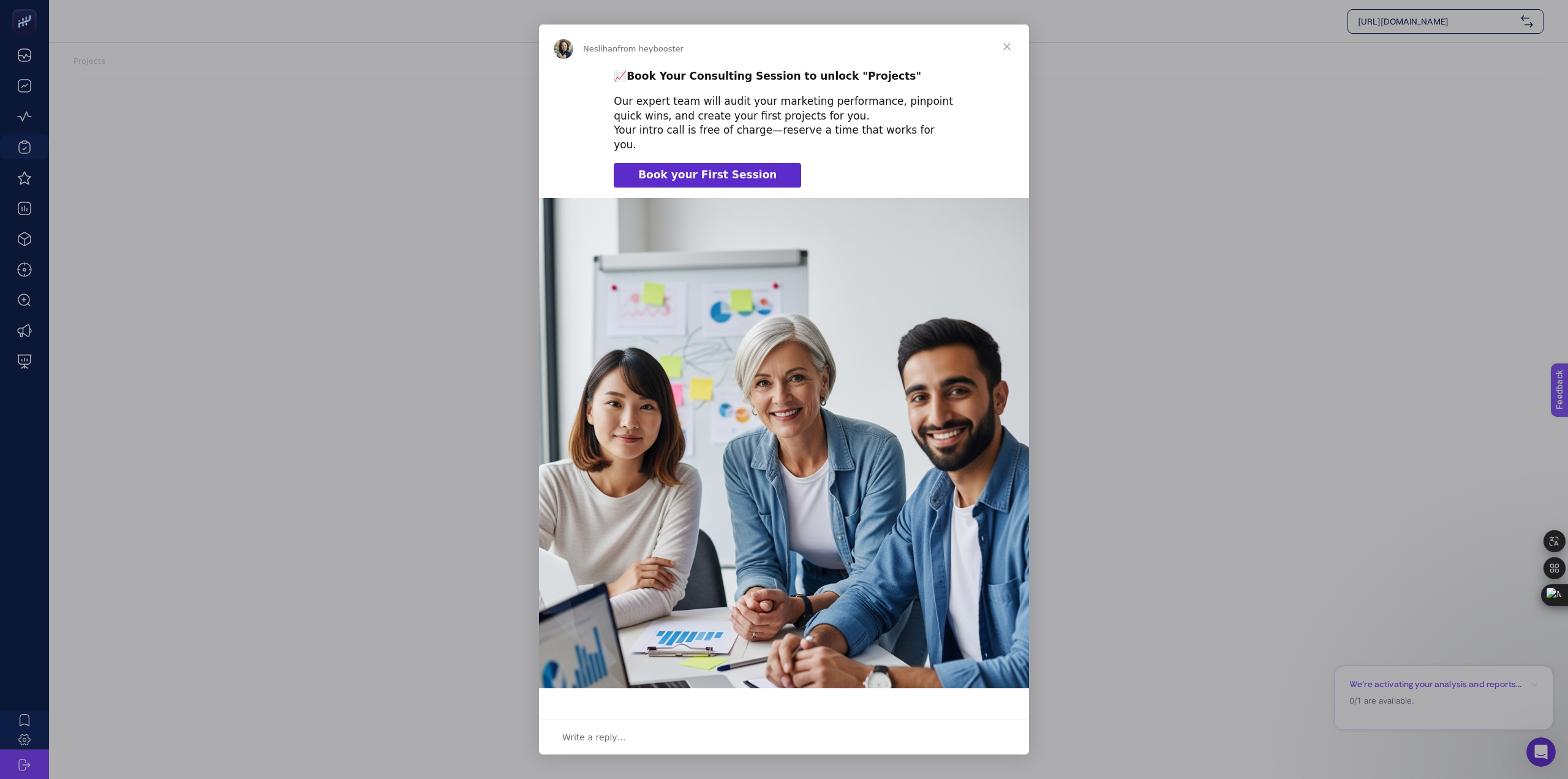
click at [1010, 50] on span "Close" at bounding box center [1007, 47] width 44 height 44
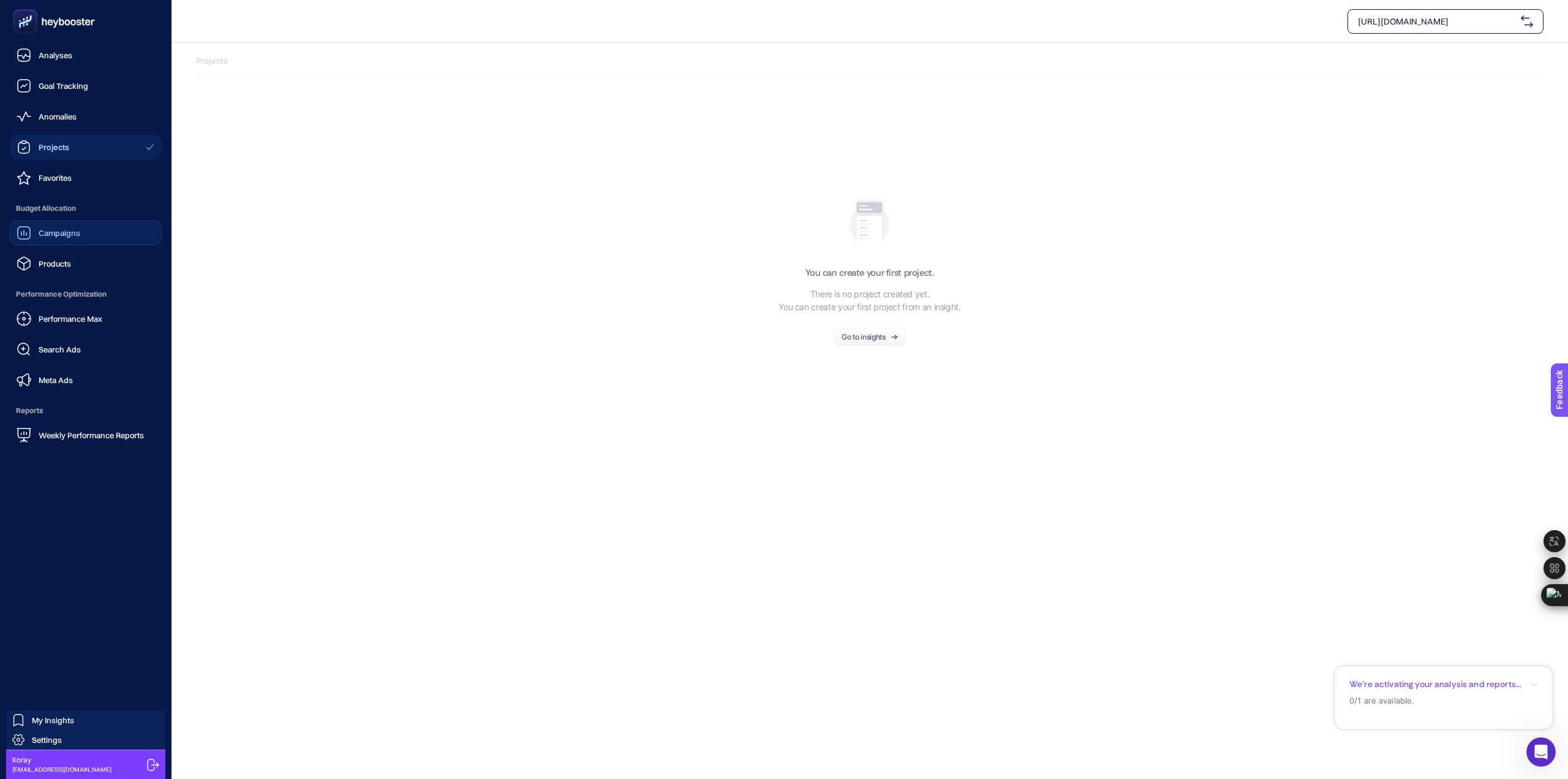
click at [87, 244] on link "Campaigns" at bounding box center [86, 233] width 152 height 25
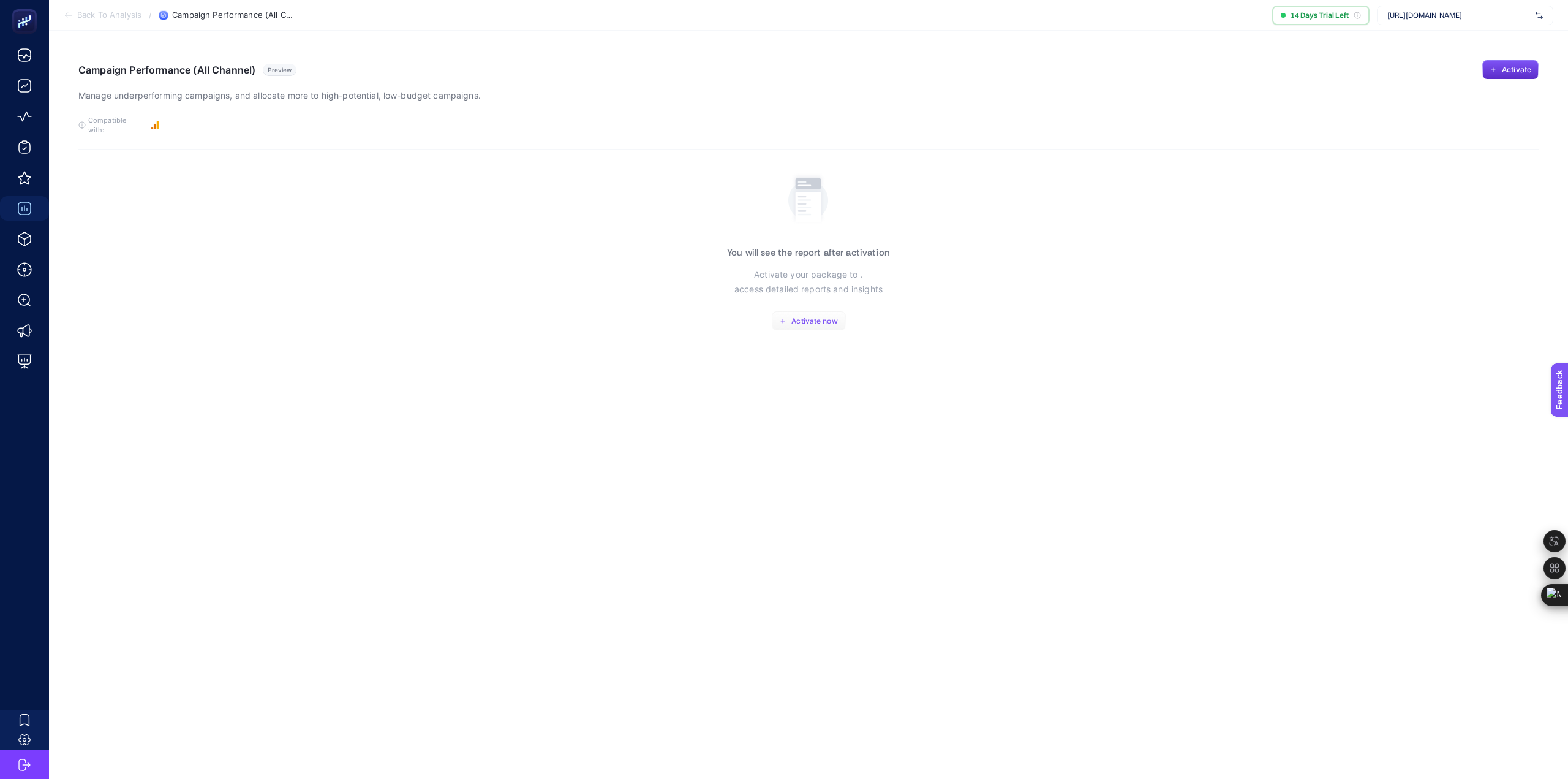
click at [819, 316] on span "Activate now" at bounding box center [814, 321] width 46 height 10
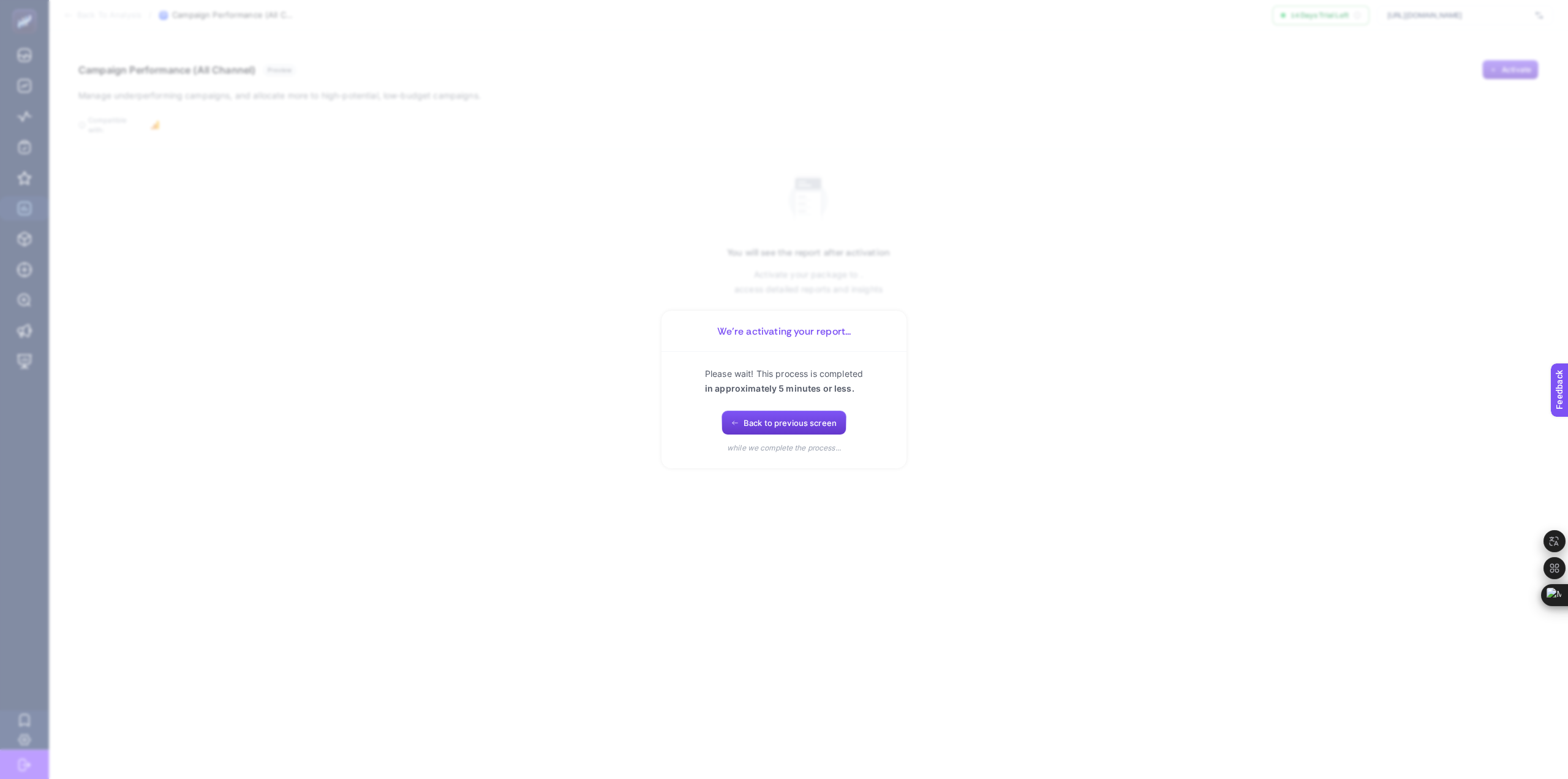
click at [760, 427] on span "Back to previous screen" at bounding box center [790, 422] width 93 height 10
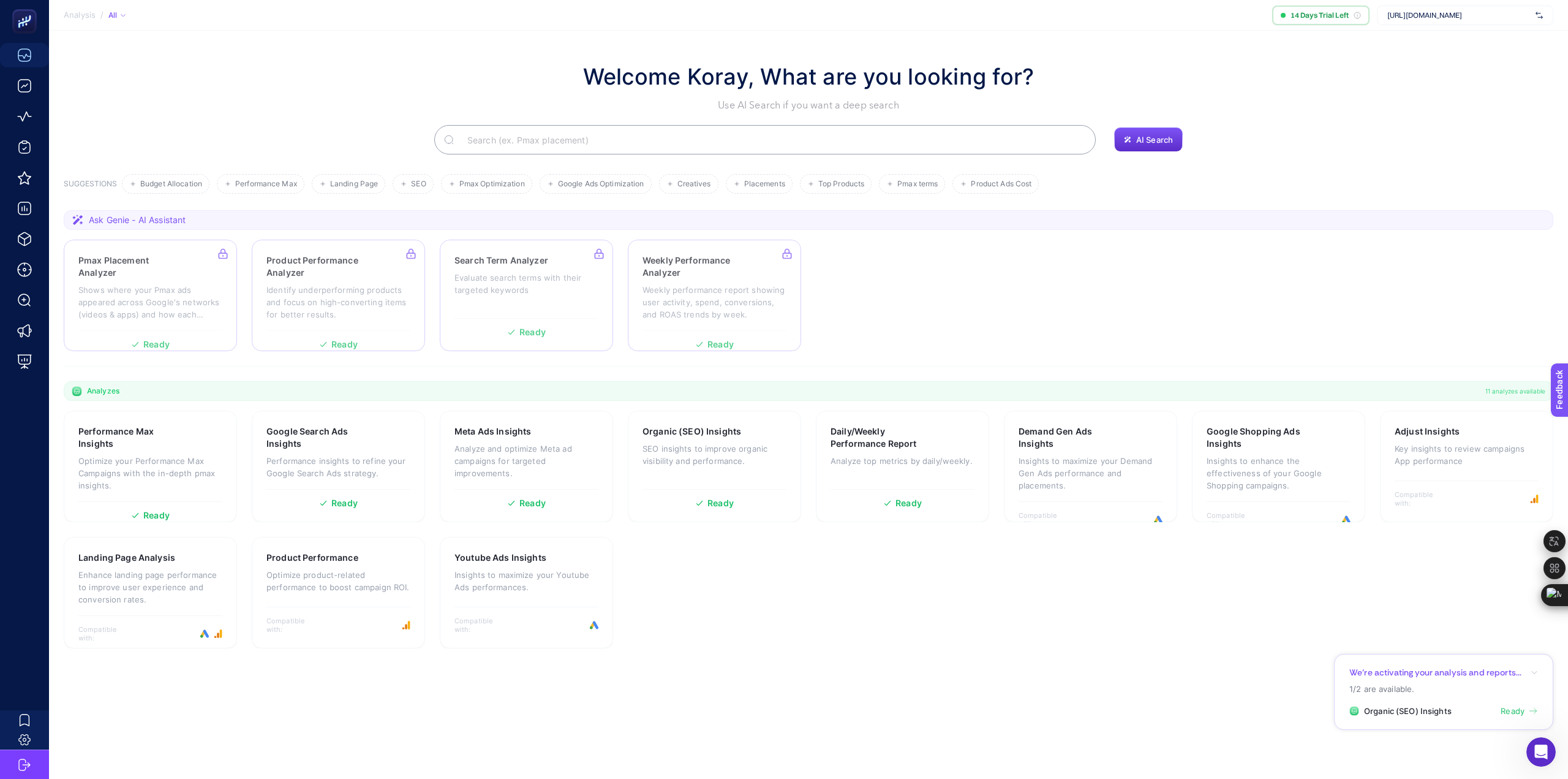
click at [1524, 715] on span "Ready" at bounding box center [1512, 712] width 24 height 12
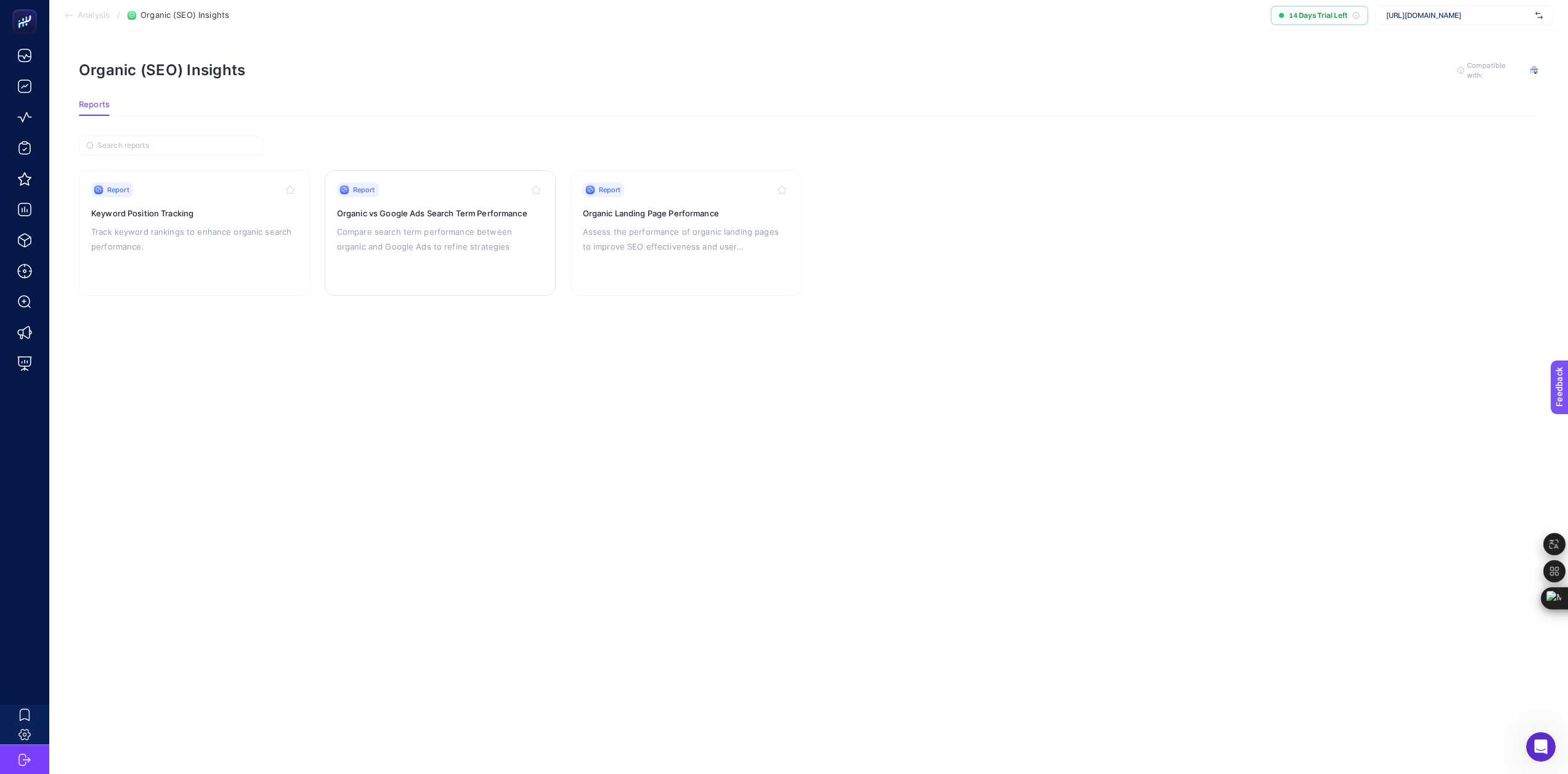
click at [461, 244] on p "Compare search term performance between organic and Google Ads to refine strate…" at bounding box center [441, 239] width 206 height 29
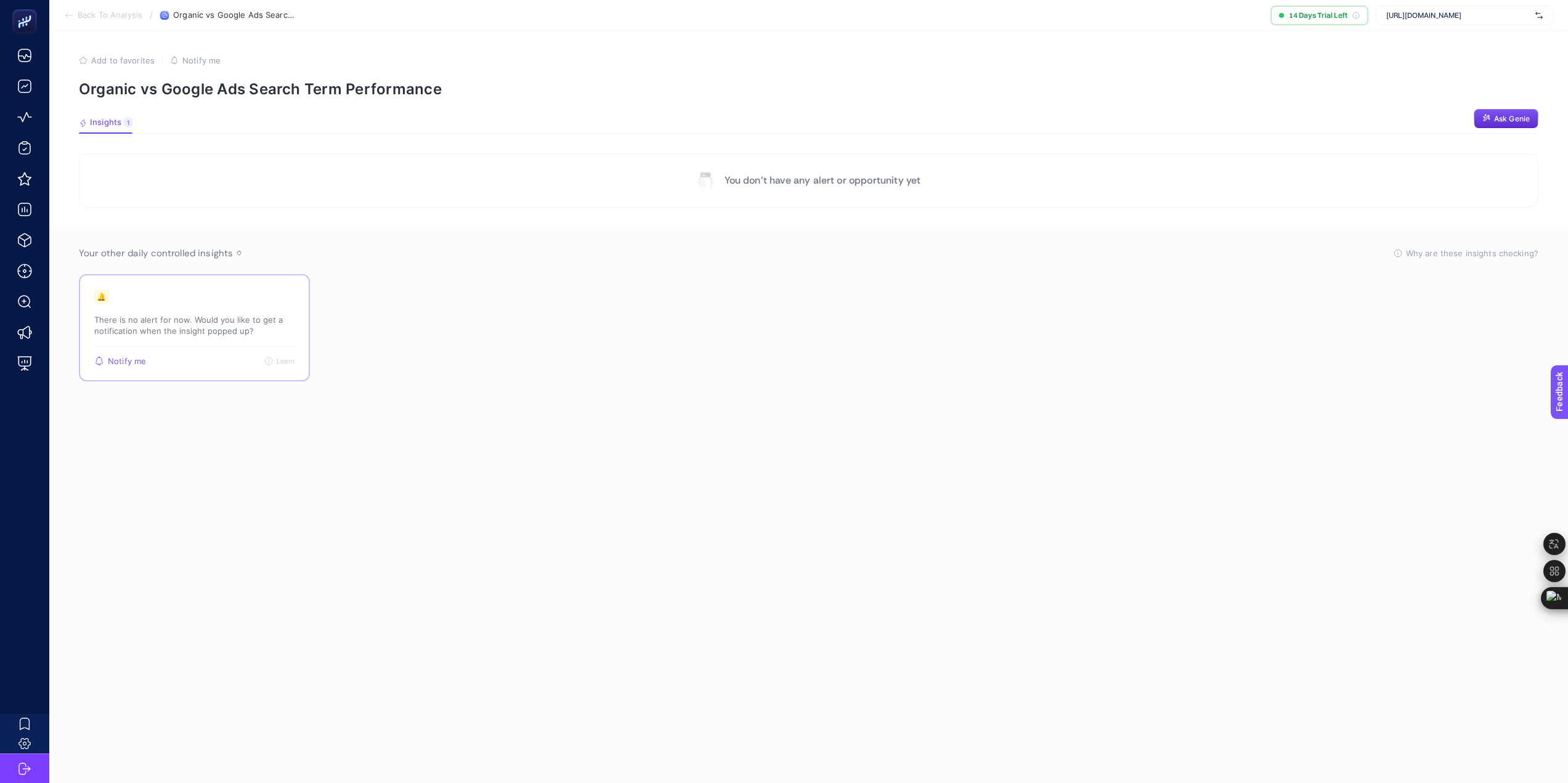
click at [151, 331] on p "There is no alert for now. Would you like to get a notification when the insigh…" at bounding box center [194, 325] width 200 height 22
click at [922, 356] on section "Checked Last check today・04:55 pm Google Ads Performance of Search Terms Rankin…" at bounding box center [808, 327] width 1459 height 107
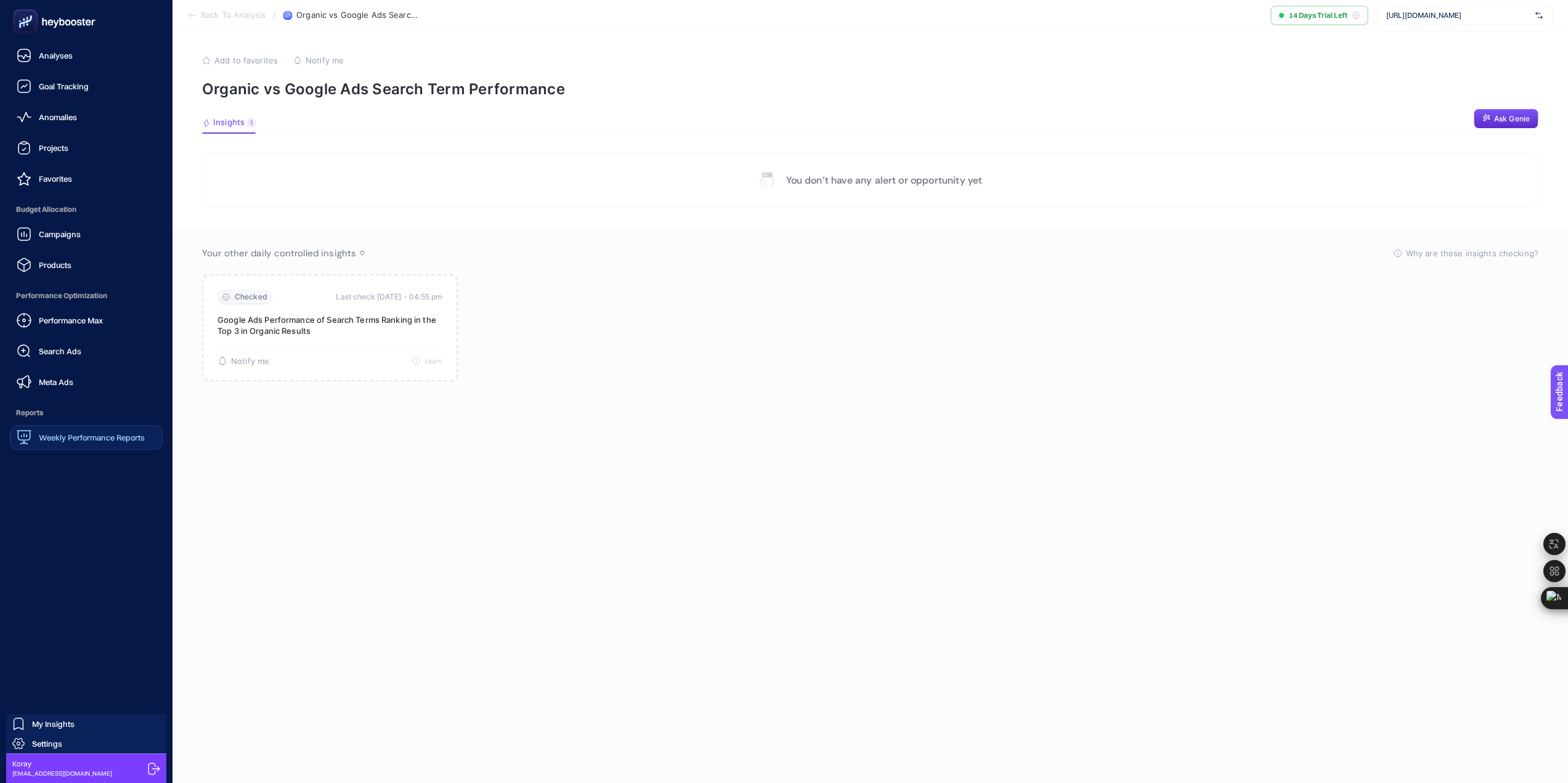
click at [89, 432] on span "Weekly Performance Reports" at bounding box center [92, 437] width 106 height 10
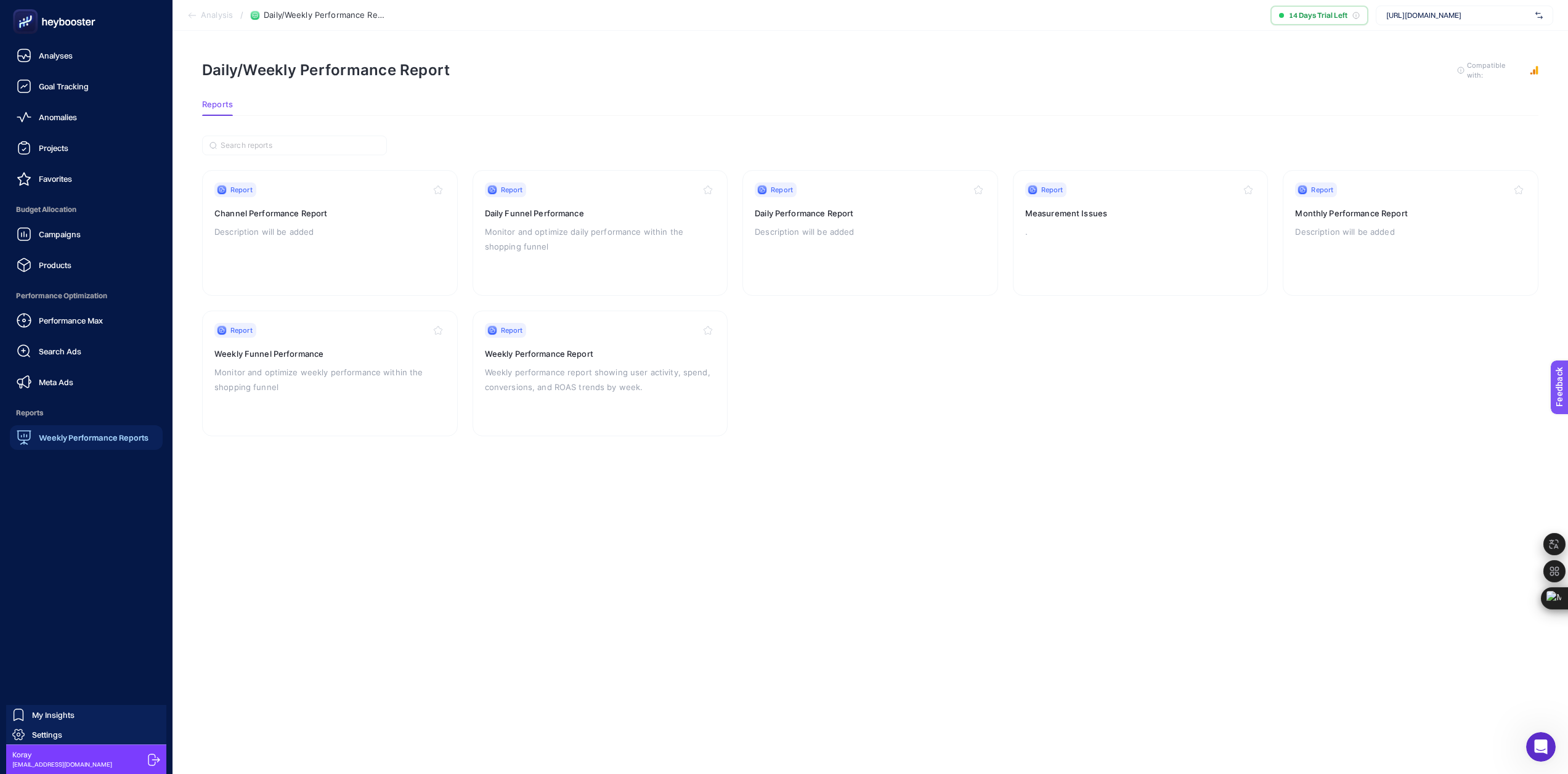
click at [56, 23] on icon at bounding box center [54, 22] width 89 height 25
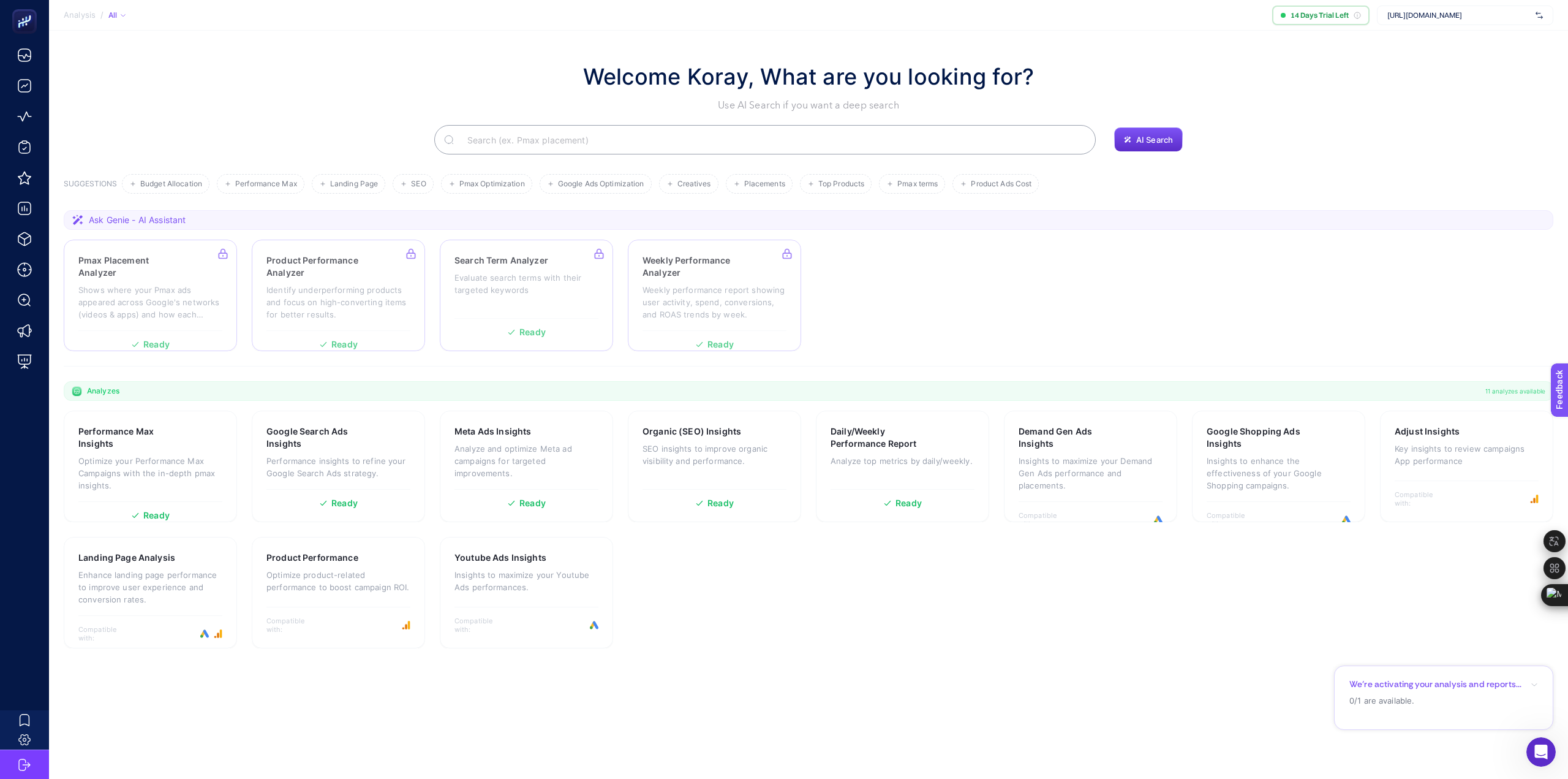
click at [1467, 690] on section "We’re activating your analysis and reports... 0/1 are available." at bounding box center [1443, 698] width 219 height 64
click at [1460, 713] on span "Campaign Performance (All Channel)" at bounding box center [1427, 712] width 128 height 12
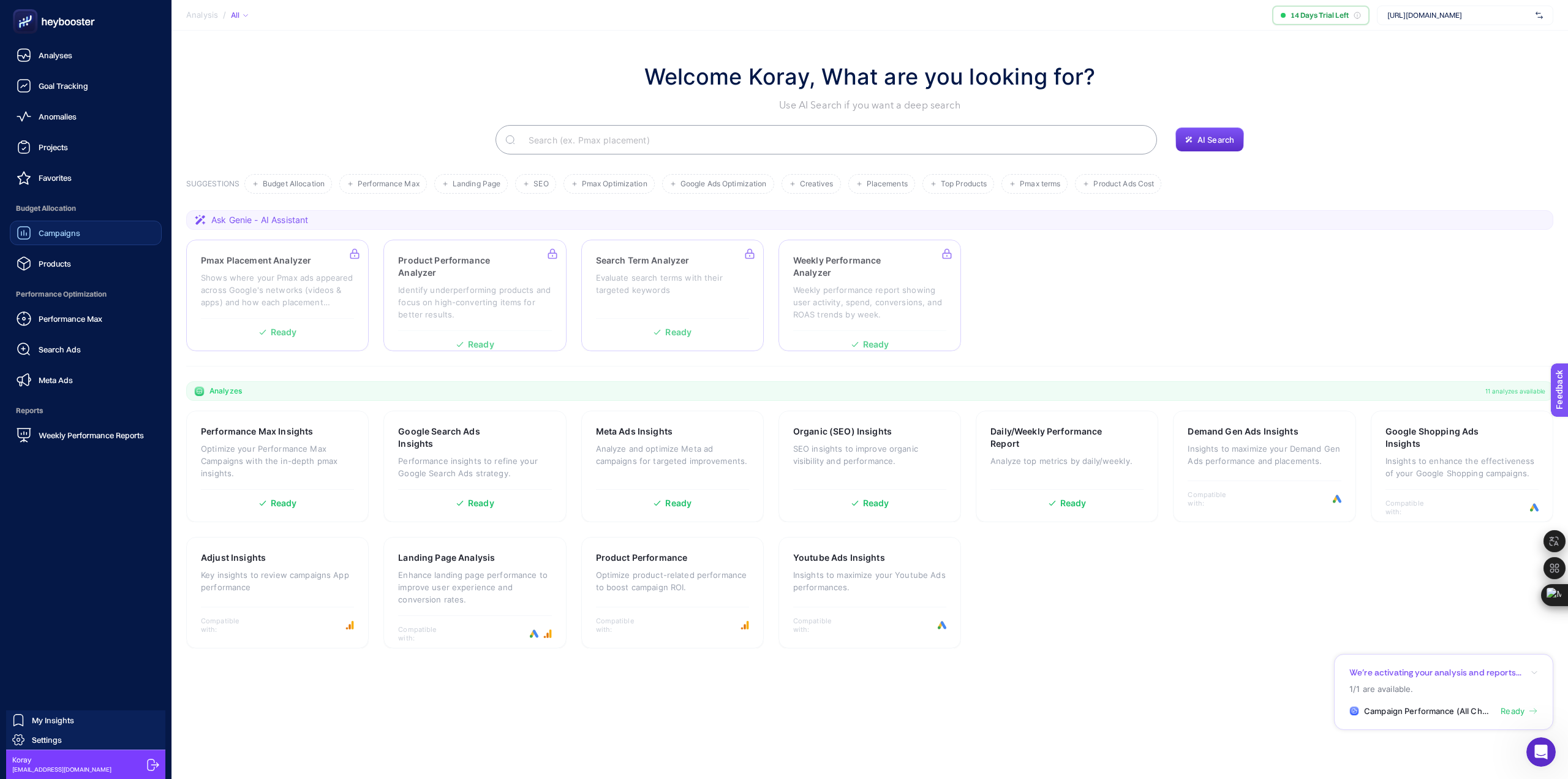
click at [68, 237] on span "Campaigns" at bounding box center [59, 233] width 41 height 10
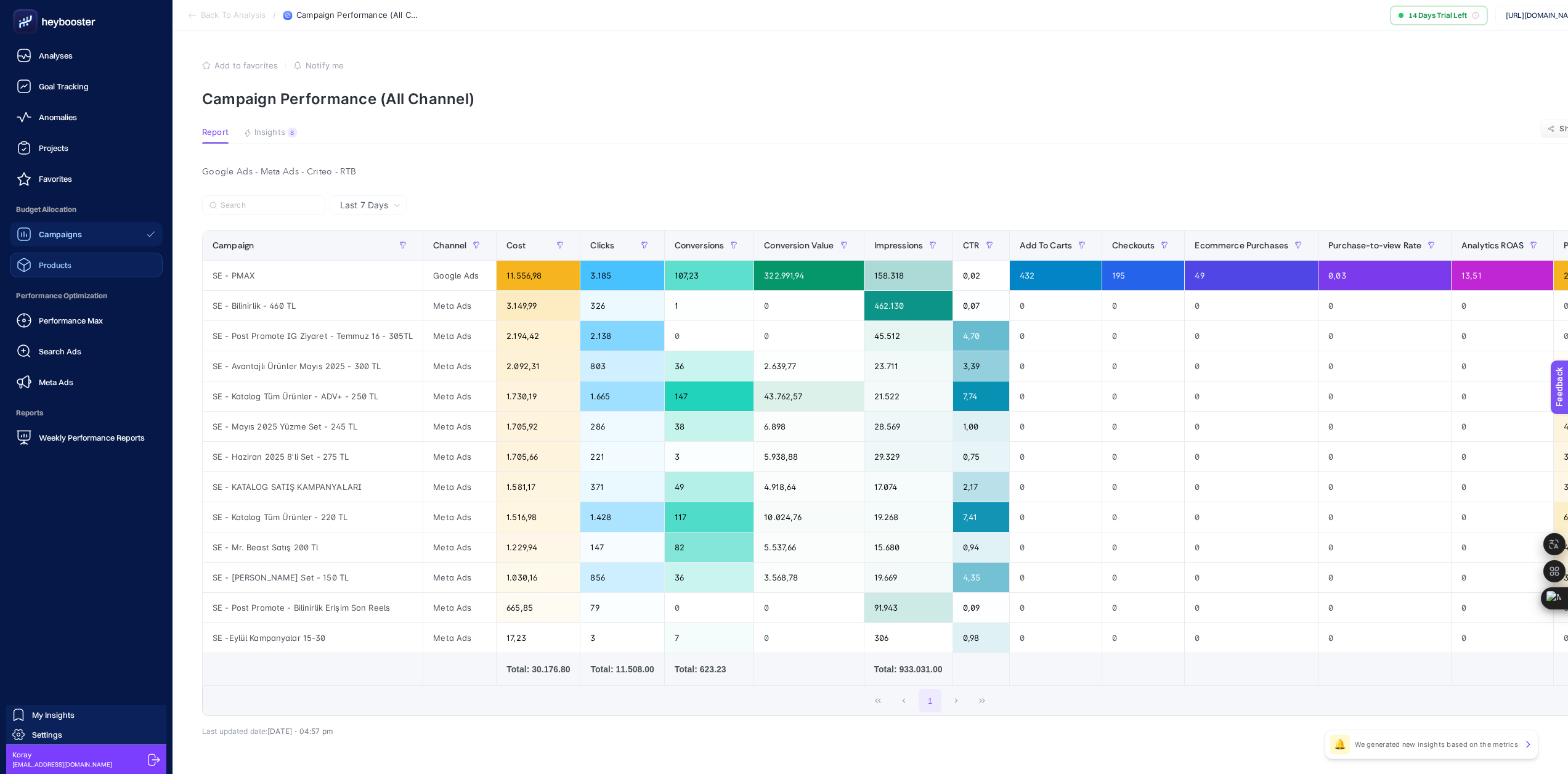
click at [58, 263] on span "Products" at bounding box center [55, 265] width 32 height 10
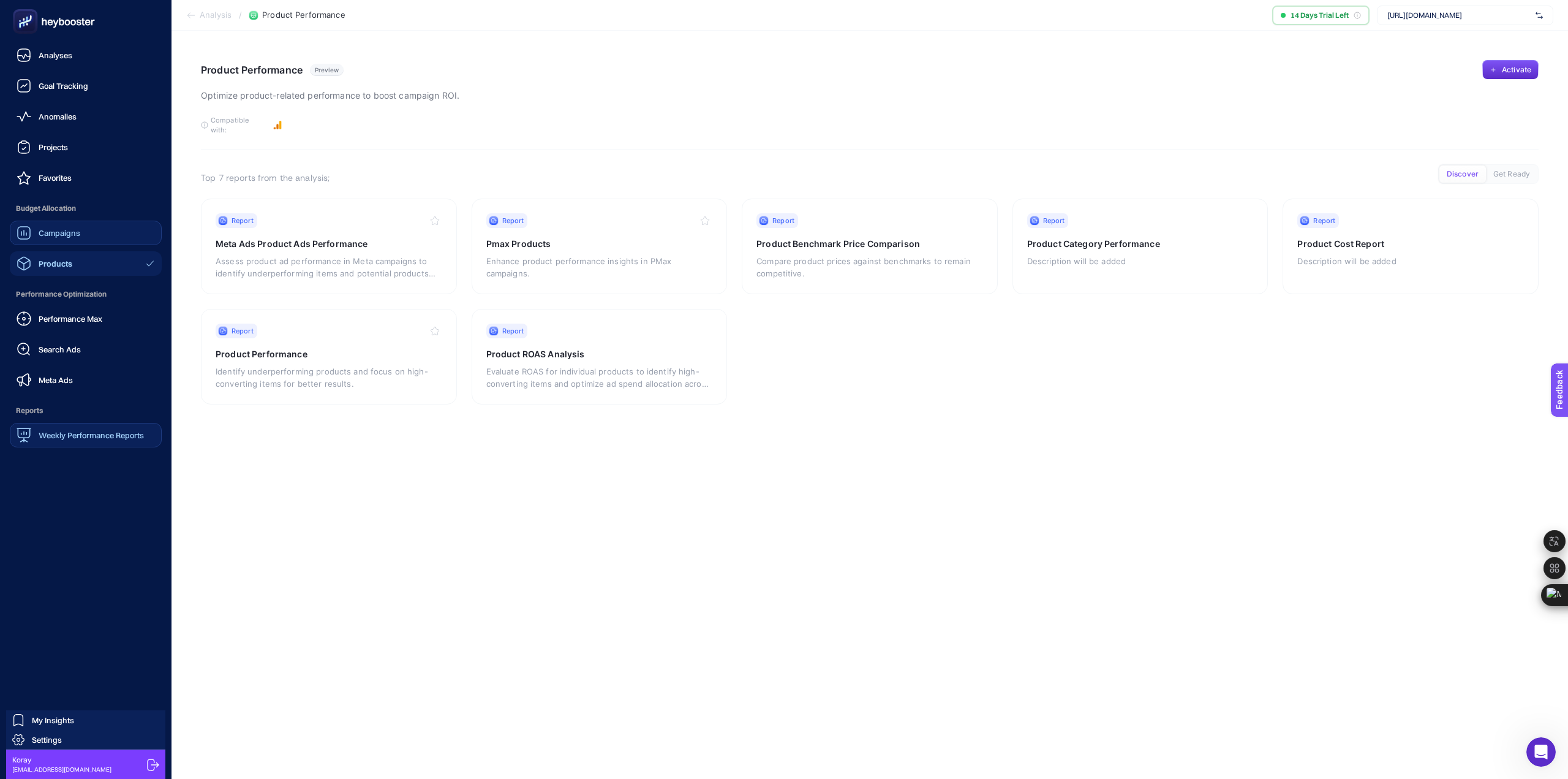
click at [73, 439] on span "Weekly Performance Reports" at bounding box center [91, 434] width 106 height 10
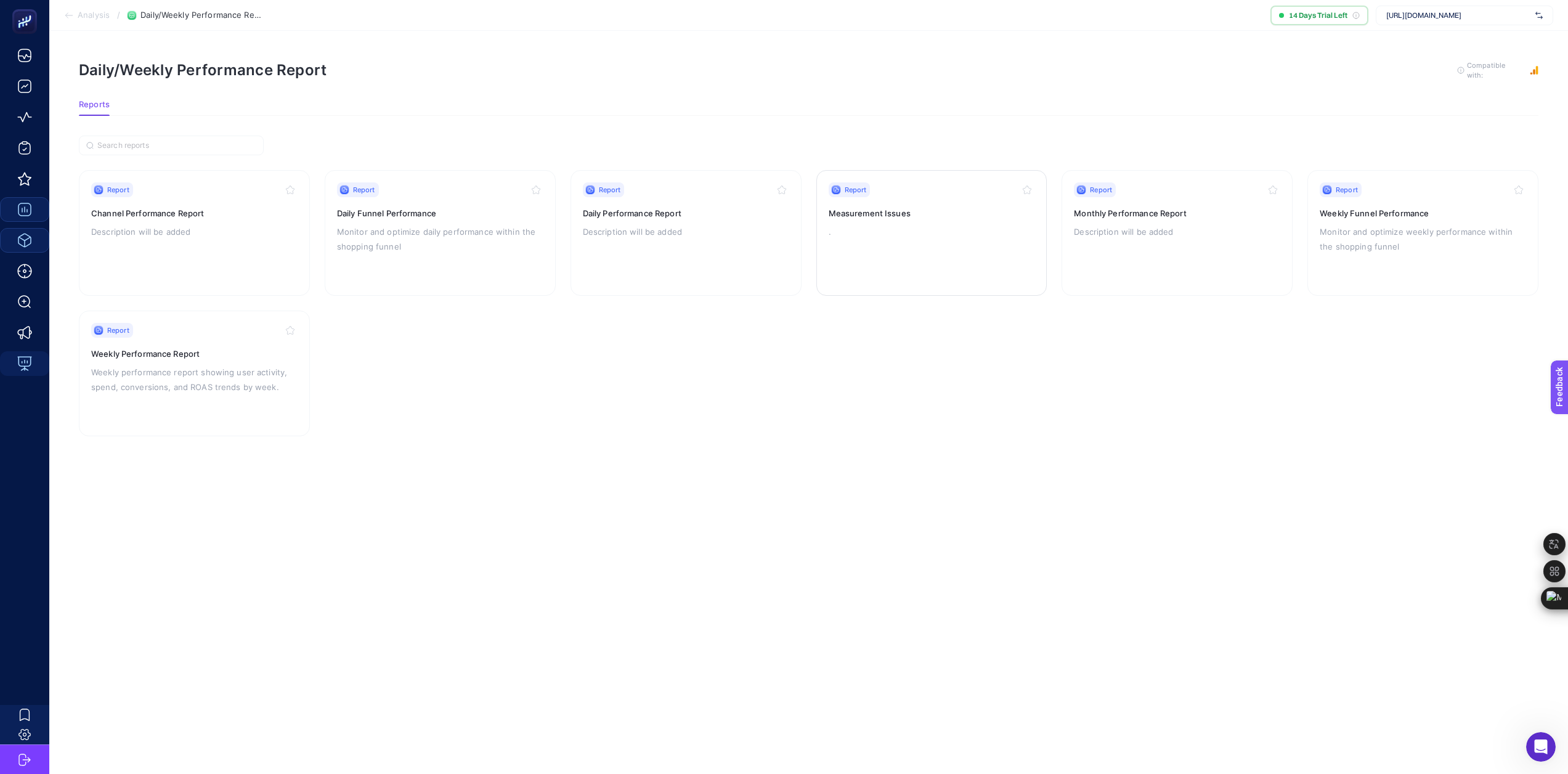
click at [900, 232] on p "." at bounding box center [932, 231] width 206 height 15
click at [219, 237] on p "Description will be added" at bounding box center [194, 231] width 206 height 15
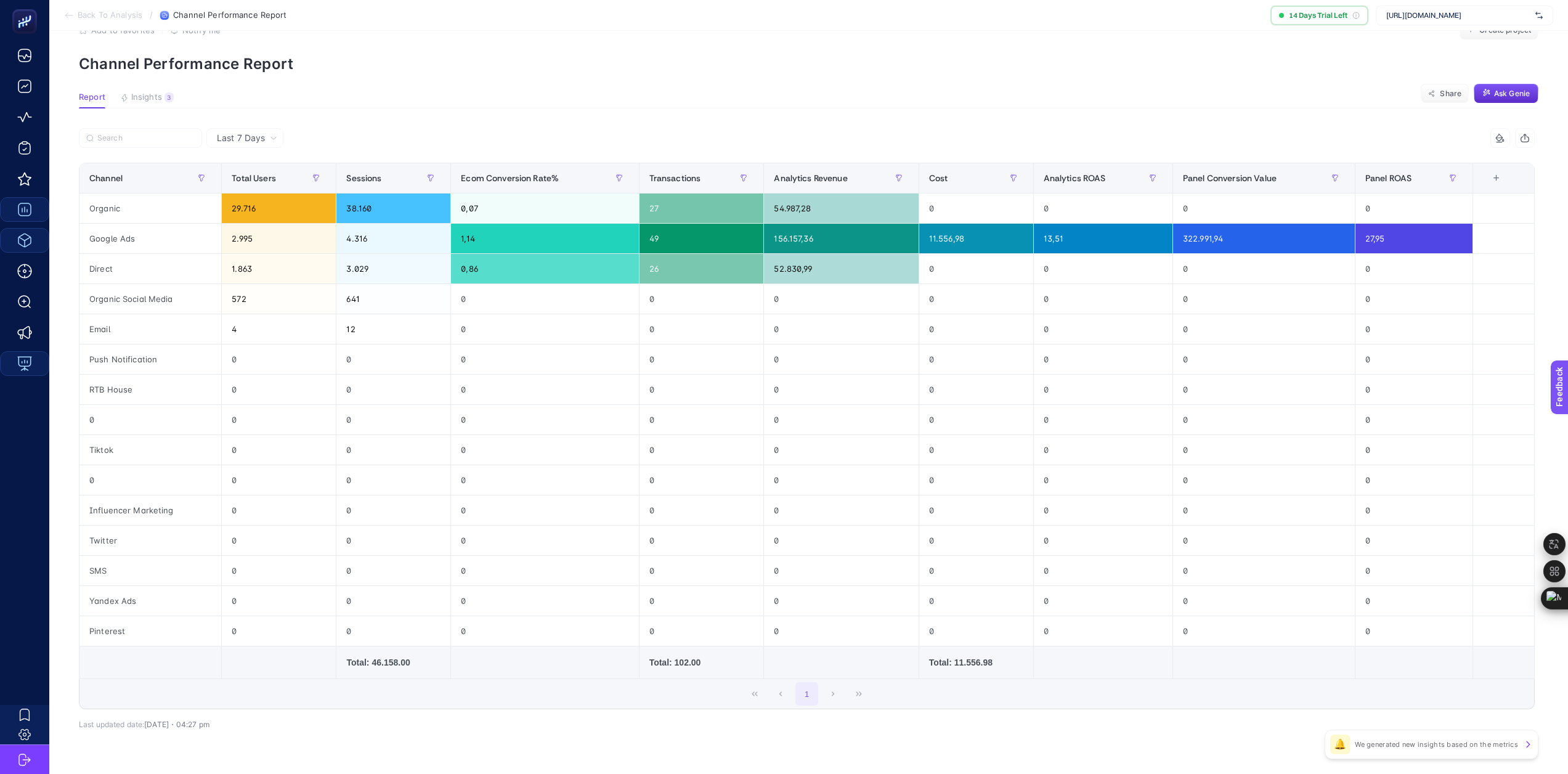
scroll to position [8, 0]
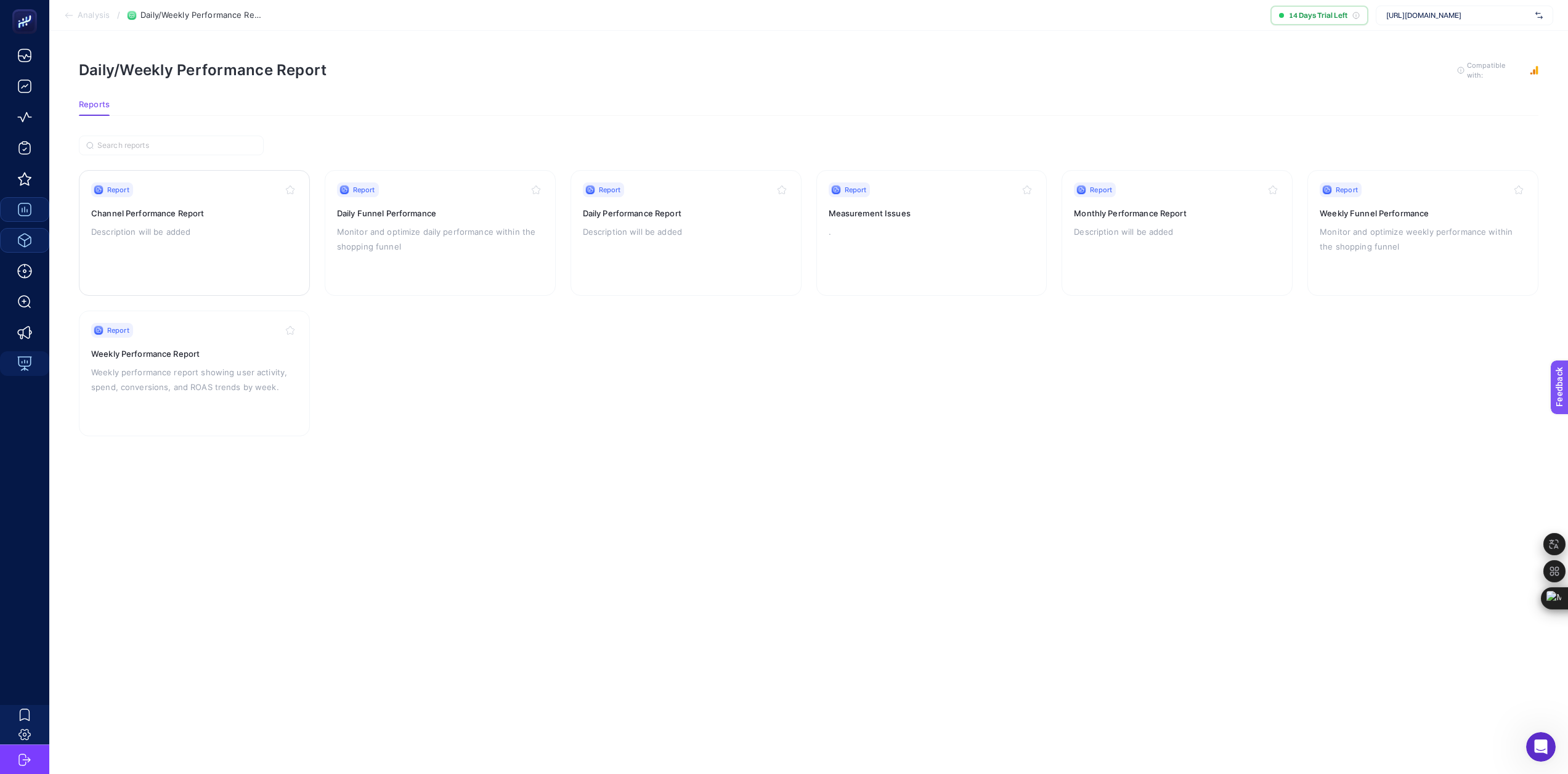
click at [156, 229] on p "Description will be added" at bounding box center [194, 231] width 206 height 15
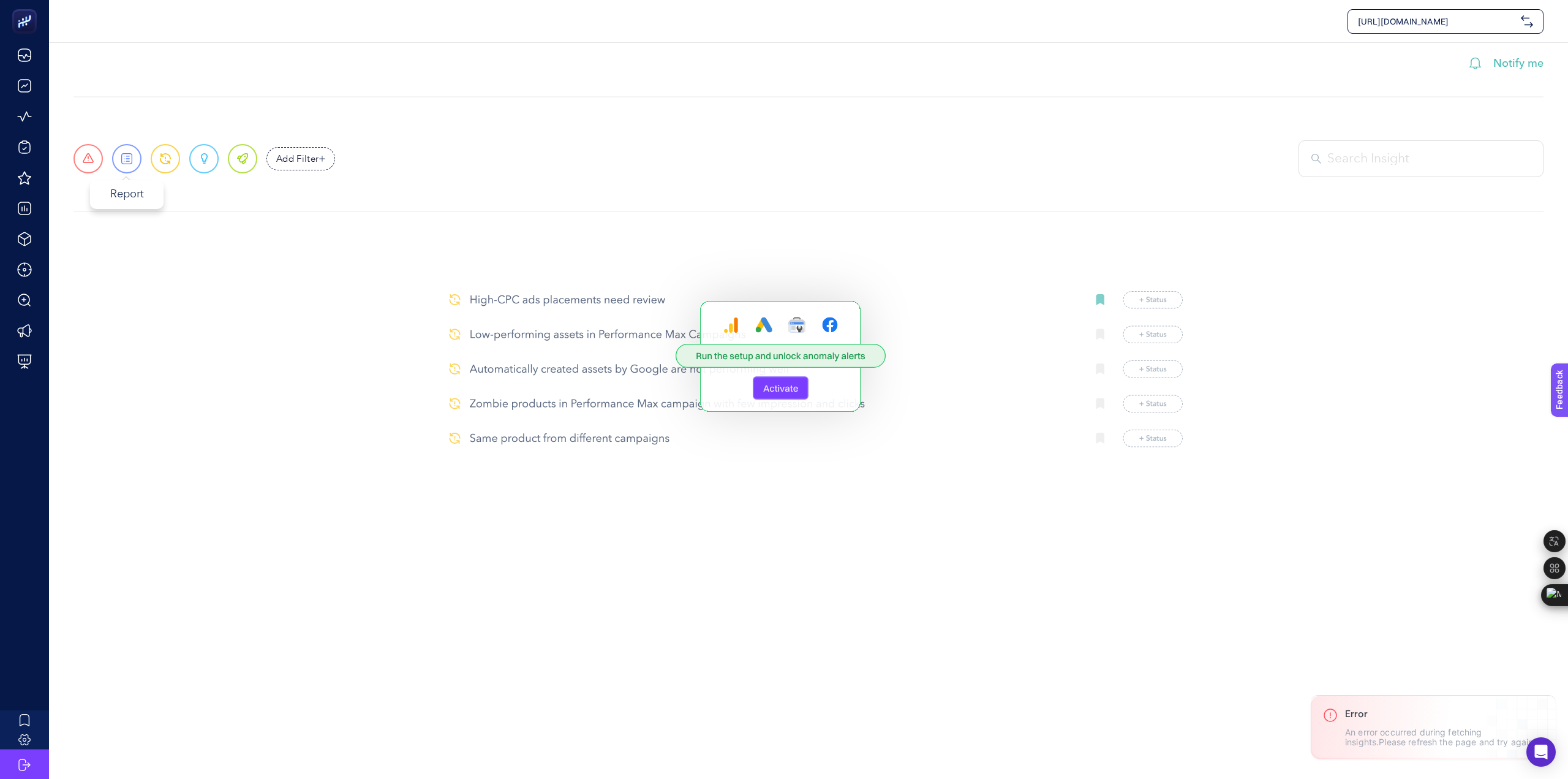
click at [124, 159] on span at bounding box center [126, 159] width 11 height 11
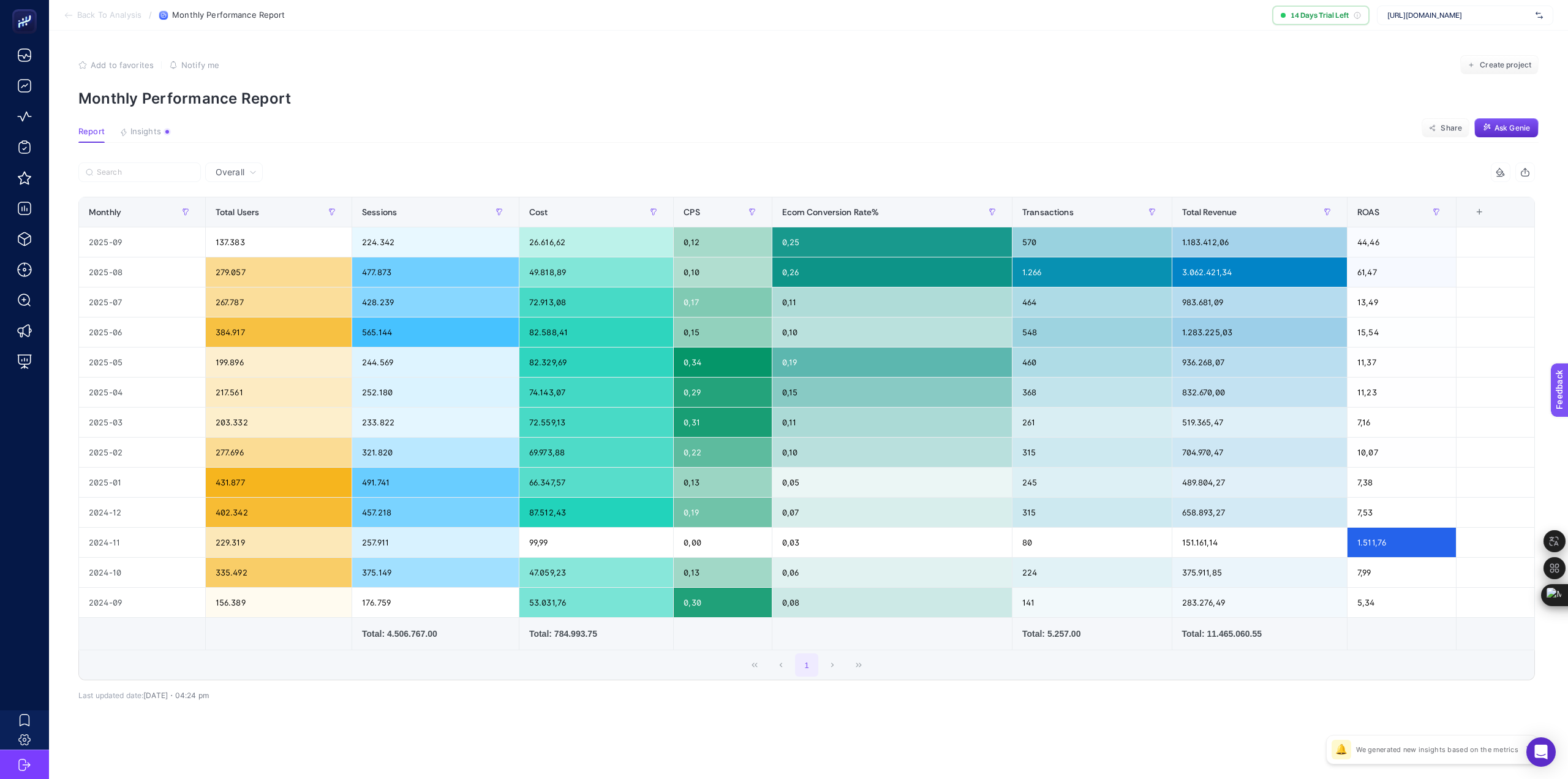
click at [1422, 750] on p "We generated new insights based on the metrics" at bounding box center [1437, 749] width 162 height 10
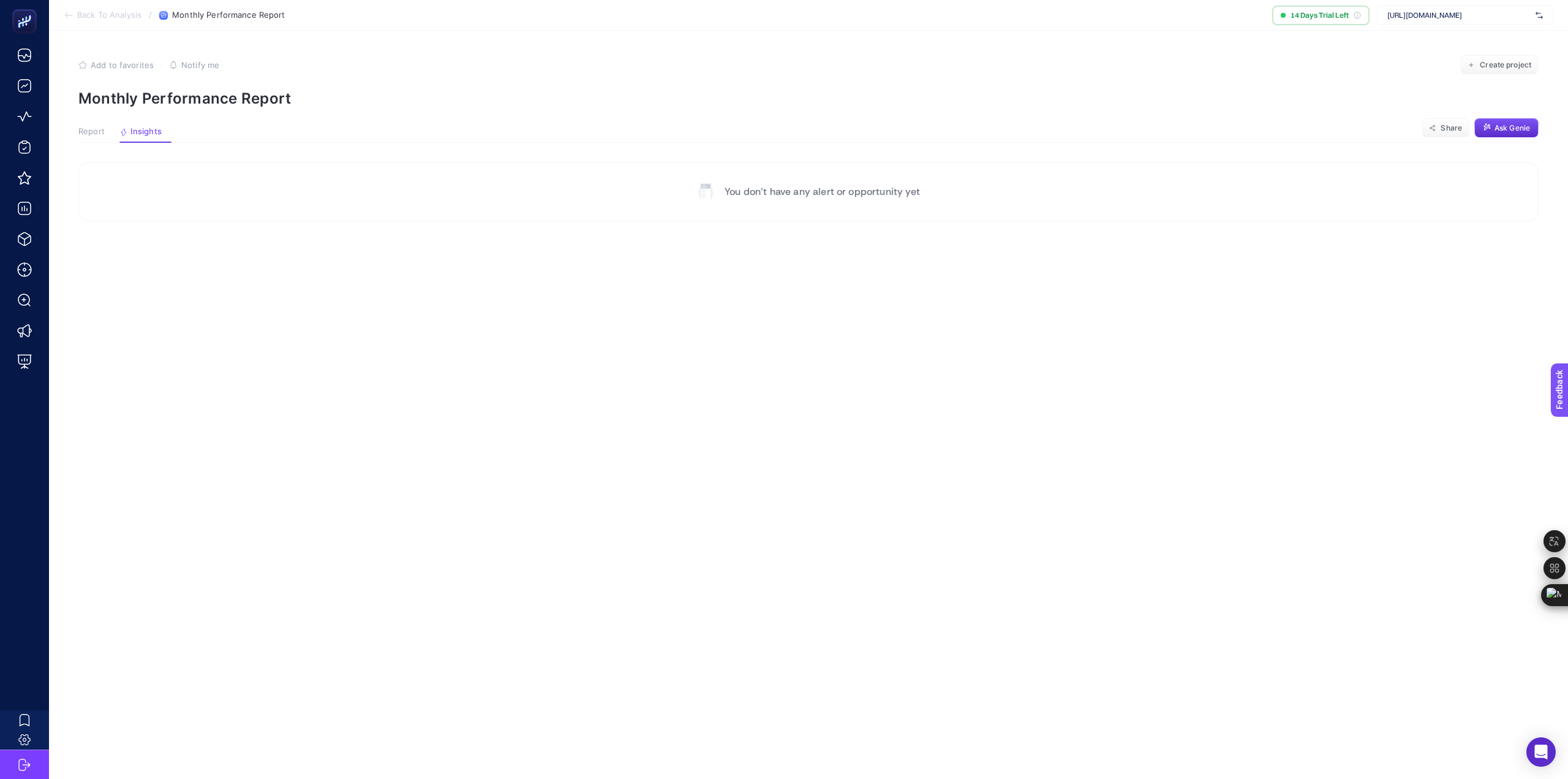
click at [90, 132] on span "Report" at bounding box center [91, 132] width 26 height 10
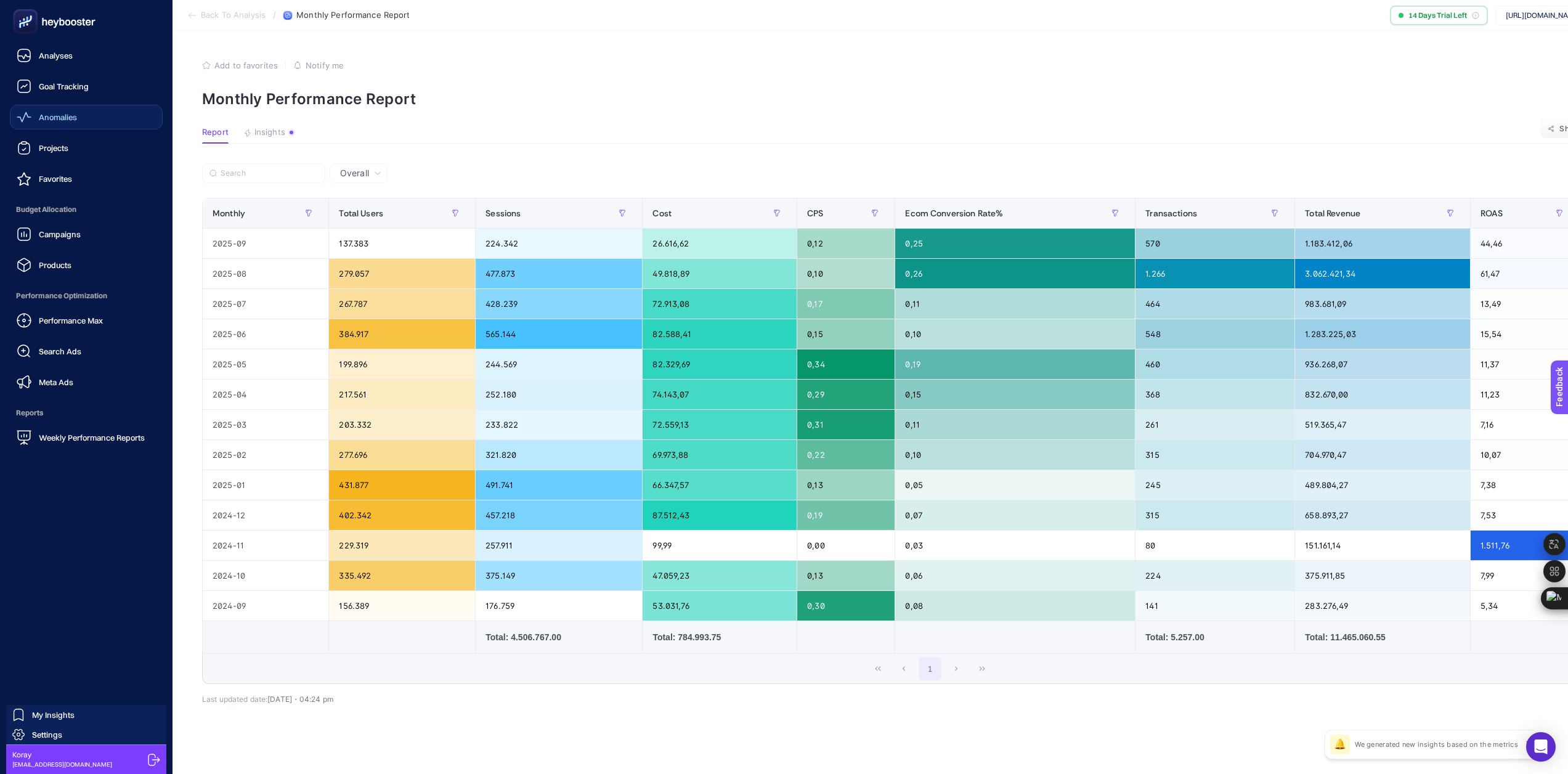
click at [72, 125] on link "Anomalies" at bounding box center [86, 117] width 152 height 25
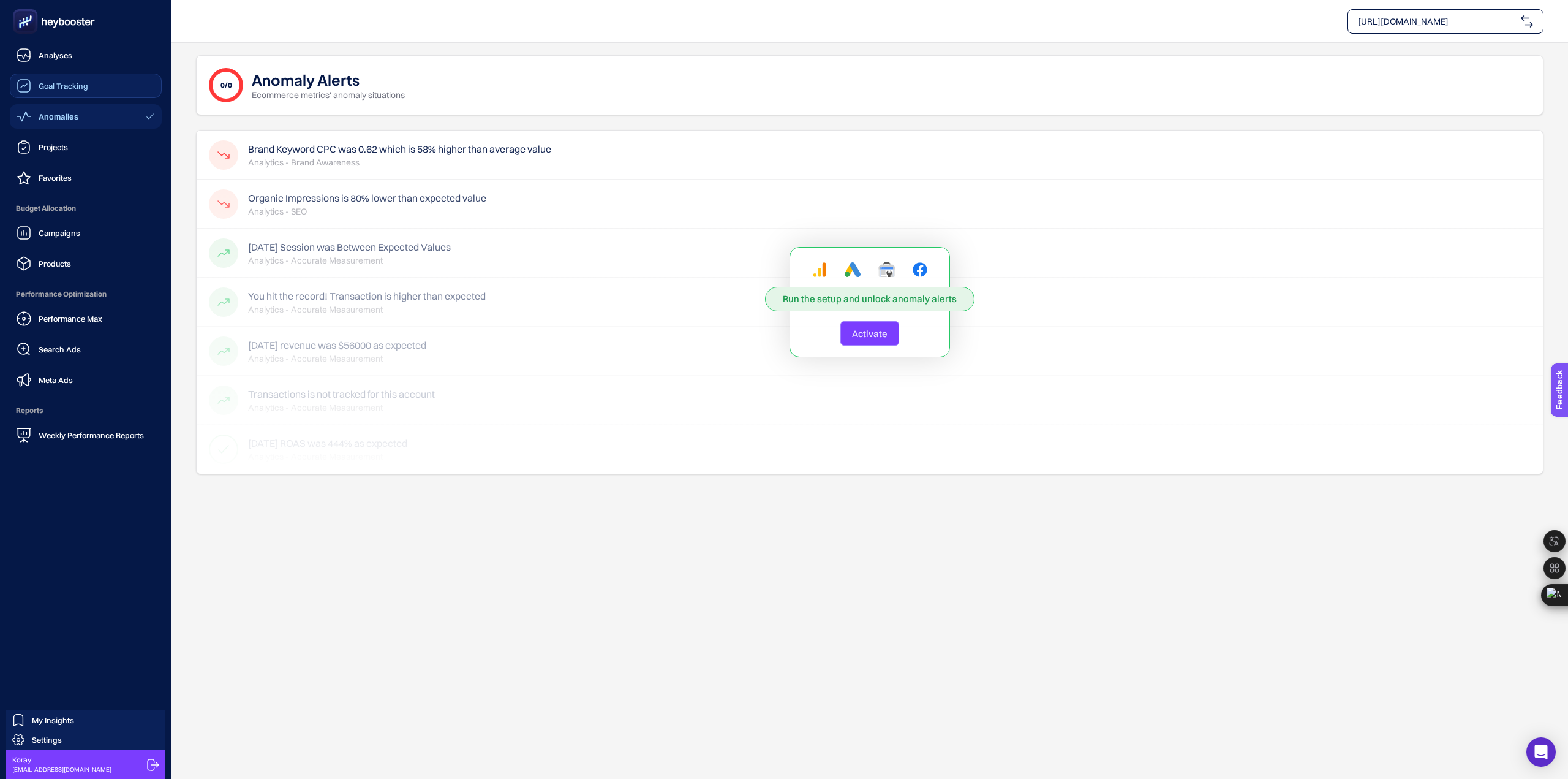
click at [59, 90] on span "Goal Tracking" at bounding box center [63, 86] width 50 height 10
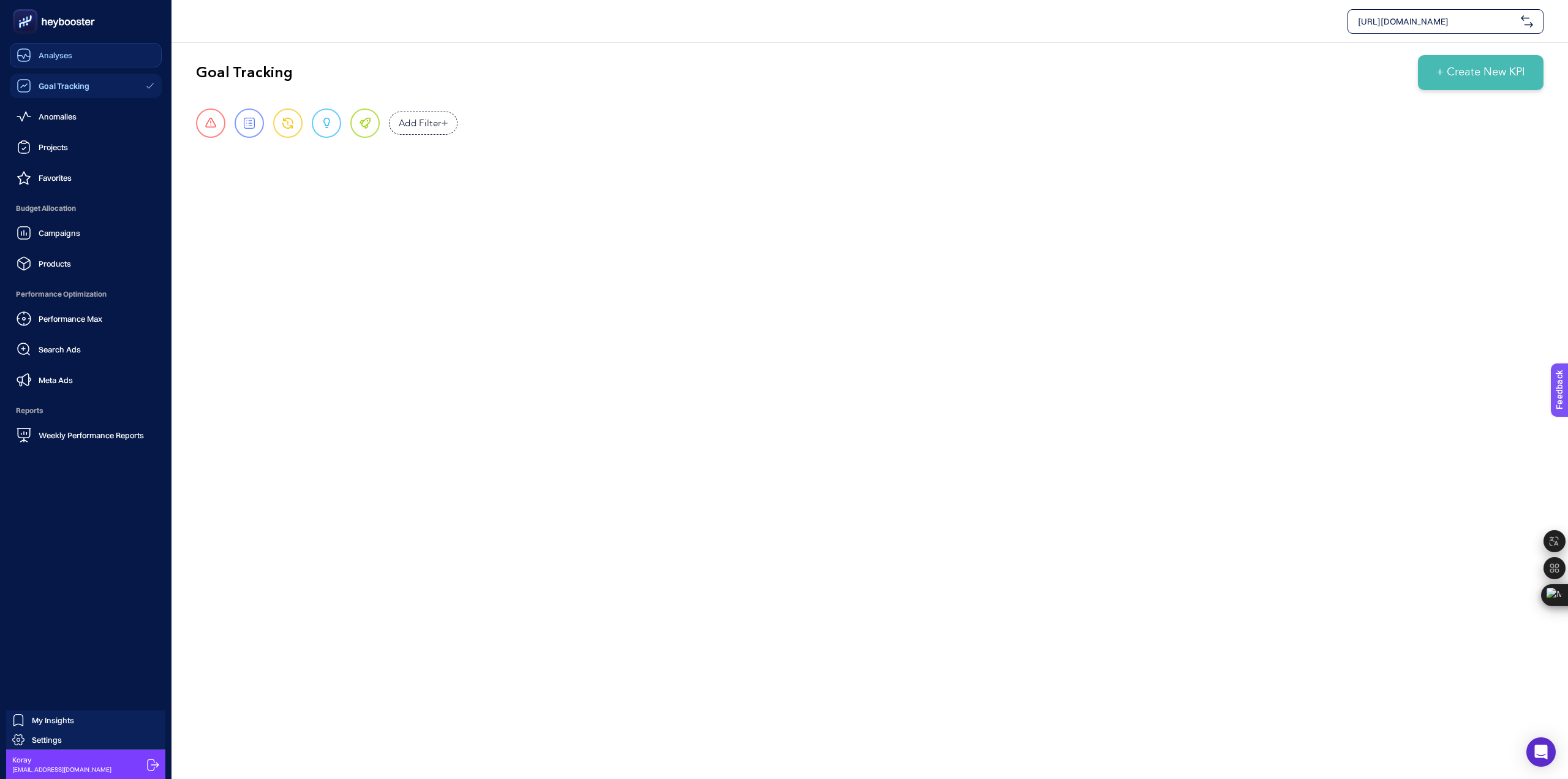
click at [67, 61] on div "Analyses" at bounding box center [44, 54] width 56 height 15
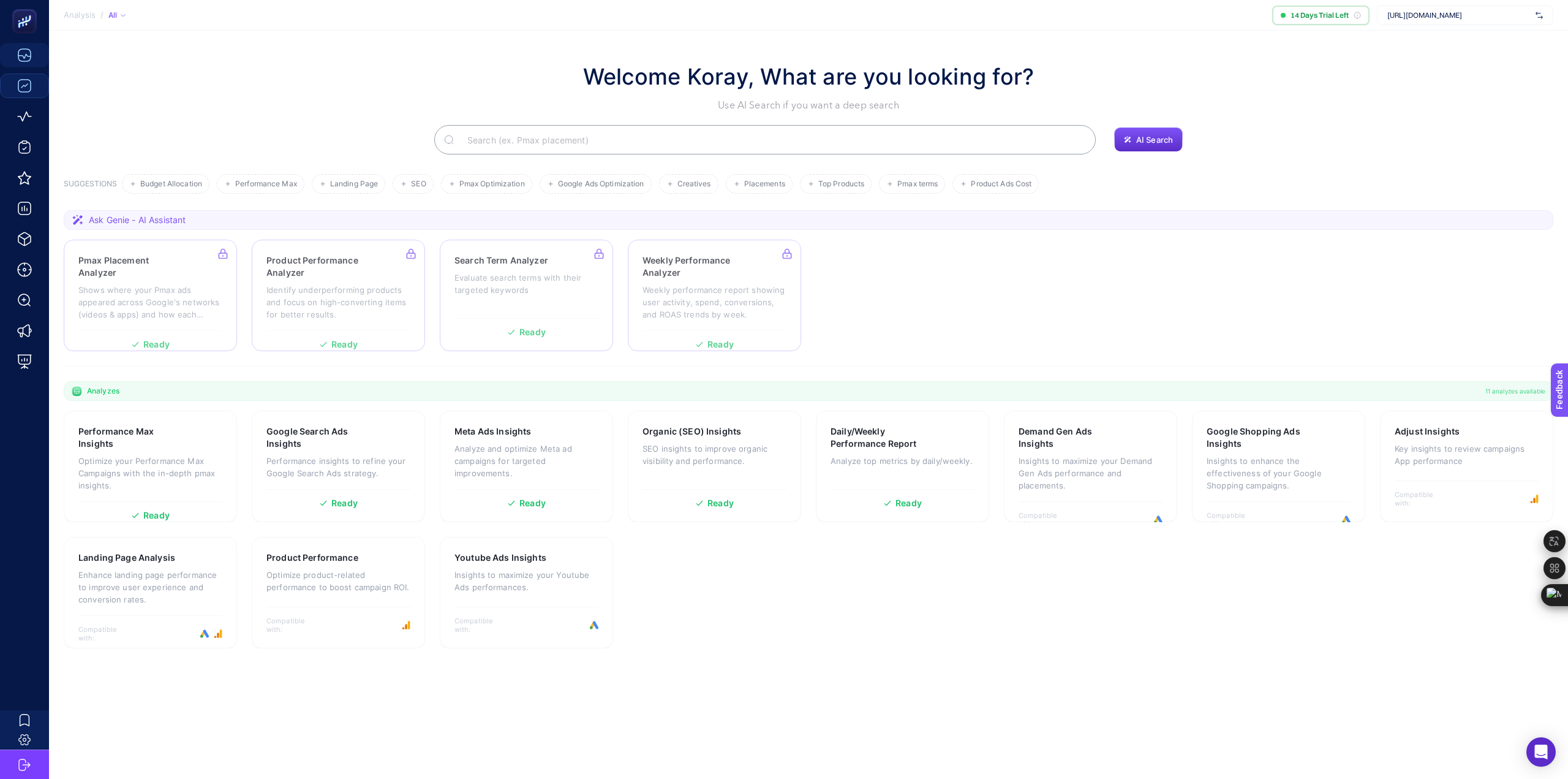
click at [117, 11] on div "All" at bounding box center [117, 15] width 17 height 10
click at [142, 59] on li "Active" at bounding box center [132, 53] width 46 height 20
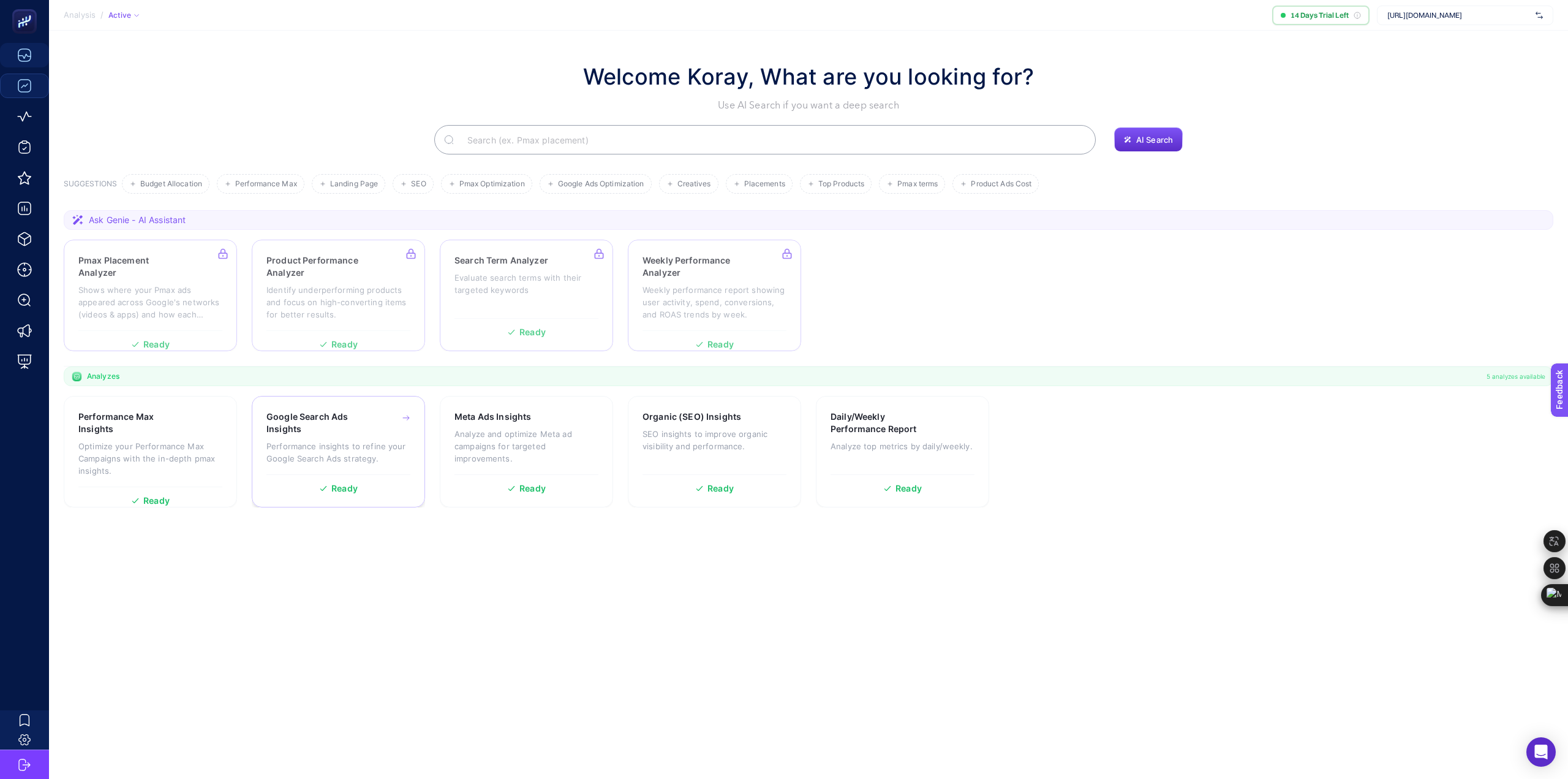
click at [316, 443] on p "Performance insights to refine your Google Search Ads strategy." at bounding box center [338, 452] width 144 height 25
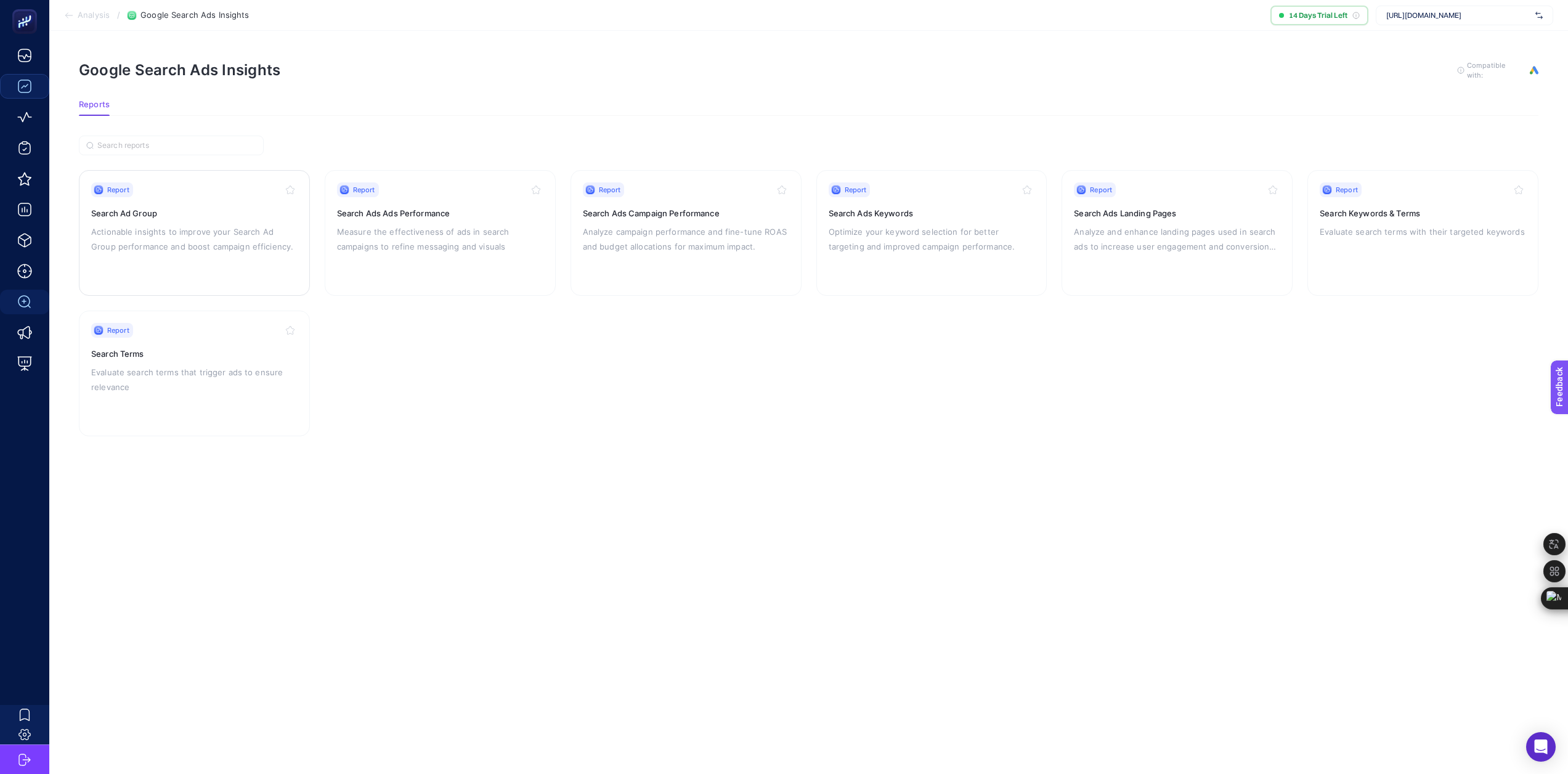
click at [171, 203] on div "Report Search Ad Group Actionable insights to improve your Search Ad Group perf…" at bounding box center [194, 233] width 206 height 101
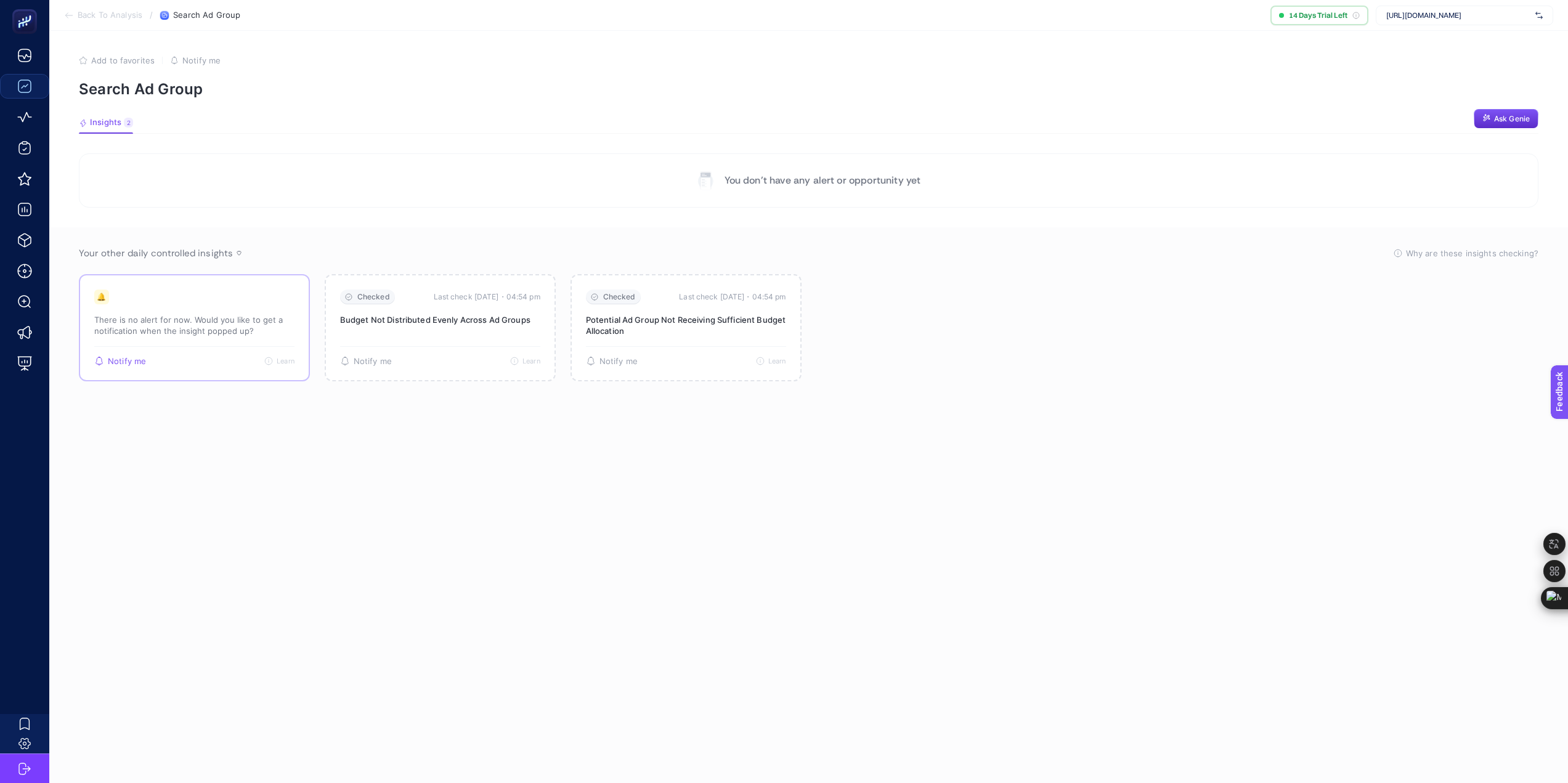
click at [187, 322] on p "There is no alert for now. Would you like to get a notification when the insigh…" at bounding box center [194, 325] width 200 height 22
click at [404, 320] on p "There is no alert for now. Would you like to get a notification when the insigh…" at bounding box center [441, 325] width 200 height 22
click at [670, 321] on p "There is no alert for now. Would you like to get a notification when the insigh…" at bounding box center [686, 325] width 200 height 22
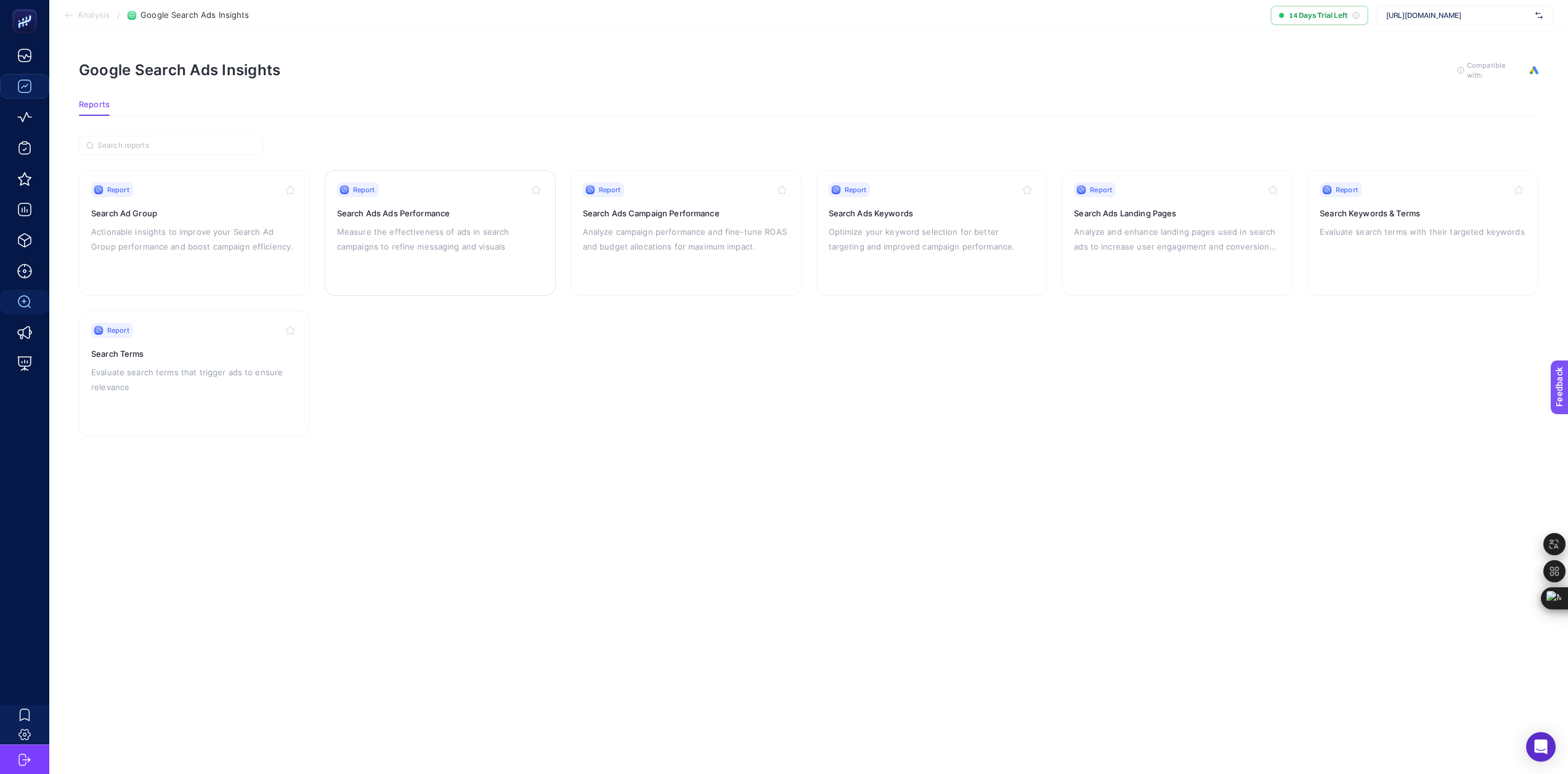
click at [495, 254] on div "Report Search Ads Ads Performance Measure the effectiveness of ads in search ca…" at bounding box center [441, 233] width 206 height 101
click at [698, 241] on p "Analyze campaign performance and fine-tune ROAS and budget allocations for maxi…" at bounding box center [686, 239] width 206 height 29
click at [890, 260] on div "Report Search Ads Keywords Optimize your keyword selection for better targeting…" at bounding box center [932, 233] width 206 height 101
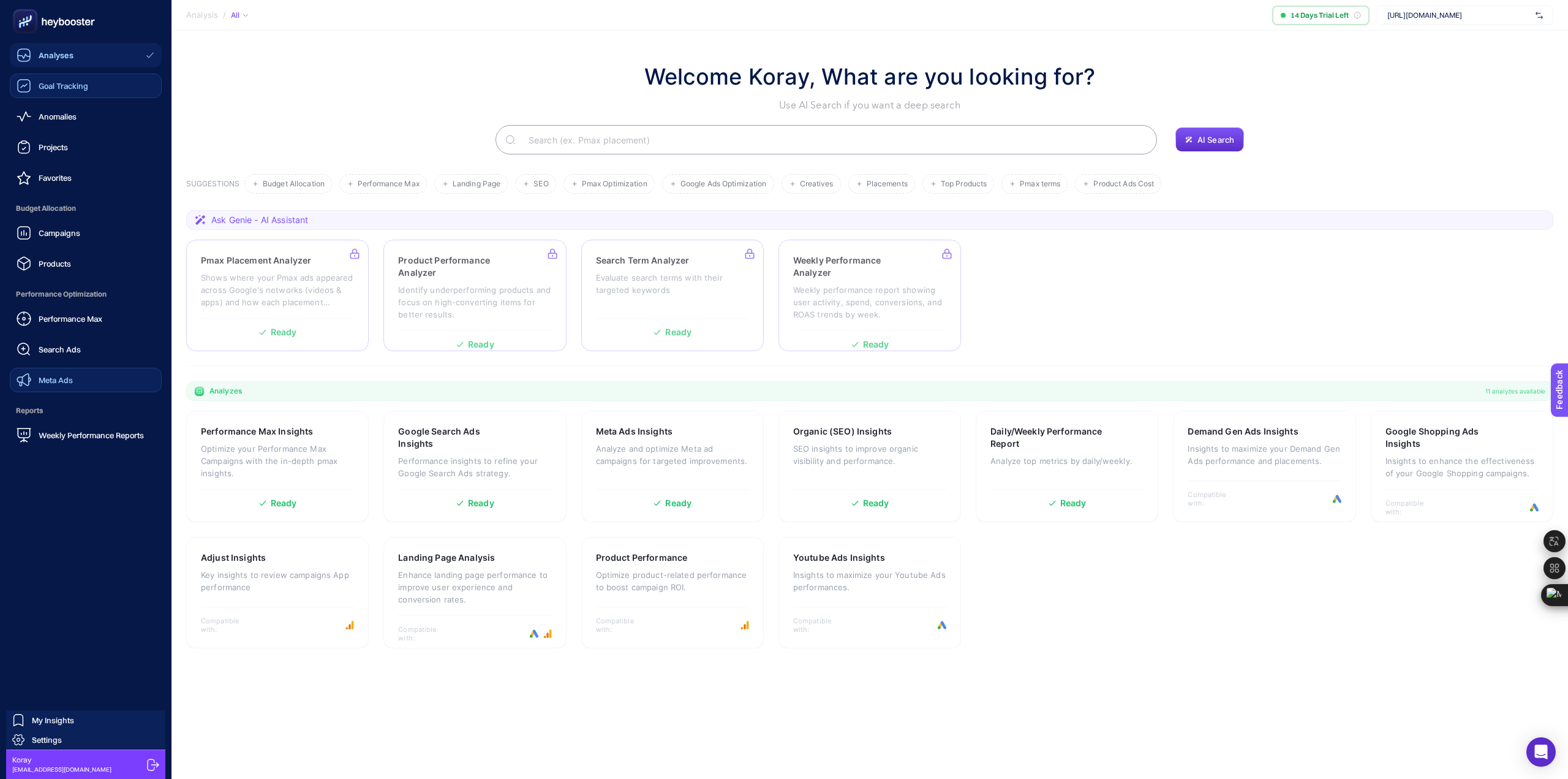
click at [51, 381] on span "Meta Ads" at bounding box center [55, 380] width 34 height 10
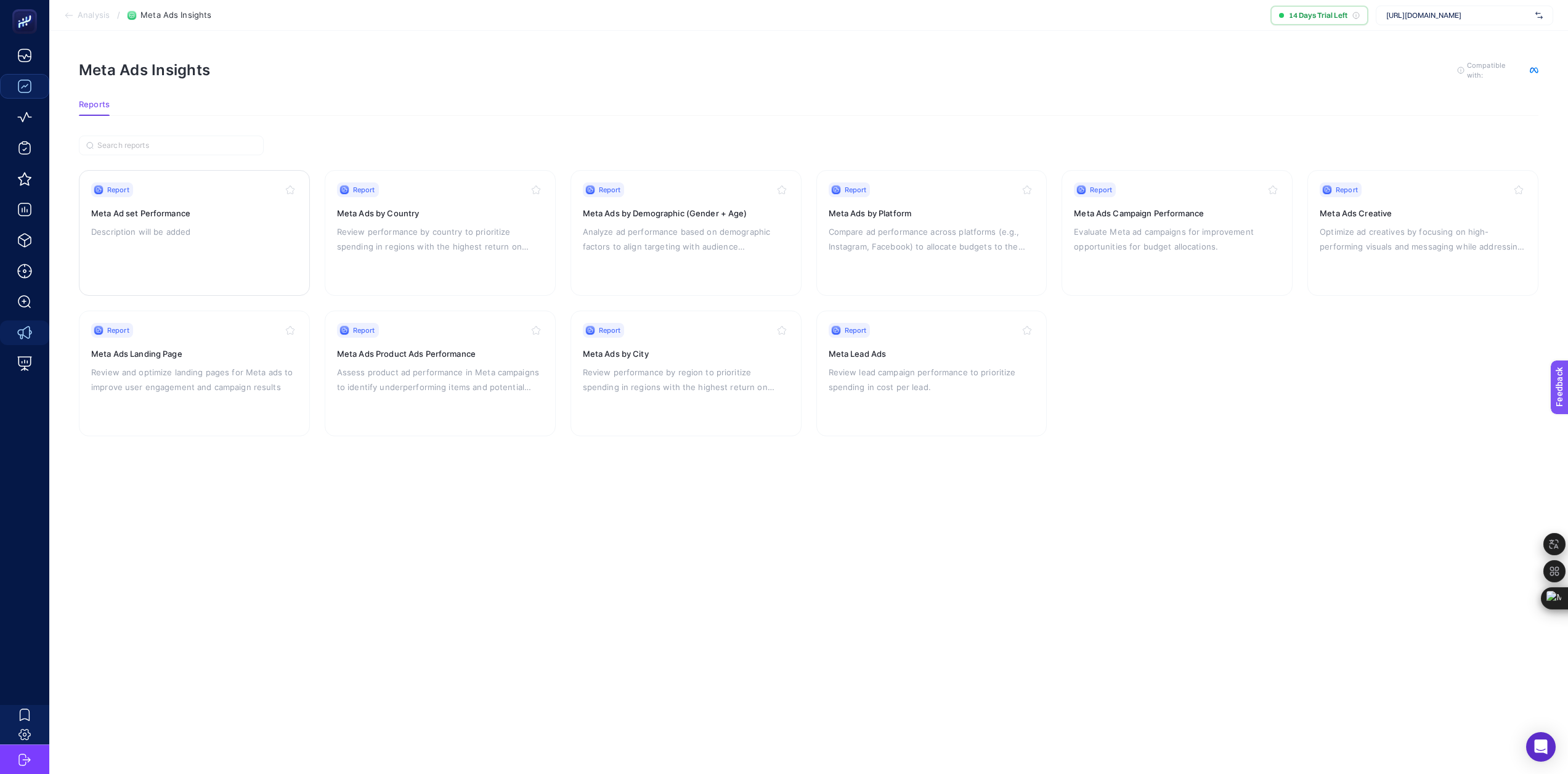
click at [162, 242] on div "Report Meta Ad set Performance Description will be added" at bounding box center [194, 233] width 206 height 101
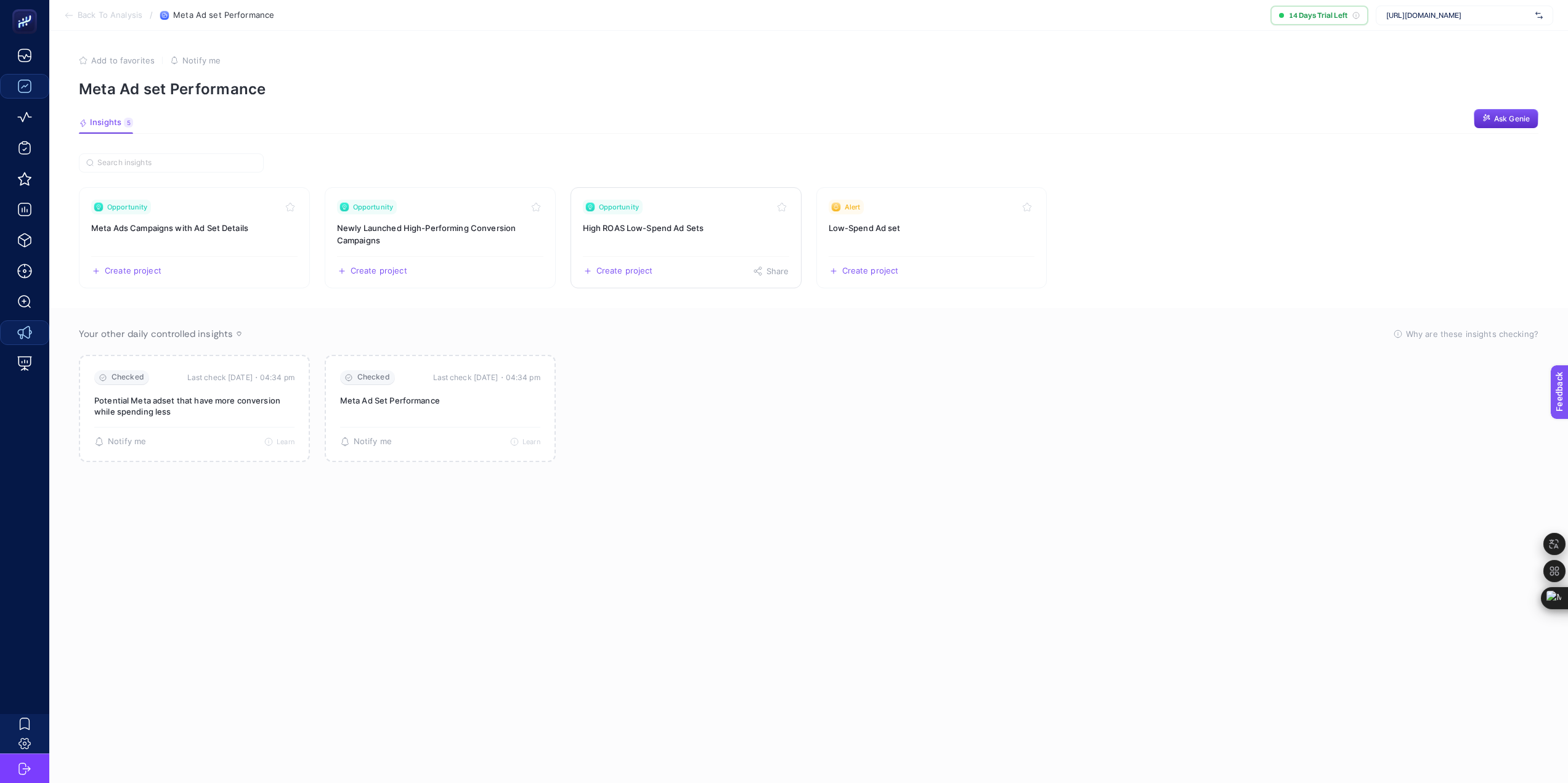
click at [665, 216] on link "Opportunity High ROAS Low-Spend Ad Sets Create project Share" at bounding box center [686, 237] width 231 height 101
click at [444, 230] on h3 "Newly Launched High-Performing Conversion Campaigns" at bounding box center [441, 234] width 206 height 25
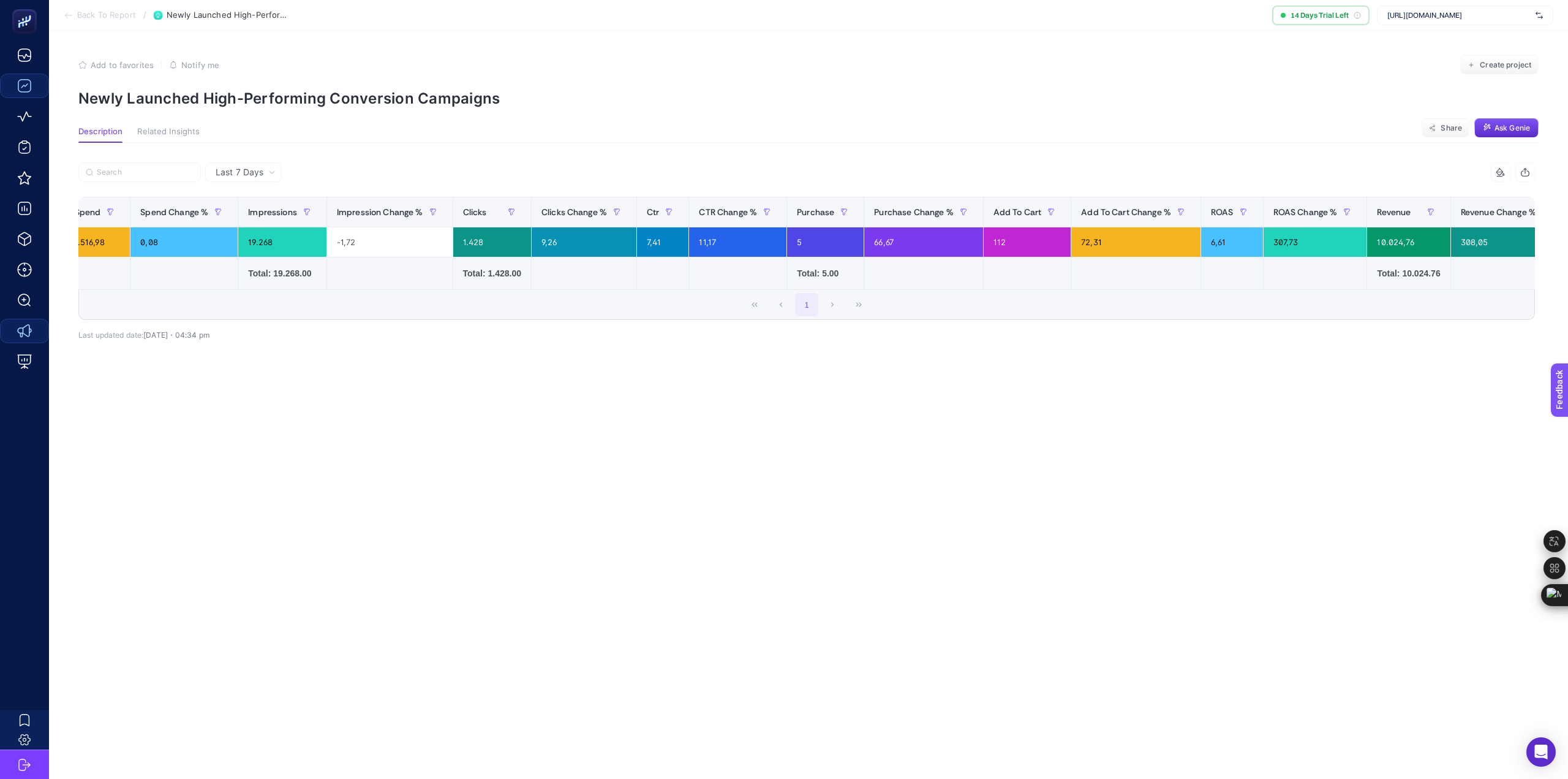
scroll to position [0, 590]
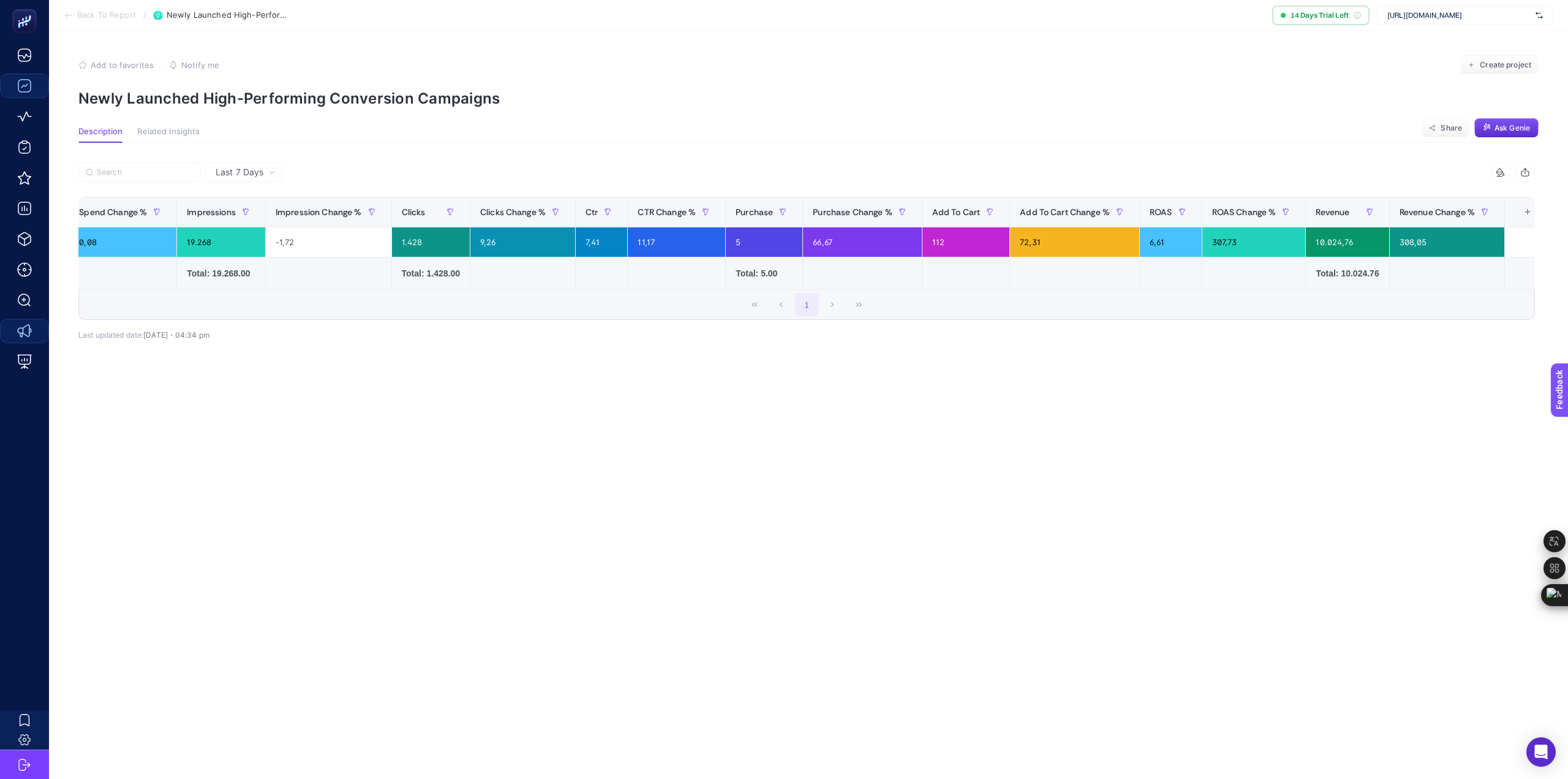
drag, startPoint x: 1027, startPoint y: 288, endPoint x: 557, endPoint y: 382, distance: 479.3
click at [549, 388] on div "Last 7 Days 16 items selected Campaign Name Adset Name Adset Created Date Adset…" at bounding box center [807, 283] width 1476 height 241
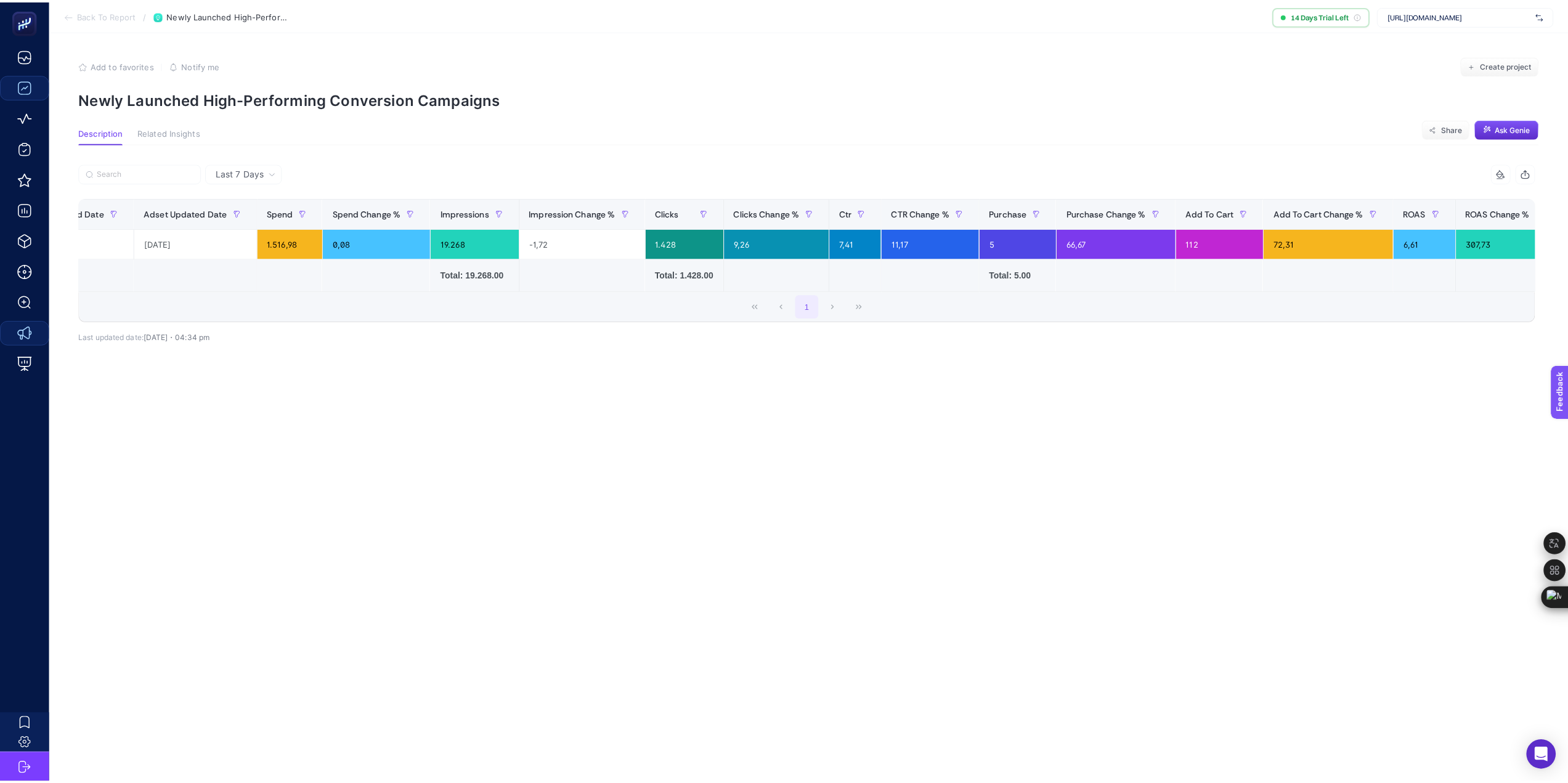
scroll to position [0, 0]
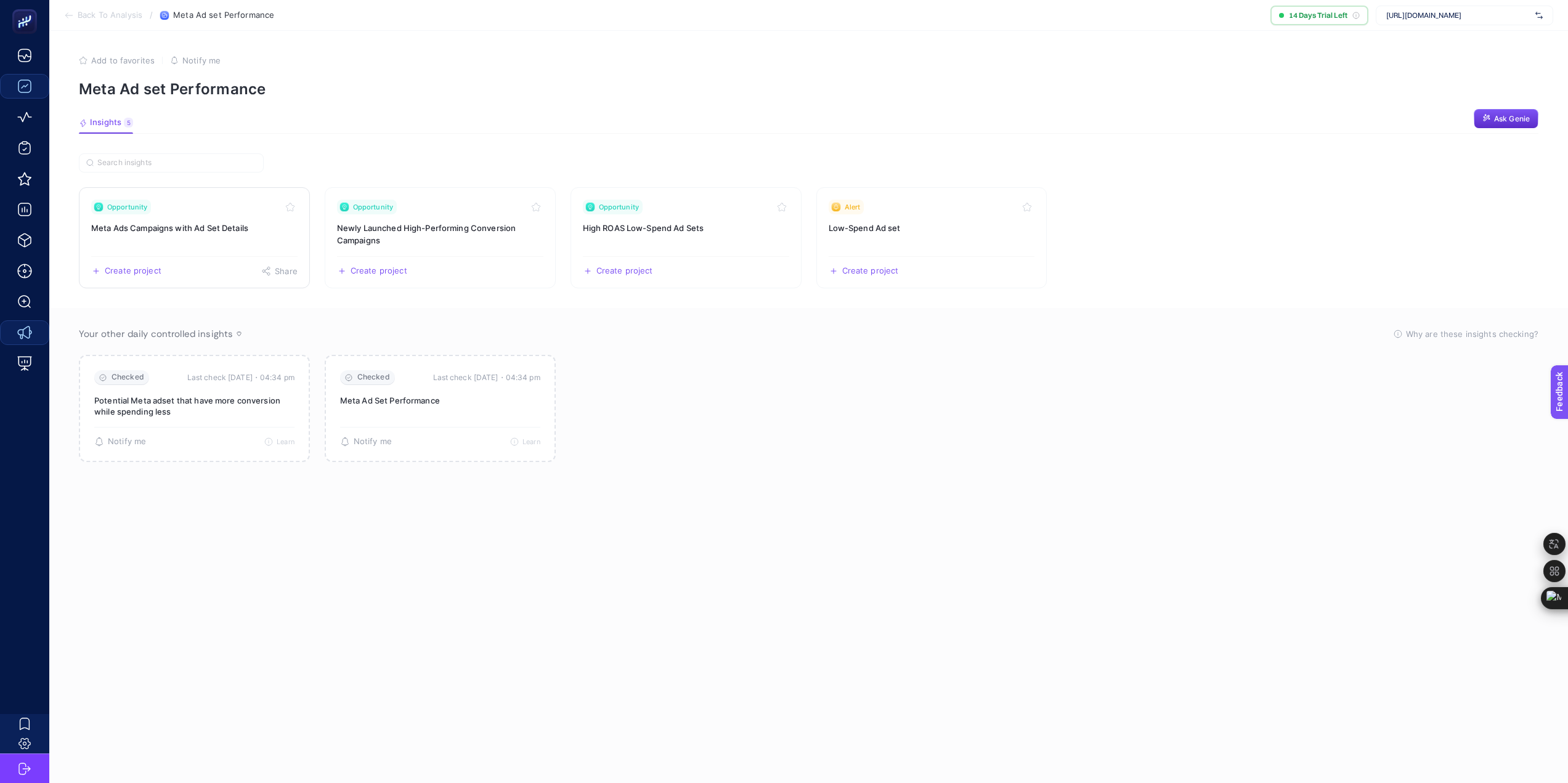
click at [168, 219] on link "Opportunity Meta Ads Campaigns with Ad Set Details Create project Share" at bounding box center [194, 237] width 231 height 101
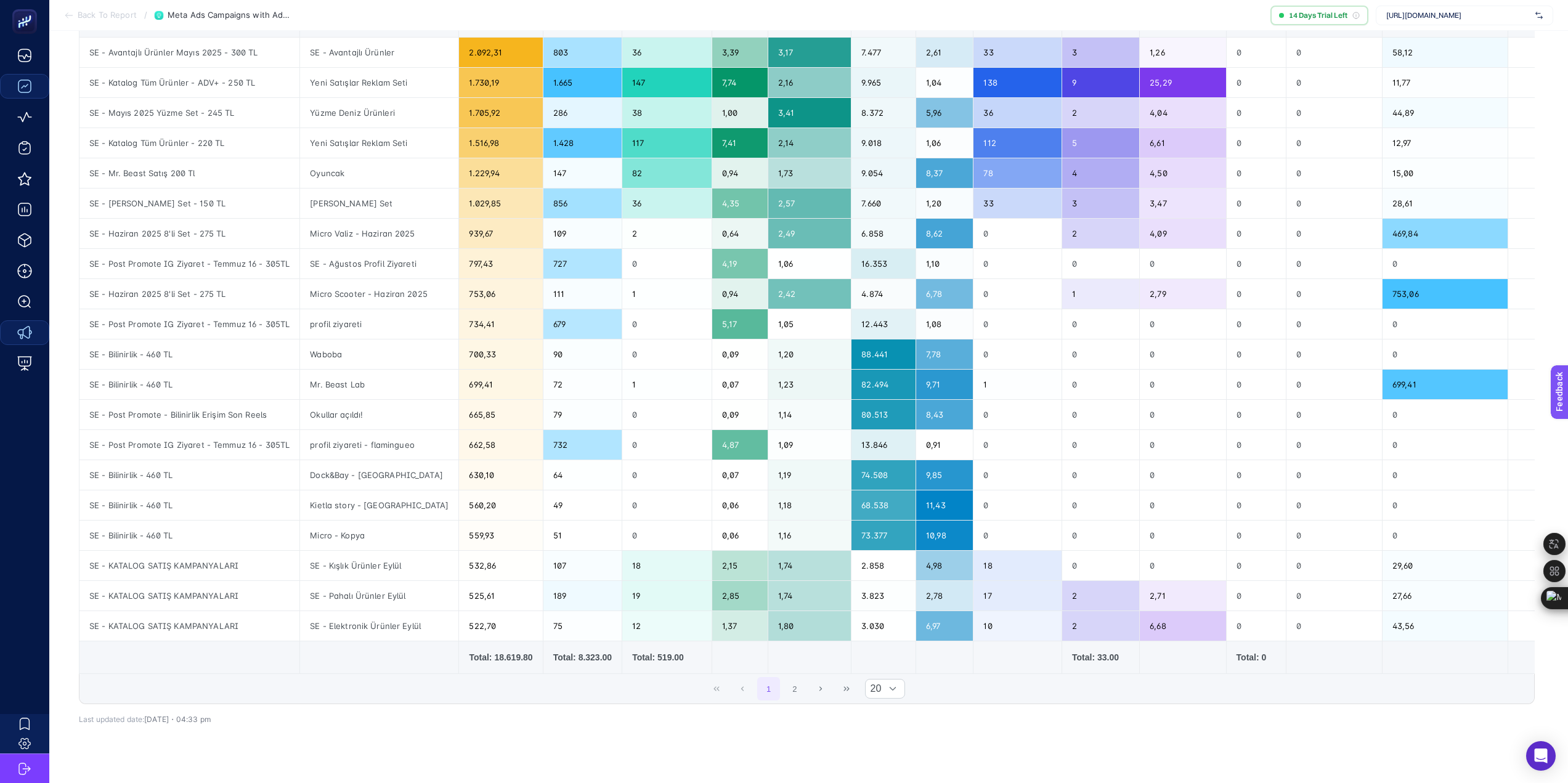
scroll to position [229, 0]
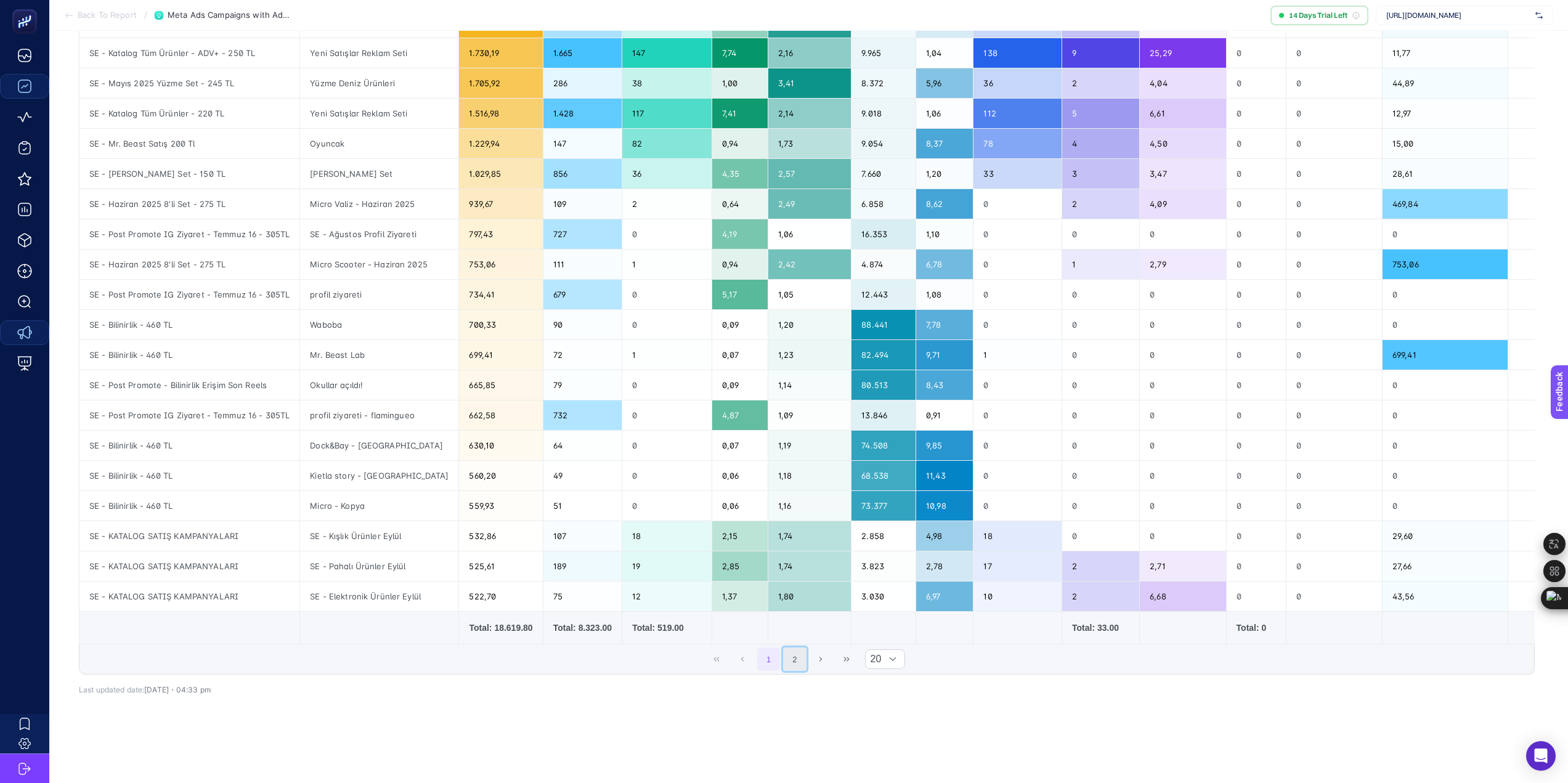
click at [802, 656] on button "2" at bounding box center [795, 659] width 23 height 23
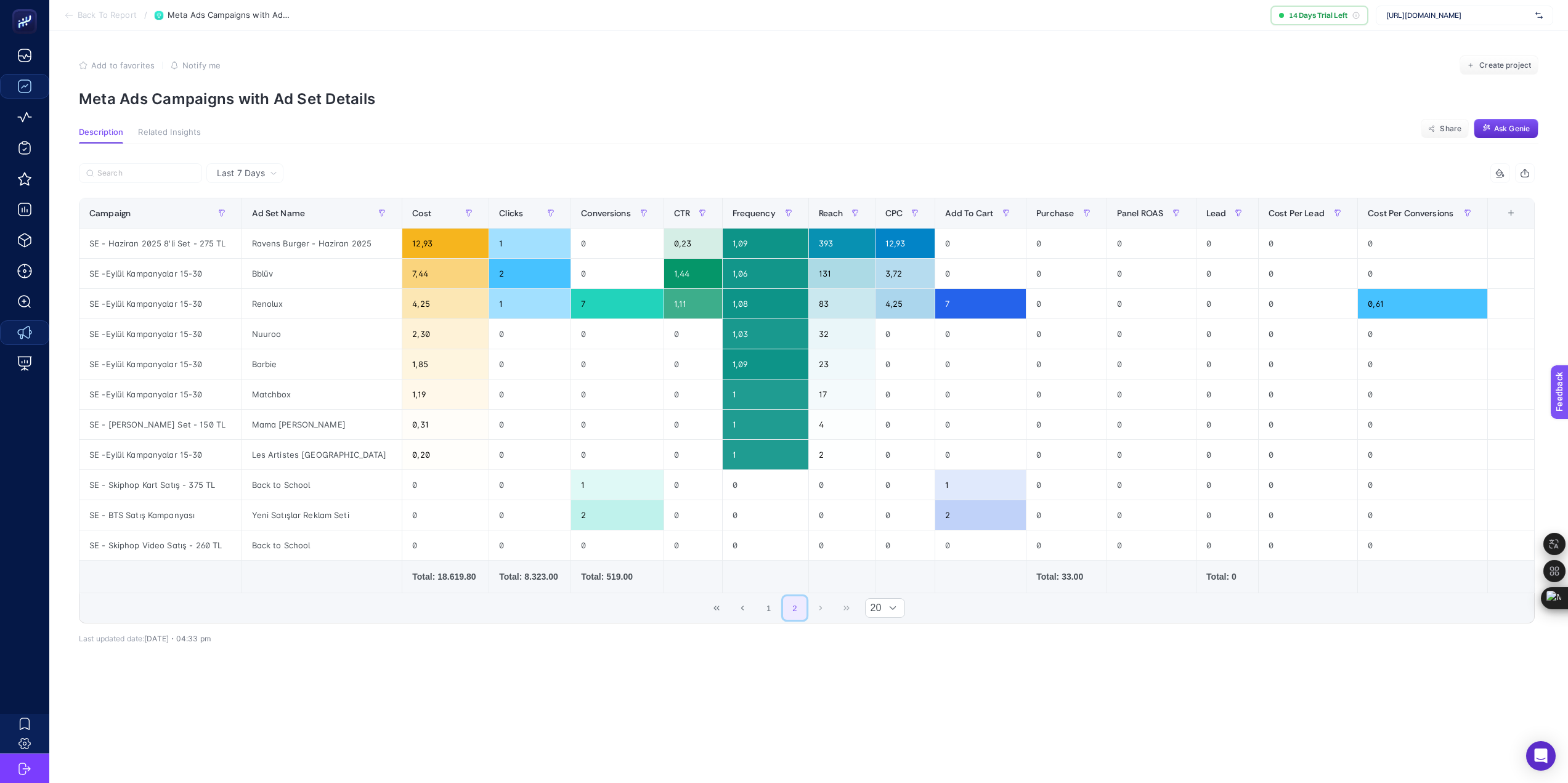
scroll to position [0, 0]
click at [778, 608] on button "1" at bounding box center [773, 607] width 23 height 23
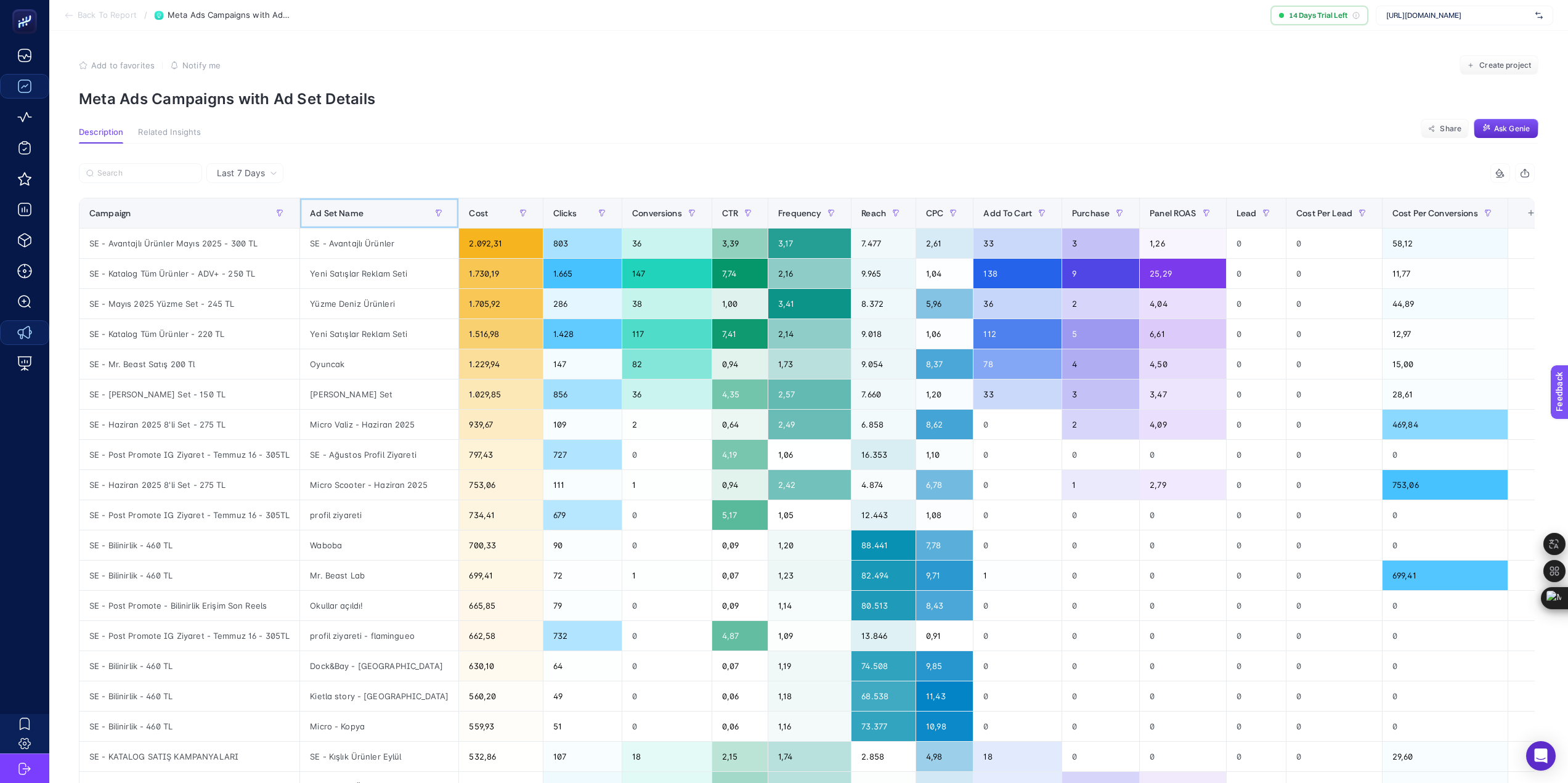
click at [377, 211] on div "Ad Set Name" at bounding box center [379, 213] width 139 height 20
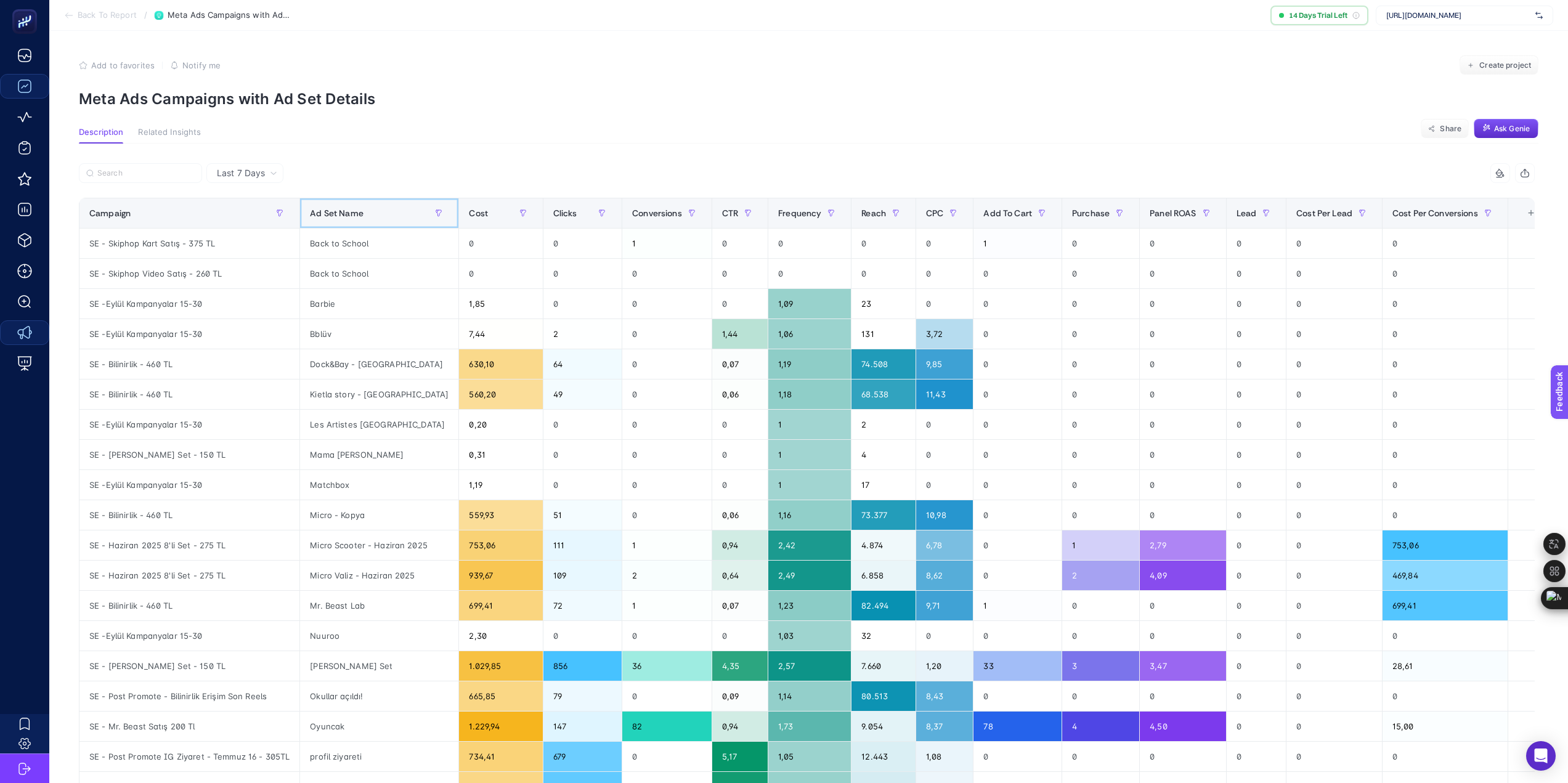
click at [389, 211] on div "Ad Set Name" at bounding box center [379, 213] width 139 height 20
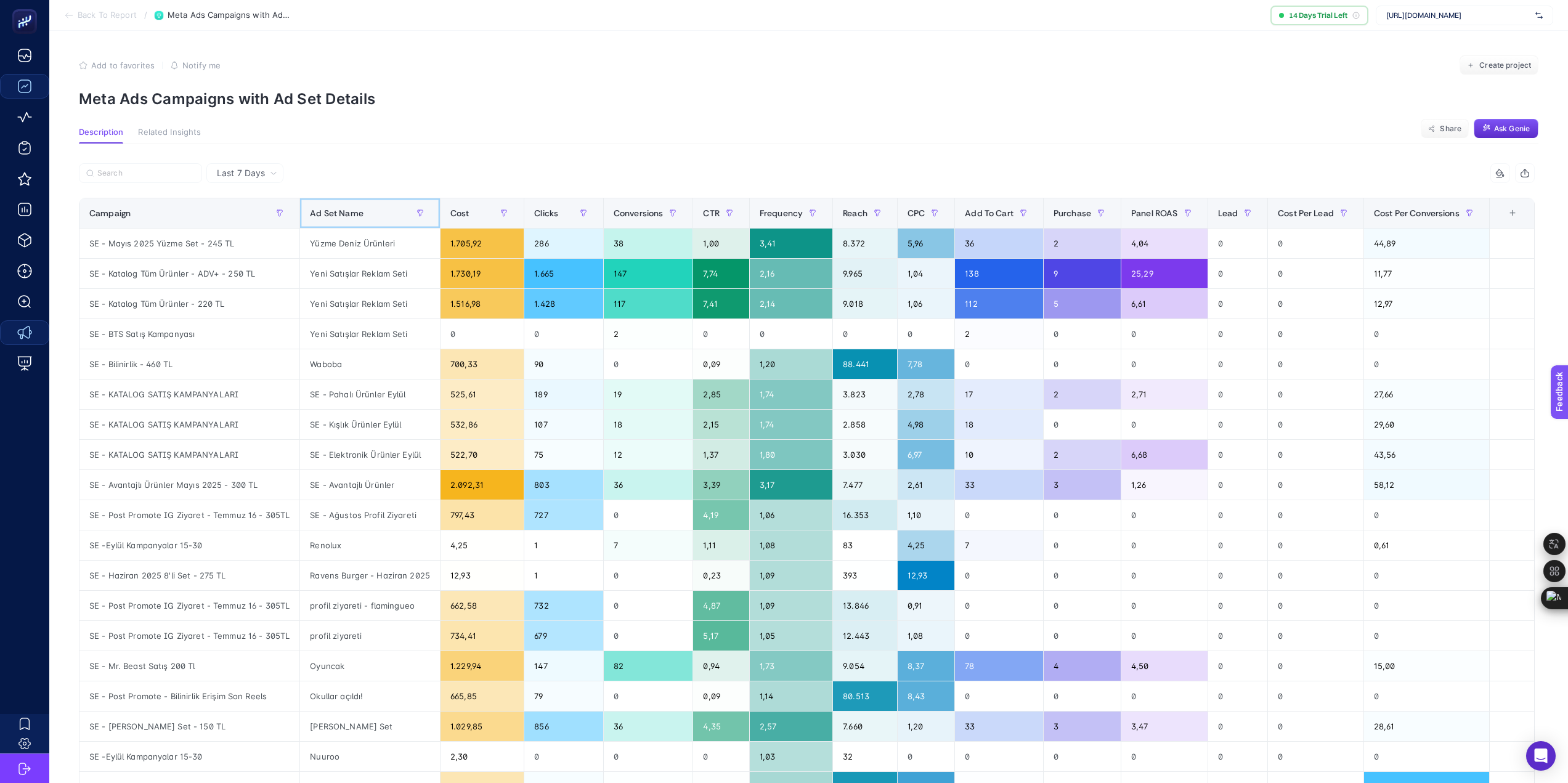
click at [389, 211] on div "Ad Set Name" at bounding box center [370, 213] width 120 height 20
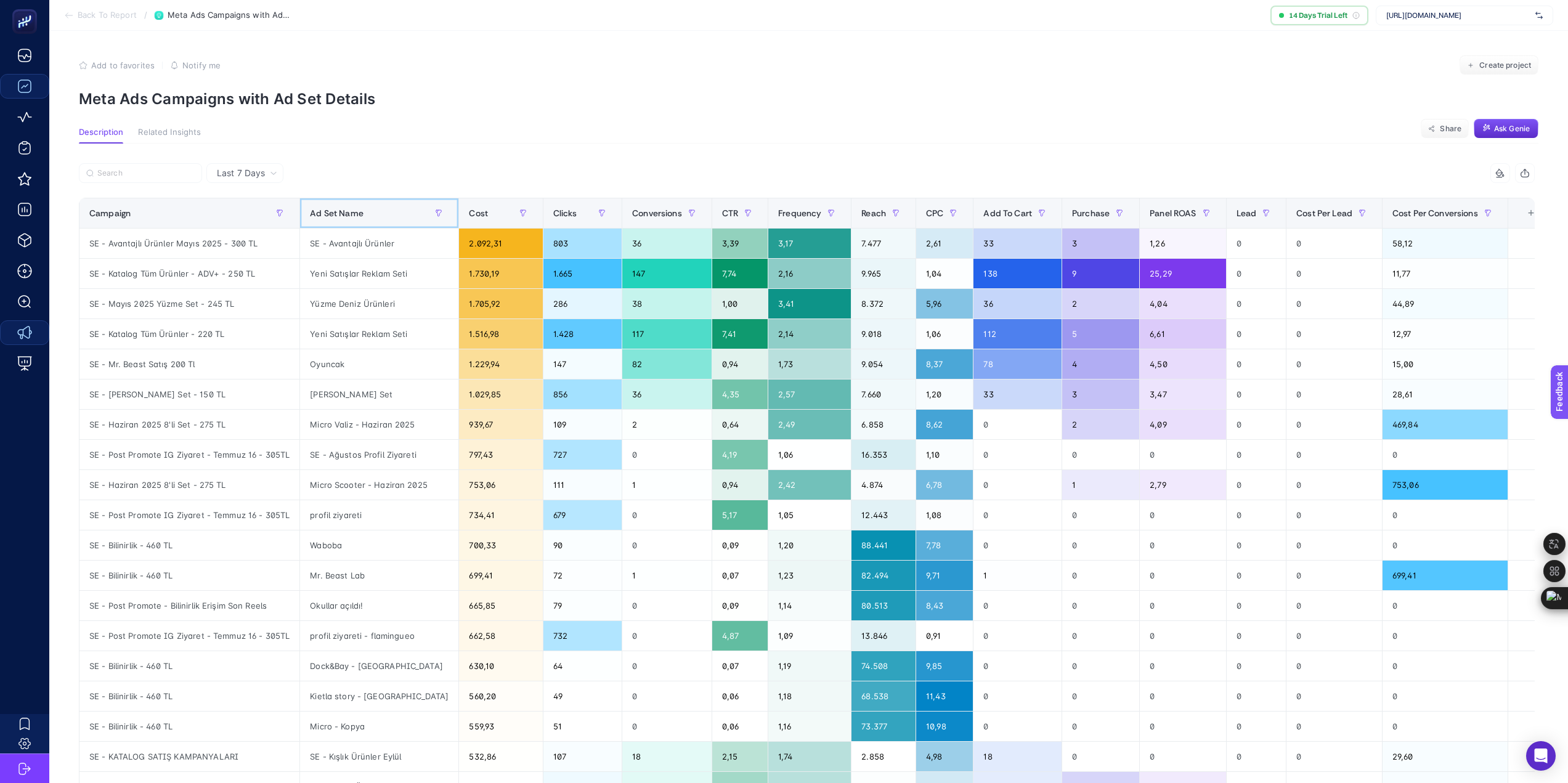
click at [389, 211] on div "Ad Set Name" at bounding box center [379, 213] width 139 height 20
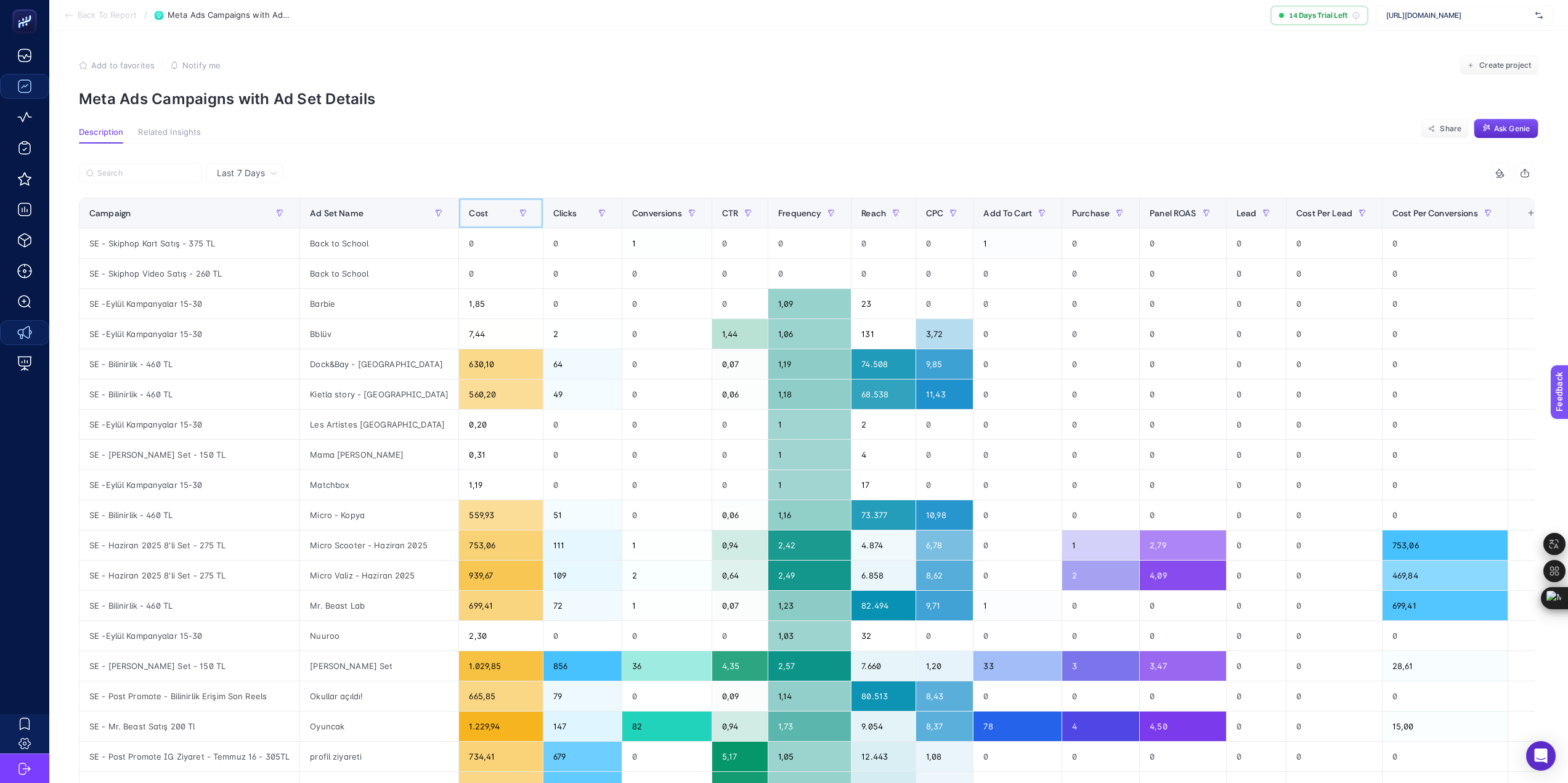
click at [474, 211] on div "Cost" at bounding box center [501, 213] width 63 height 20
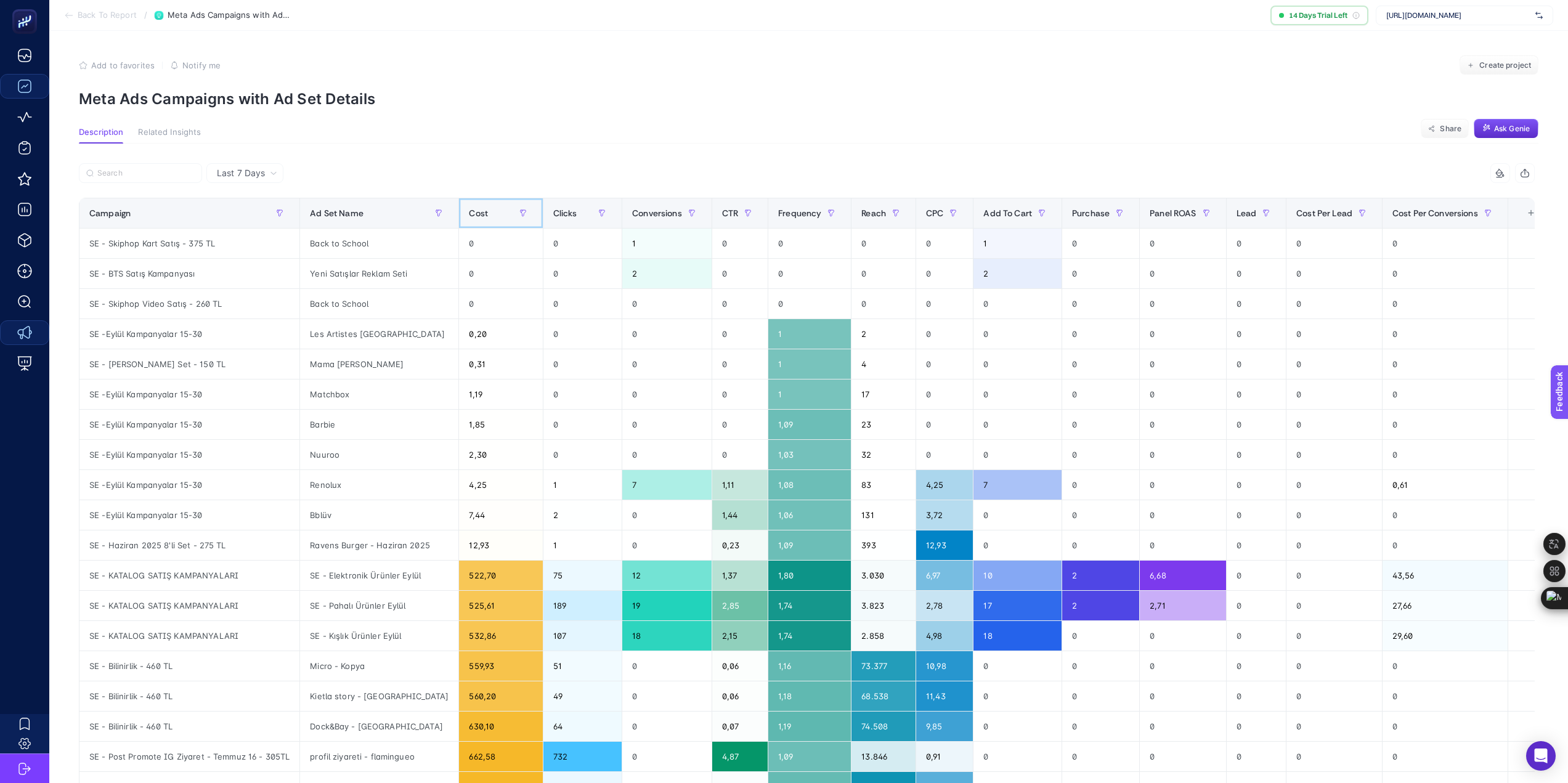
click at [474, 211] on div "Cost" at bounding box center [501, 213] width 63 height 20
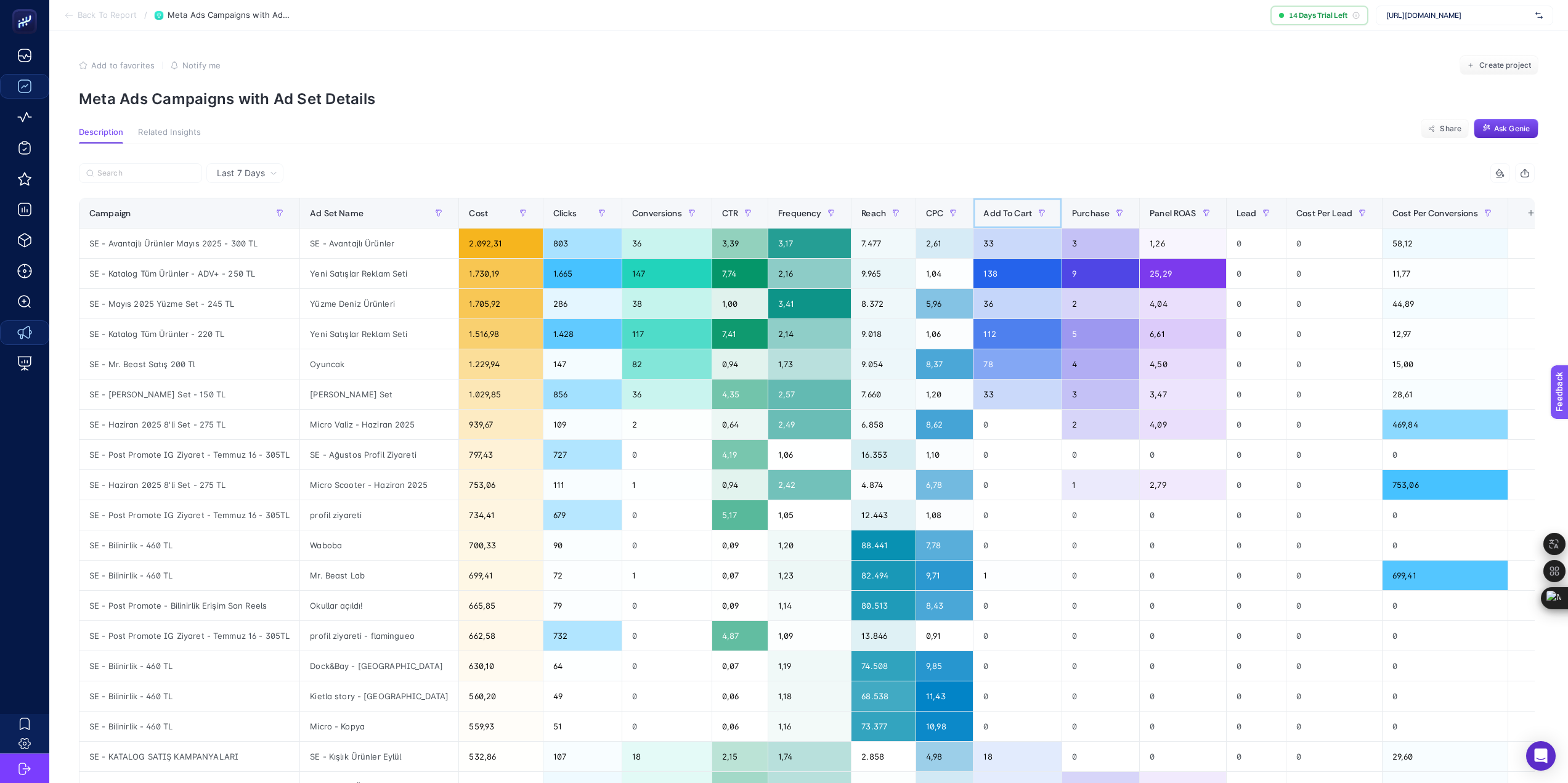
click at [983, 212] on span "Add To Cart" at bounding box center [1007, 212] width 49 height 10
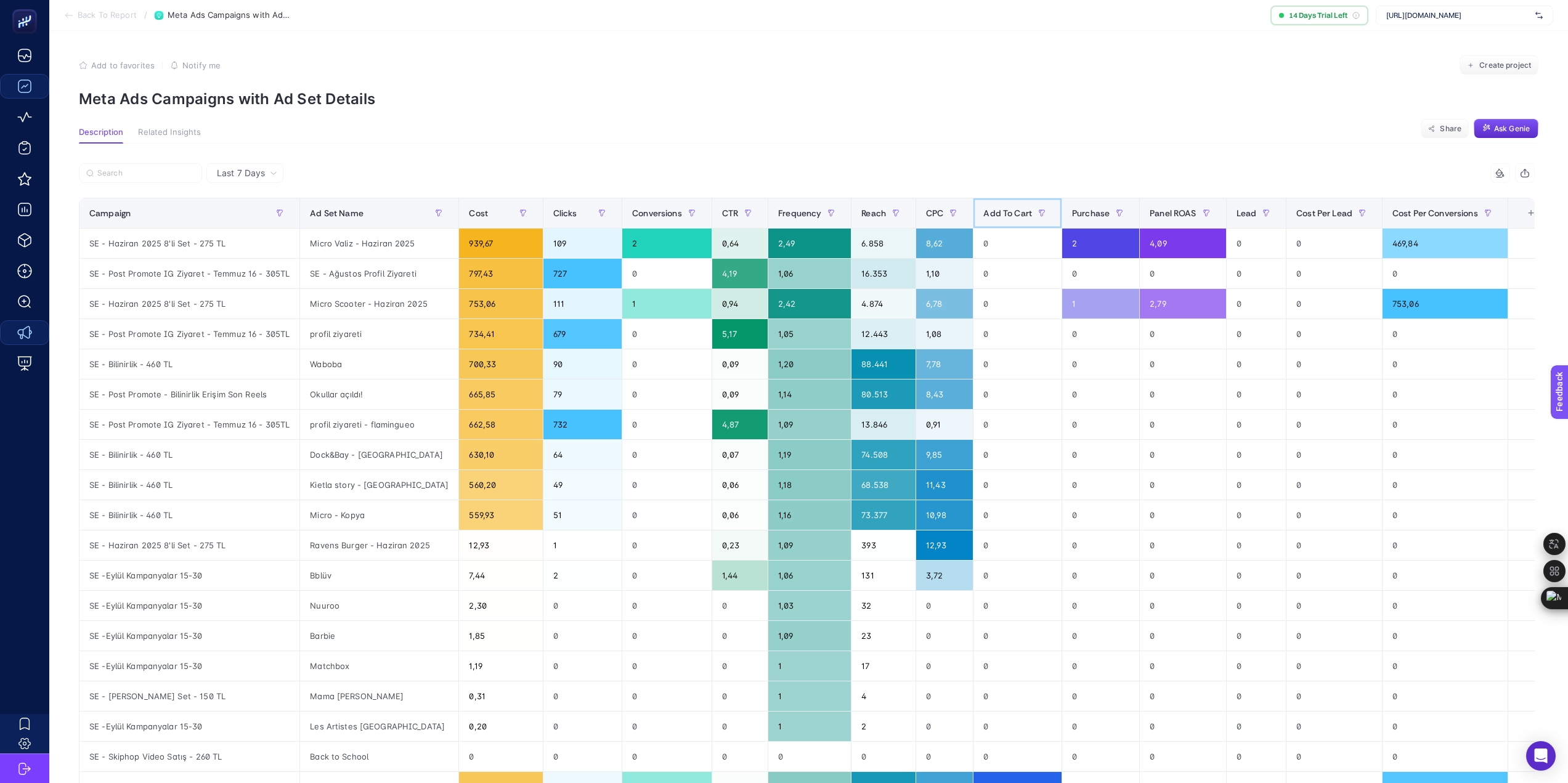
click at [983, 212] on span "Add To Cart" at bounding box center [1007, 212] width 49 height 10
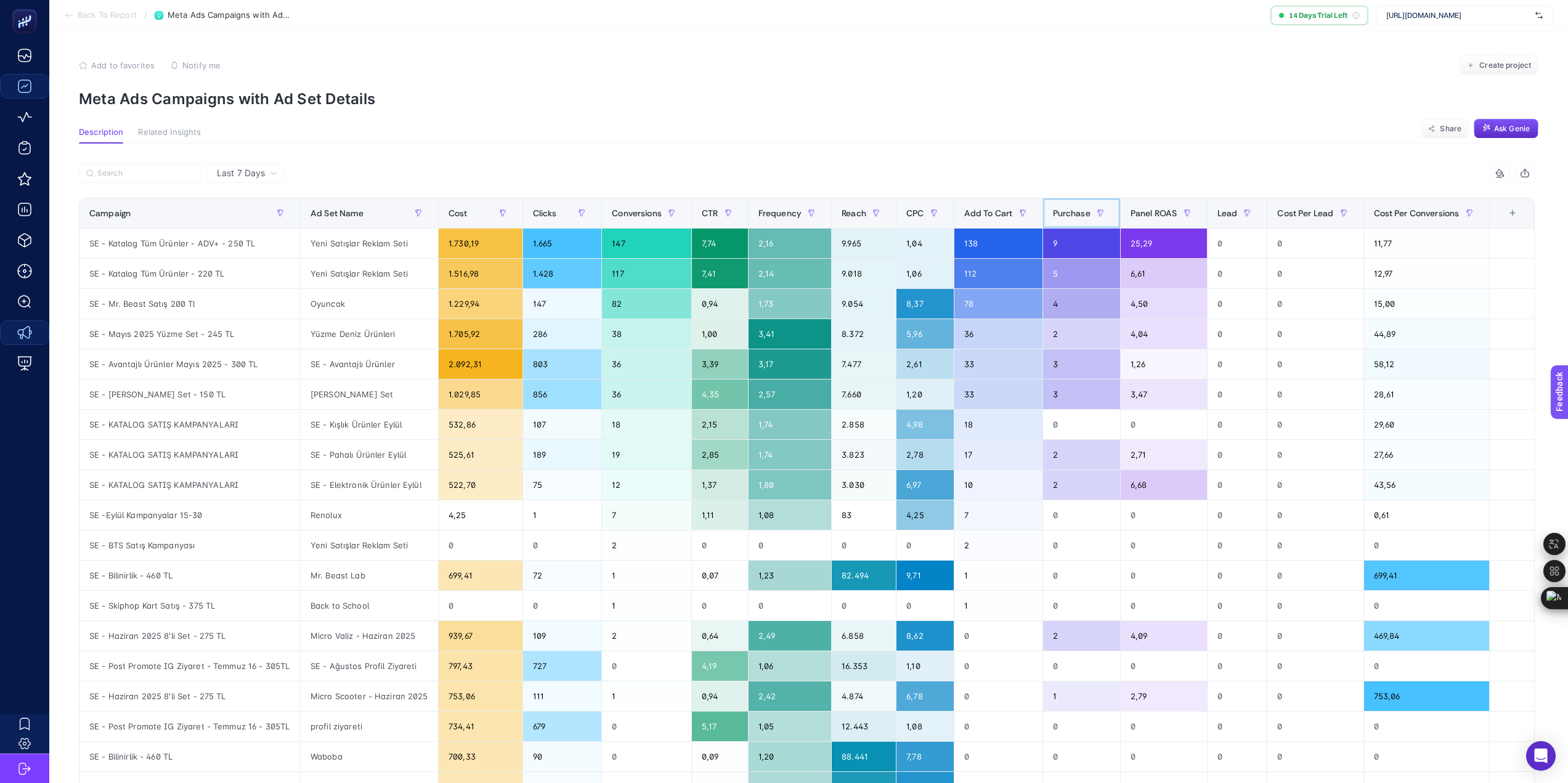
click at [1071, 217] on span "Purchase" at bounding box center [1071, 212] width 38 height 10
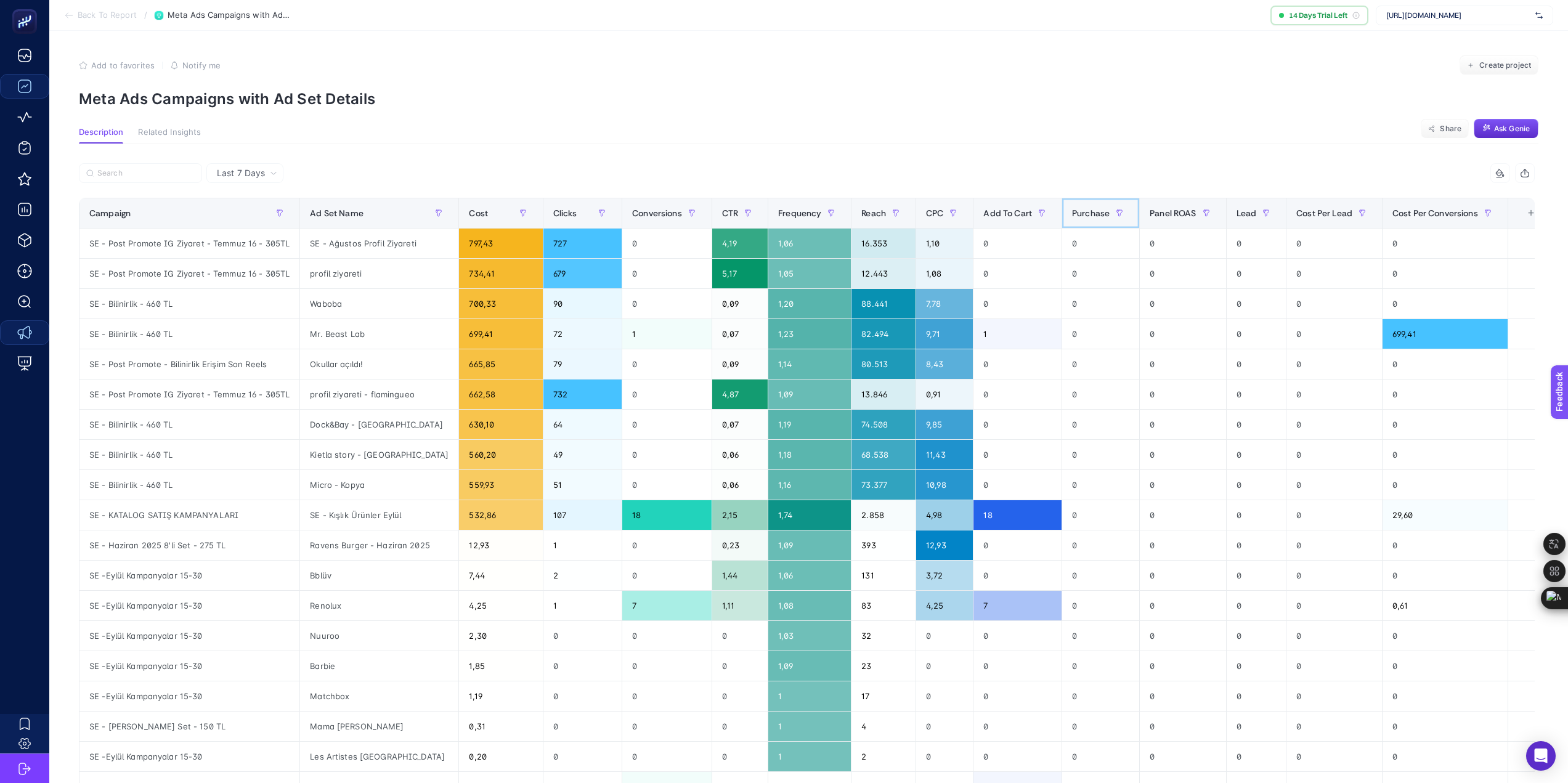
click at [1072, 217] on span "Purchase" at bounding box center [1091, 212] width 38 height 10
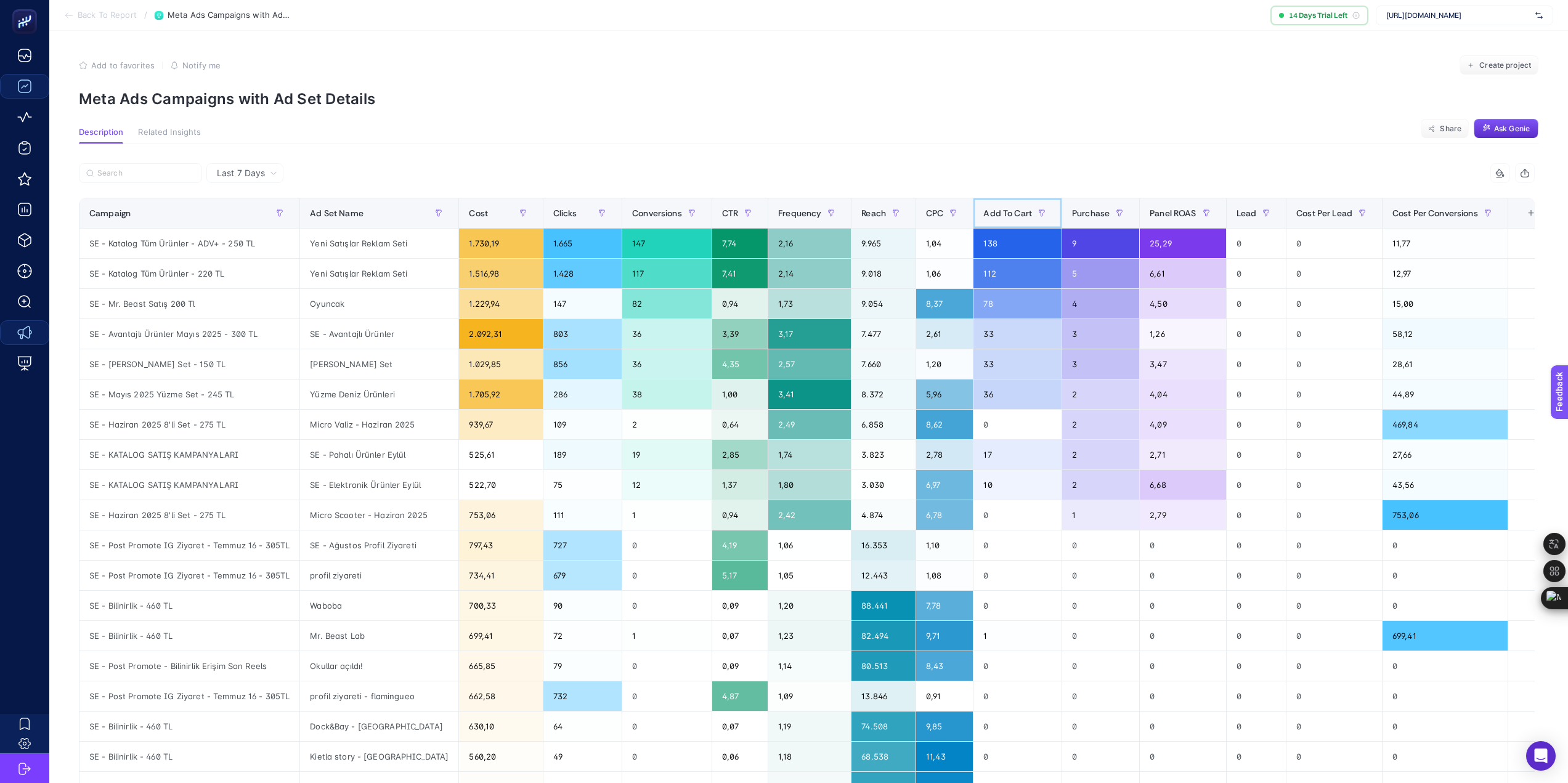
click at [983, 217] on span "Add To Cart" at bounding box center [1007, 212] width 49 height 10
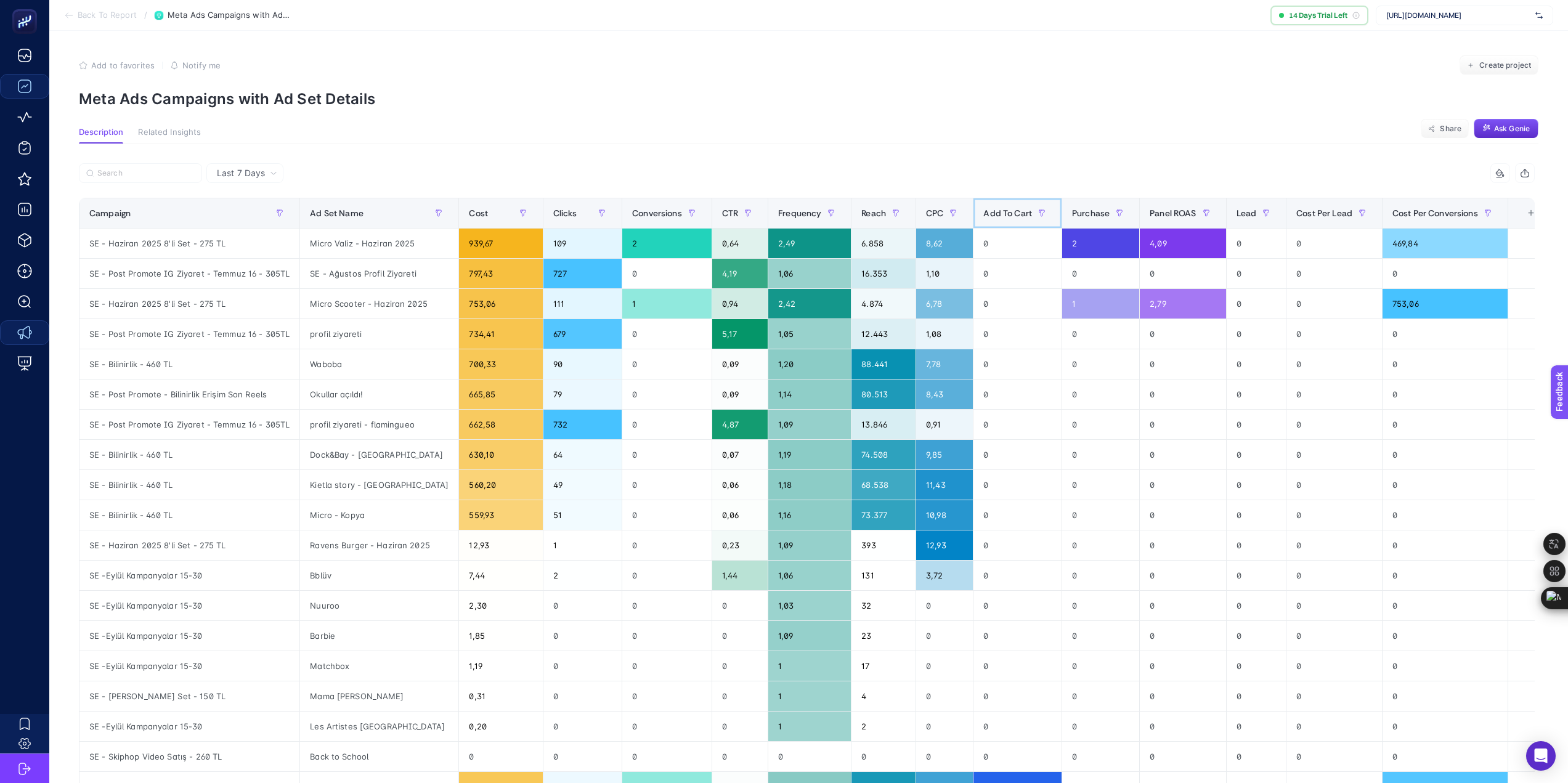
click at [983, 217] on span "Add To Cart" at bounding box center [1007, 212] width 49 height 10
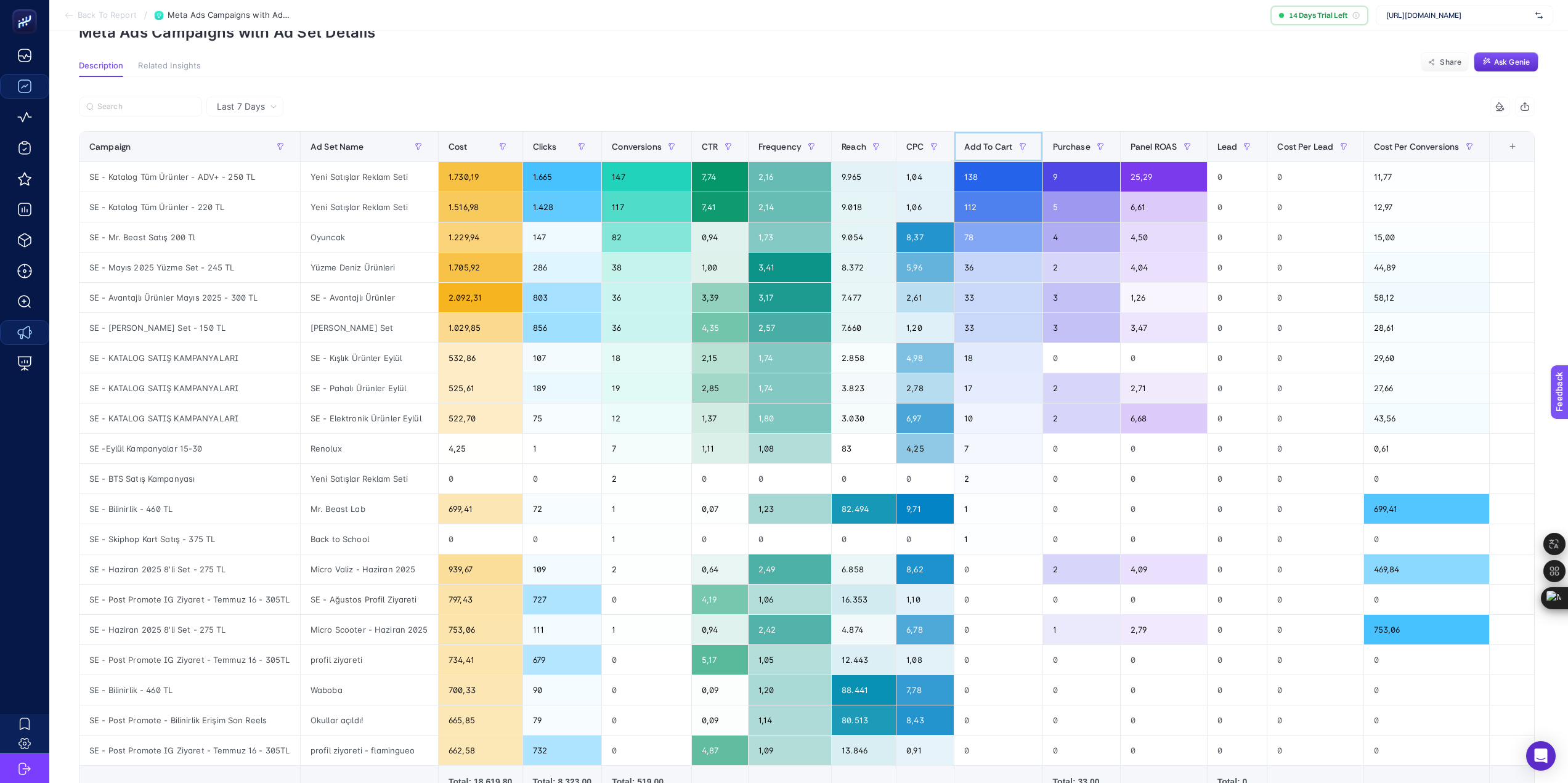
scroll to position [45, 0]
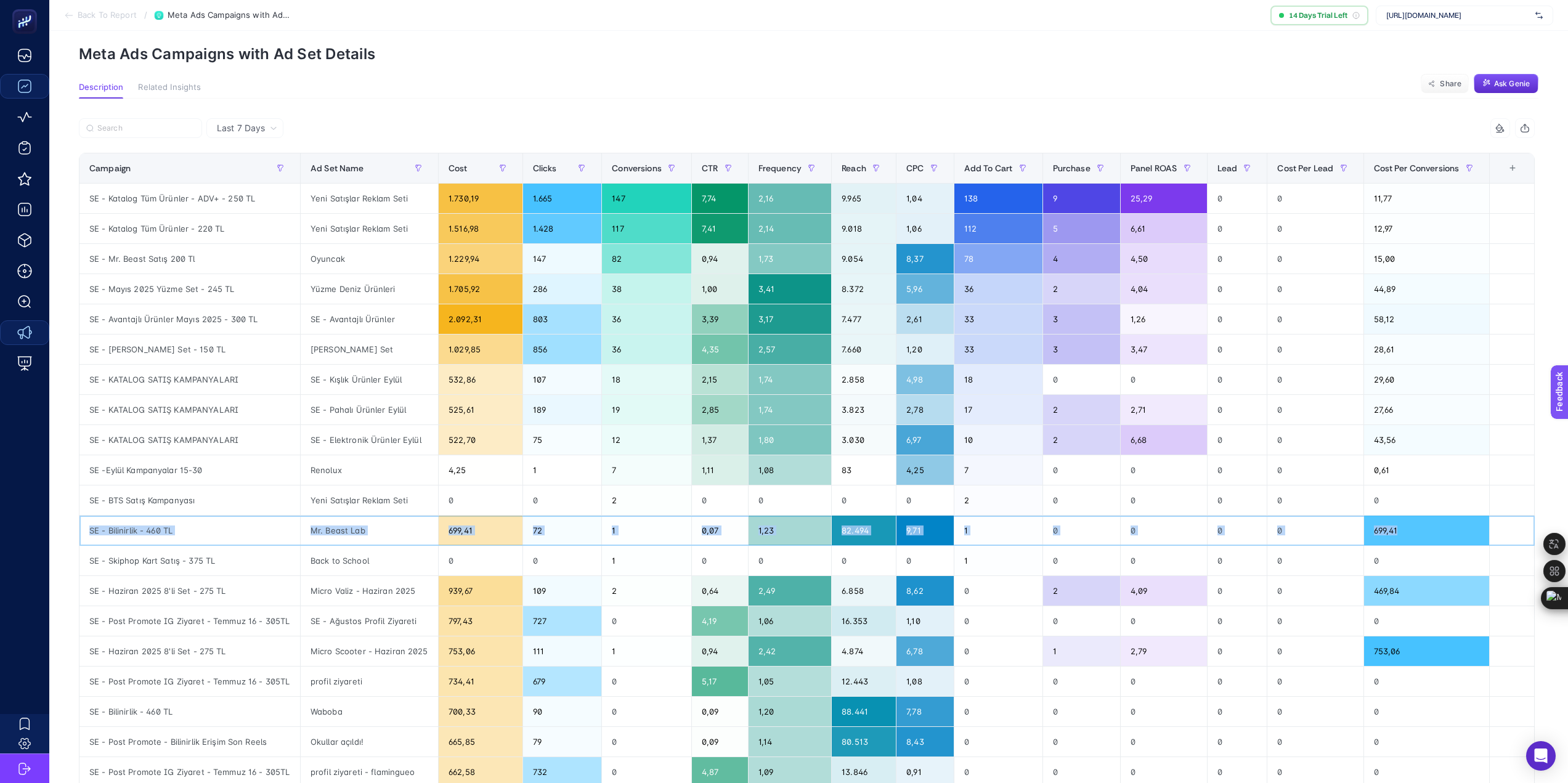
drag, startPoint x: 1429, startPoint y: 529, endPoint x: 83, endPoint y: 524, distance: 1346.0
click at [83, 524] on tr "SE - Bilinirlik - 460 TL Mr. Beast Lab 699,41 72 1 0,07 1,23 82.494 9,71 1 0 0 …" at bounding box center [806, 530] width 1455 height 30
click at [1281, 502] on div "0" at bounding box center [1315, 500] width 95 height 29
click at [991, 528] on div "1" at bounding box center [998, 530] width 88 height 29
drag, startPoint x: 1235, startPoint y: 534, endPoint x: 1436, endPoint y: 527, distance: 201.1
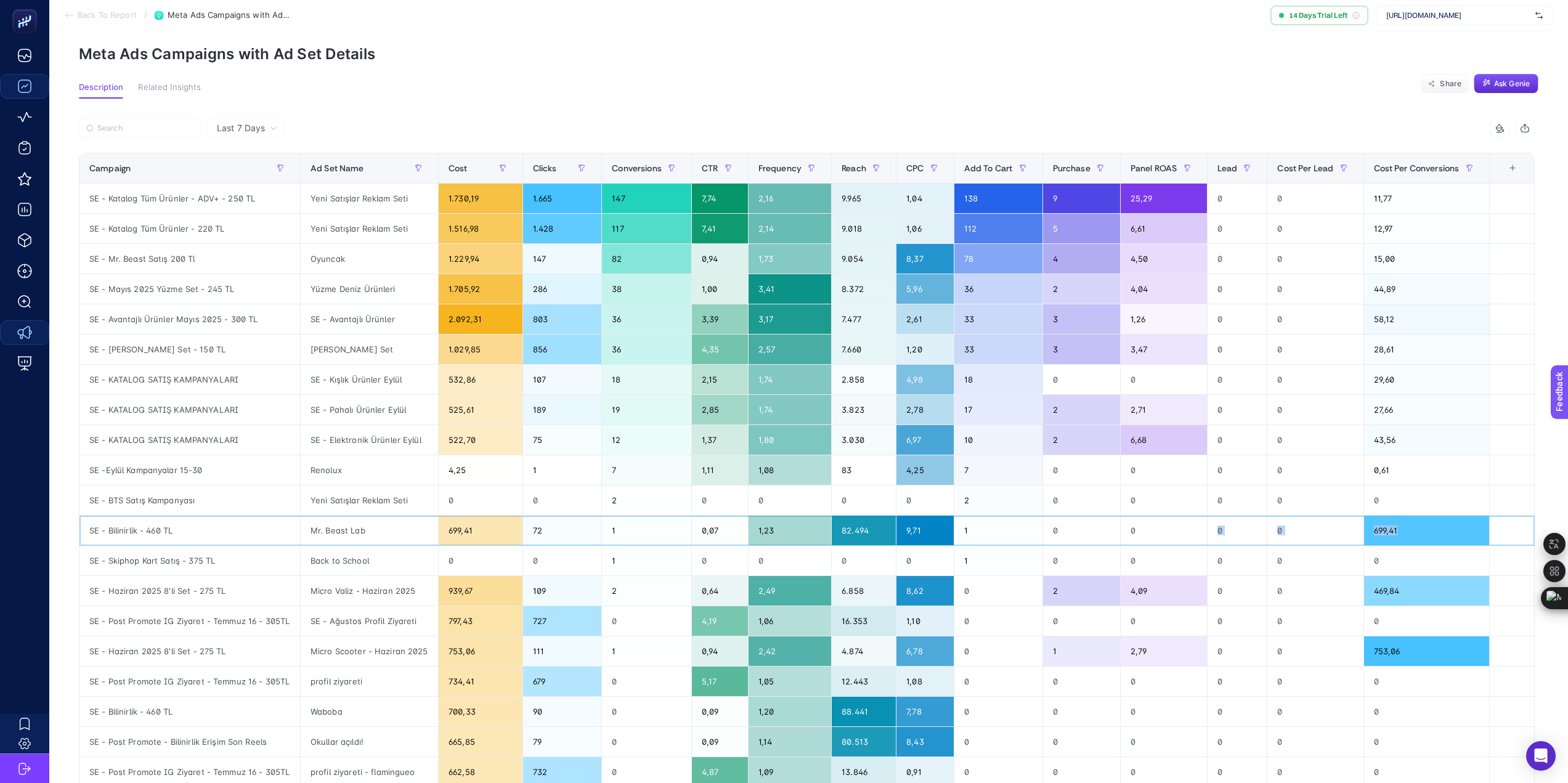
click at [1436, 527] on tr "SE - Bilinirlik - 460 TL Mr. Beast Lab 699,41 72 1 0,07 1,23 82.494 9,71 1 0 0 …" at bounding box center [806, 530] width 1455 height 30
click at [1450, 530] on div "699,41" at bounding box center [1426, 530] width 125 height 29
